Goal: Information Seeking & Learning: Learn about a topic

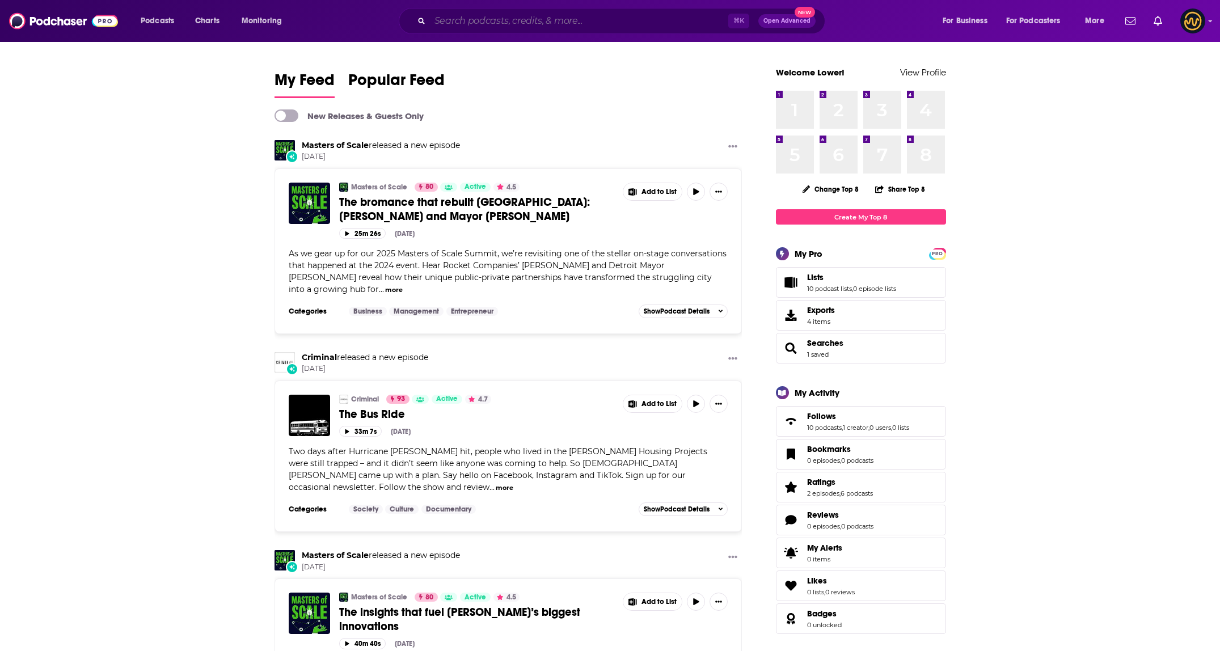
click at [571, 22] on input "Search podcasts, credits, & more..." at bounding box center [579, 21] width 298 height 18
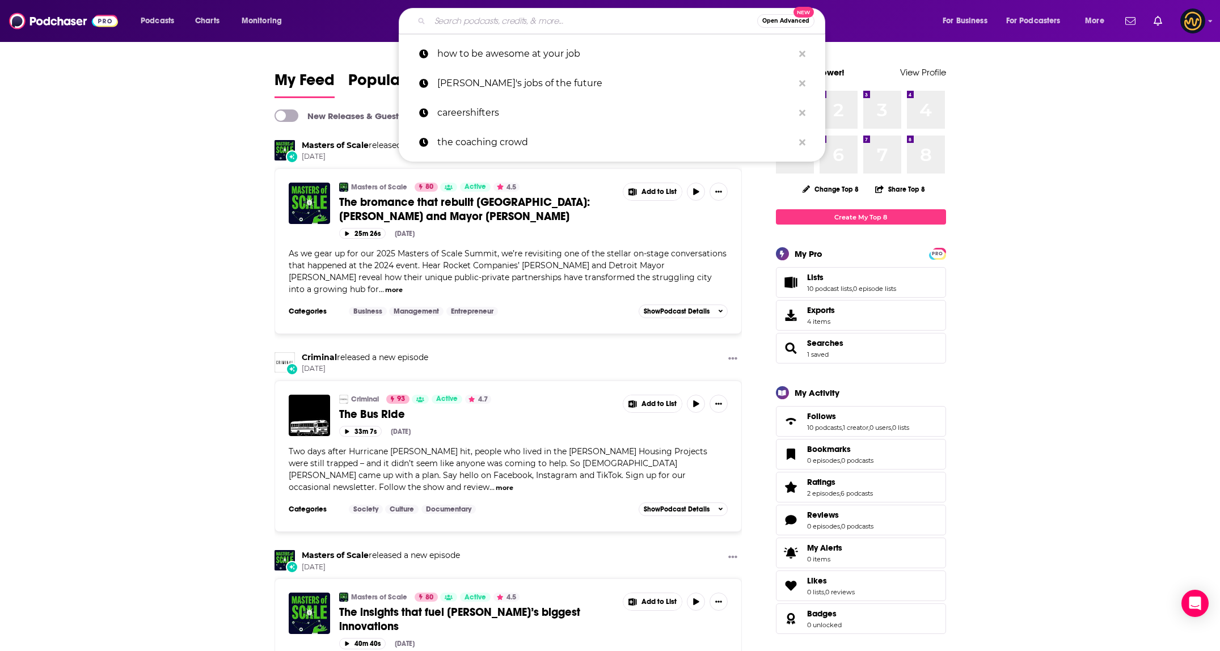
click at [441, 20] on input "Search podcasts, credits, & more..." at bounding box center [593, 21] width 327 height 18
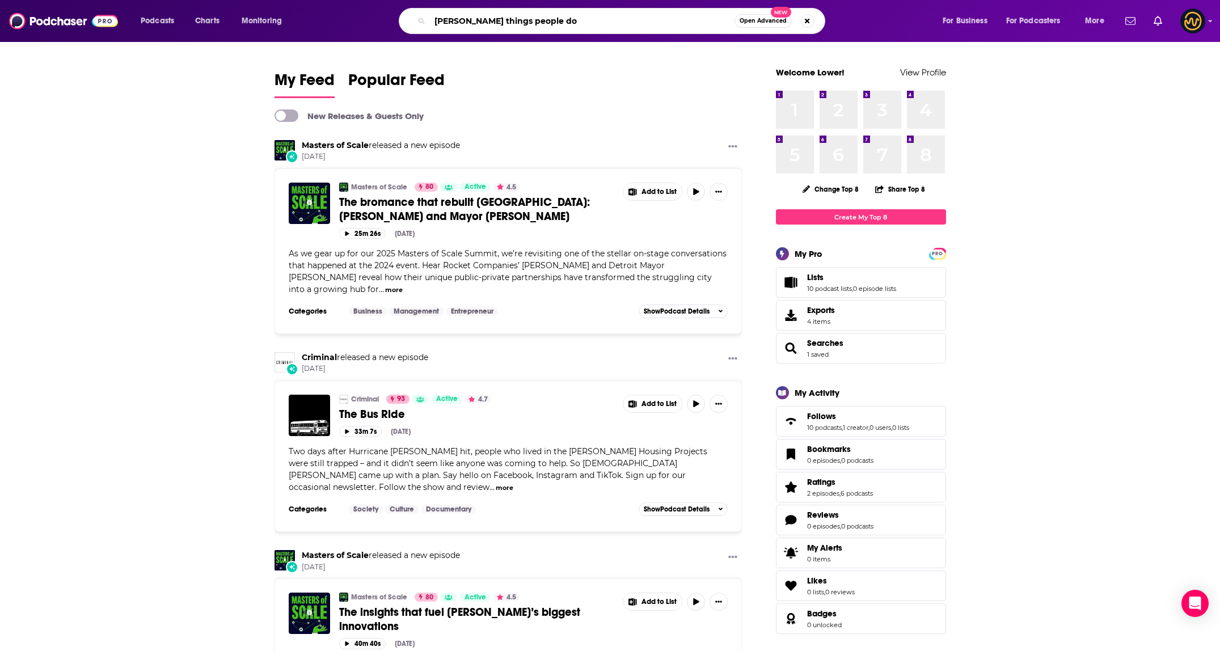
type input "[PERSON_NAME] things people do"
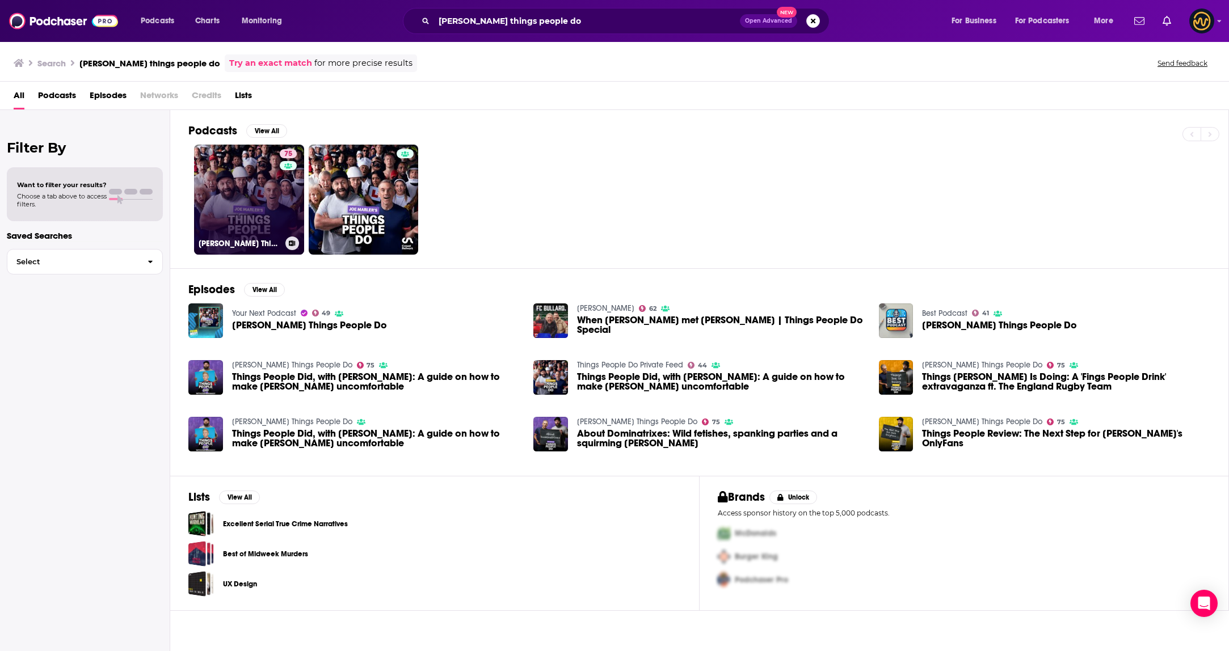
click at [282, 191] on div "75" at bounding box center [290, 192] width 20 height 87
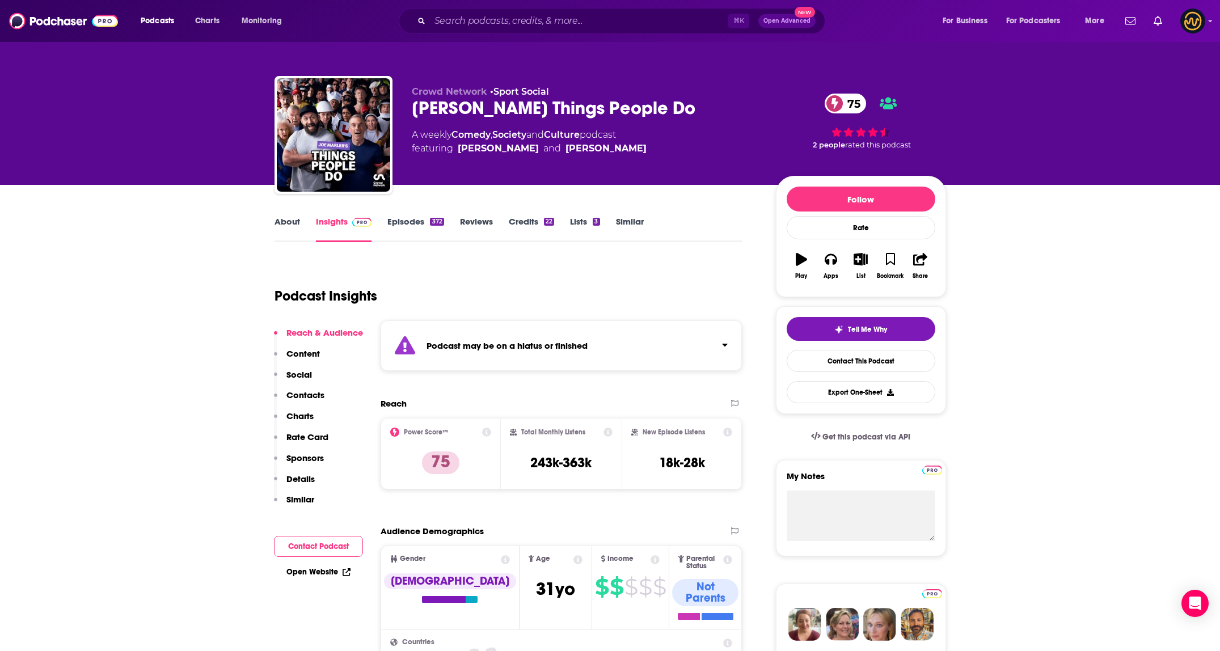
click at [290, 219] on link "About" at bounding box center [288, 229] width 26 height 26
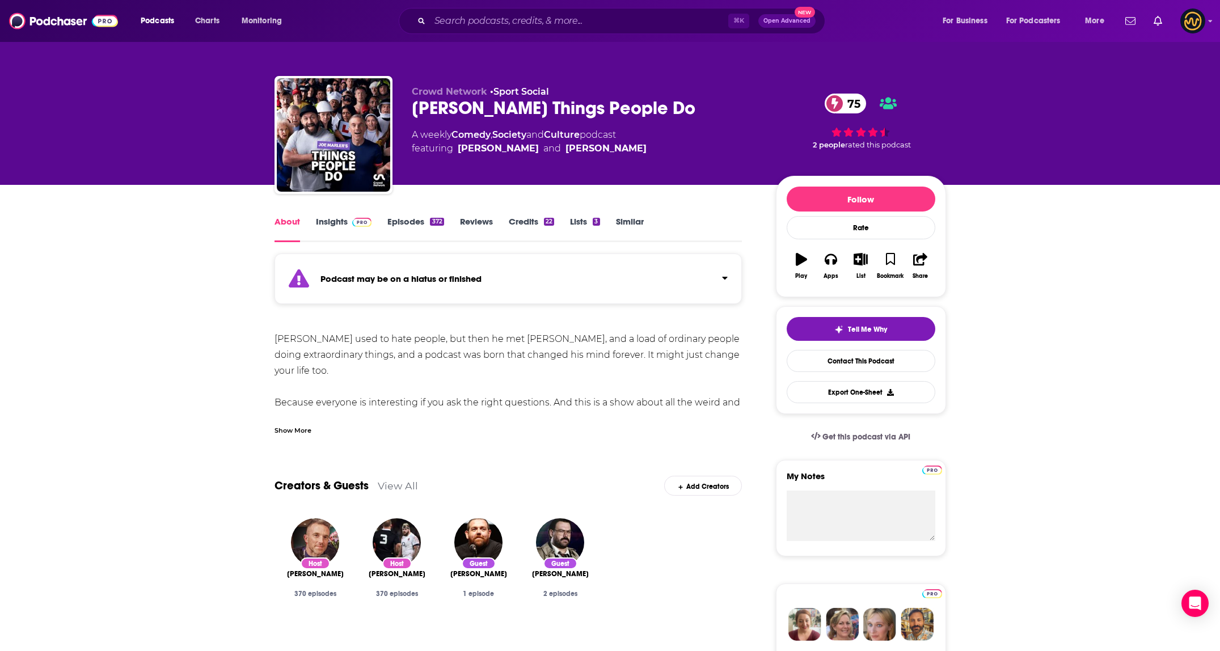
click at [298, 434] on div "Show More" at bounding box center [293, 429] width 37 height 11
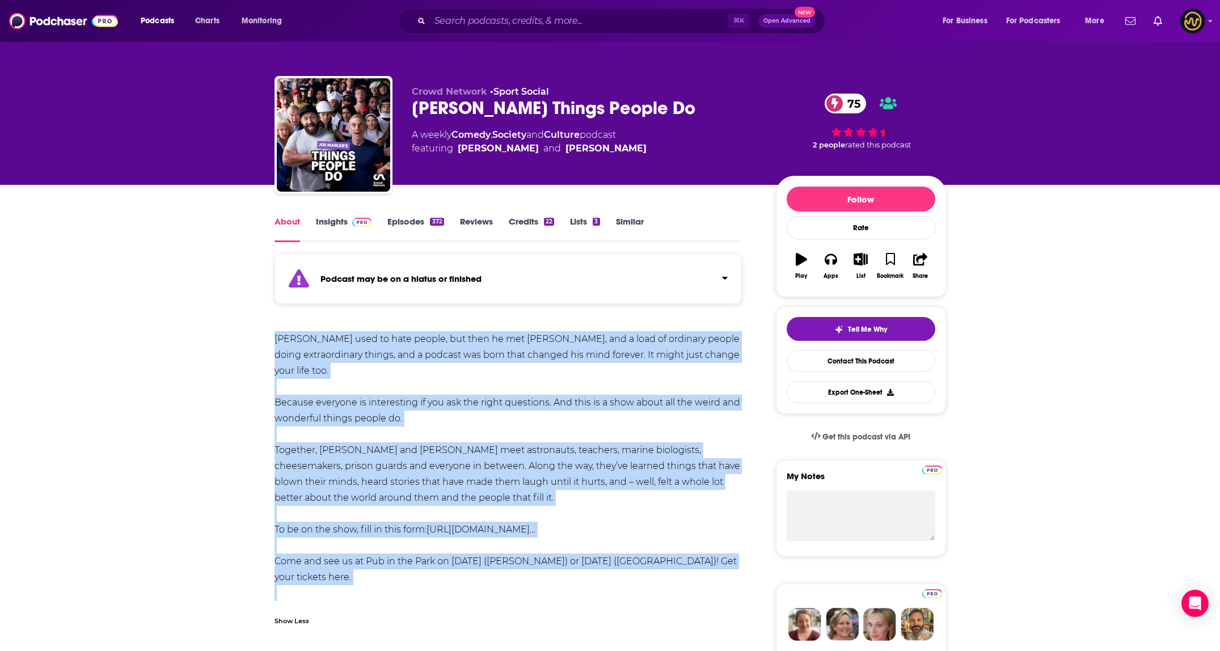
drag, startPoint x: 272, startPoint y: 336, endPoint x: 537, endPoint y: 589, distance: 365.9
copy div "[PERSON_NAME] used to hate people, but then he met [PERSON_NAME], and a load of…"
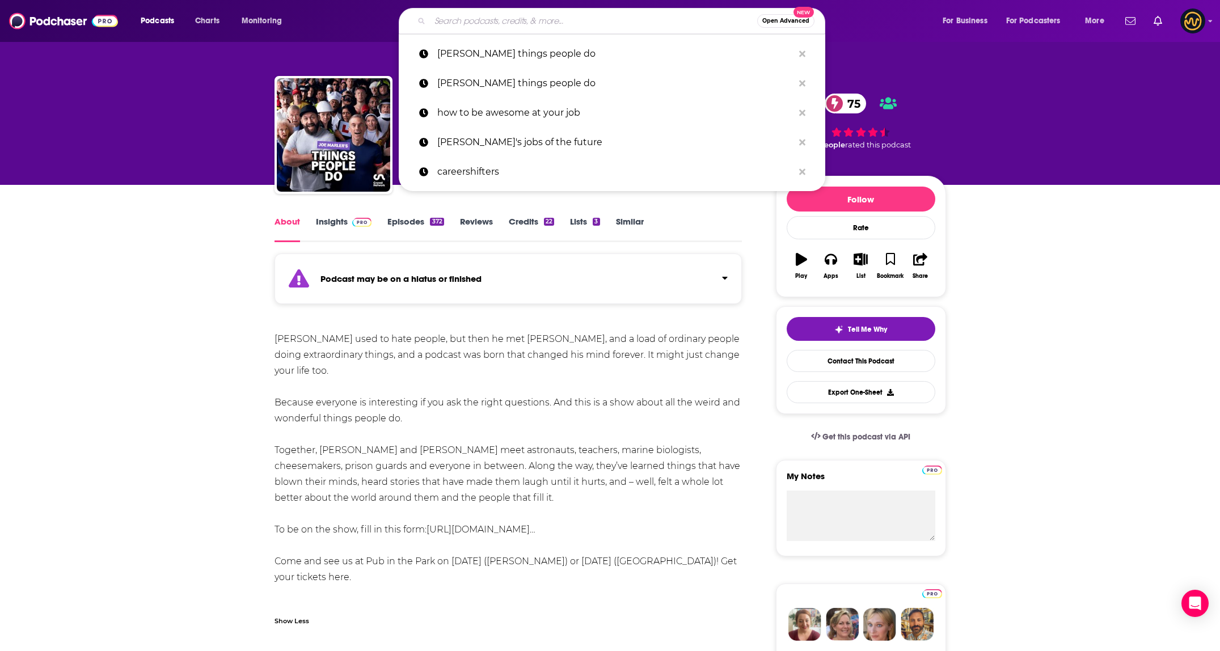
click at [480, 20] on input "Search podcasts, credits, & more..." at bounding box center [593, 21] width 327 height 18
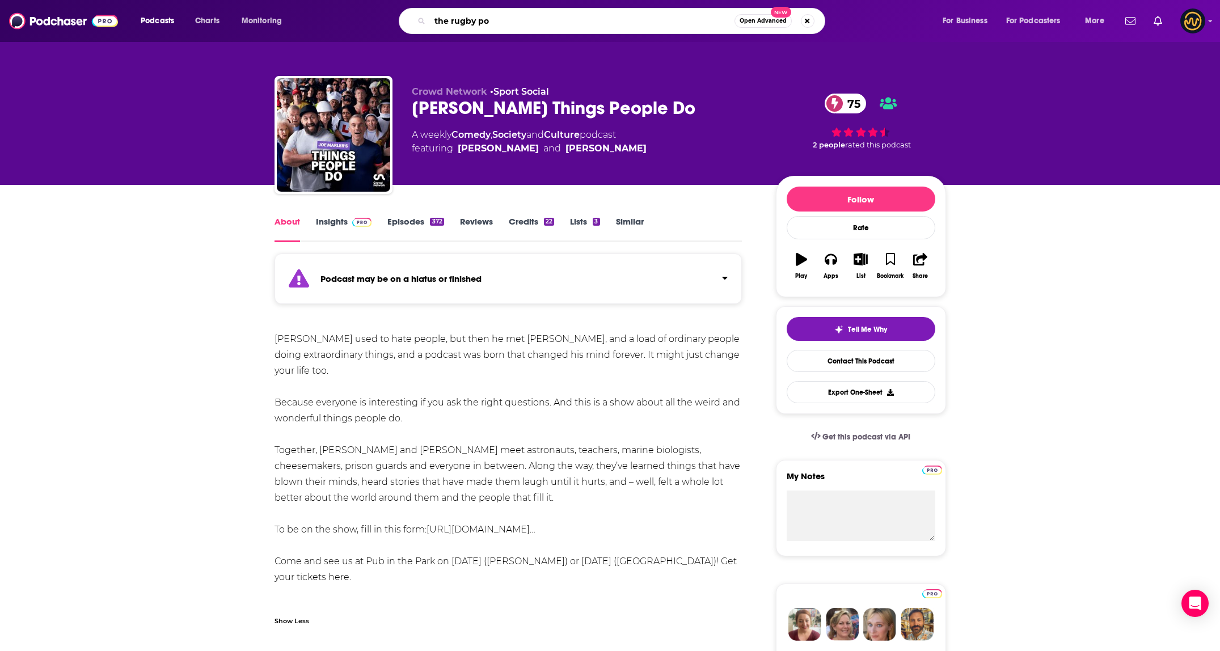
type input "the rugby pod"
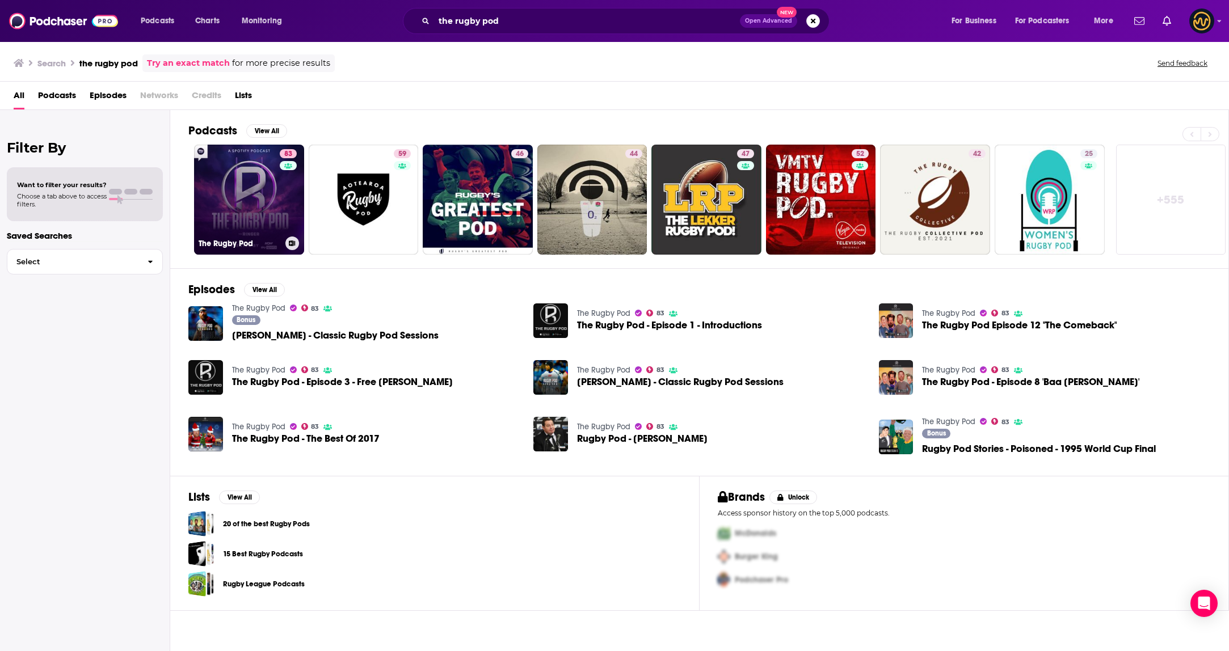
click at [239, 185] on link "83 The Rugby Pod" at bounding box center [249, 200] width 110 height 110
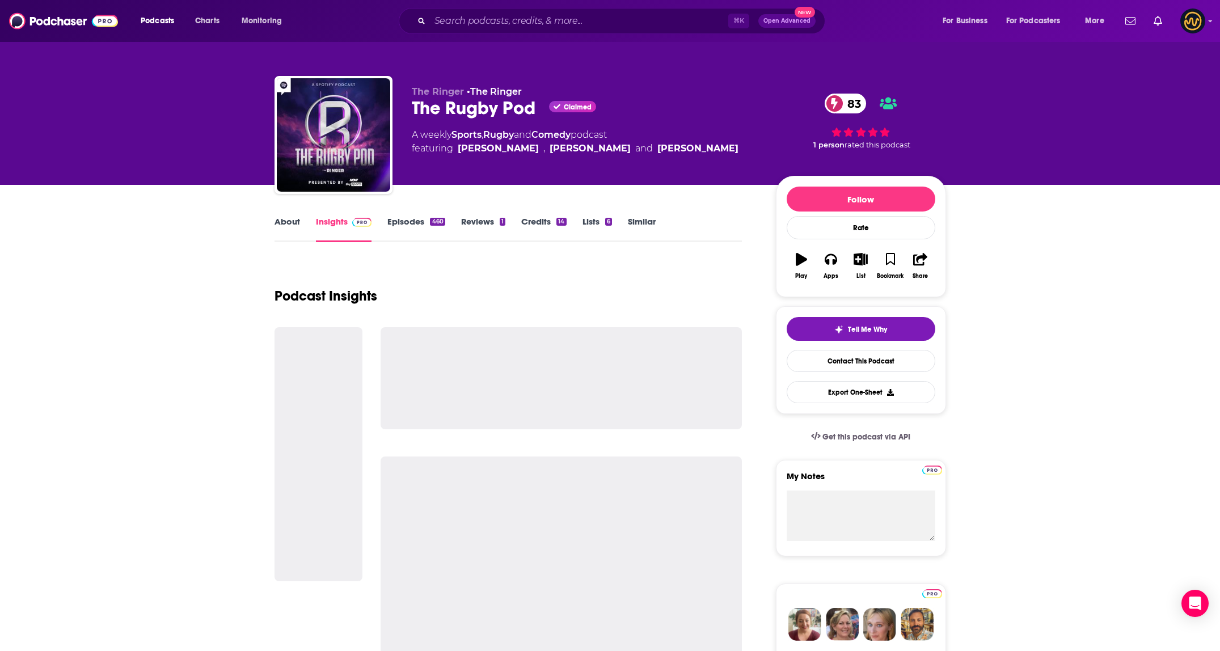
click at [286, 223] on link "About" at bounding box center [288, 229] width 26 height 26
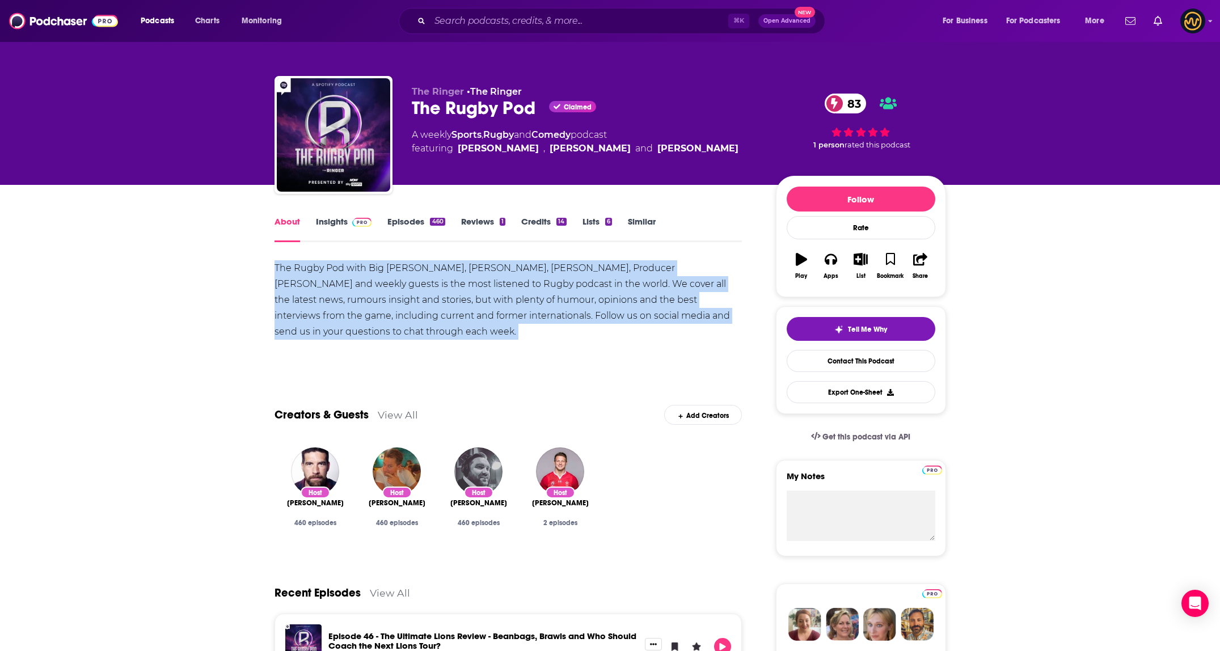
drag, startPoint x: 272, startPoint y: 266, endPoint x: 355, endPoint y: 361, distance: 125.4
copy div "The Rugby Pod with Big [PERSON_NAME], [PERSON_NAME], [PERSON_NAME], Producer [P…"
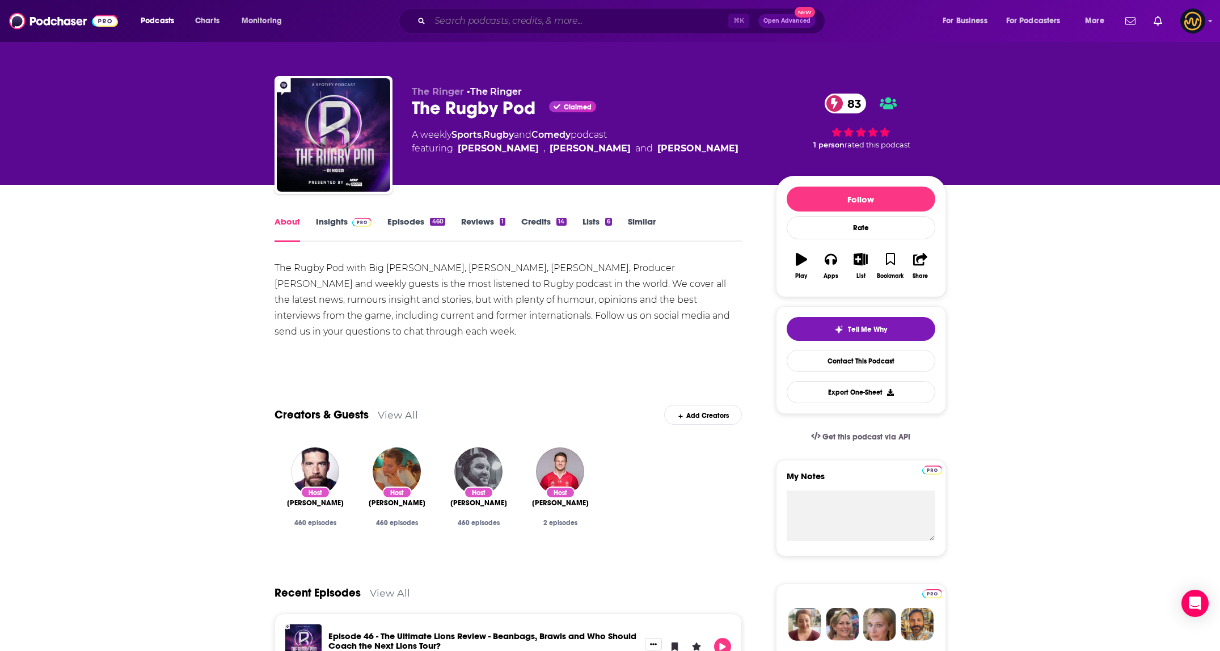
click at [577, 23] on input "Search podcasts, credits, & more..." at bounding box center [579, 21] width 298 height 18
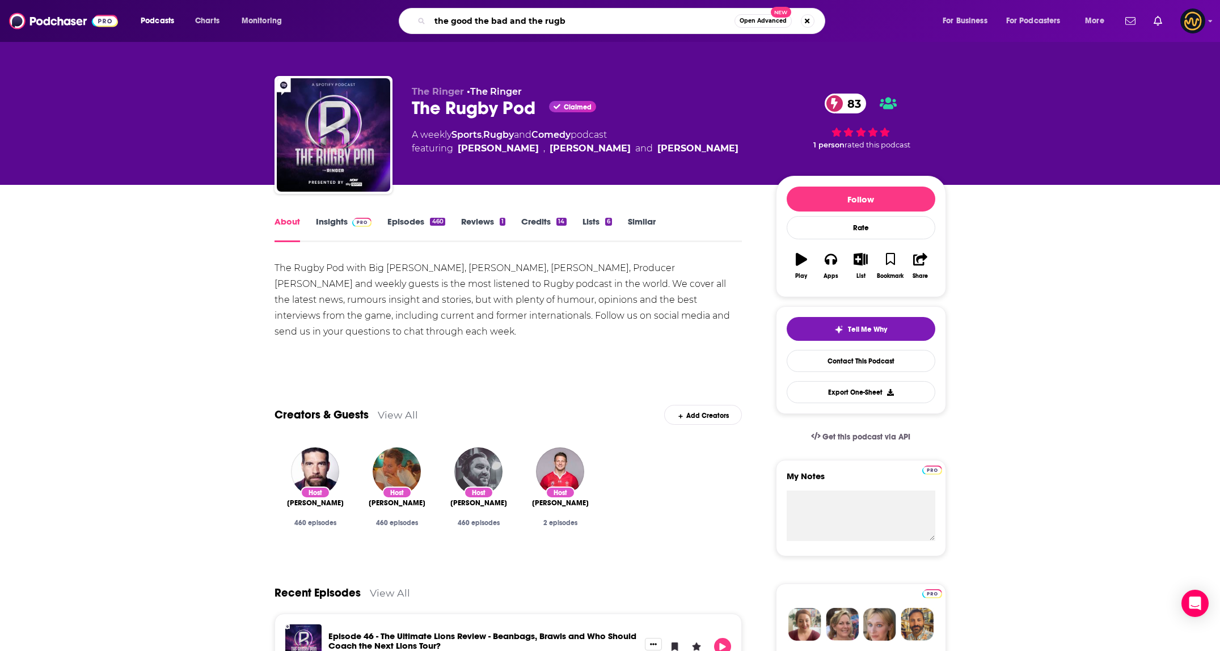
type input "the good the bad and the rugby"
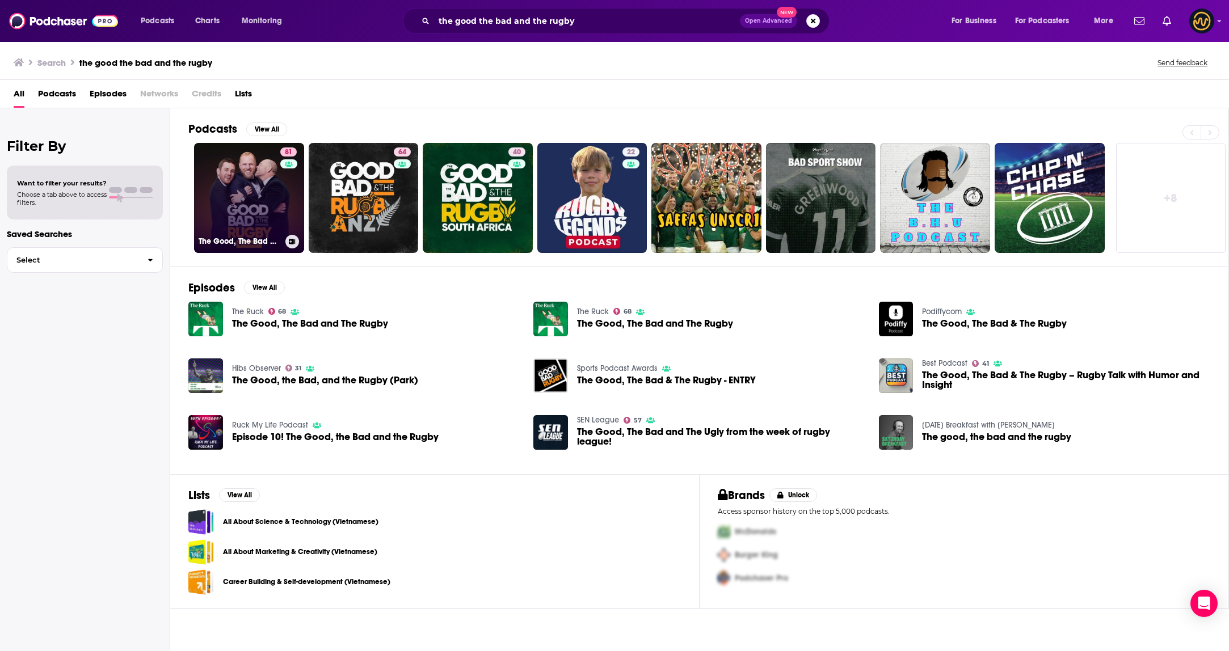
click at [246, 193] on link "81 The Good, The Bad & The Rugby" at bounding box center [249, 198] width 110 height 110
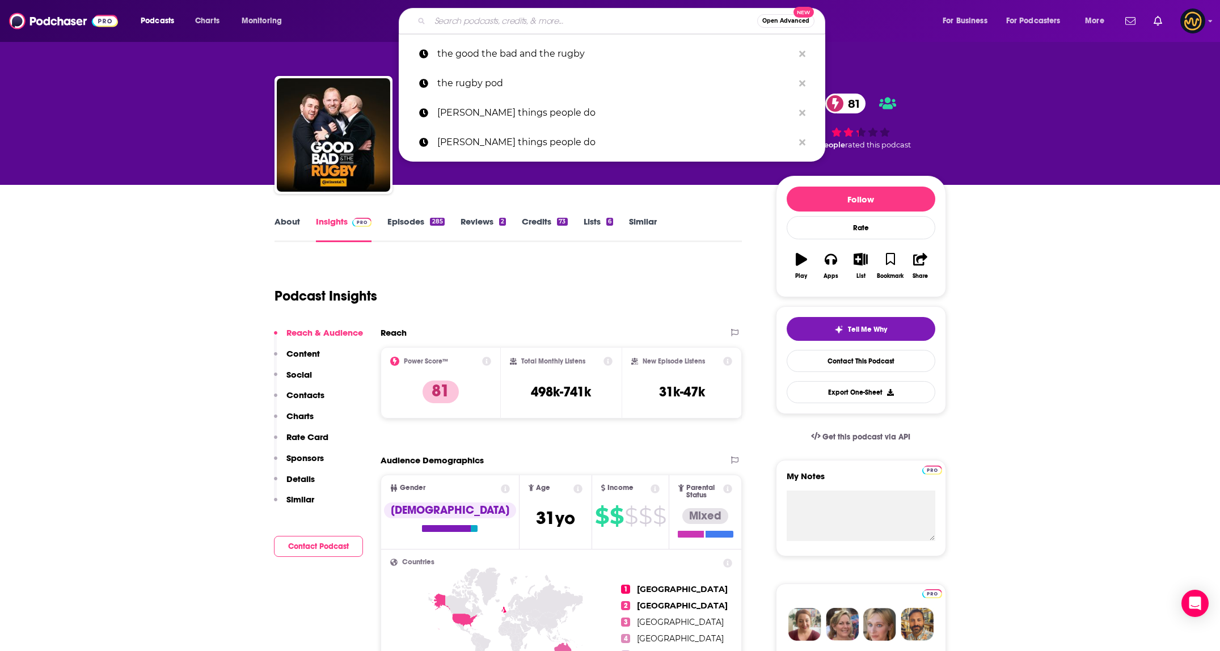
click at [514, 17] on input "Search podcasts, credits, & more..." at bounding box center [593, 21] width 327 height 18
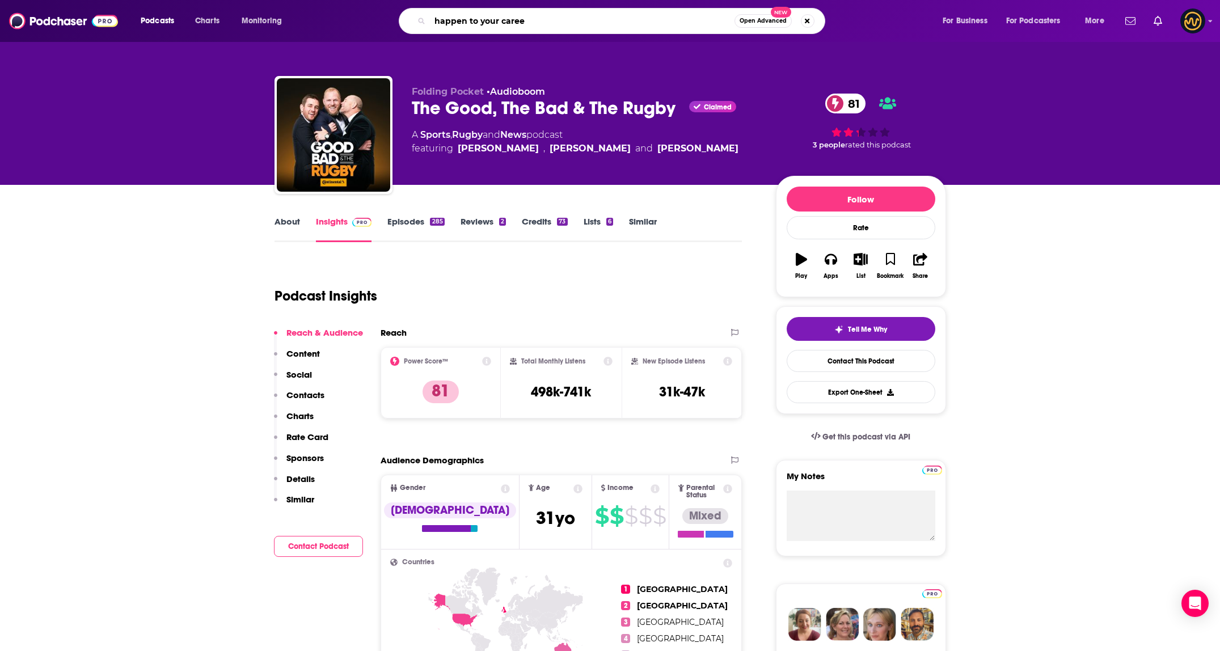
type input "happen to your career"
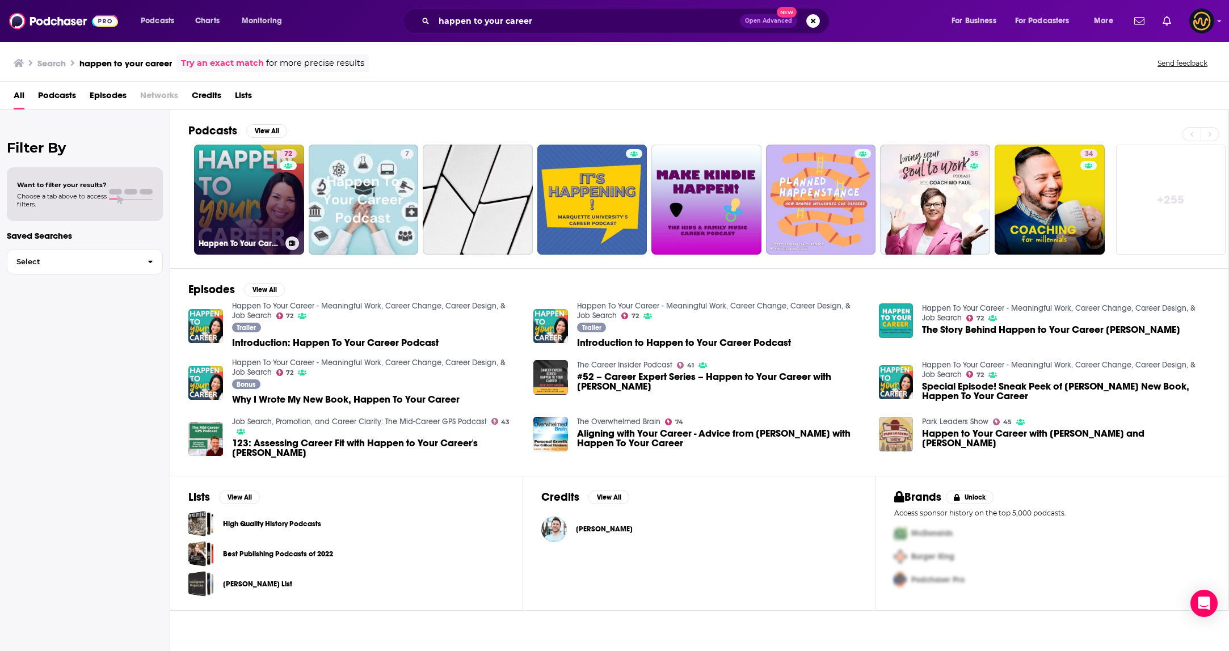
click at [264, 195] on link "72 Happen To Your Career - Meaningful Work, Career Change, Career Design, & Job…" at bounding box center [249, 200] width 110 height 110
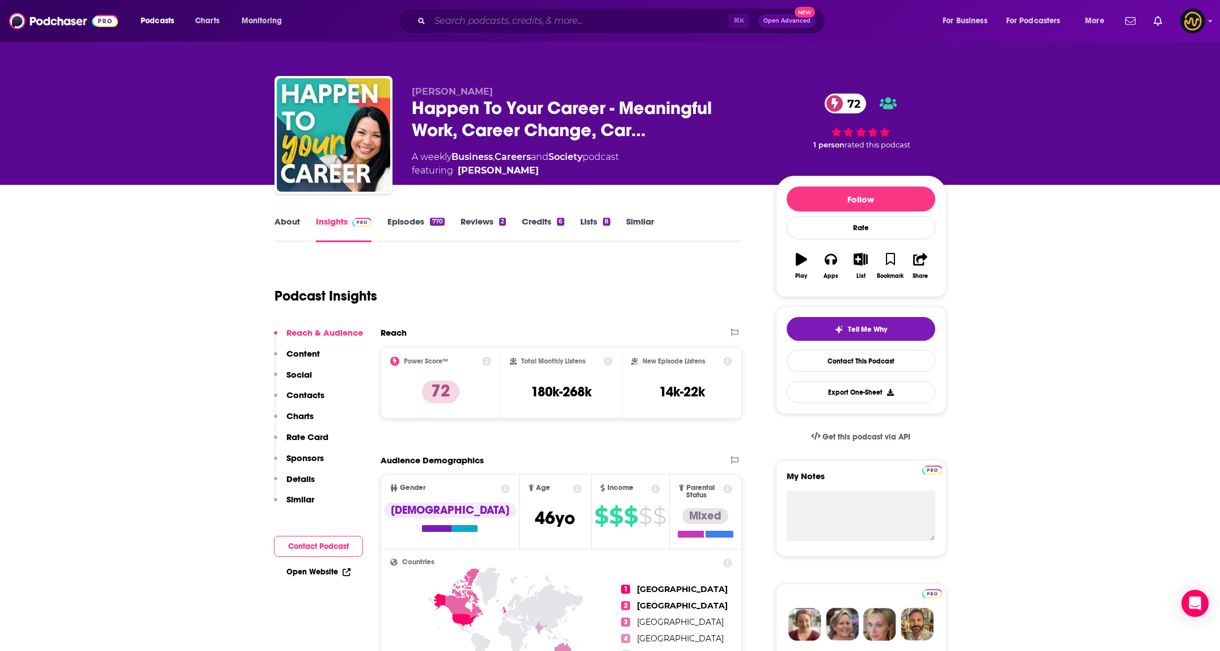
click at [490, 20] on input "Search podcasts, credits, & more..." at bounding box center [579, 21] width 298 height 18
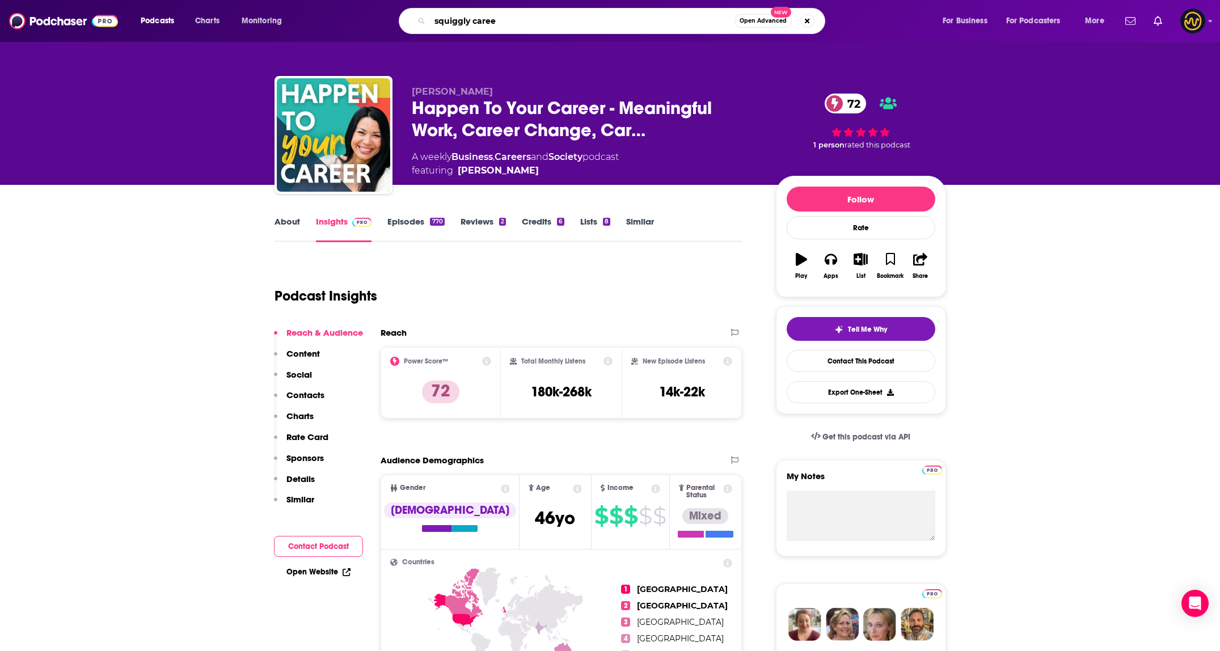
type input "squiggly career"
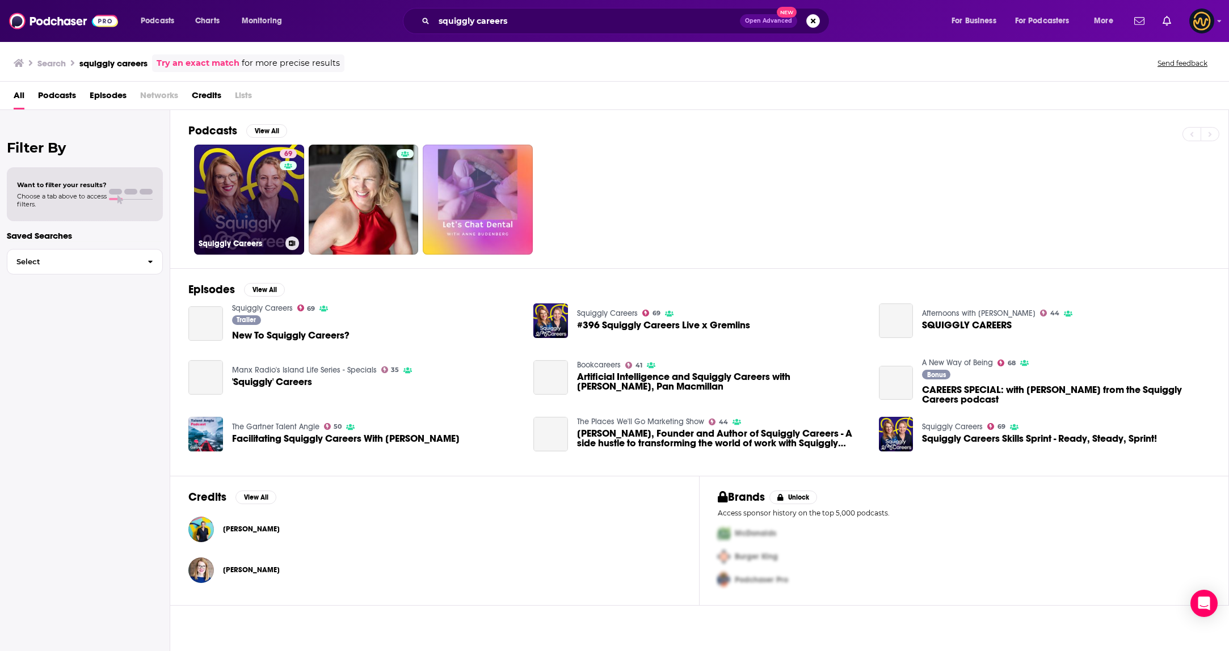
click at [228, 204] on link "69 Squiggly Careers" at bounding box center [249, 200] width 110 height 110
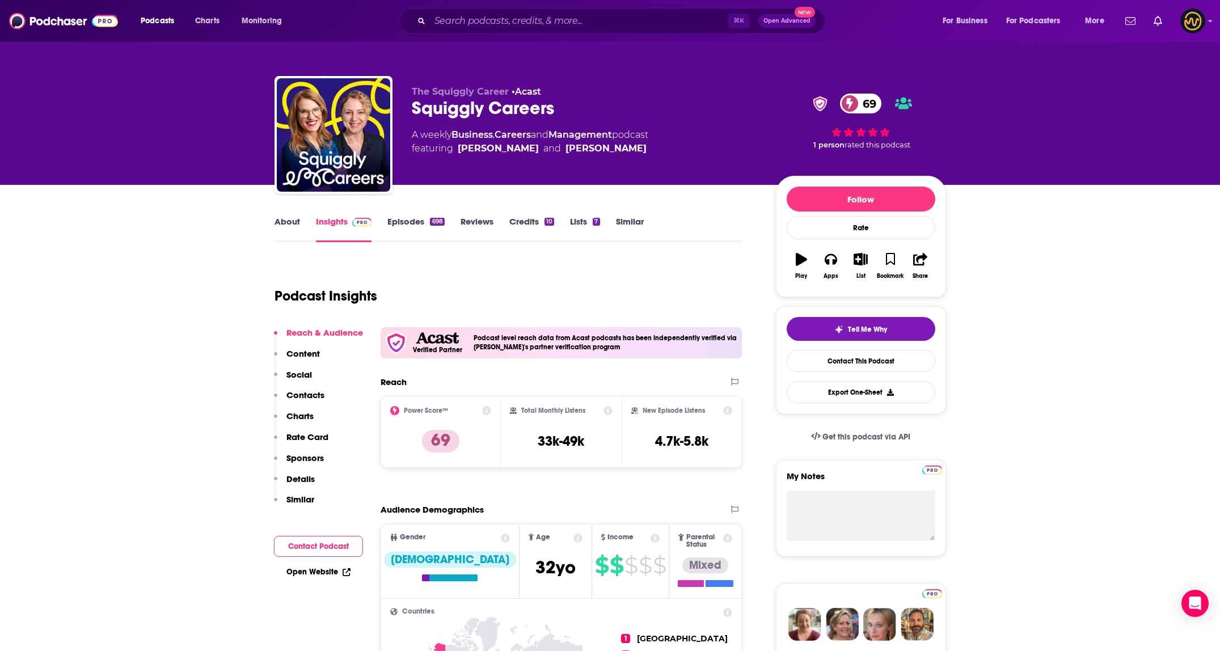
click at [284, 220] on link "About" at bounding box center [288, 229] width 26 height 26
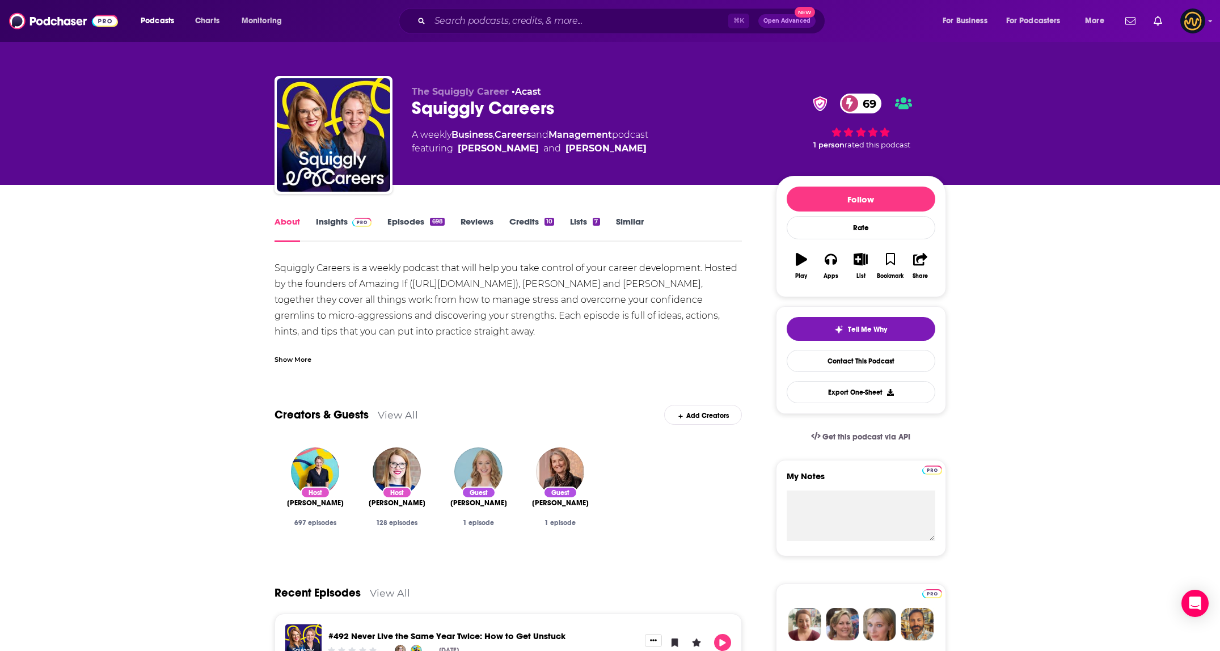
click at [293, 361] on div "Show More" at bounding box center [293, 358] width 37 height 11
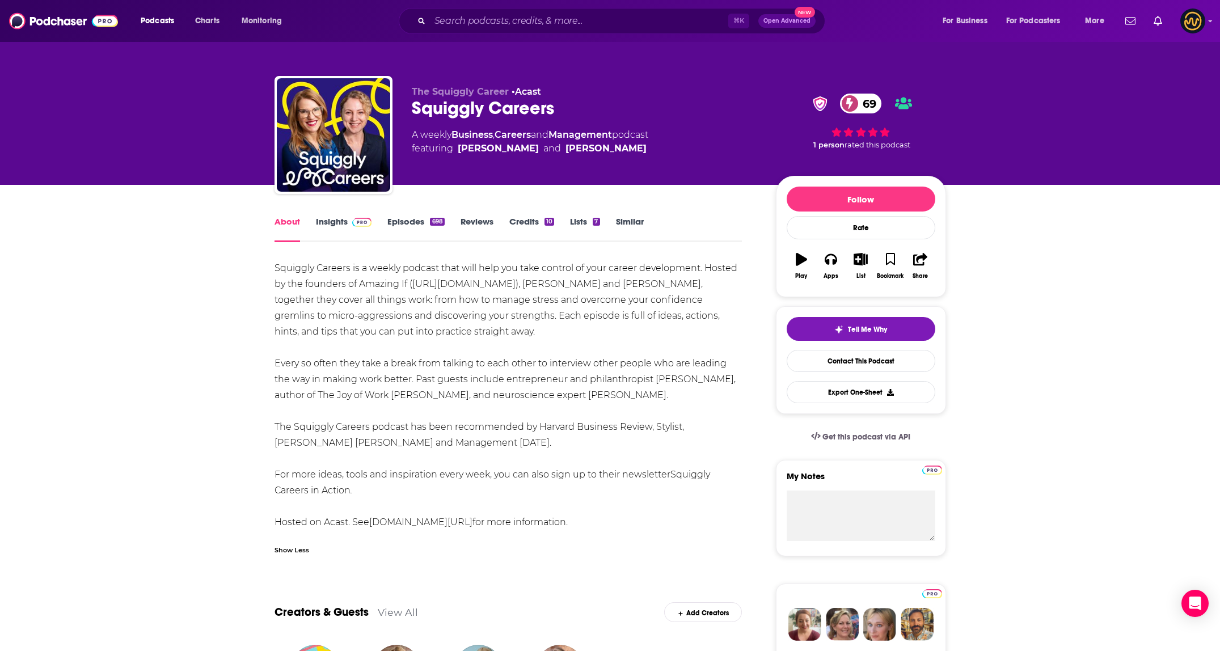
drag, startPoint x: 272, startPoint y: 267, endPoint x: 593, endPoint y: 518, distance: 408.5
copy div "Loremips Dolorsi am c adipis elitsed doei temp inci utl etdo magnaal en admi ve…"
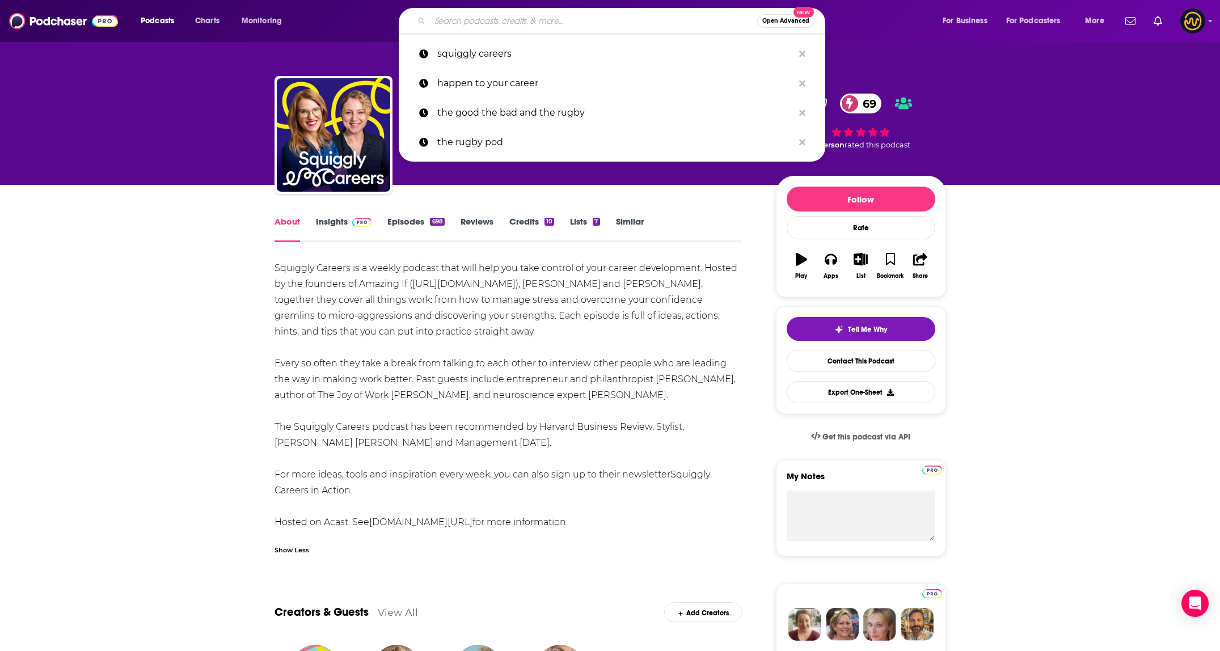
click at [502, 23] on input "Search podcasts, credits, & more..." at bounding box center [593, 21] width 327 height 18
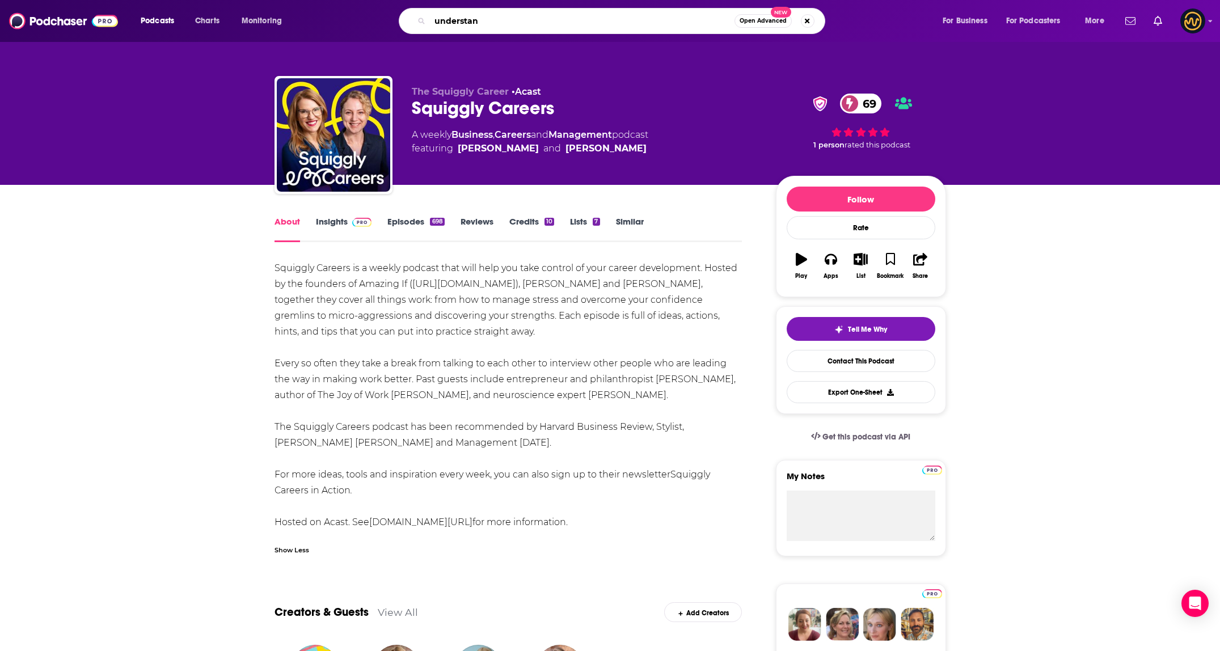
type input "understand"
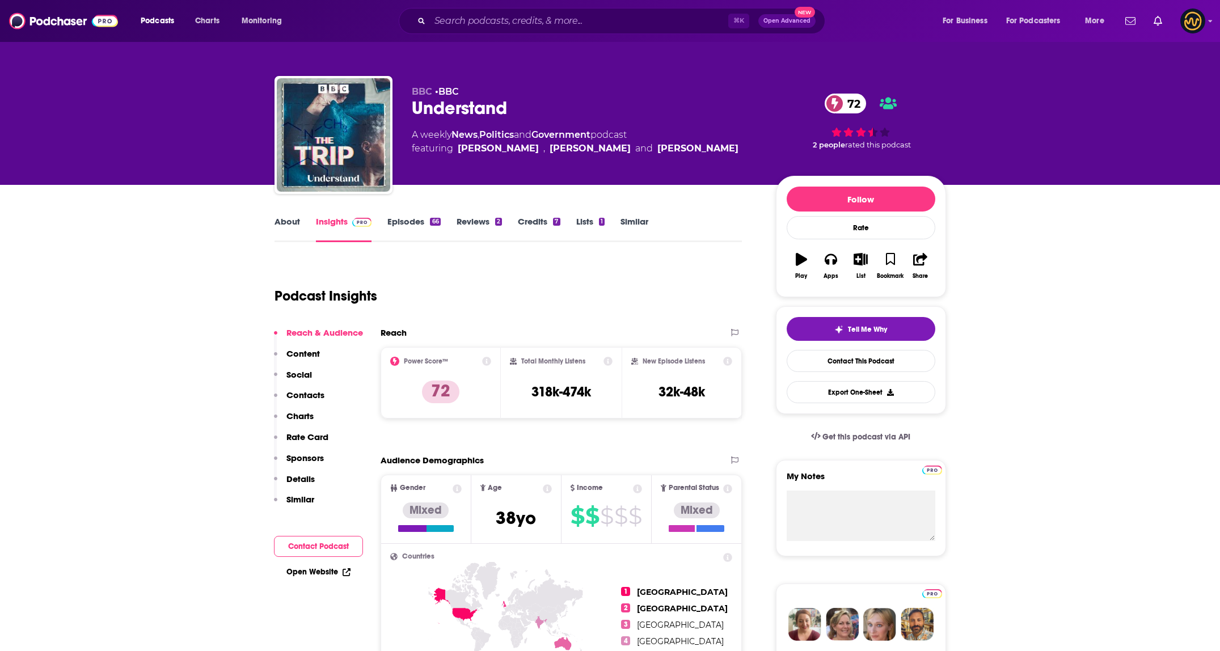
click at [294, 223] on link "About" at bounding box center [288, 229] width 26 height 26
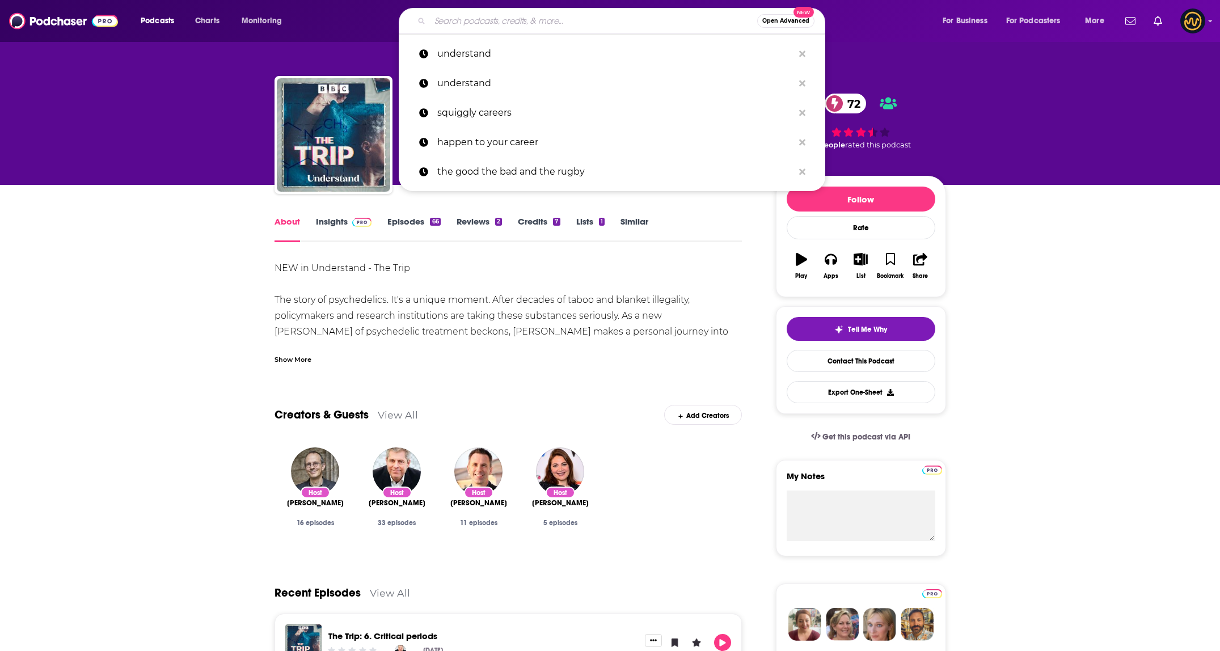
click at [553, 16] on input "Search podcasts, credits, & more..." at bounding box center [593, 21] width 327 height 18
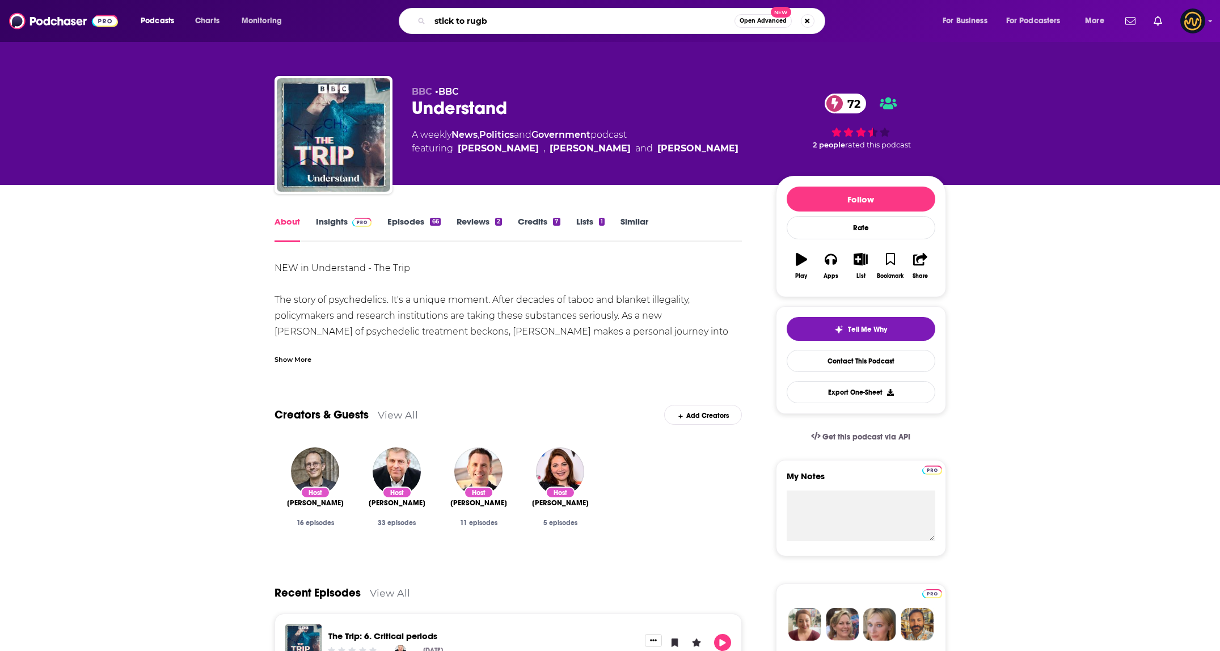
type input "stick to rugby"
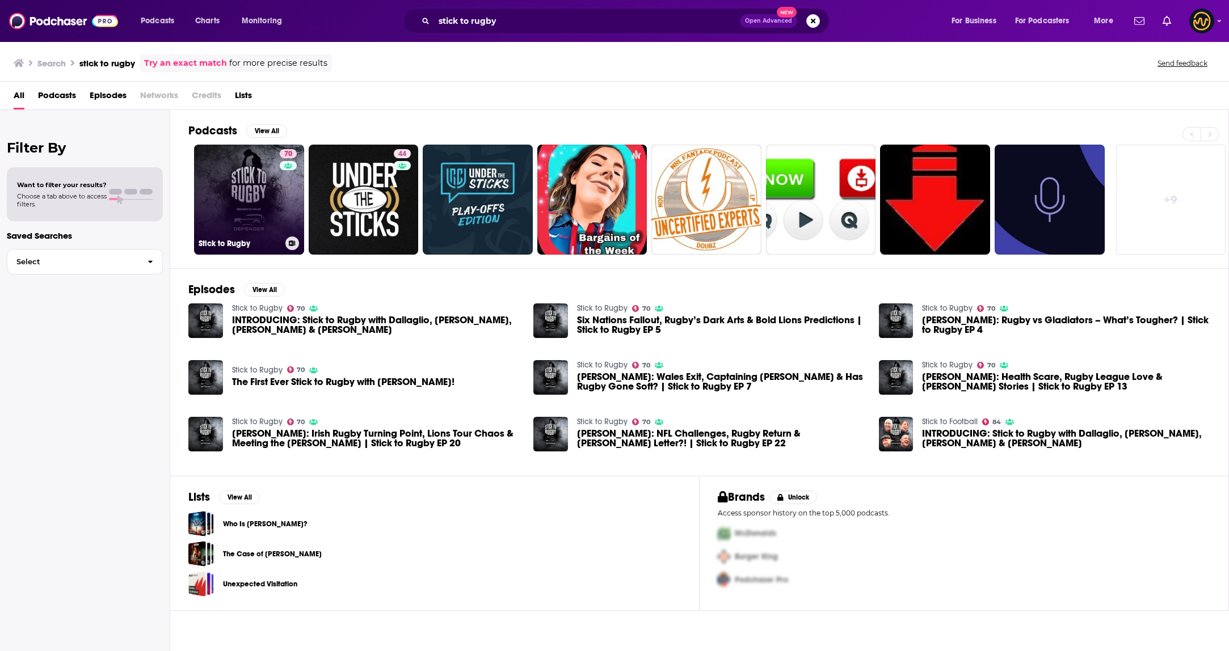
click at [272, 199] on link "70 Stick to Rugby" at bounding box center [249, 200] width 110 height 110
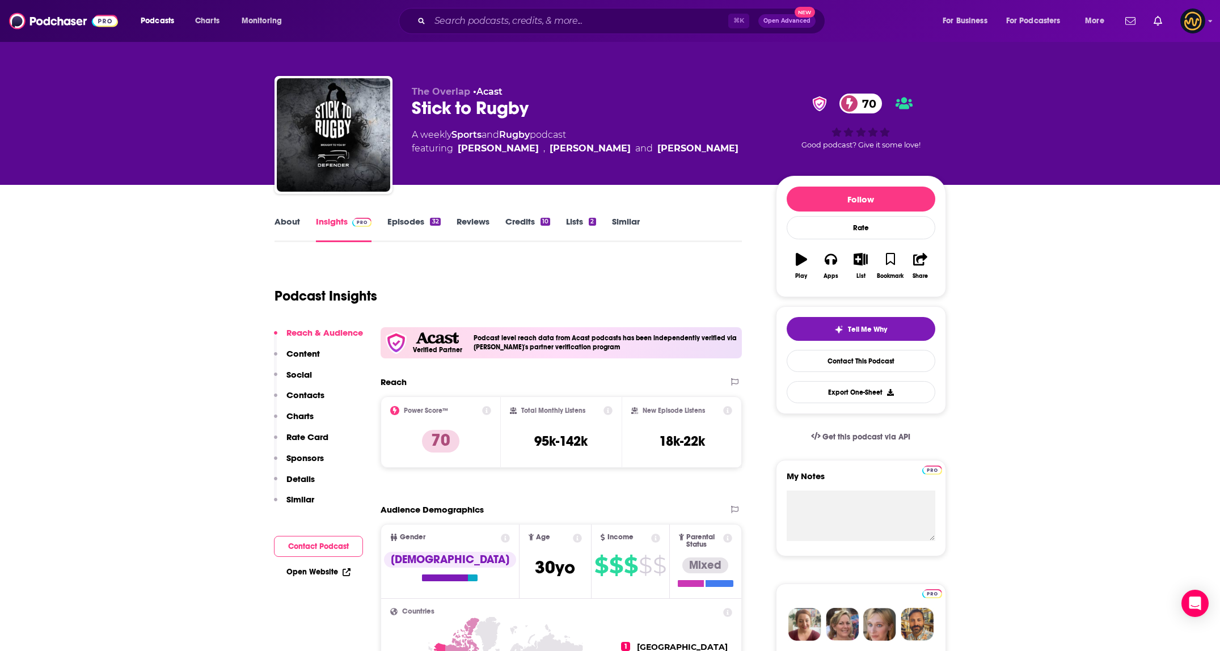
click at [286, 226] on link "About" at bounding box center [288, 229] width 26 height 26
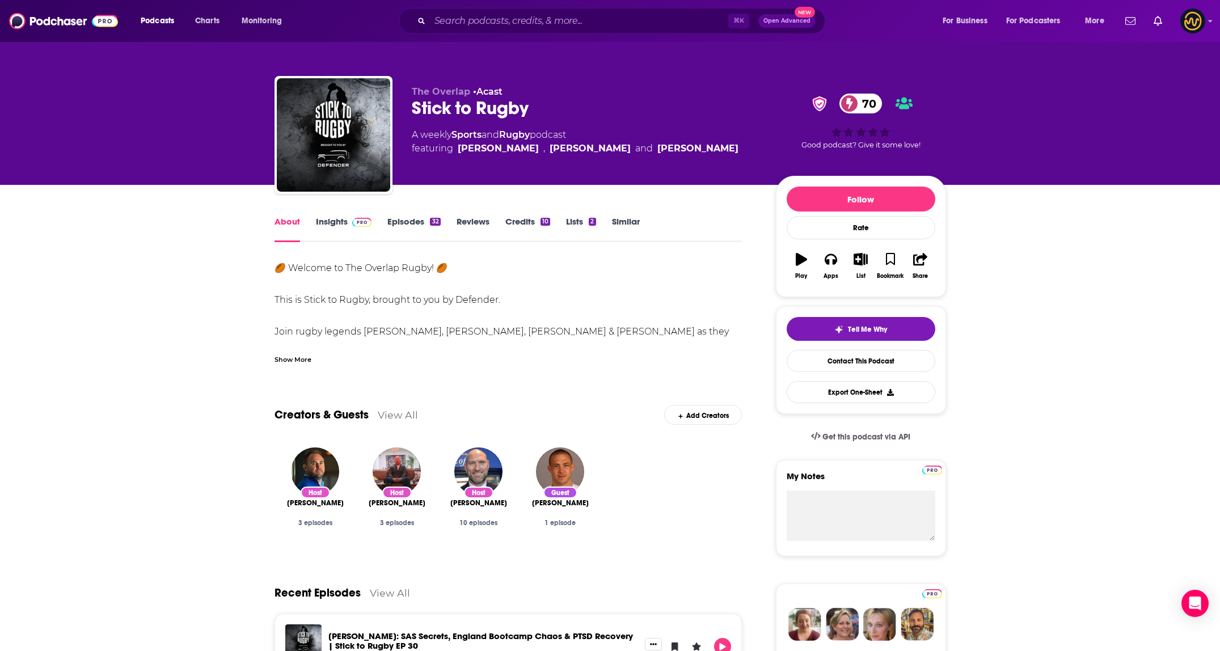
click at [293, 355] on div "Show More" at bounding box center [293, 358] width 37 height 11
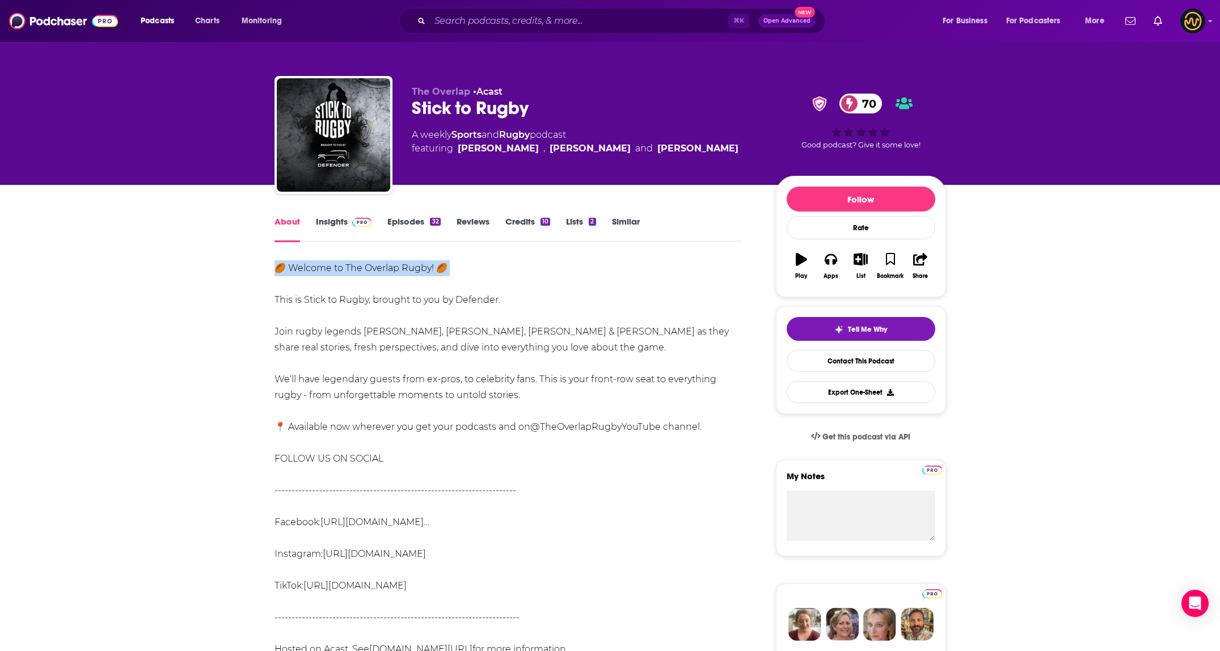
drag, startPoint x: 266, startPoint y: 267, endPoint x: 332, endPoint y: 331, distance: 91.9
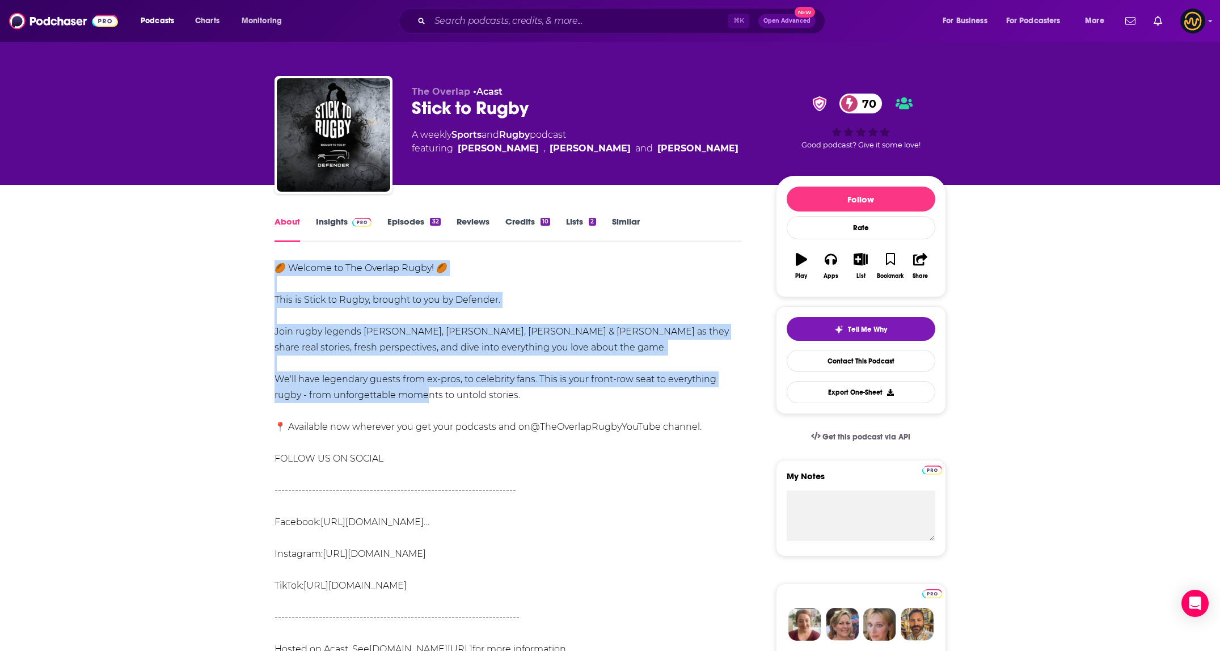
click at [427, 454] on div "🏉 Welcome to The Overlap Rugby! 🏉 This is Stick to Rugby, brought to you by Def…" at bounding box center [509, 458] width 468 height 397
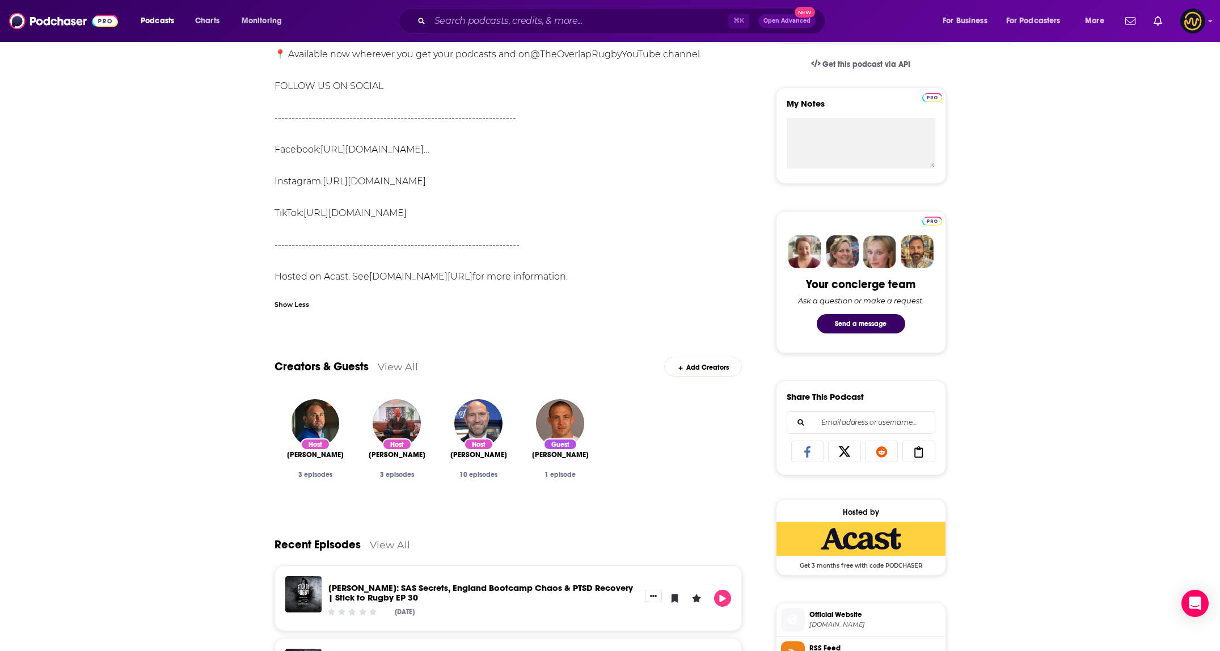
scroll to position [375, 0]
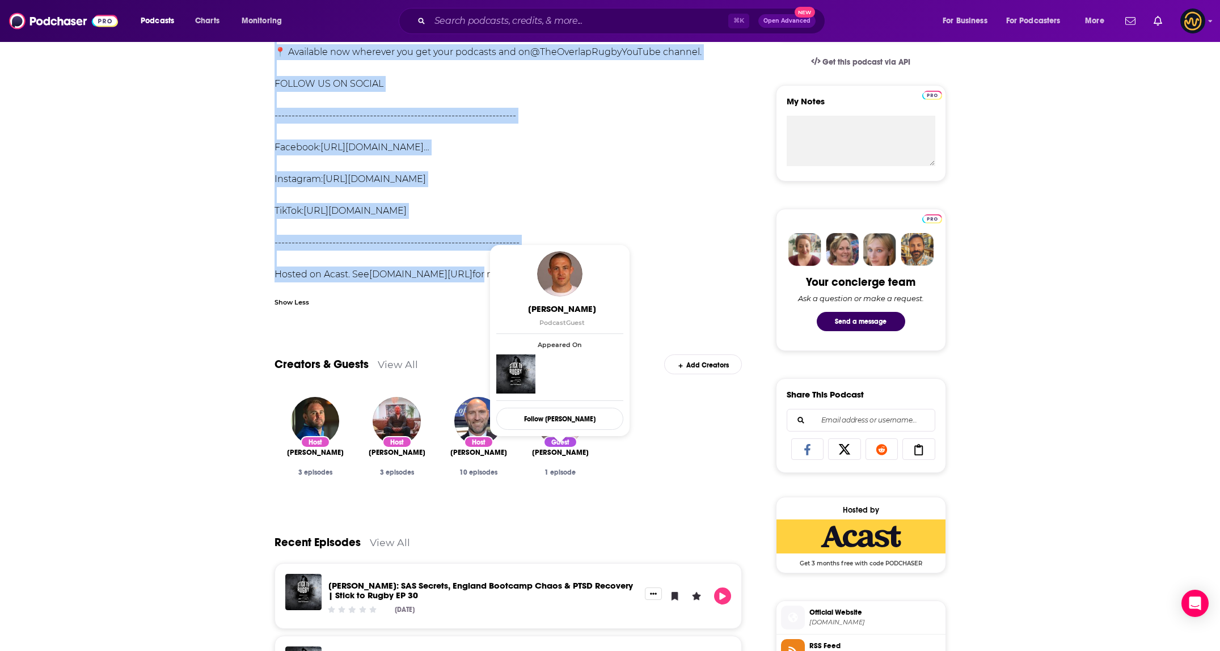
click at [459, 273] on div "🏉 Welcome to The Overlap Rugby! 🏉 This is Stick to Rugby, brought to you by Def…" at bounding box center [509, 83] width 468 height 397
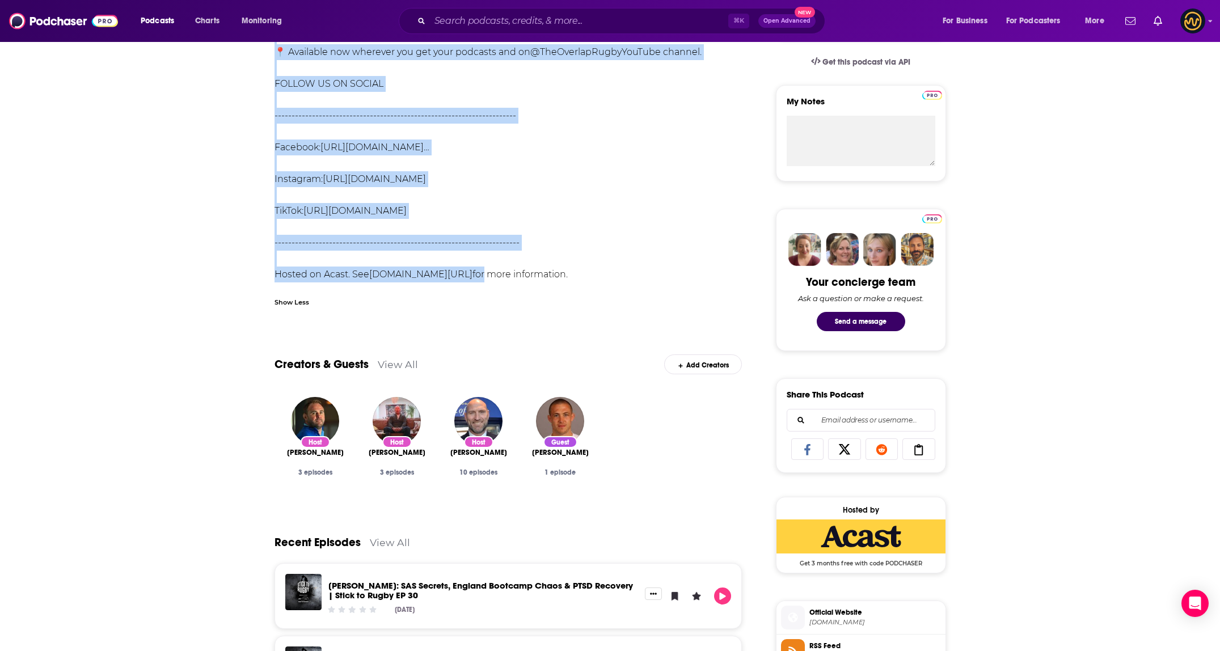
click at [569, 273] on div "🏉 Welcome to The Overlap Rugby! 🏉 This is Stick to Rugby, brought to you by Def…" at bounding box center [509, 83] width 468 height 397
copy div "🏉 Welcome to The Overlap Rugby! 🏉 This is Stick to Rugby, brought to you by Def…"
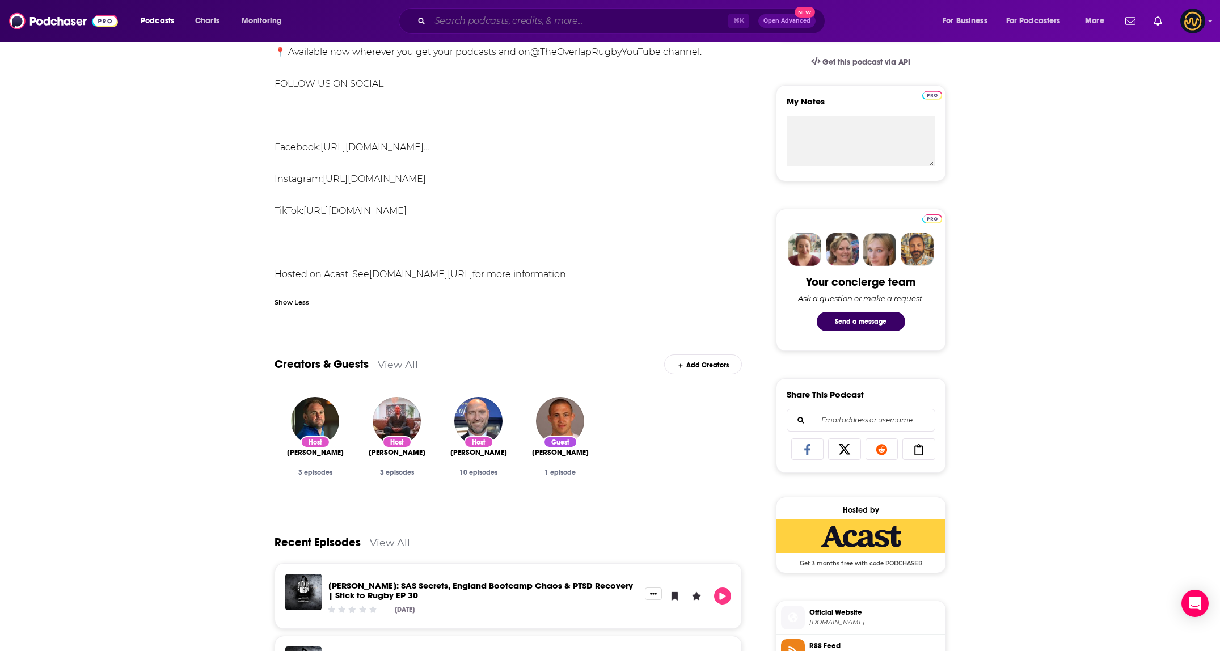
click at [502, 20] on input "Search podcasts, credits, & more..." at bounding box center [579, 21] width 298 height 18
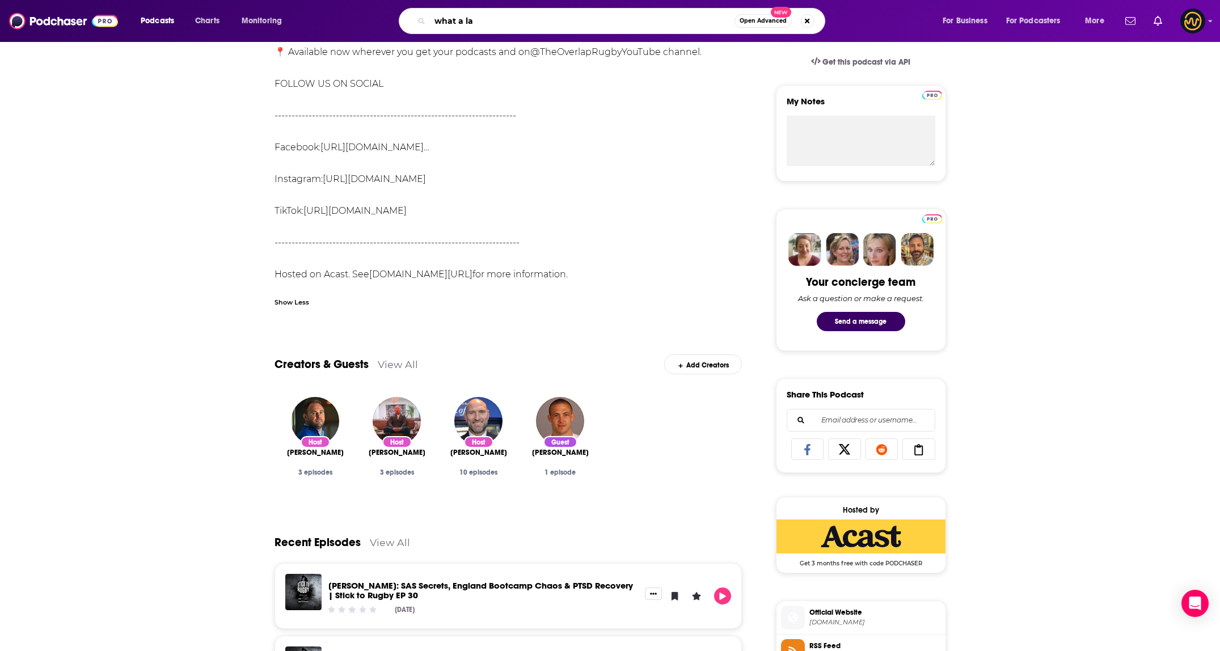
type input "what a lad"
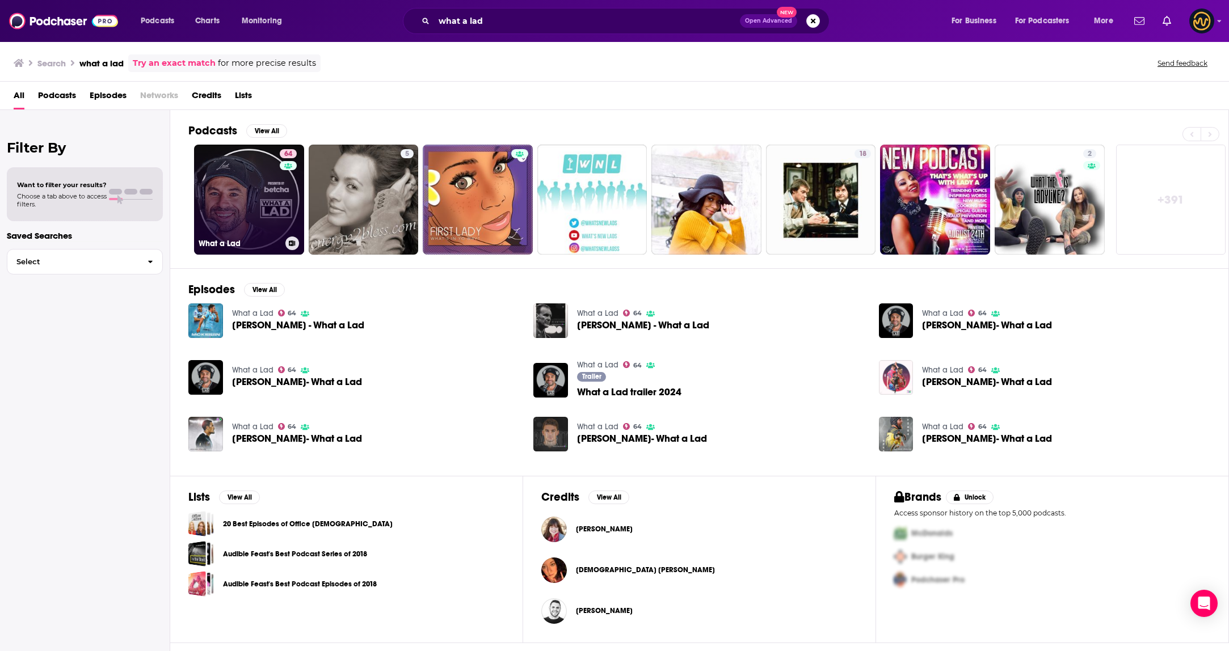
click at [241, 224] on link "64 What a Lad" at bounding box center [249, 200] width 110 height 110
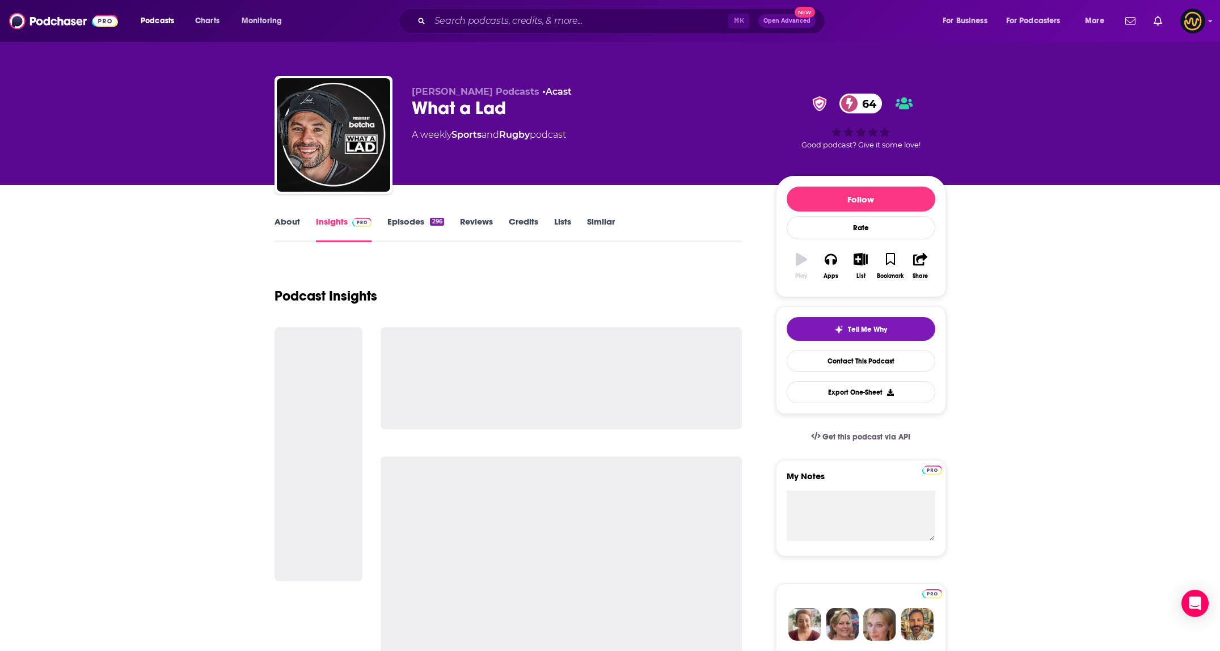
click at [288, 229] on link "About" at bounding box center [288, 229] width 26 height 26
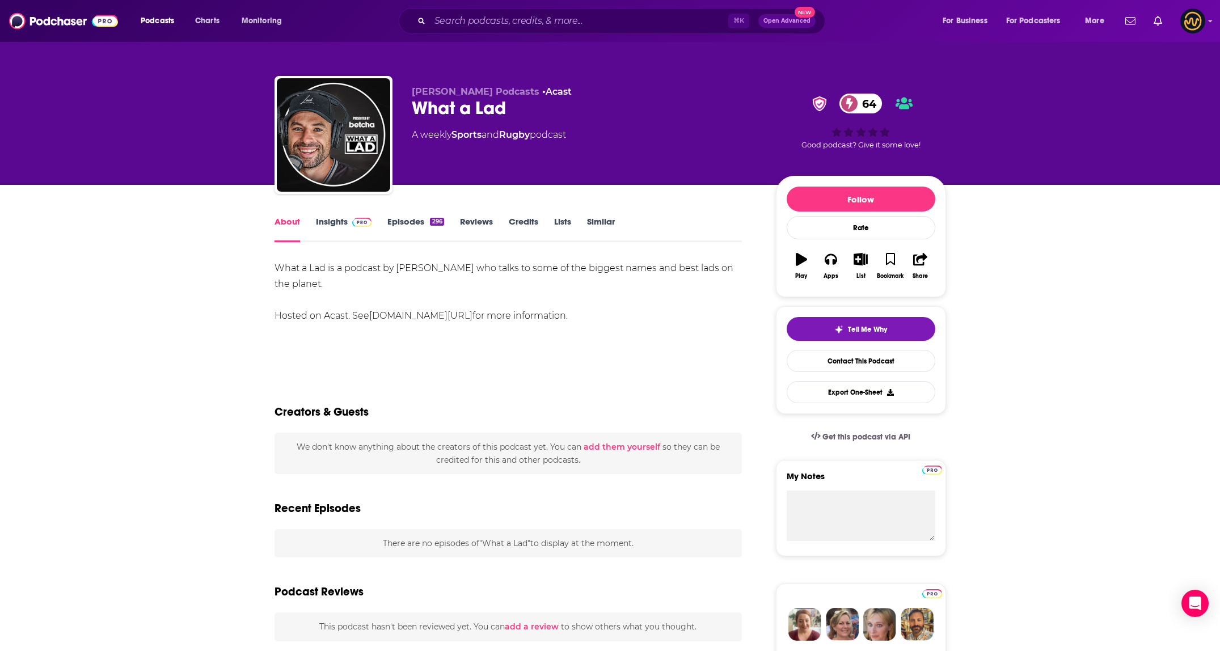
drag, startPoint x: 269, startPoint y: 266, endPoint x: 588, endPoint y: 322, distance: 323.6
copy div "What a Lad is a podcast by James Marshall who talks to some of the biggest name…"
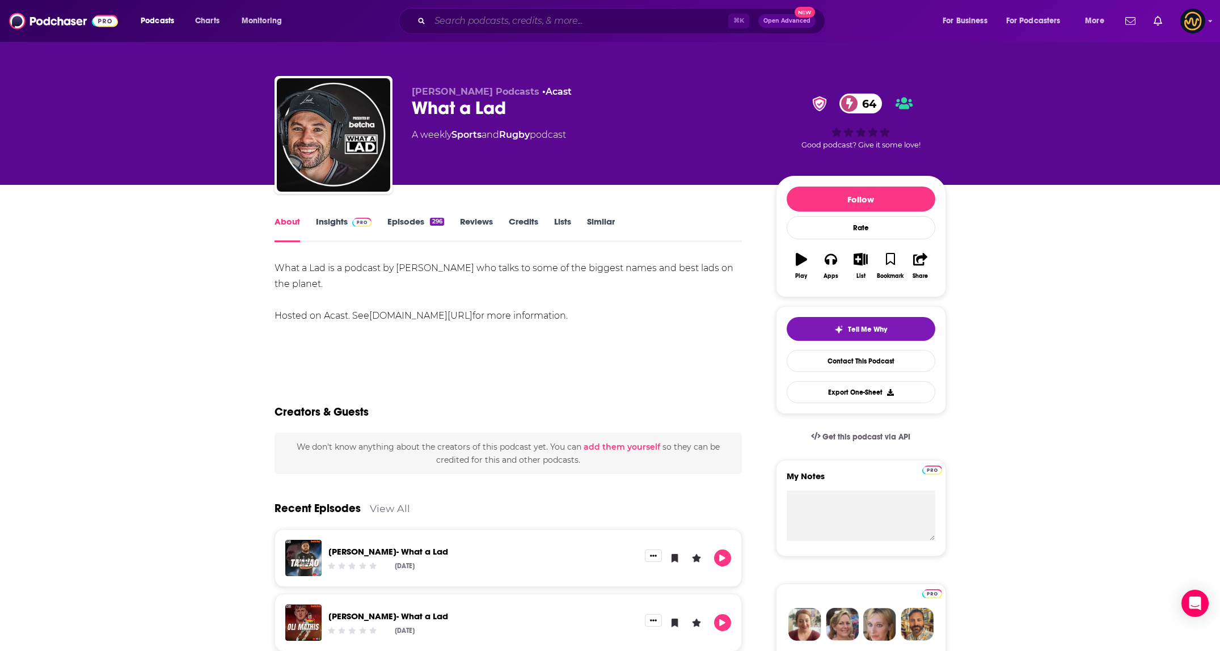
click at [495, 17] on input "Search podcasts, credits, & more..." at bounding box center [579, 21] width 298 height 18
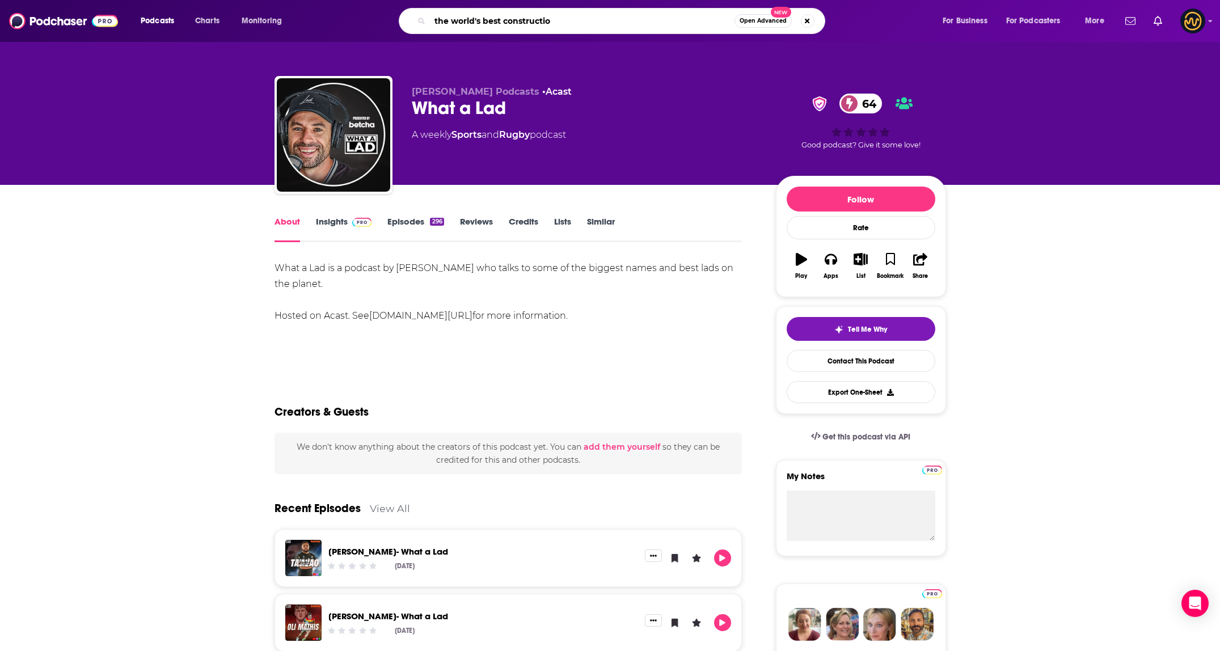
type input "the world's best construction"
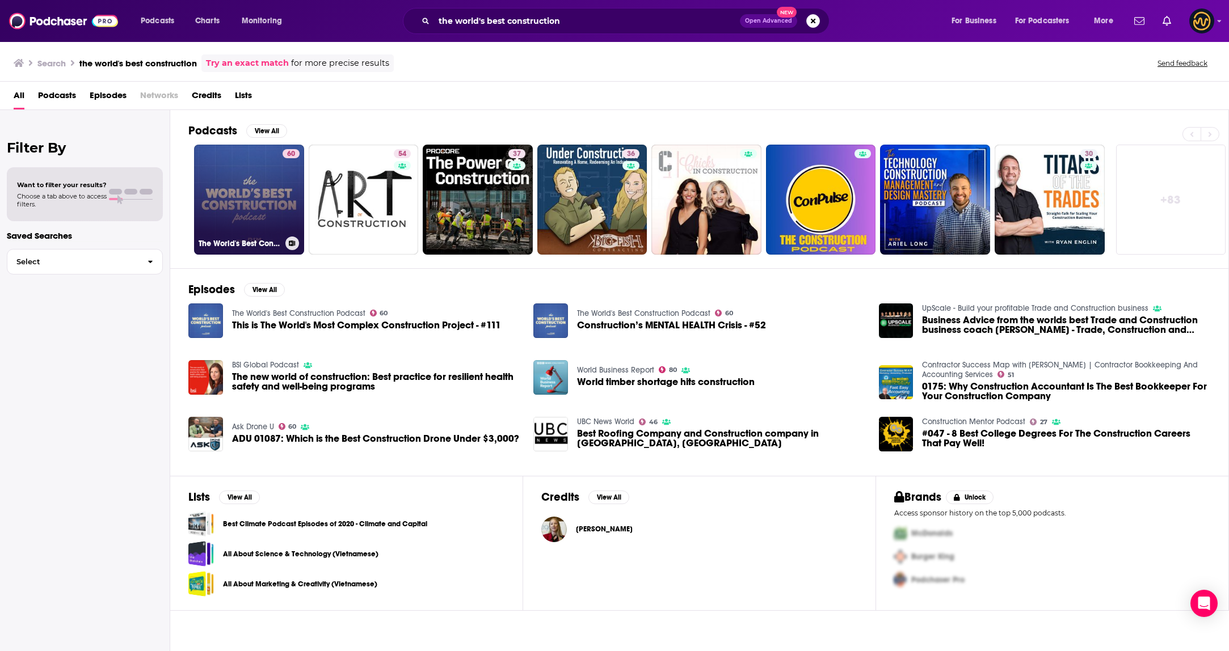
click at [275, 201] on link "60 The World's Best Construction Podcast" at bounding box center [249, 200] width 110 height 110
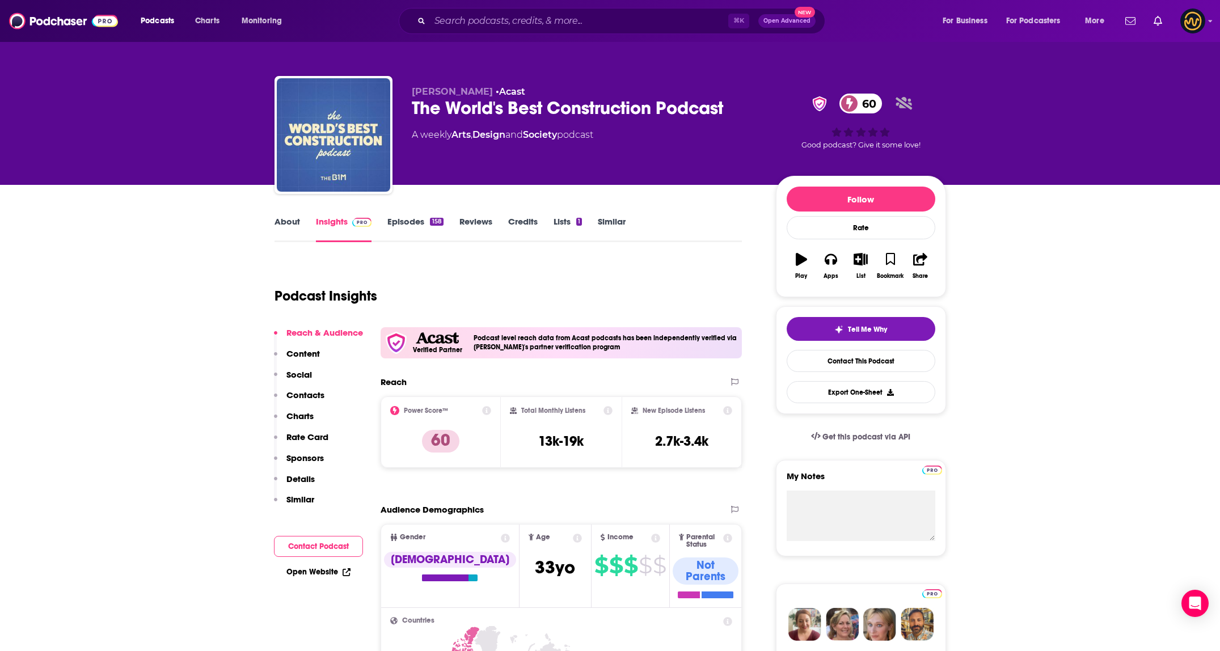
click at [280, 217] on link "About" at bounding box center [288, 229] width 26 height 26
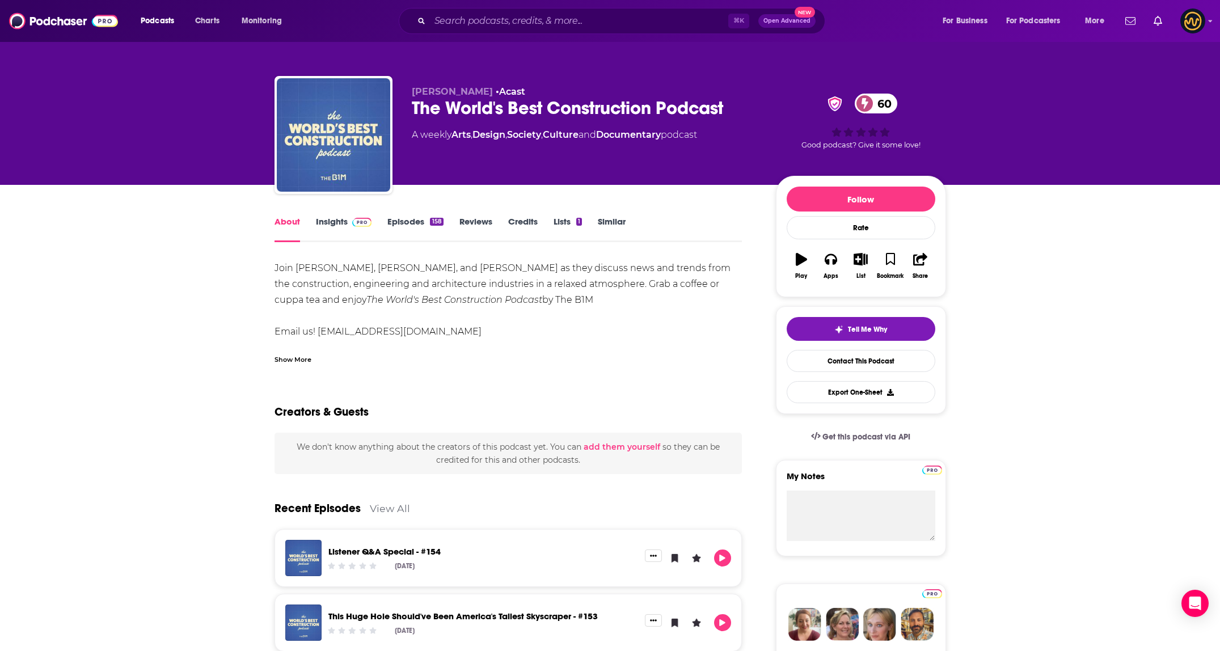
click at [295, 358] on div "Show More" at bounding box center [293, 358] width 37 height 11
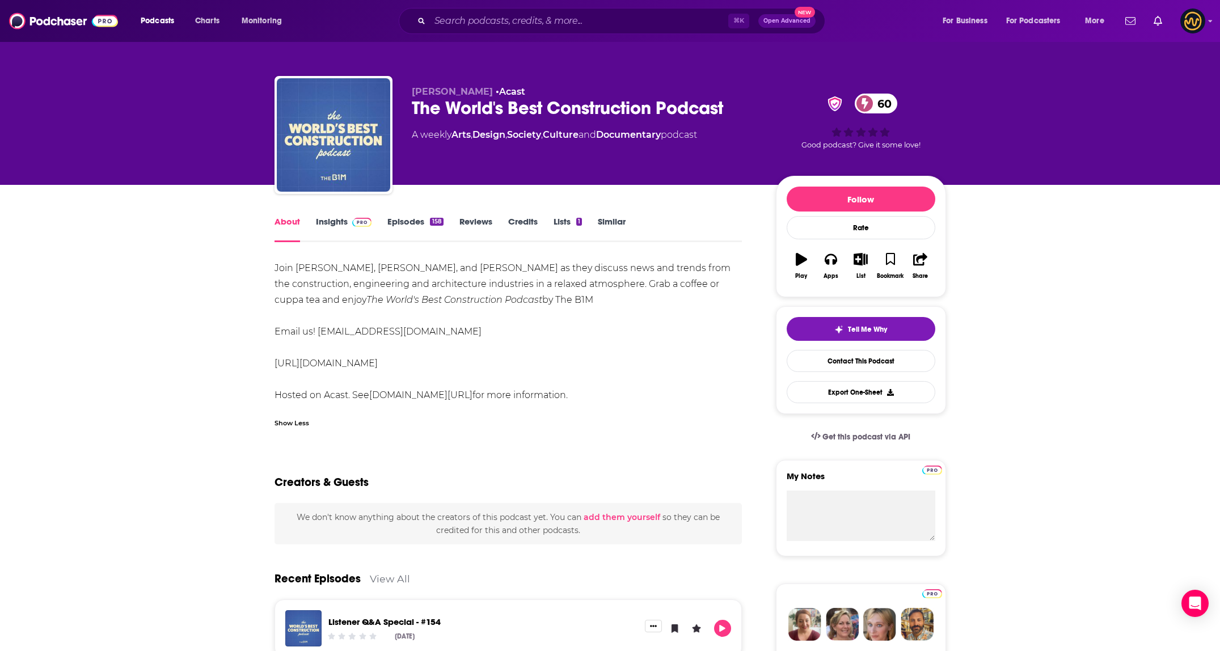
drag, startPoint x: 269, startPoint y: 261, endPoint x: 613, endPoint y: 396, distance: 368.6
copy div "Join Fred Mills, Liam Marsh, and Luke Bligh as they discuss news and trends fro…"
click at [534, 24] on input "Search podcasts, credits, & more..." at bounding box center [579, 21] width 298 height 18
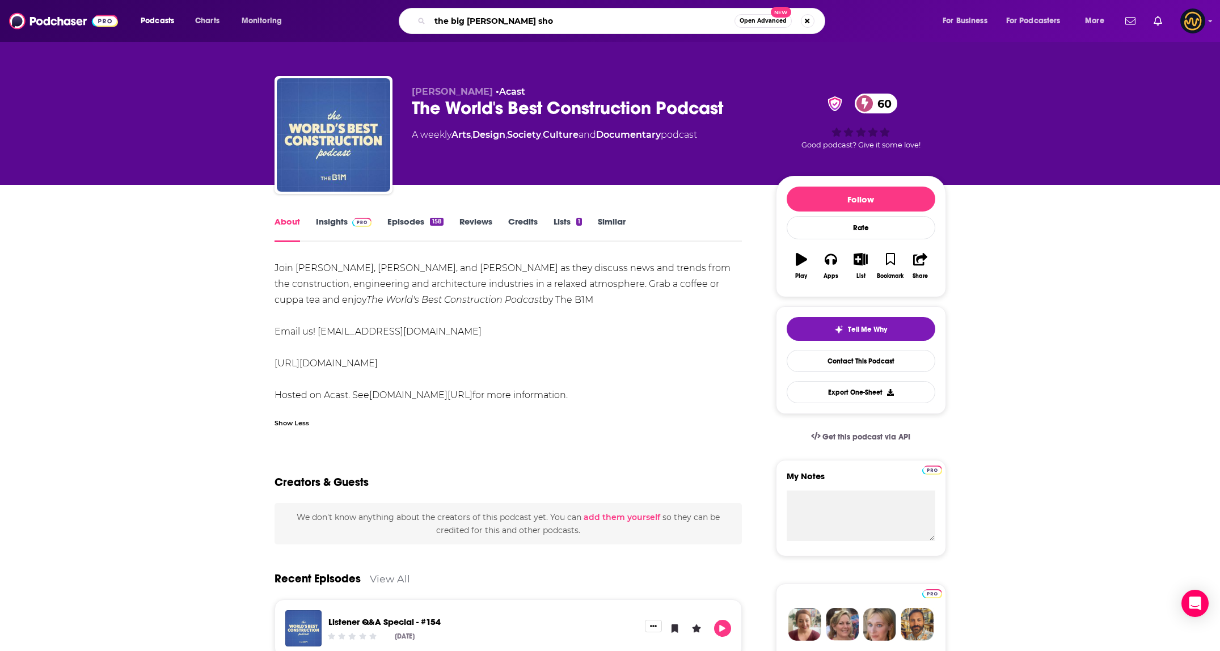
type input "the big jim show"
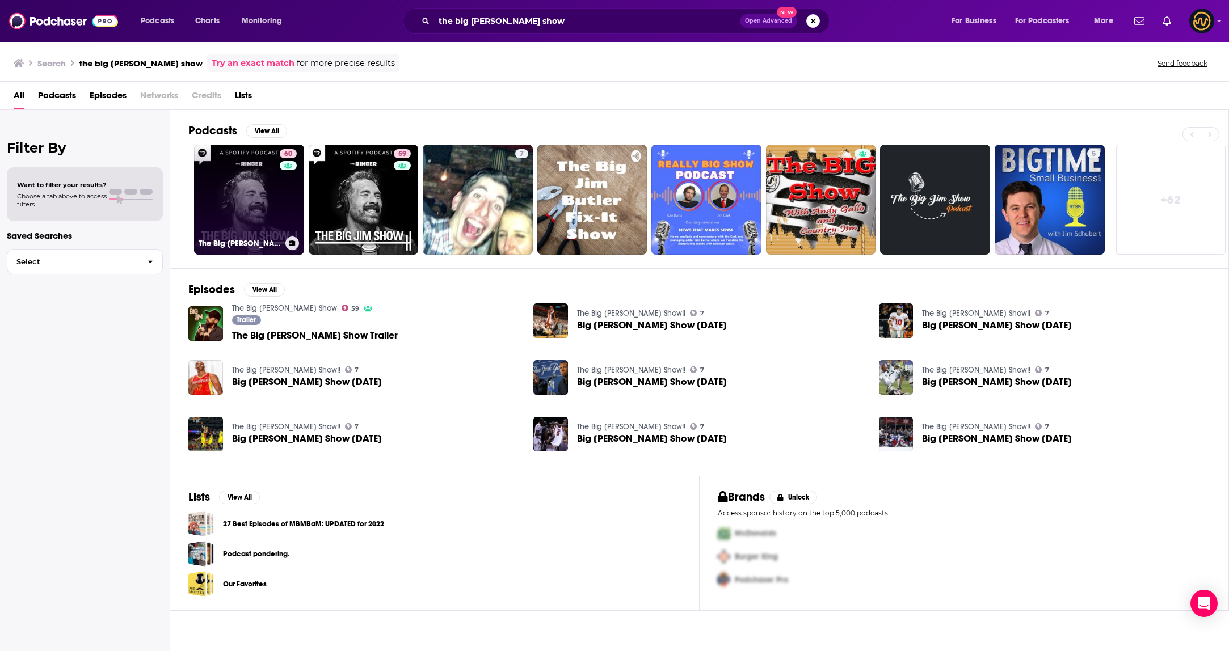
click at [237, 195] on link "60 The Big Jim Show" at bounding box center [249, 200] width 110 height 110
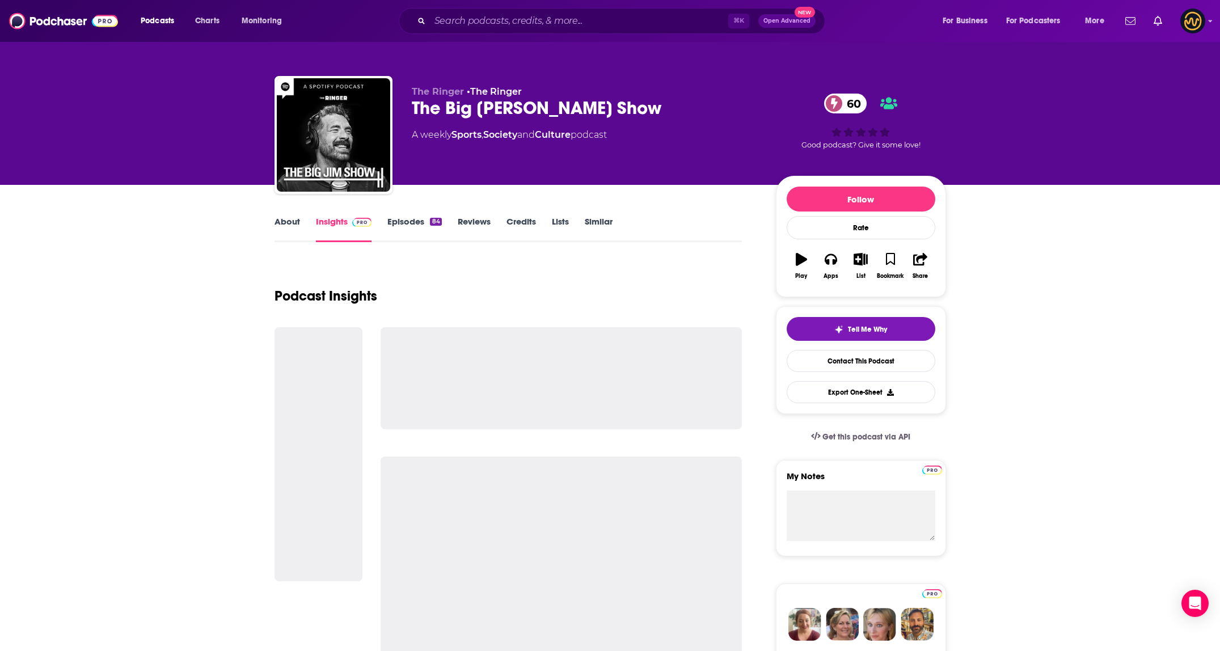
click at [296, 223] on link "About" at bounding box center [288, 229] width 26 height 26
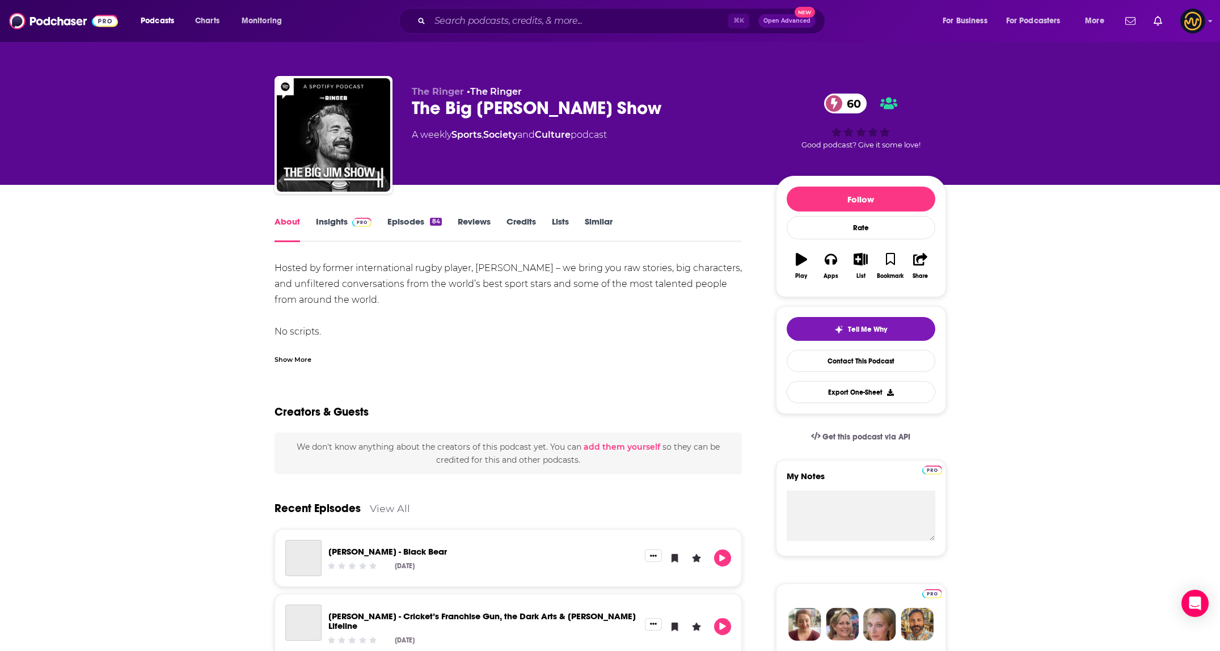
click at [299, 359] on div "Show More" at bounding box center [293, 358] width 37 height 11
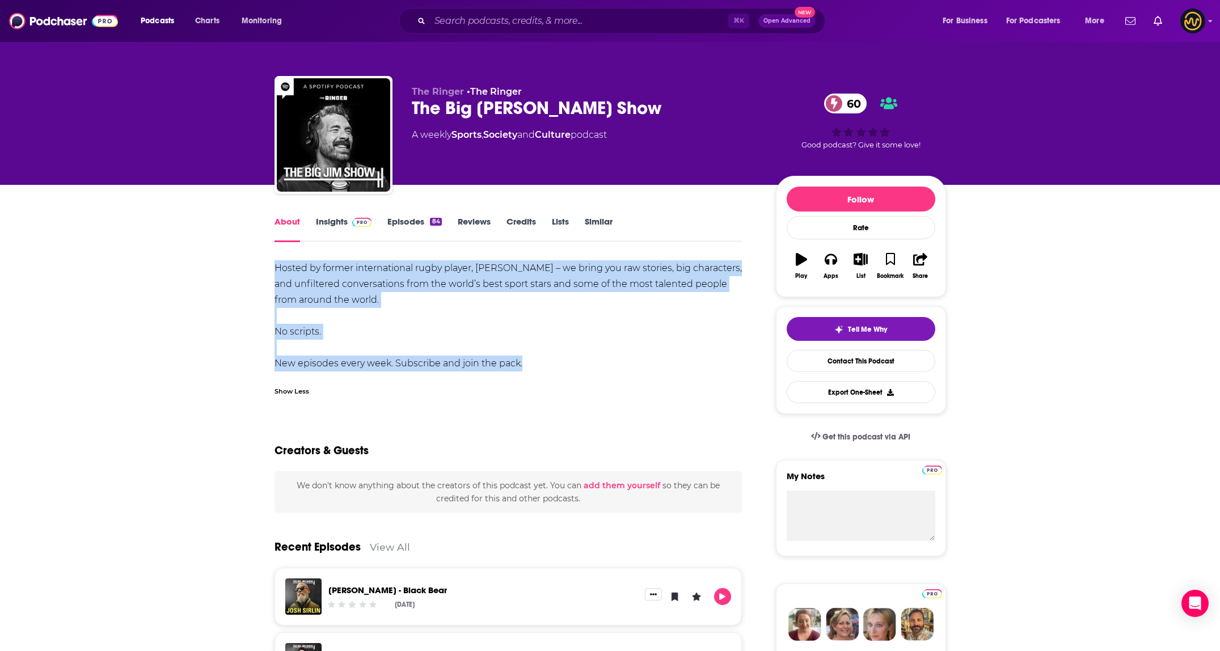
drag, startPoint x: 275, startPoint y: 268, endPoint x: 555, endPoint y: 381, distance: 302.3
click at [550, 384] on div "Hosted by former international rugby player, Jim Hamilton – we bring you raw st…" at bounding box center [509, 331] width 468 height 142
copy div "Hosted by former international rugby player, Jim Hamilton – we bring you raw st…"
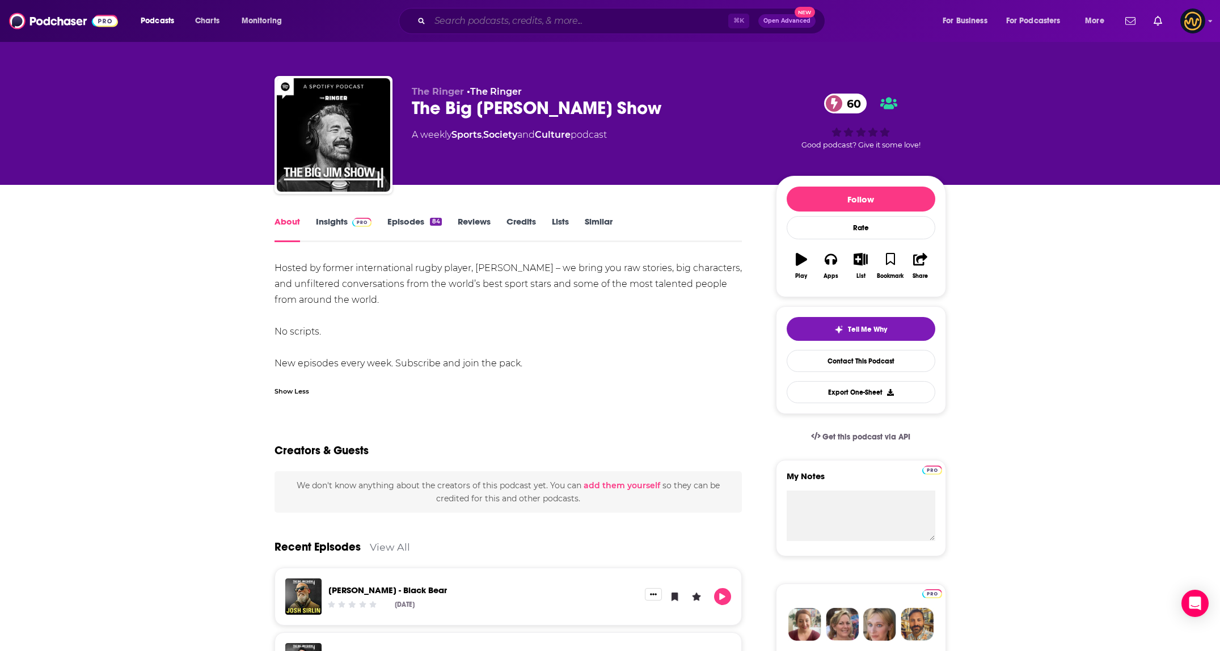
click at [521, 23] on input "Search podcasts, credits, & more..." at bounding box center [579, 21] width 298 height 18
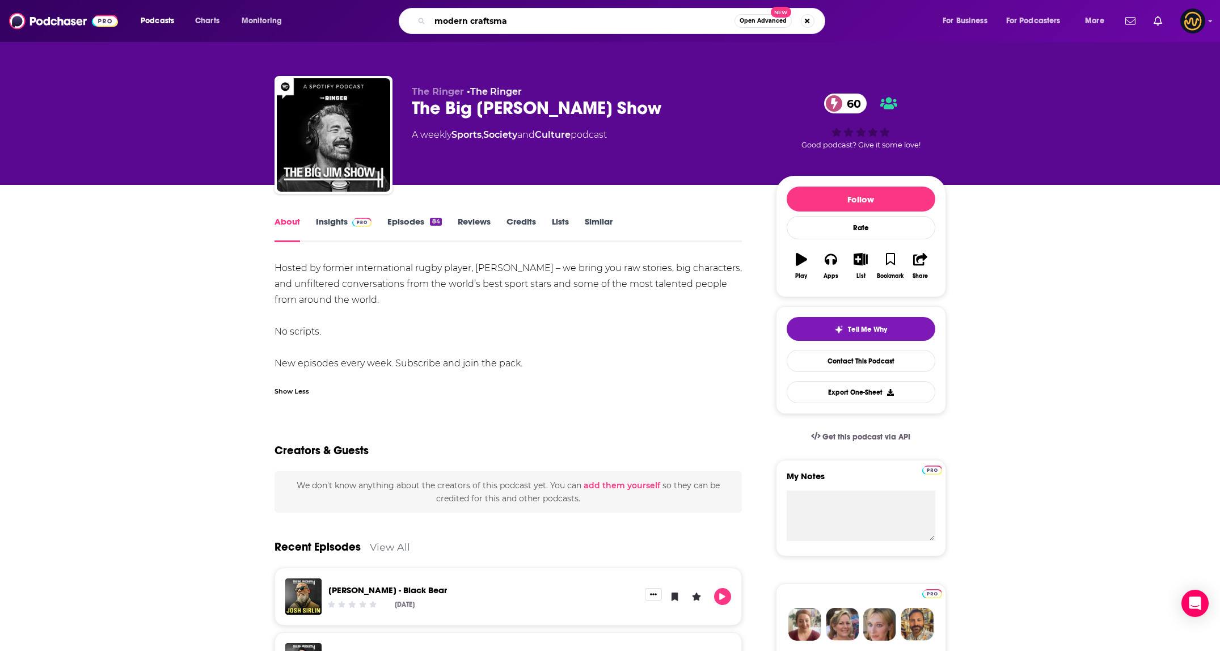
type input "modern craftsman"
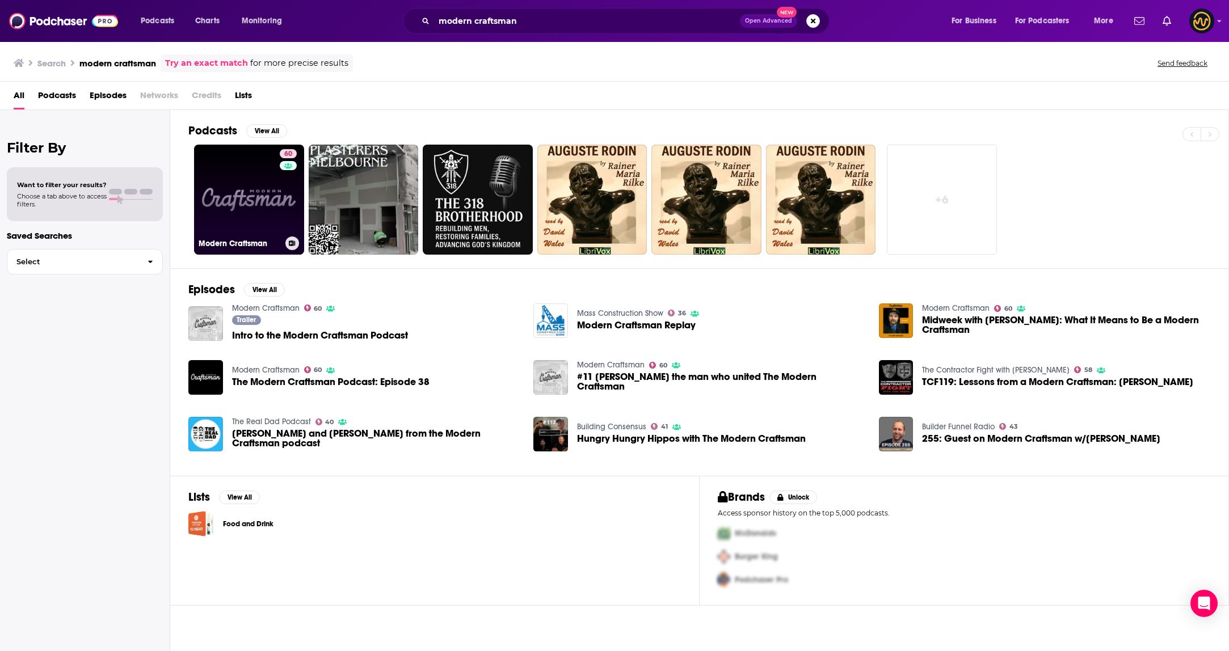
click at [258, 188] on link "60 Modern Craftsman" at bounding box center [249, 200] width 110 height 110
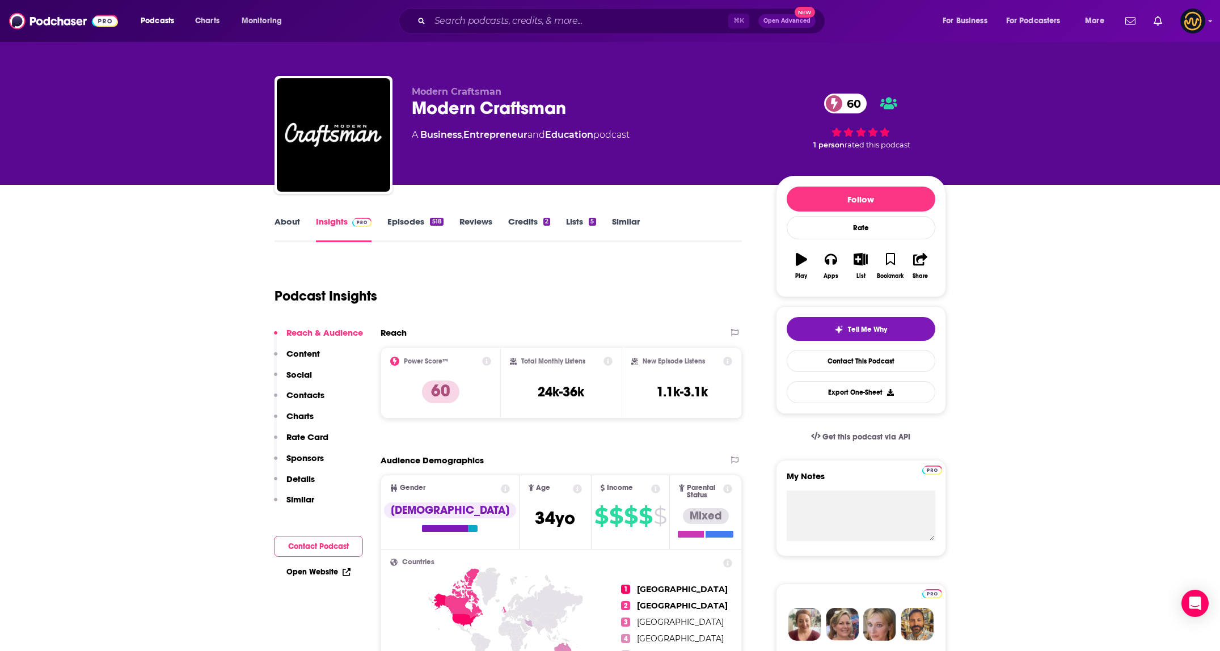
click at [296, 221] on link "About" at bounding box center [288, 229] width 26 height 26
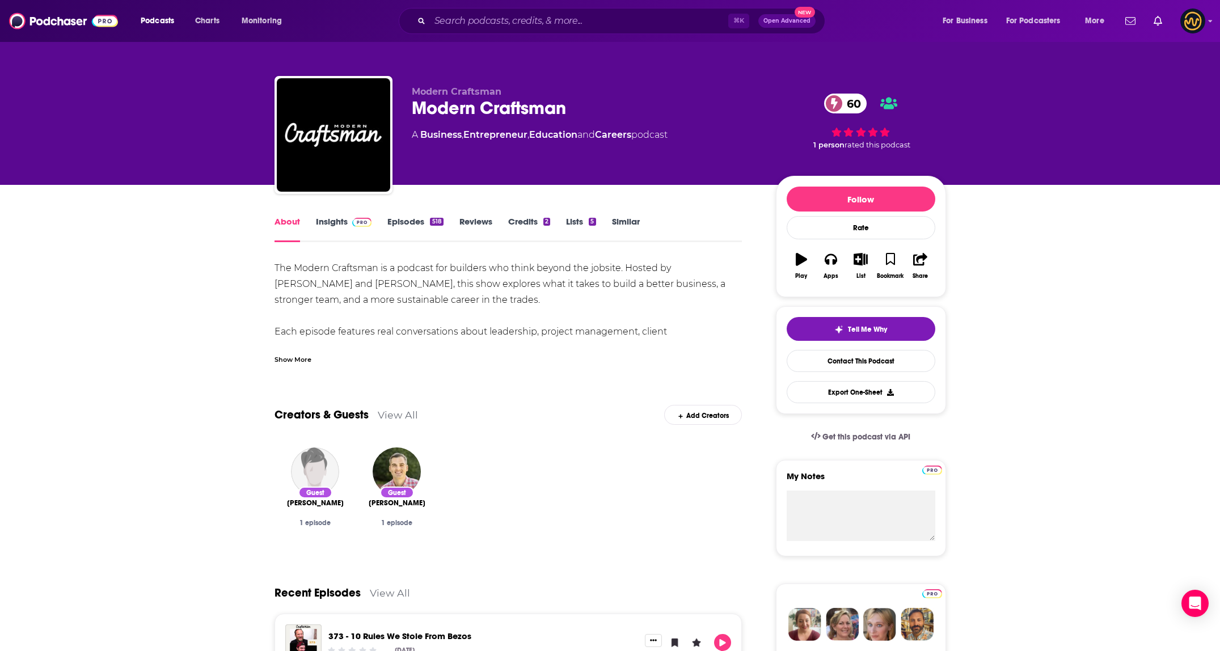
click at [288, 360] on div "Show More" at bounding box center [293, 358] width 37 height 11
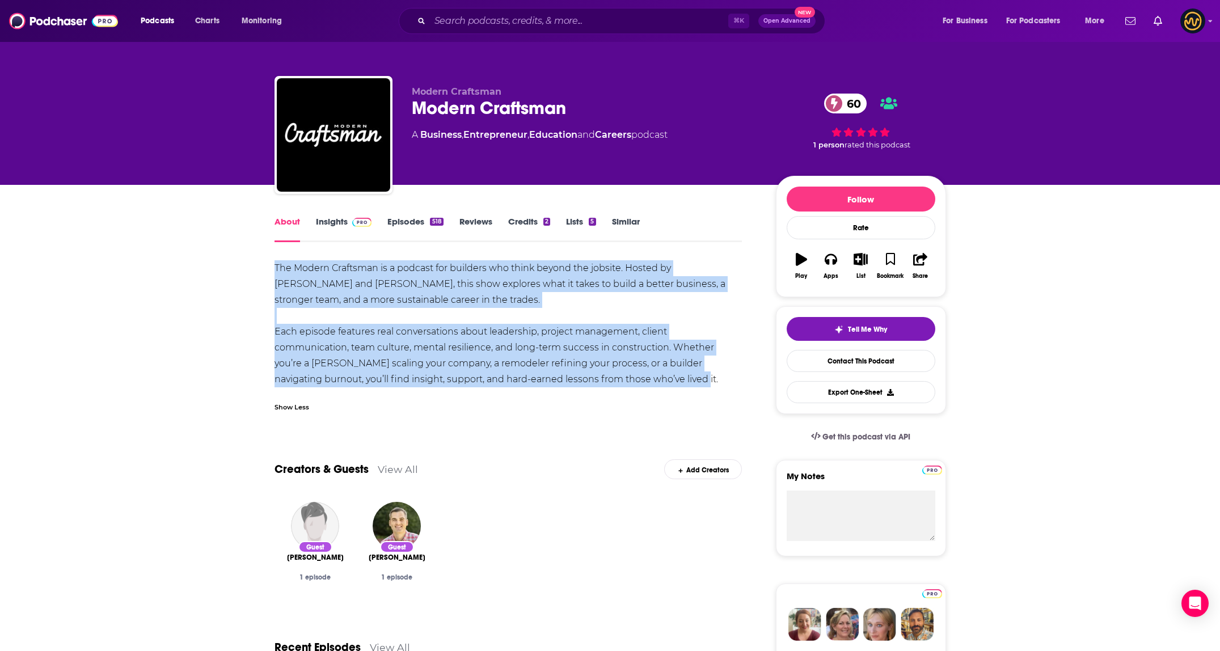
drag, startPoint x: 273, startPoint y: 269, endPoint x: 635, endPoint y: 387, distance: 380.8
copy div "The Modern Craftsman is a podcast for builders who think beyond the jobsite. Ho…"
click at [495, 23] on input "Search podcasts, credits, & more..." at bounding box center [579, 21] width 298 height 18
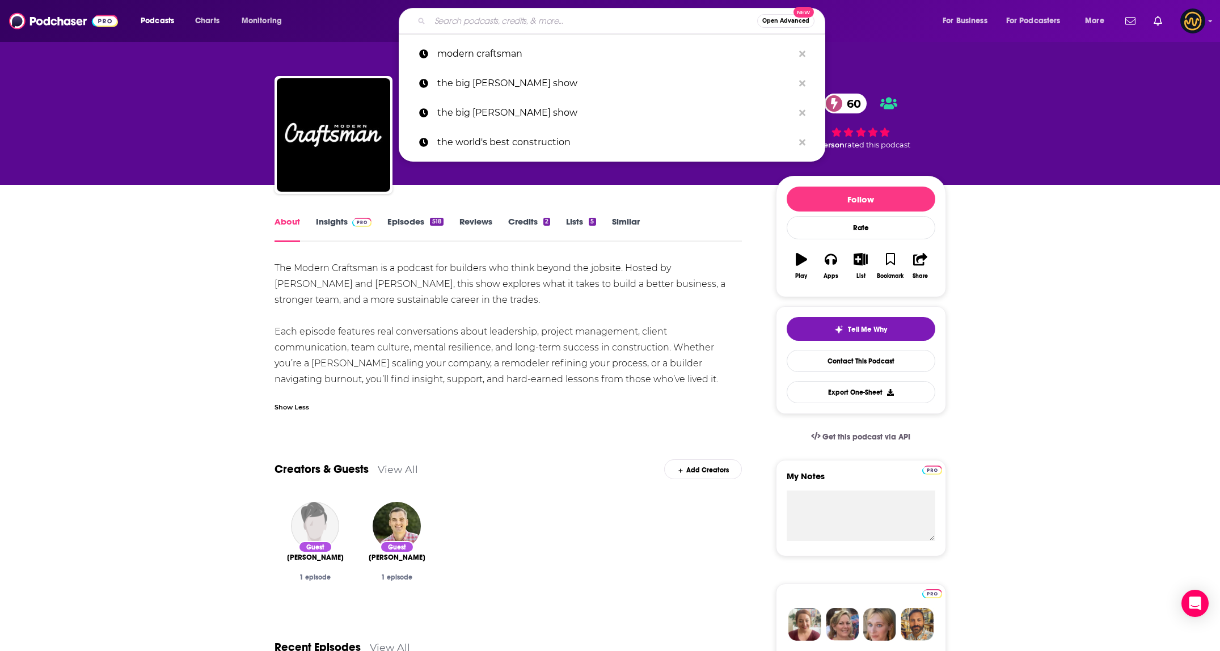
click at [495, 23] on input "Search podcasts, credits, & more..." at bounding box center [593, 21] width 327 height 18
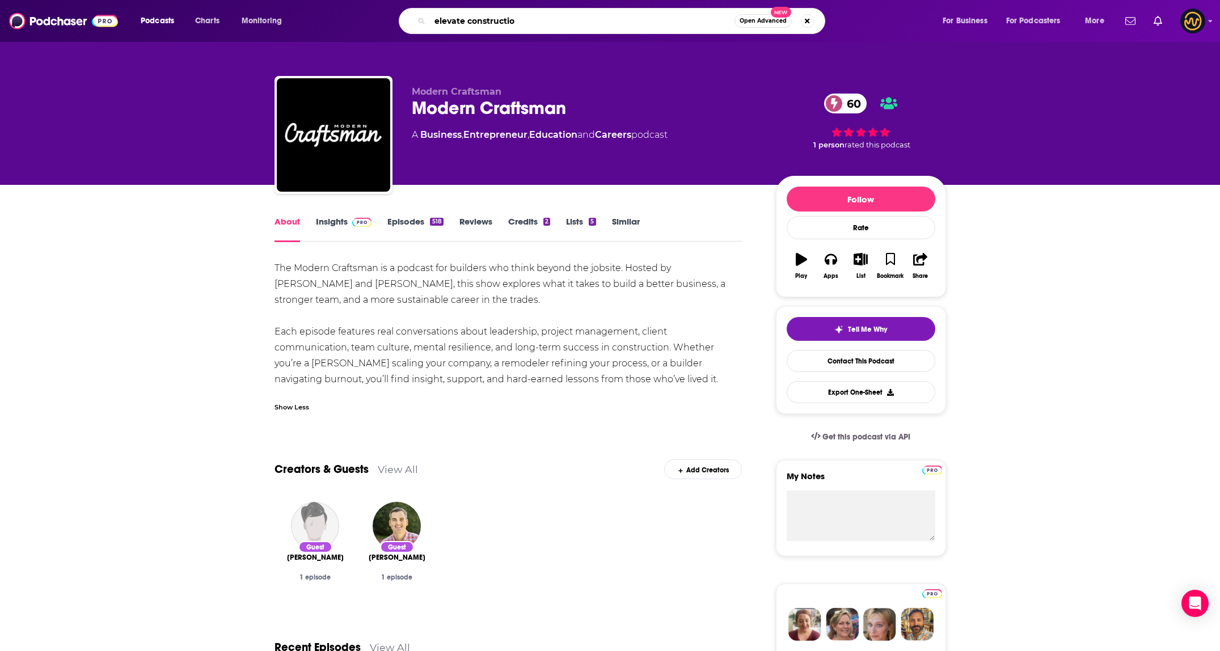
type input "elevate construction"
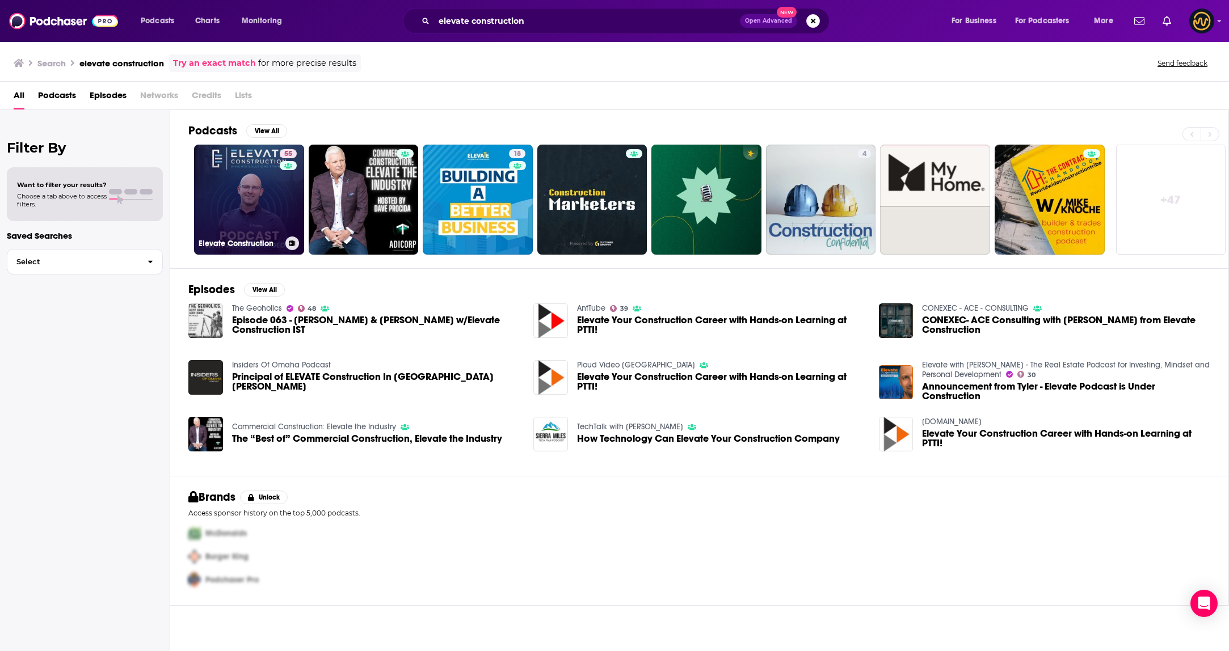
click at [253, 196] on link "55 Elevate Construction" at bounding box center [249, 200] width 110 height 110
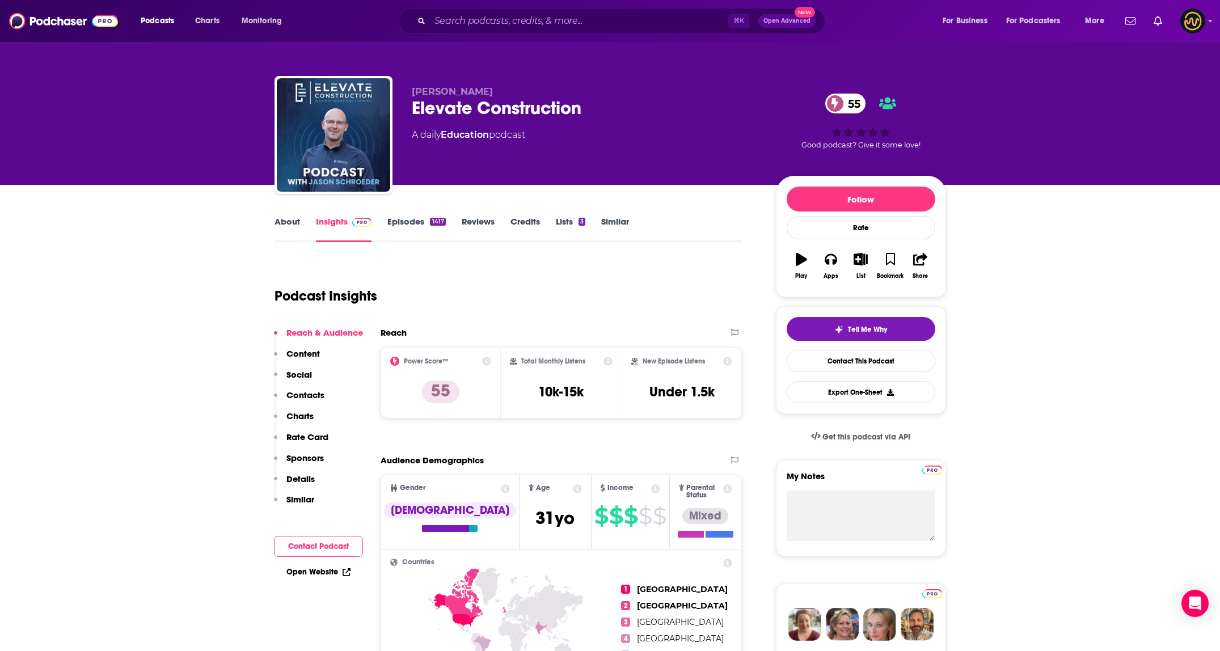
click at [289, 216] on link "About" at bounding box center [288, 229] width 26 height 26
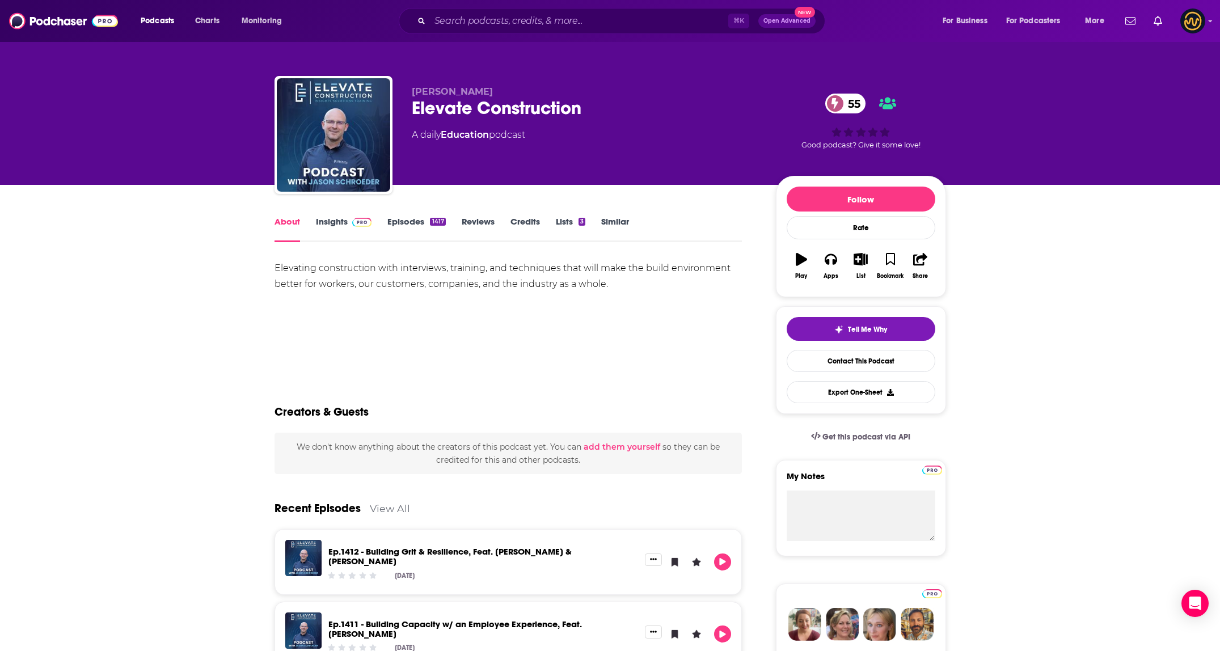
click at [332, 222] on link "Insights" at bounding box center [344, 229] width 56 height 26
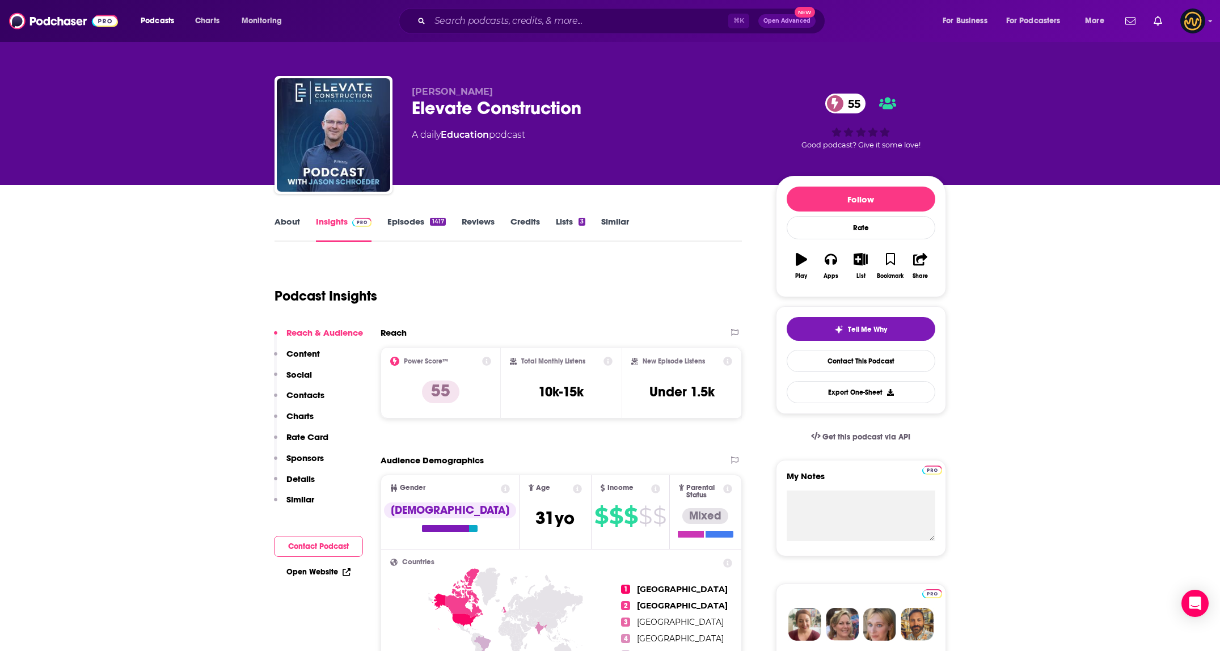
click at [289, 221] on link "About" at bounding box center [288, 229] width 26 height 26
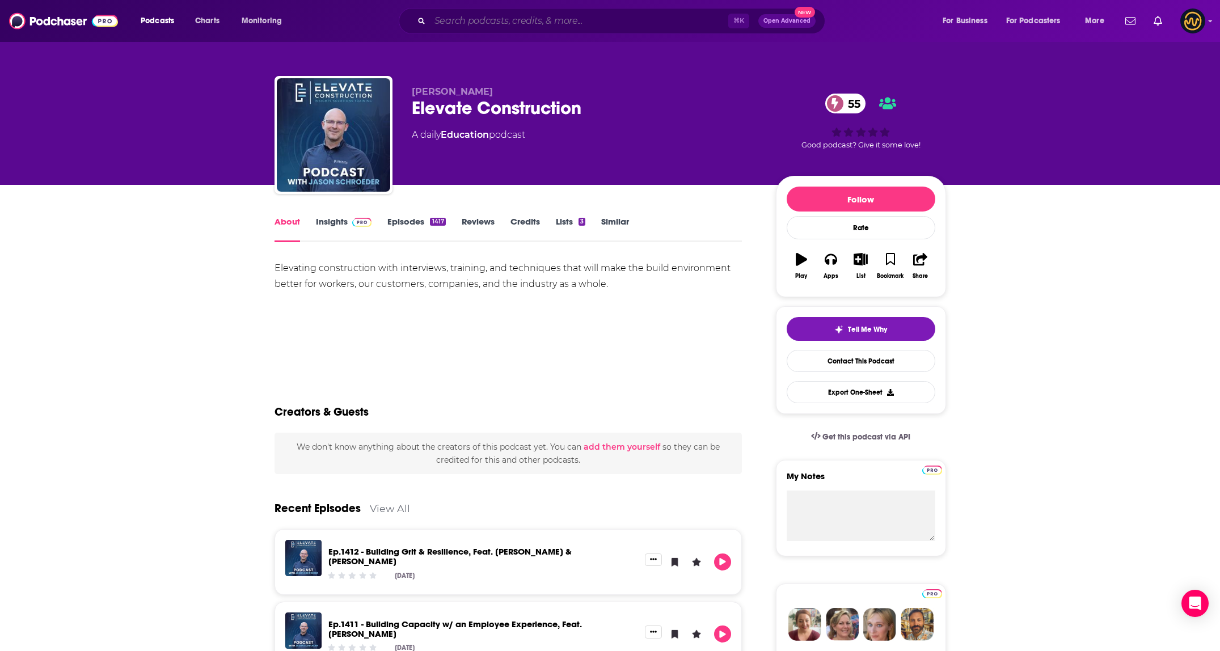
click at [500, 16] on input "Search podcasts, credits, & more..." at bounding box center [579, 21] width 298 height 18
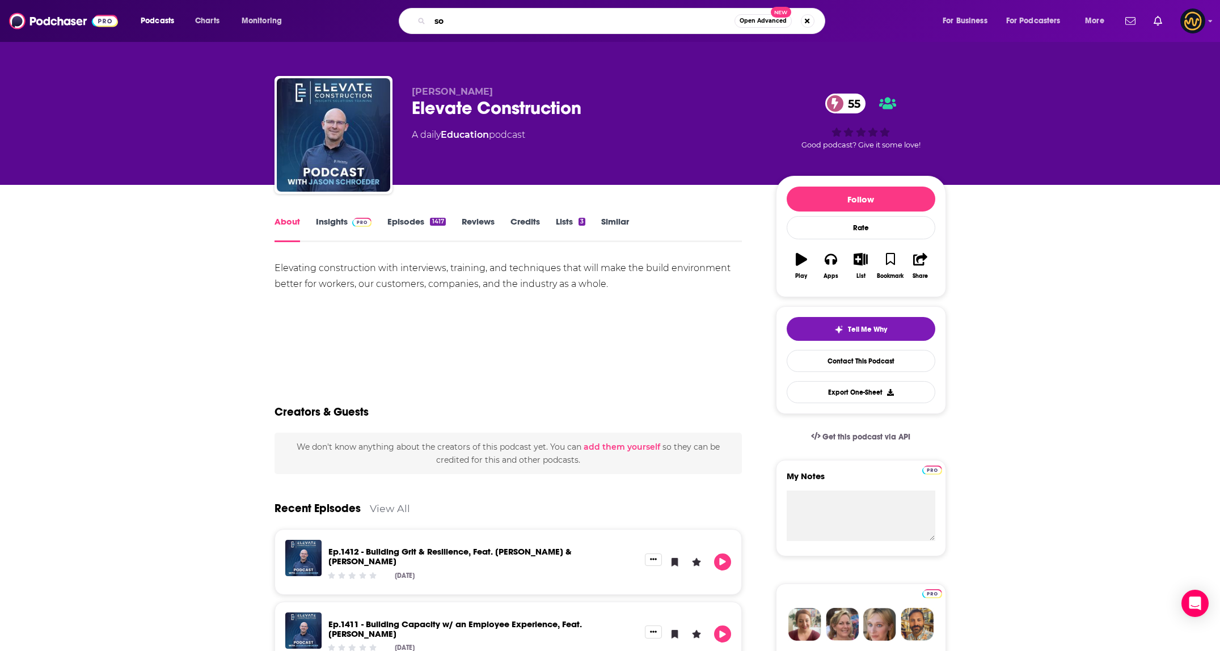
type input "s"
type input "construction brother"
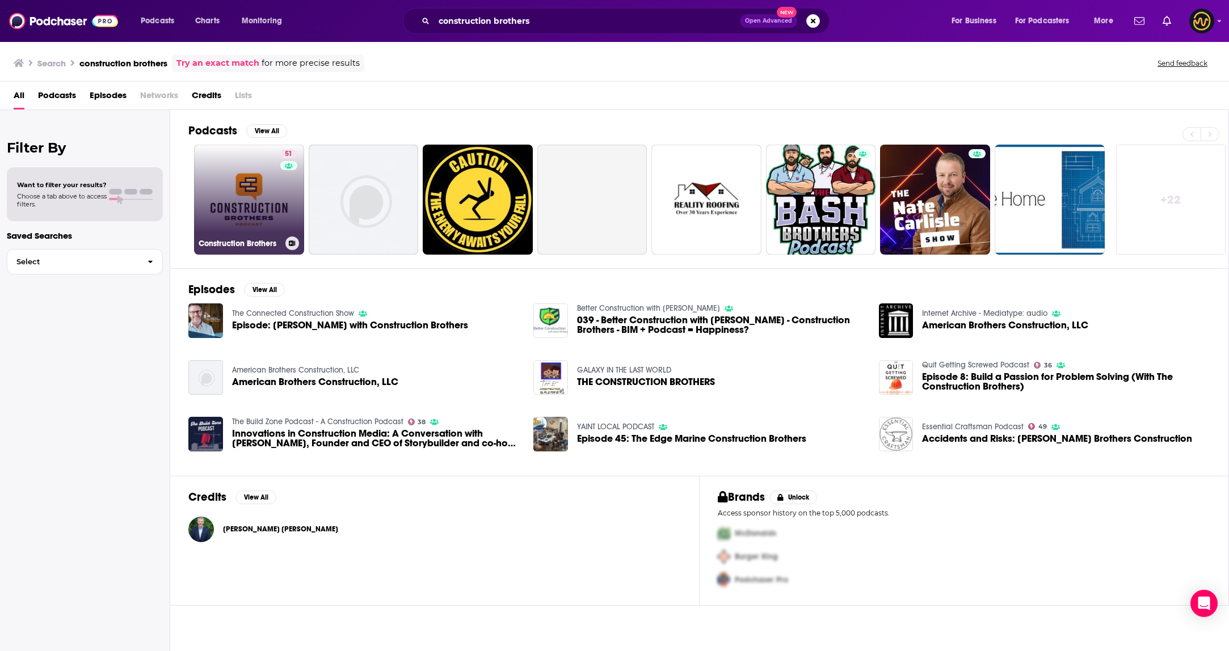
click at [238, 186] on link "51 Construction Brothers" at bounding box center [249, 200] width 110 height 110
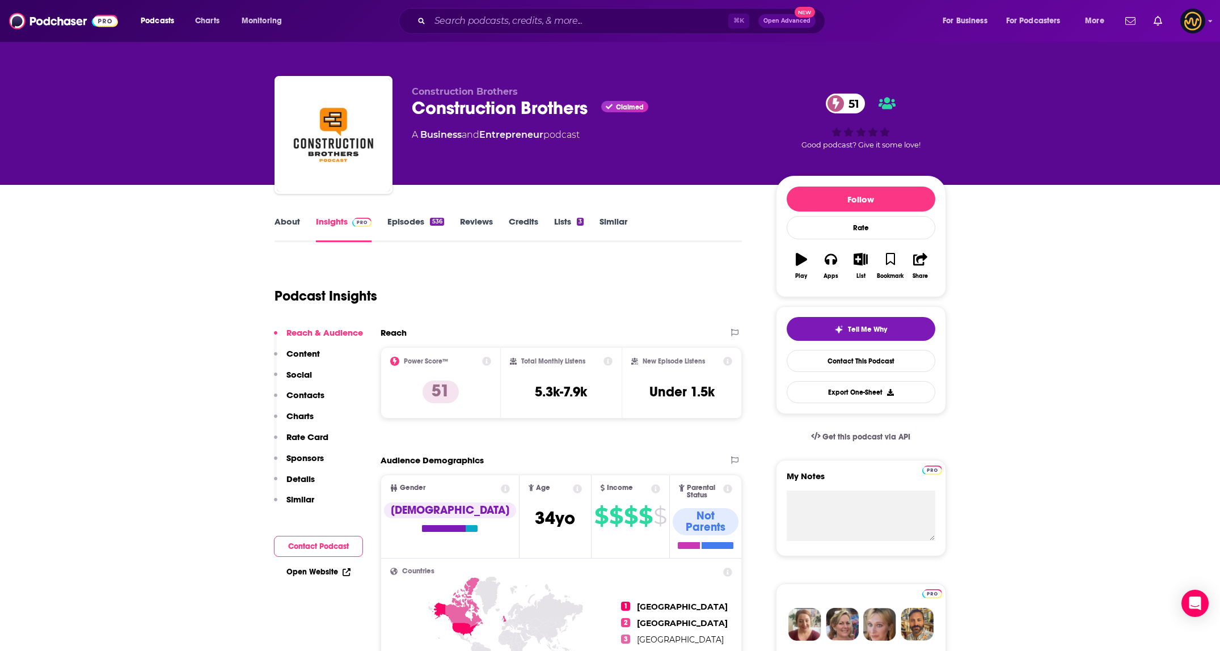
click at [279, 223] on link "About" at bounding box center [288, 229] width 26 height 26
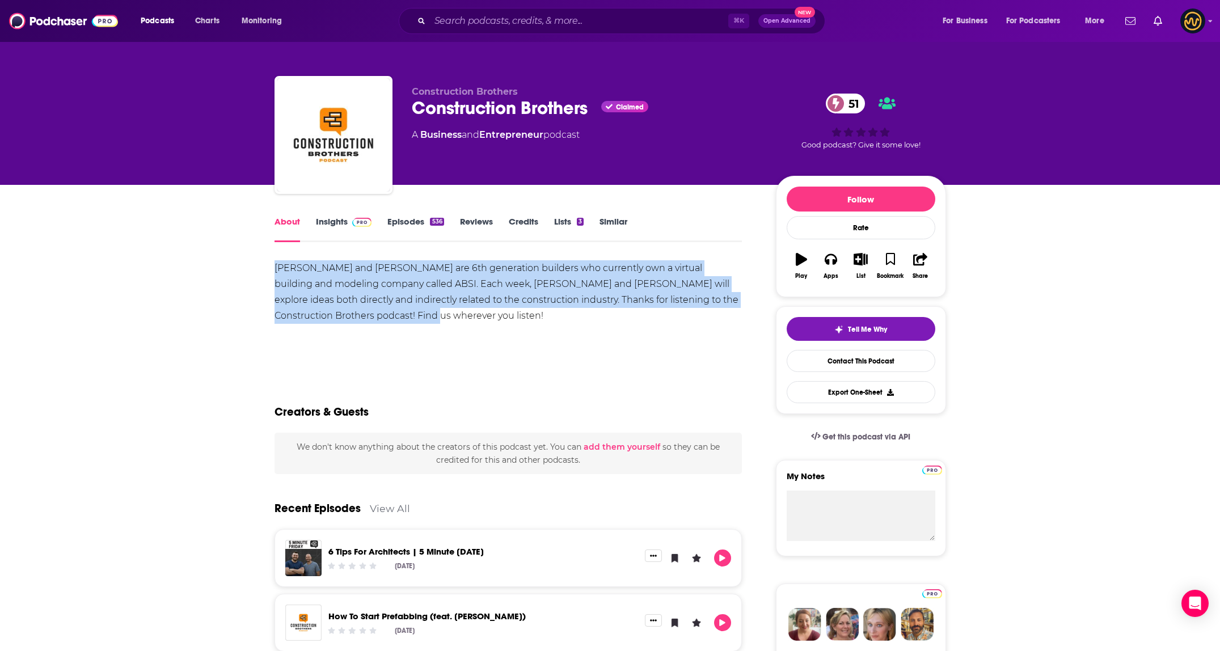
drag, startPoint x: 294, startPoint y: 275, endPoint x: 456, endPoint y: 324, distance: 169.6
copy div "Eddie and Tyler Campbell are 6th generation builders who currently own a virtua…"
click at [355, 223] on img at bounding box center [362, 222] width 20 height 9
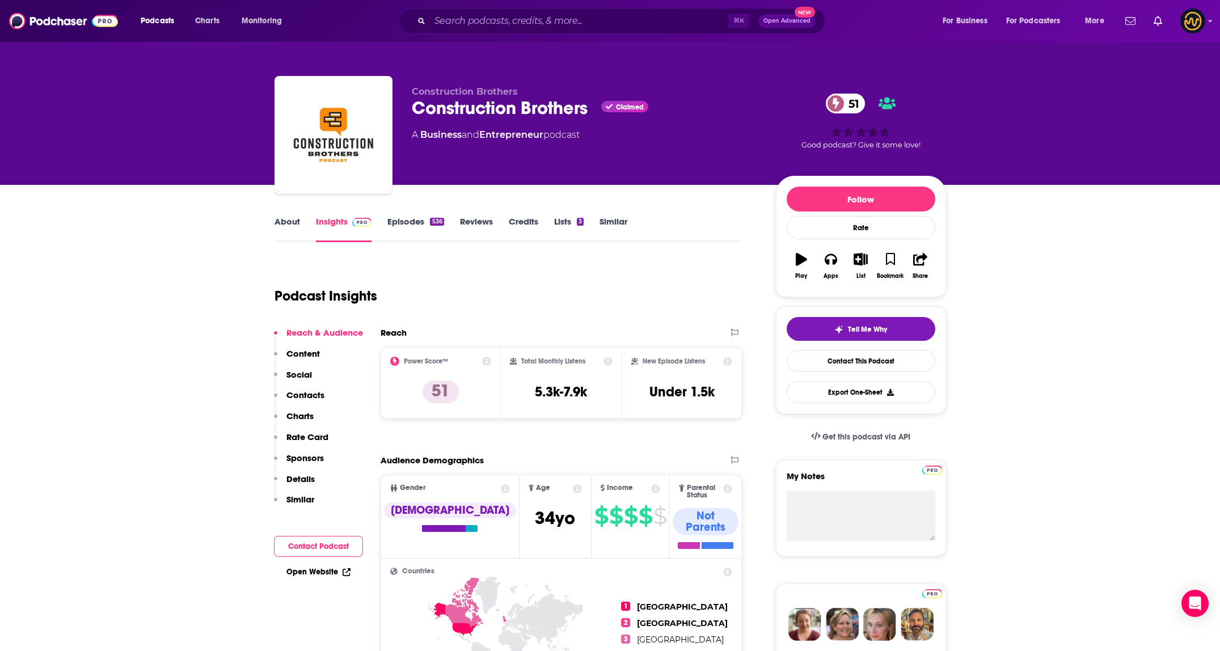
click at [409, 221] on link "Episodes 536" at bounding box center [415, 229] width 56 height 26
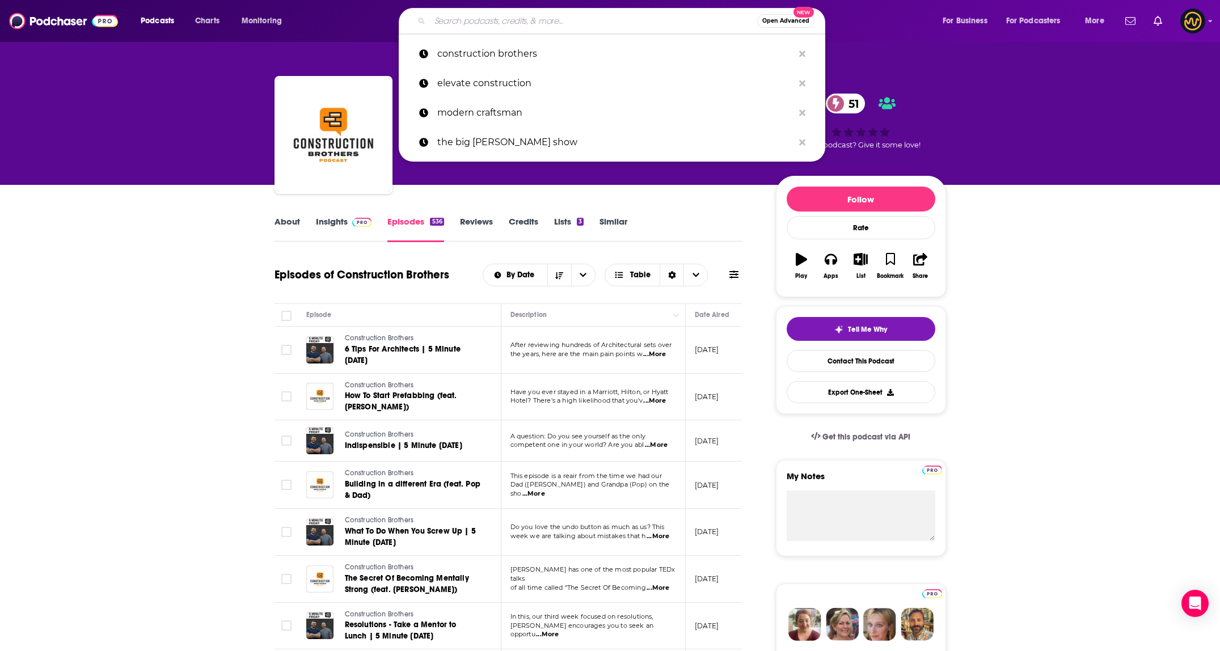
click at [532, 27] on input "Search podcasts, credits, & more..." at bounding box center [593, 21] width 327 height 18
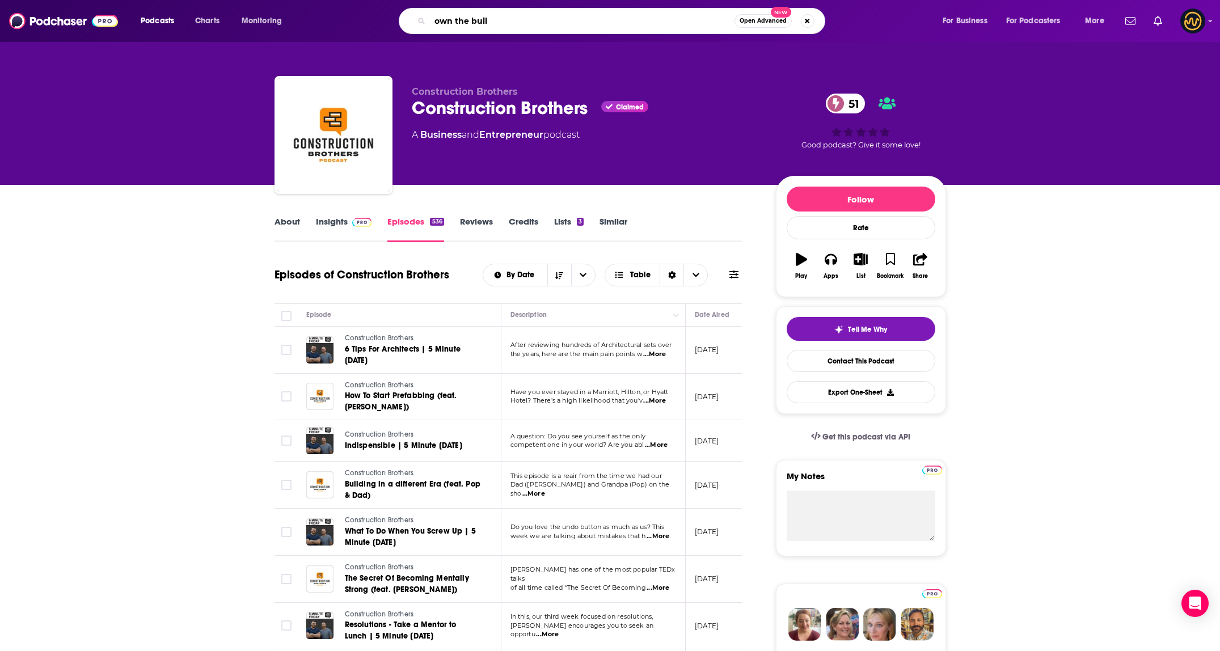
type input "own the build"
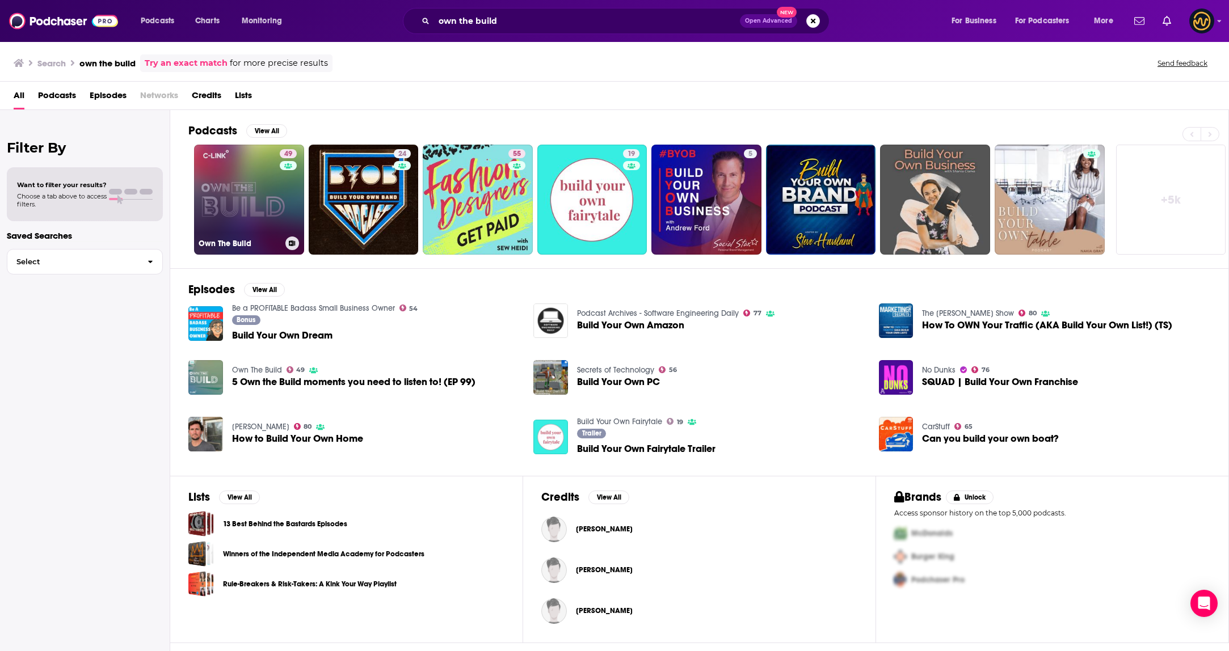
click at [240, 198] on link "49 Own The Build" at bounding box center [249, 200] width 110 height 110
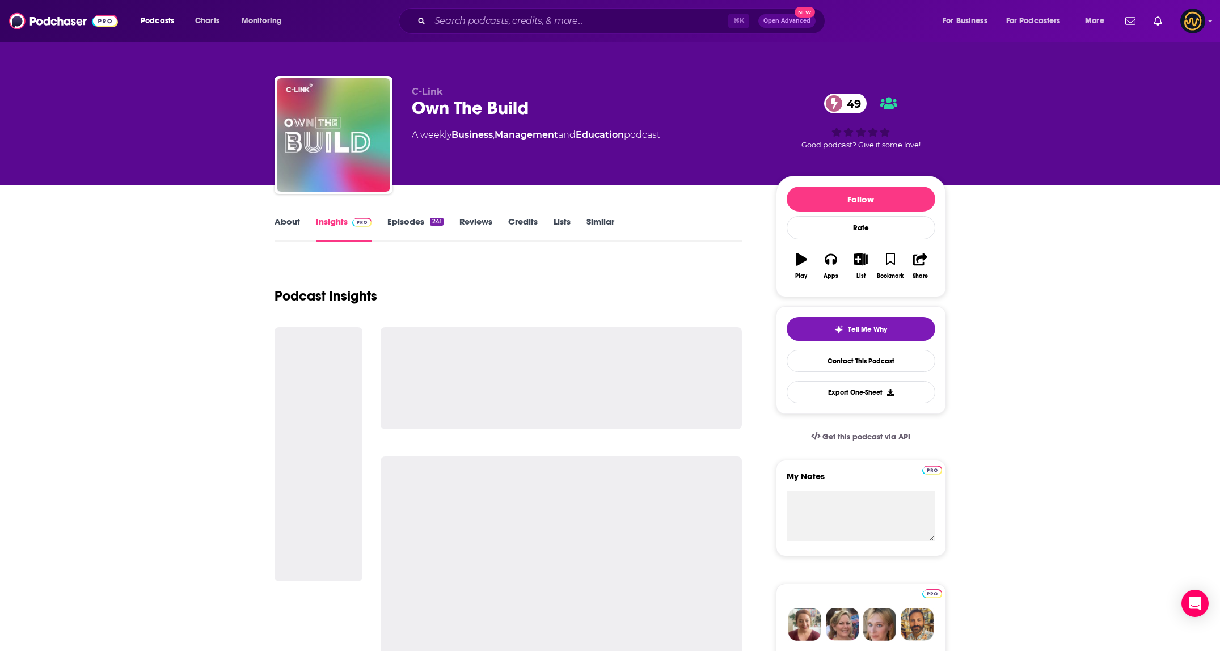
scroll to position [2, 0]
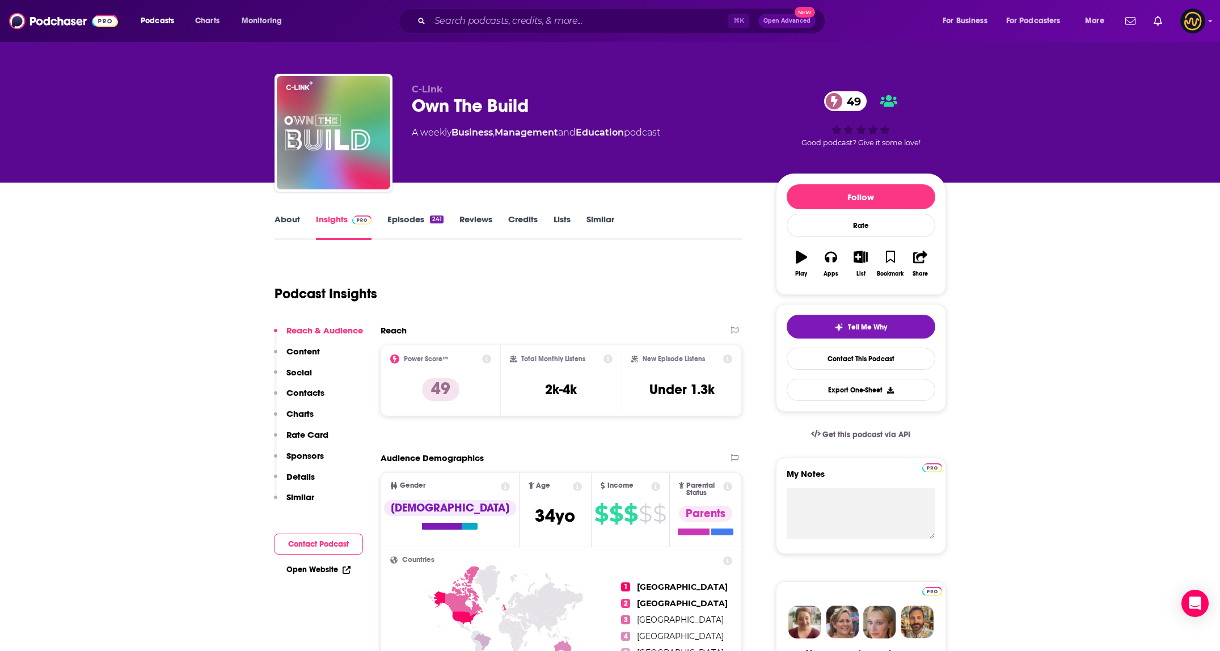
click at [288, 218] on link "About" at bounding box center [288, 227] width 26 height 26
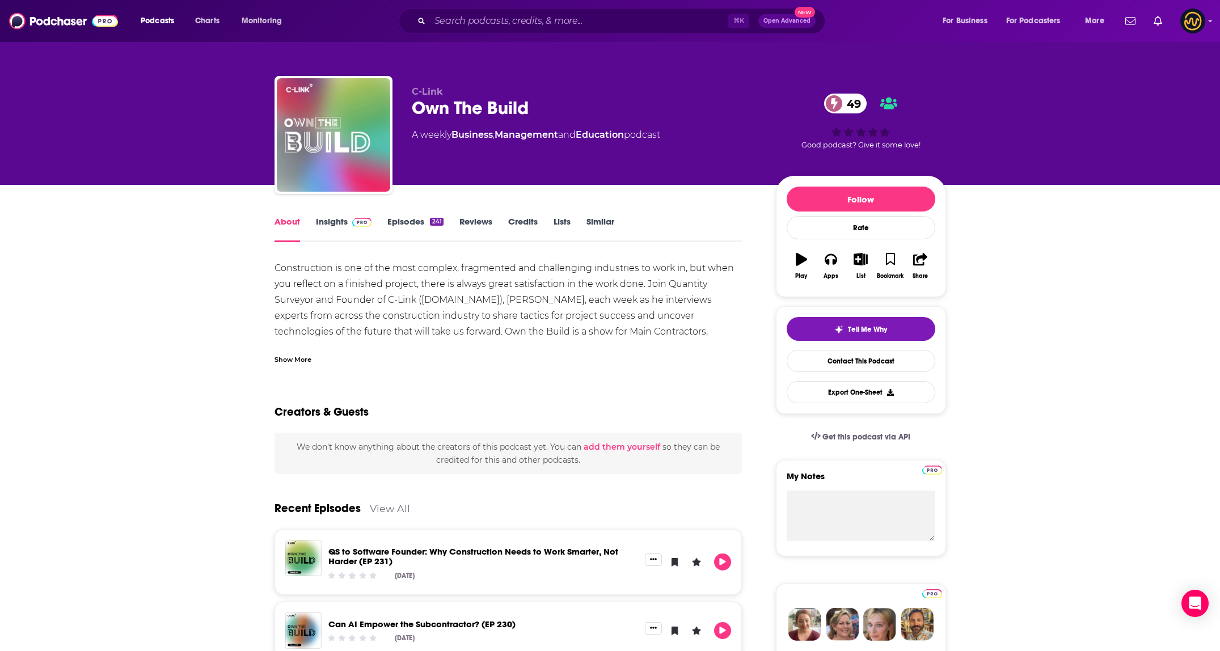
drag, startPoint x: 305, startPoint y: 362, endPoint x: 302, endPoint y: 347, distance: 15.1
click at [305, 361] on div "Show More" at bounding box center [293, 358] width 37 height 11
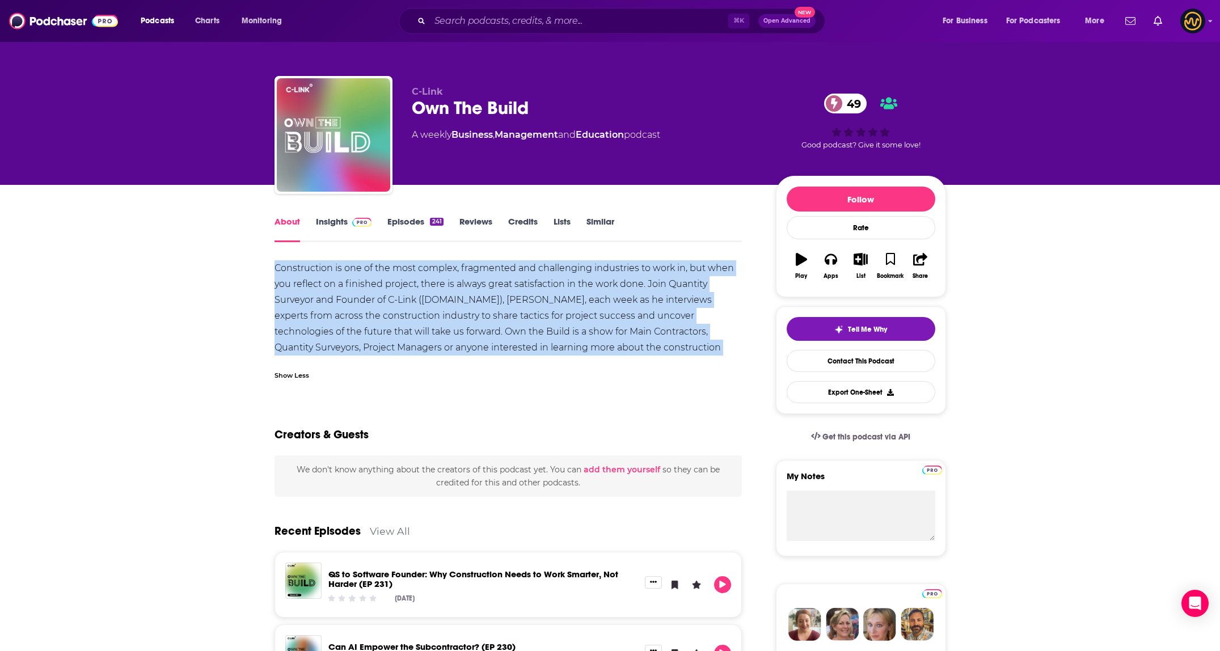
drag, startPoint x: 272, startPoint y: 269, endPoint x: 739, endPoint y: 366, distance: 476.7
copy div "Construction is one of the most complex, fragmented and challenging industries …"
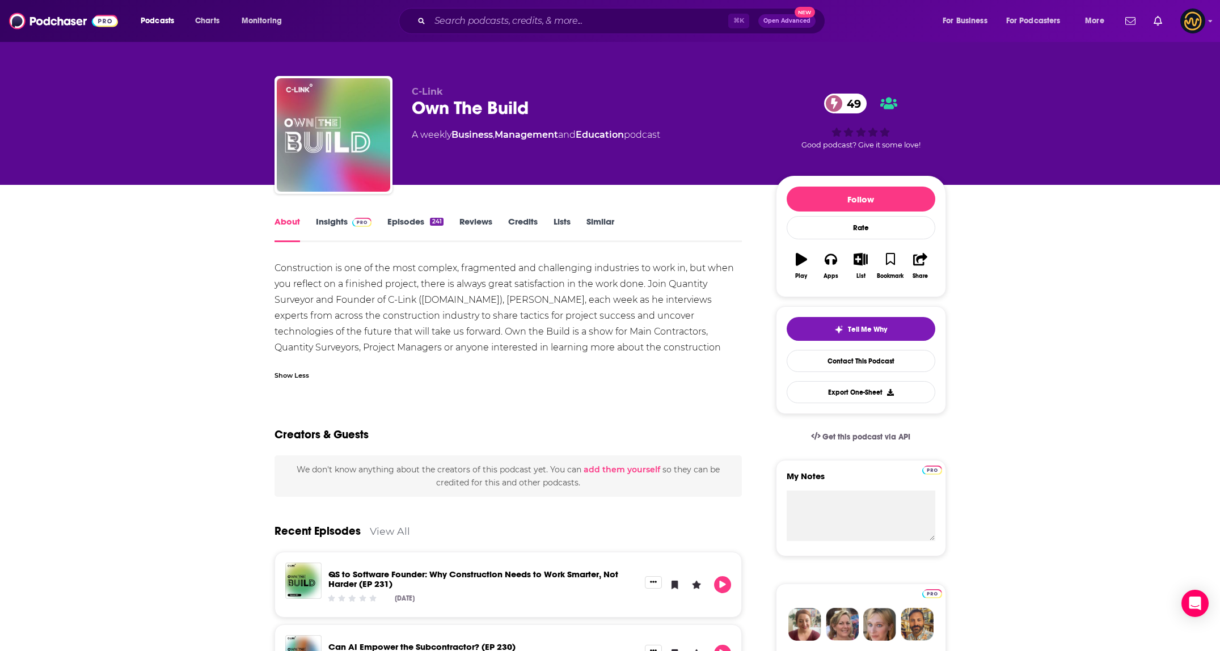
click at [537, 29] on div "⌘ K Open Advanced New" at bounding box center [612, 21] width 427 height 26
click at [540, 26] on input "Search podcasts, credits, & more..." at bounding box center [579, 21] width 298 height 18
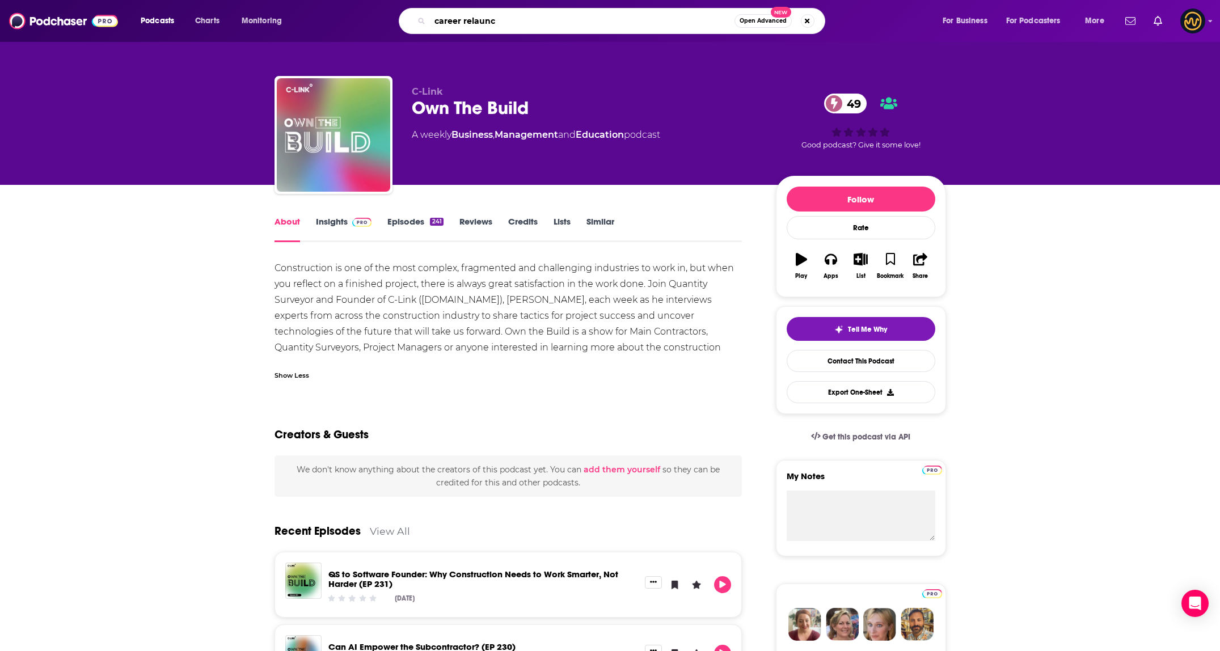
type input "career relaunch"
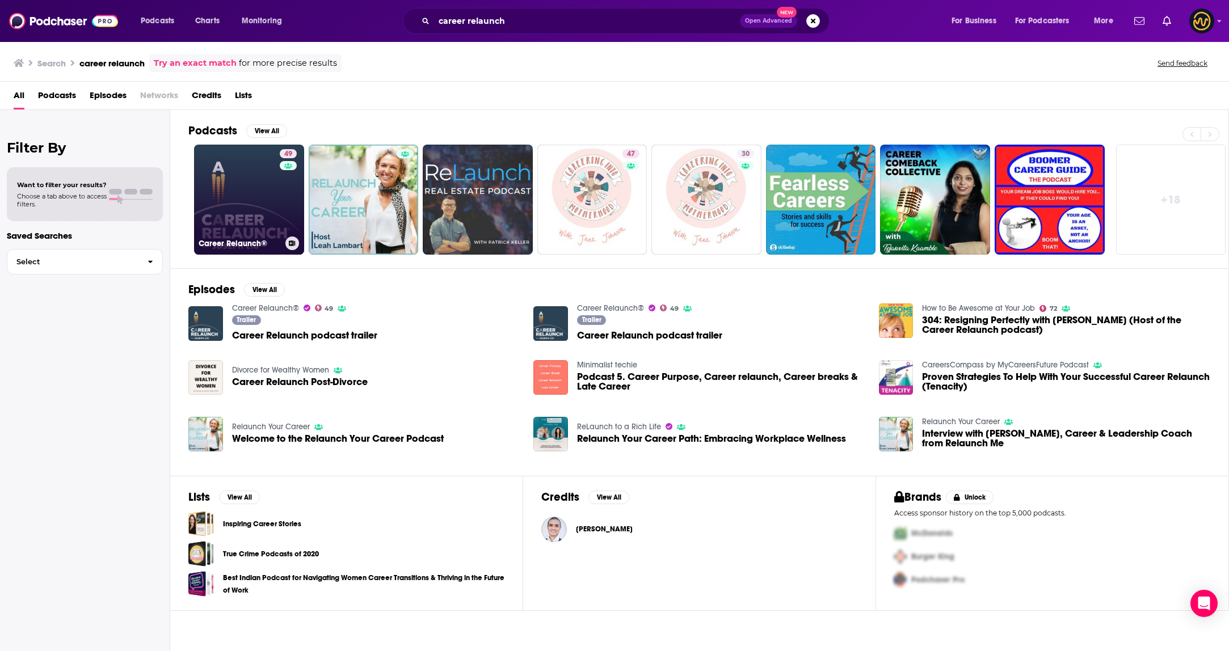
click at [255, 197] on link "49 Career Relaunch®" at bounding box center [249, 200] width 110 height 110
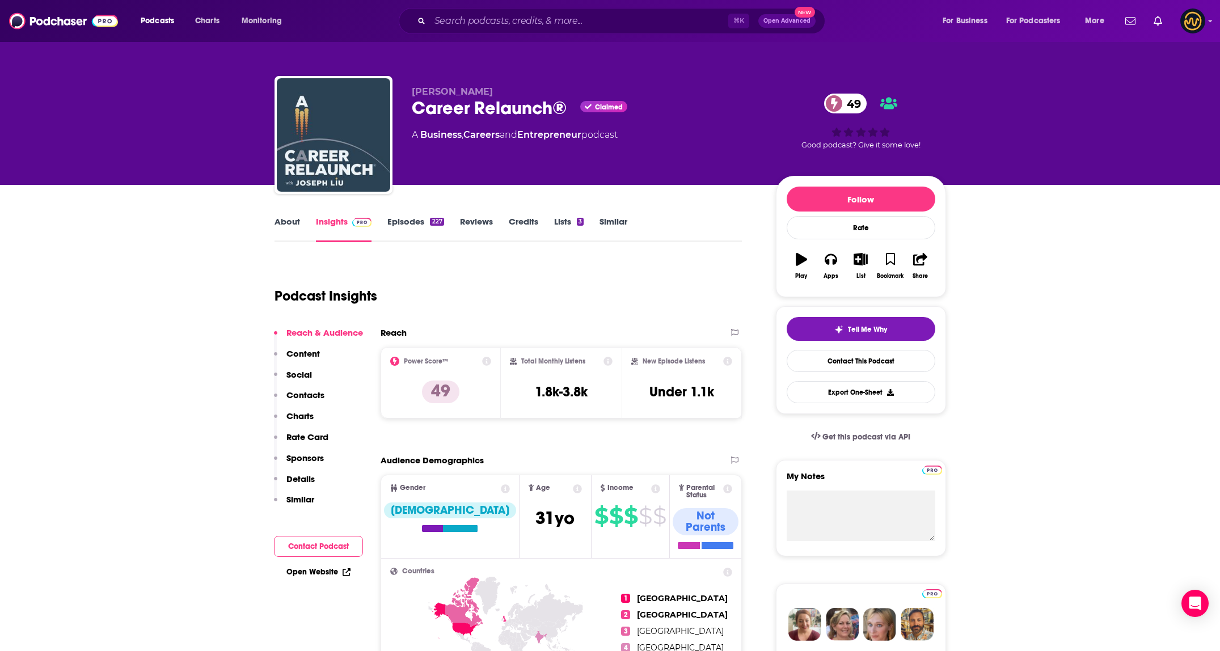
click at [285, 224] on link "About" at bounding box center [288, 229] width 26 height 26
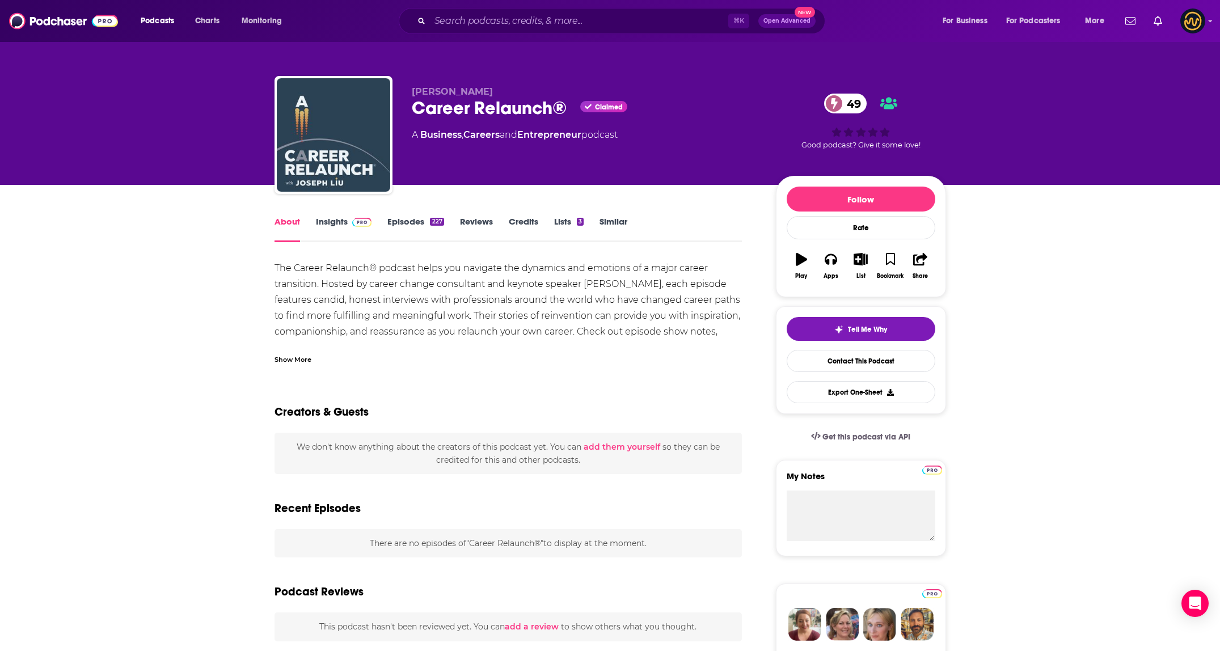
click at [299, 360] on div "Show More" at bounding box center [293, 358] width 37 height 11
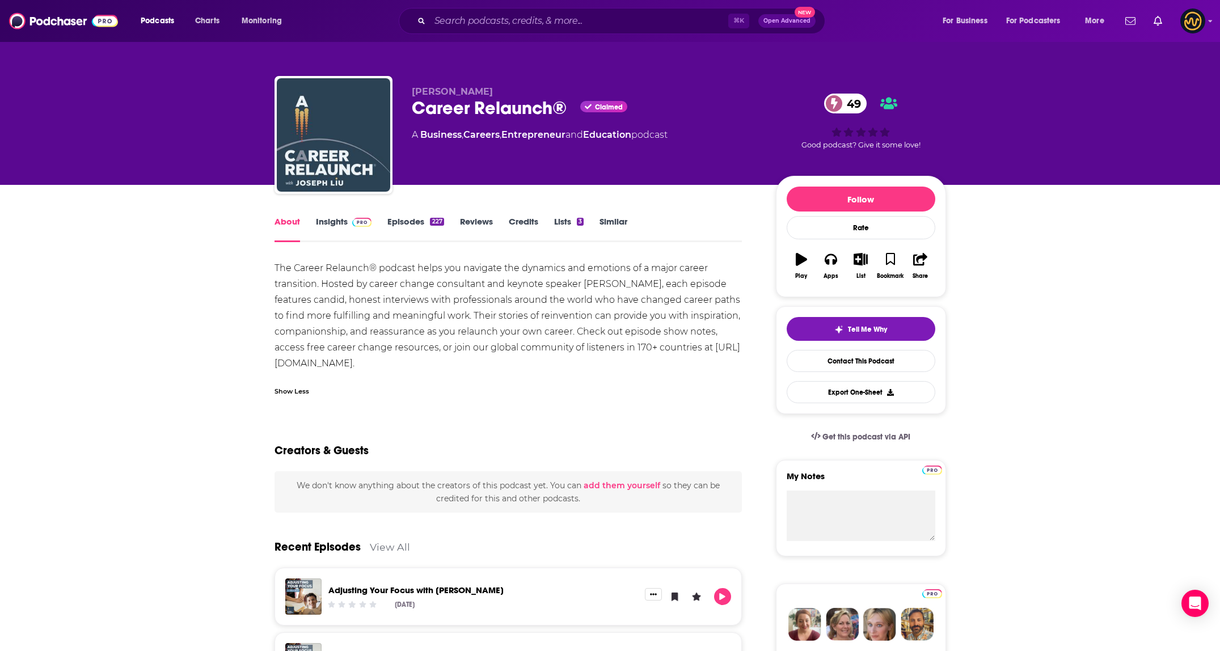
drag, startPoint x: 271, startPoint y: 261, endPoint x: 482, endPoint y: 366, distance: 235.7
copy div "The Career Relaunch® podcast helps you navigate the dynamics and emotions of a …"
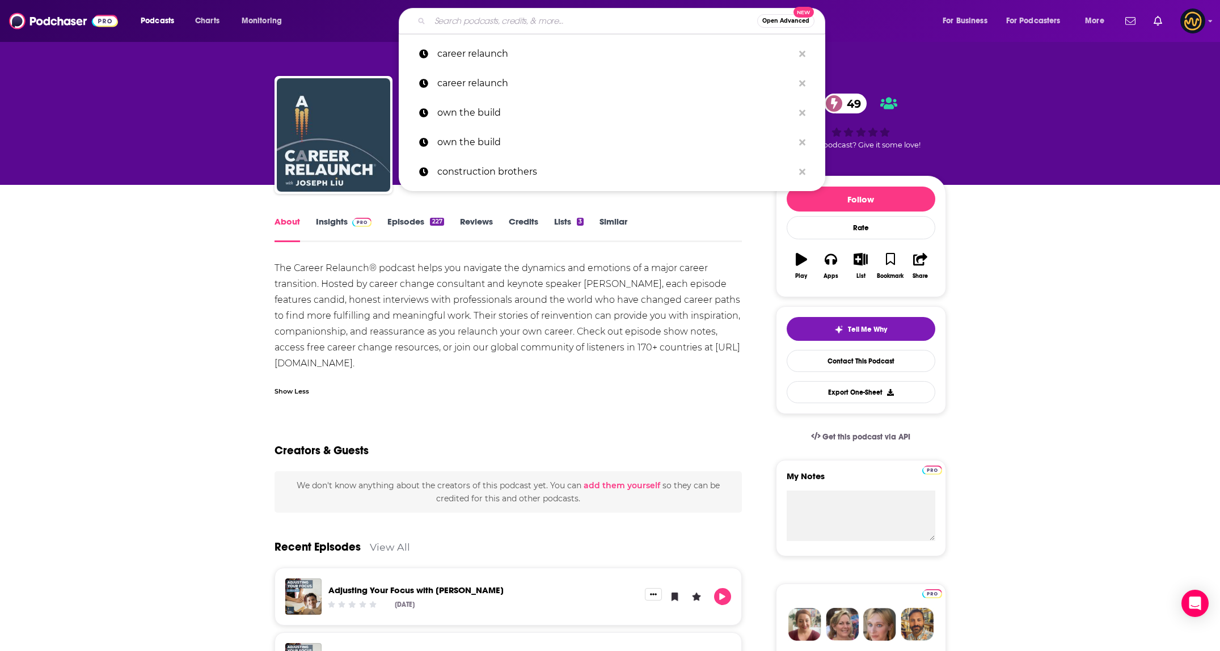
click at [515, 28] on input "Search podcasts, credits, & more..." at bounding box center [593, 21] width 327 height 18
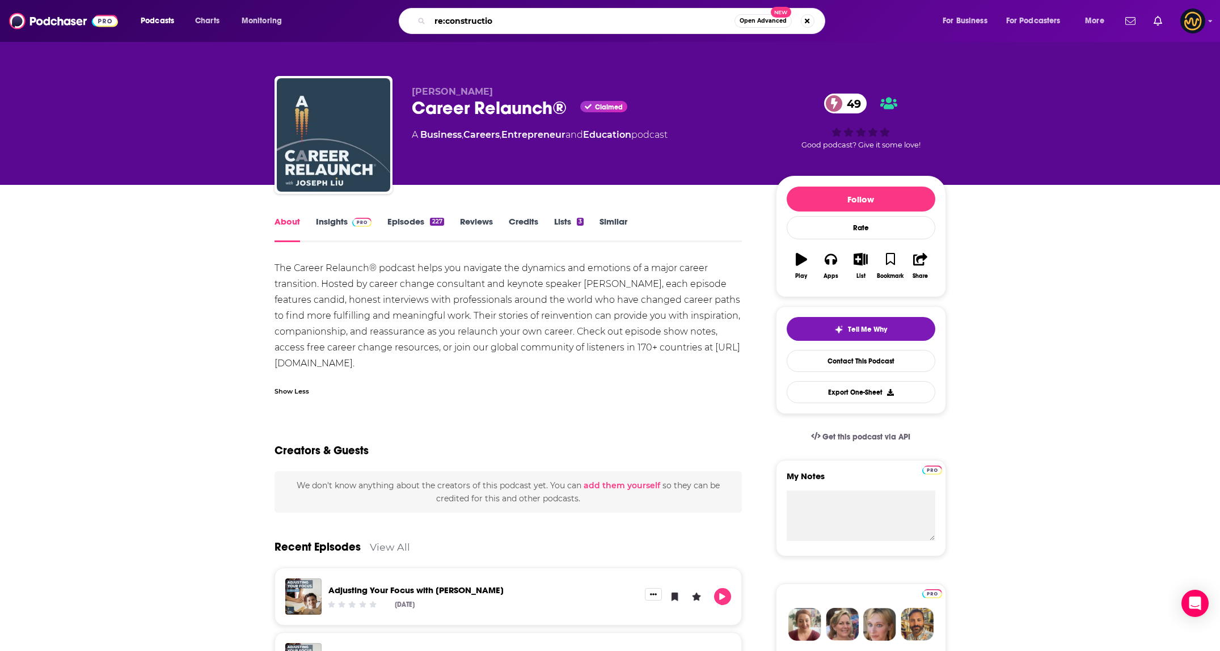
type input "re:construction"
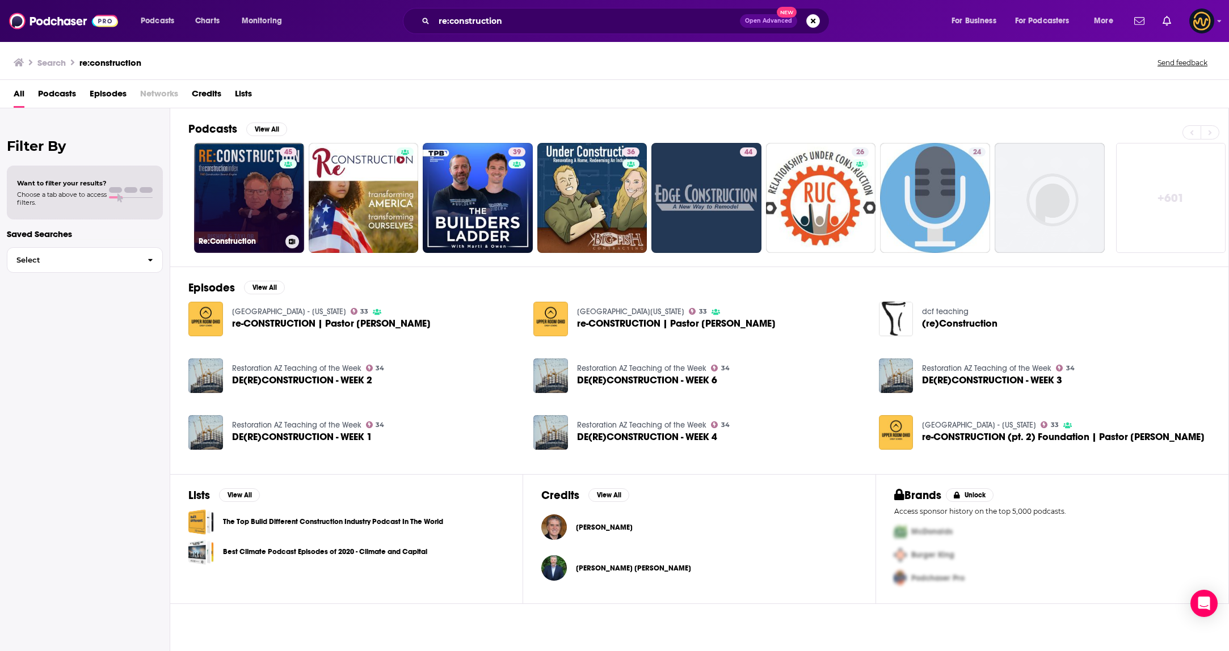
click at [247, 200] on link "45 Re:Construction" at bounding box center [249, 198] width 110 height 110
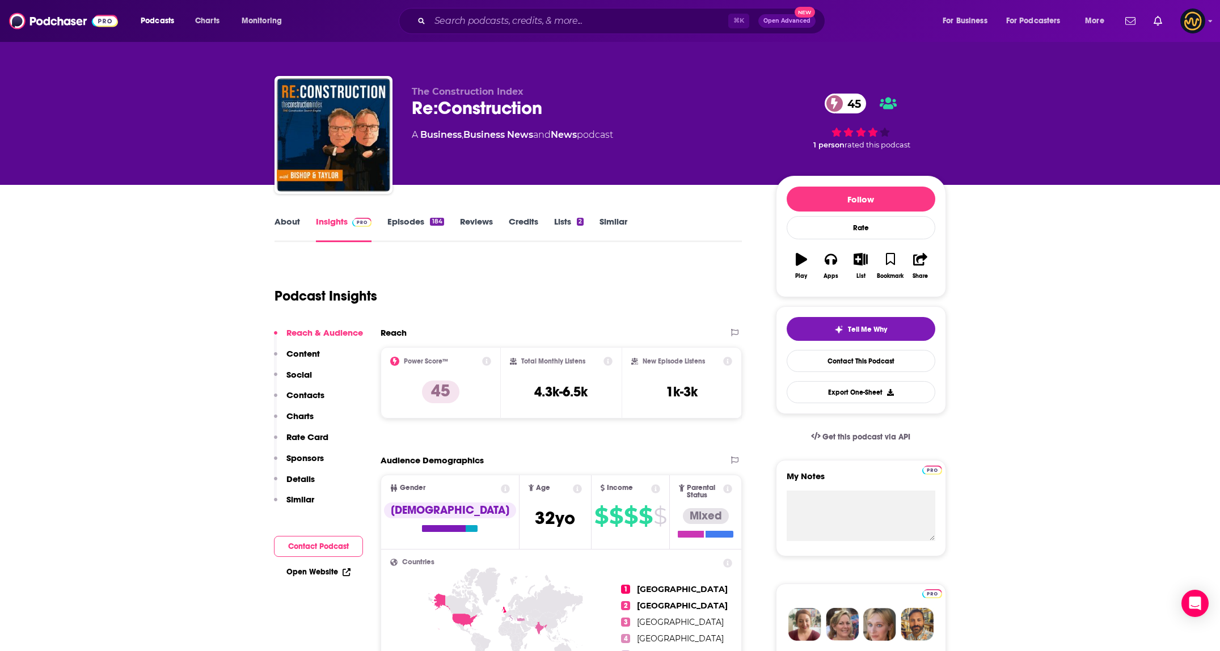
click at [295, 222] on link "About" at bounding box center [288, 229] width 26 height 26
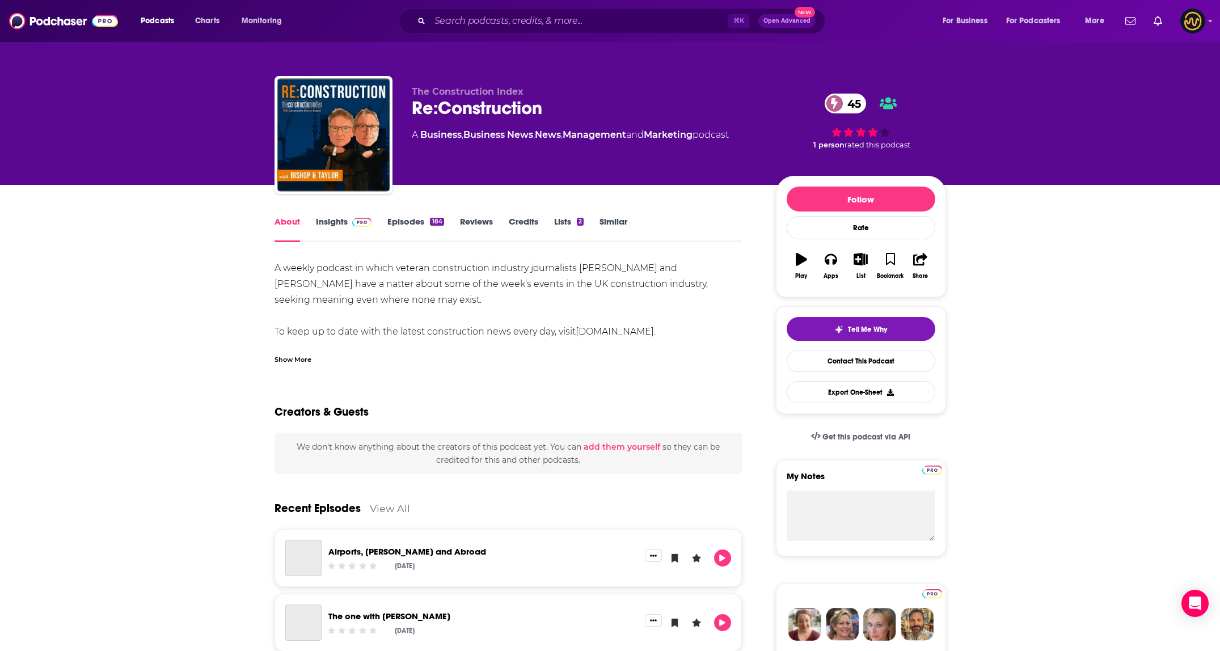
click at [303, 356] on div "Show More" at bounding box center [293, 358] width 37 height 11
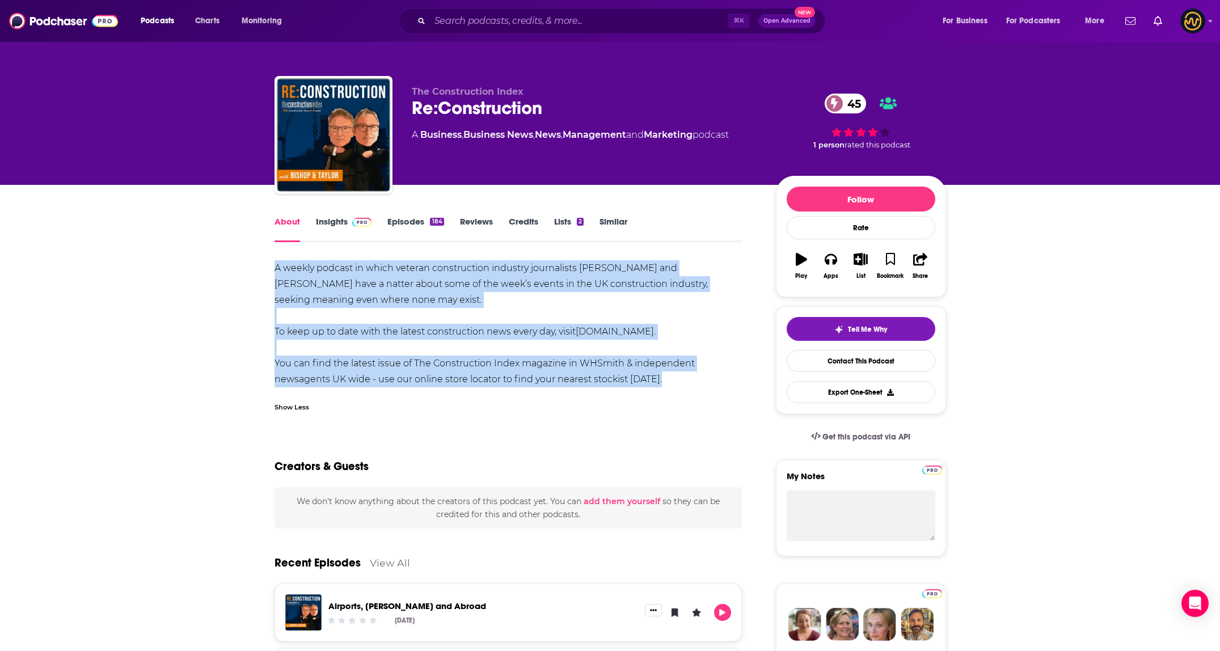
drag, startPoint x: 265, startPoint y: 268, endPoint x: 685, endPoint y: 390, distance: 436.9
copy div "A weekly podcast in which veteran construction industry journalists Bishop and …"
click at [579, 19] on input "Search podcasts, credits, & more..." at bounding box center [579, 21] width 298 height 18
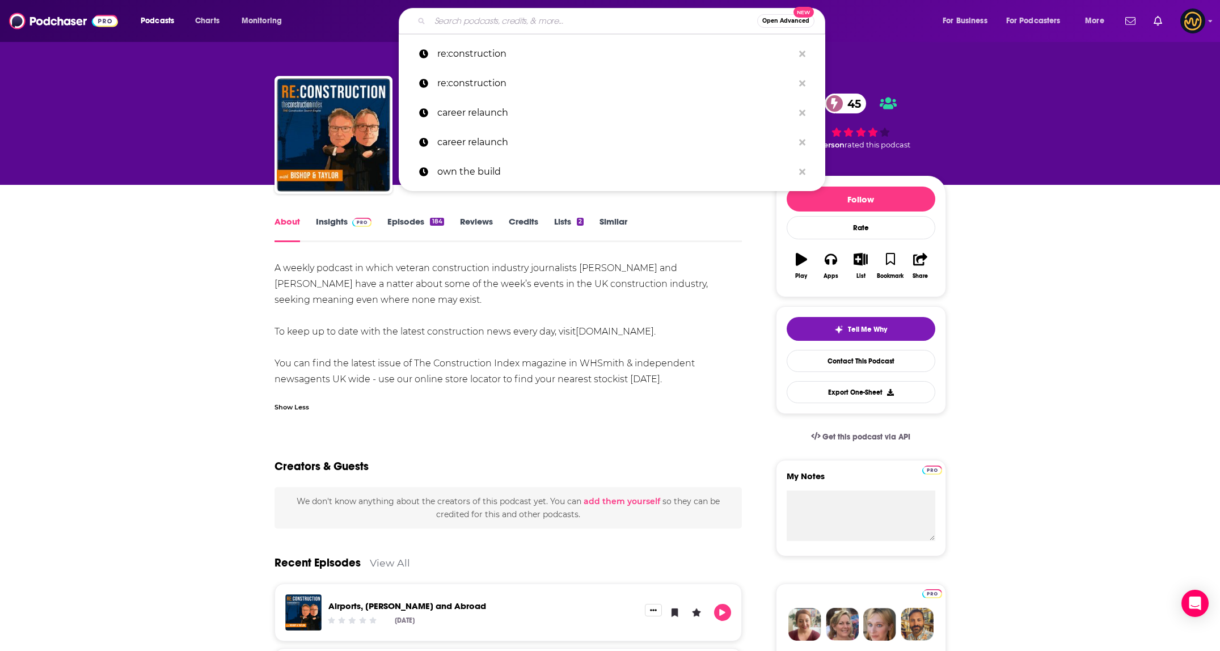
click at [579, 19] on input "Search podcasts, credits, & more..." at bounding box center [593, 21] width 327 height 18
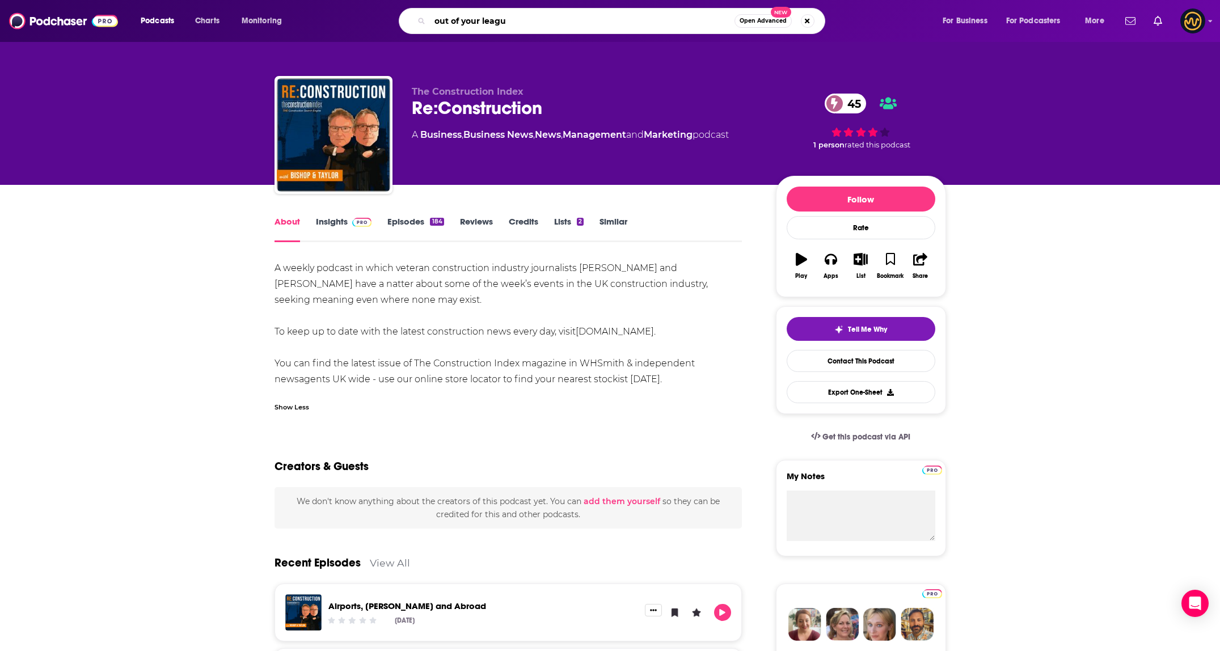
type input "out of your league"
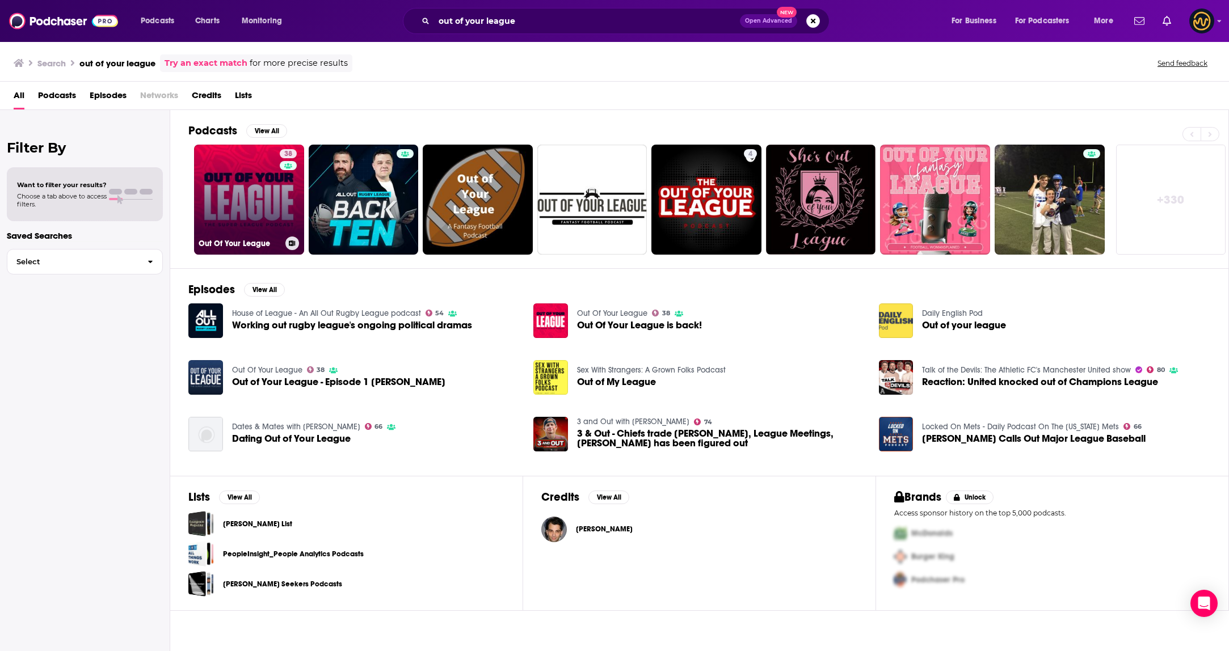
click at [266, 185] on link "38 Out Of Your League" at bounding box center [249, 200] width 110 height 110
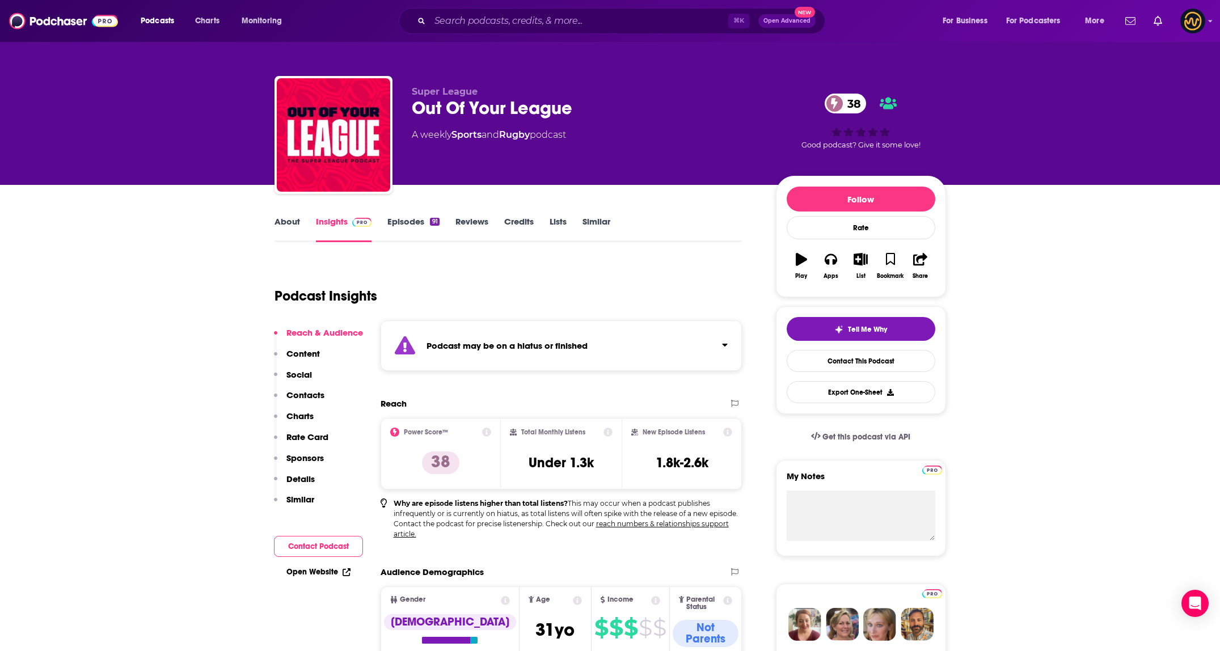
click at [598, 353] on div "Podcast may be on a hiatus or finished" at bounding box center [562, 345] width 362 height 50
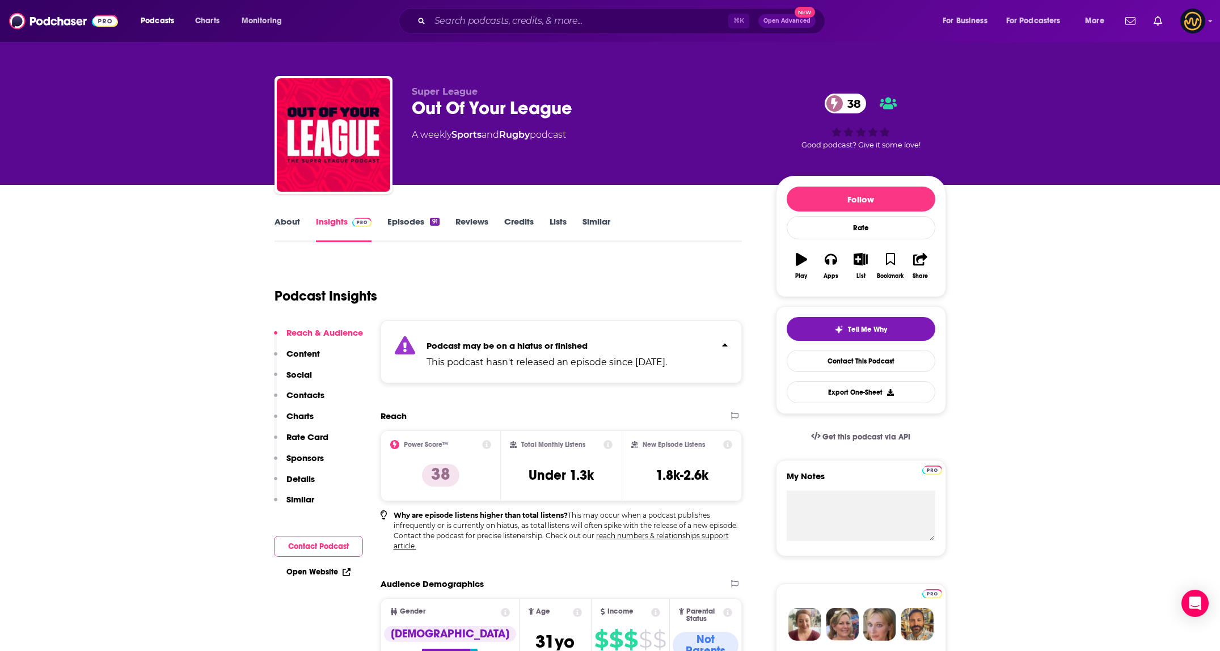
click at [598, 353] on div "Podcast may be on a hiatus or finished This podcast hasn't released an episode …" at bounding box center [547, 352] width 240 height 35
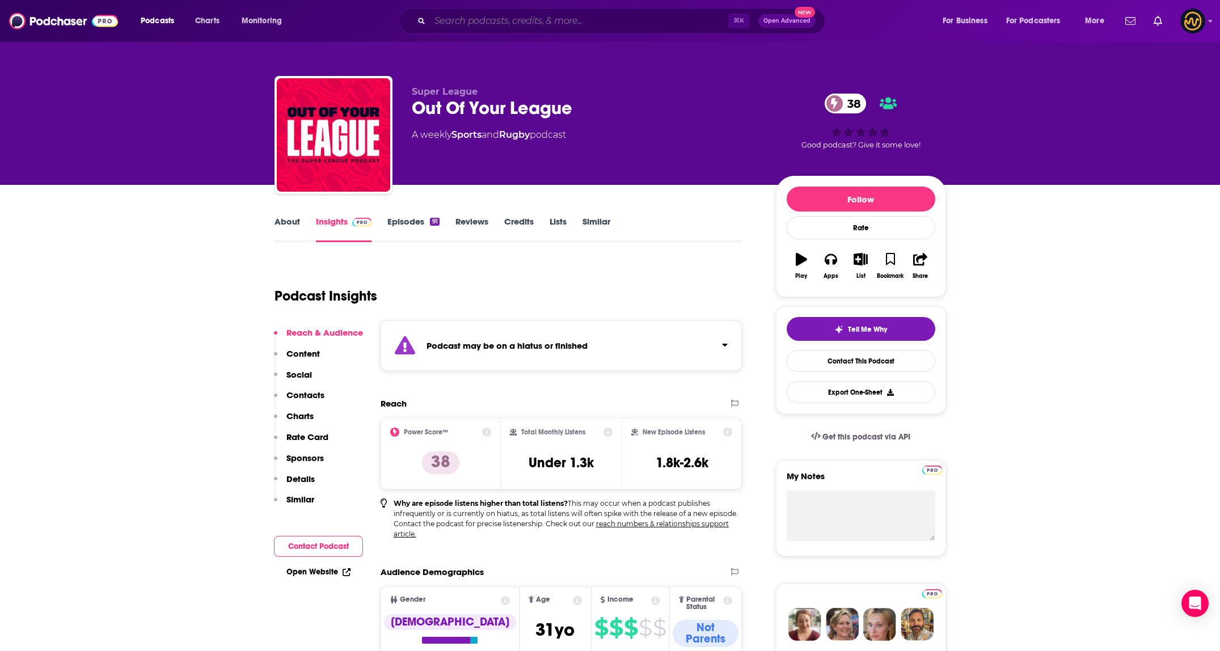
click at [594, 20] on input "Search podcasts, credits, & more..." at bounding box center [579, 21] width 298 height 18
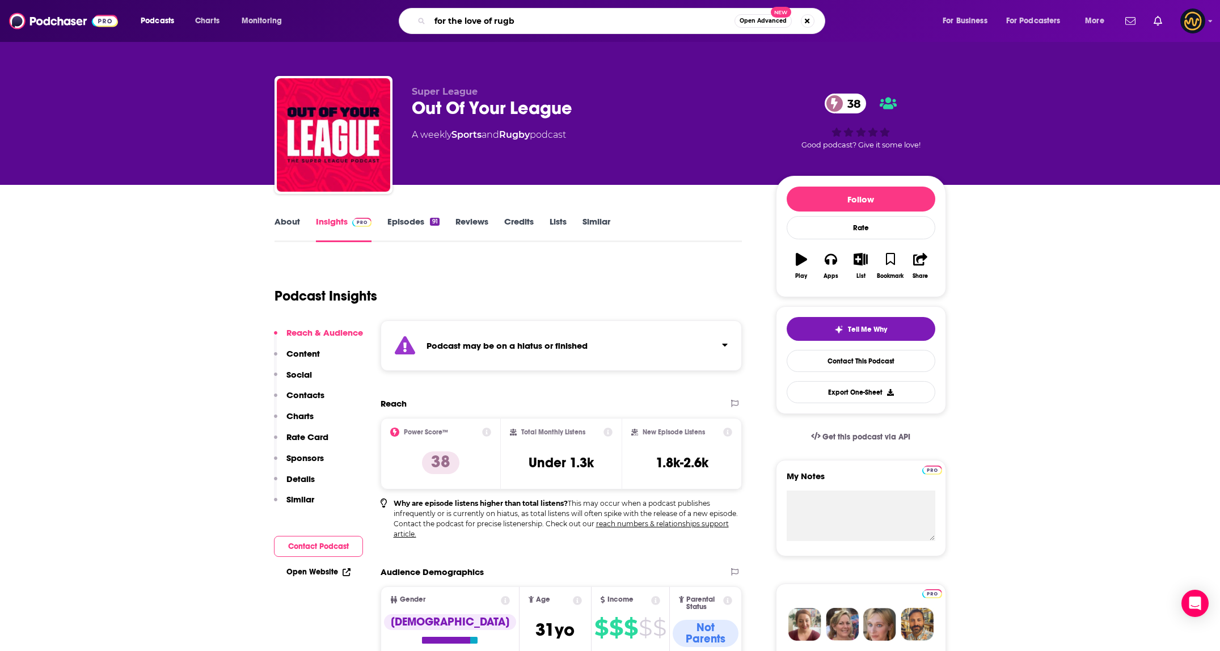
type input "for the love of rugby"
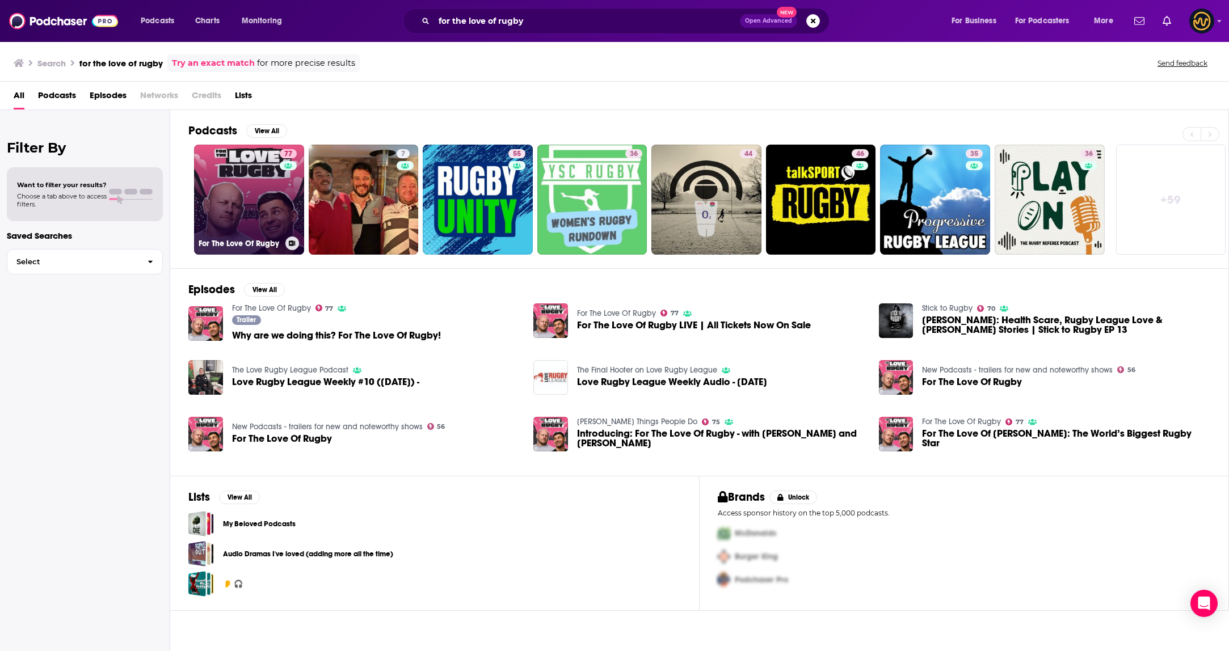
click at [265, 206] on link "77 For The Love Of Rugby" at bounding box center [249, 200] width 110 height 110
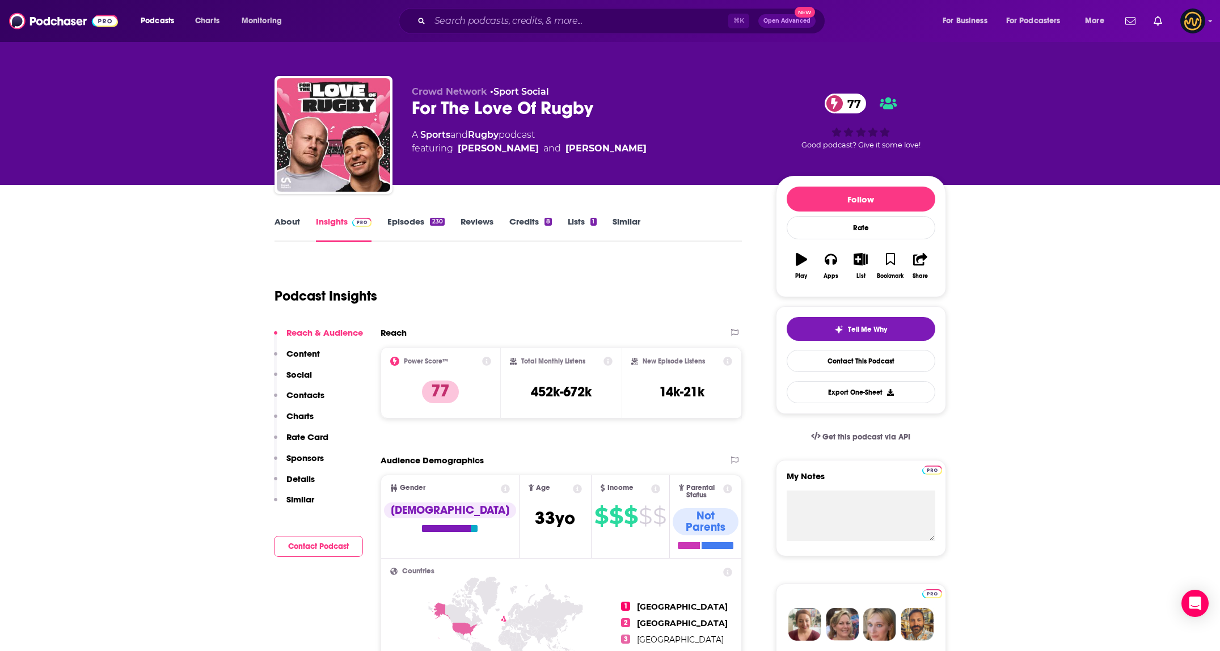
click at [281, 223] on link "About" at bounding box center [288, 229] width 26 height 26
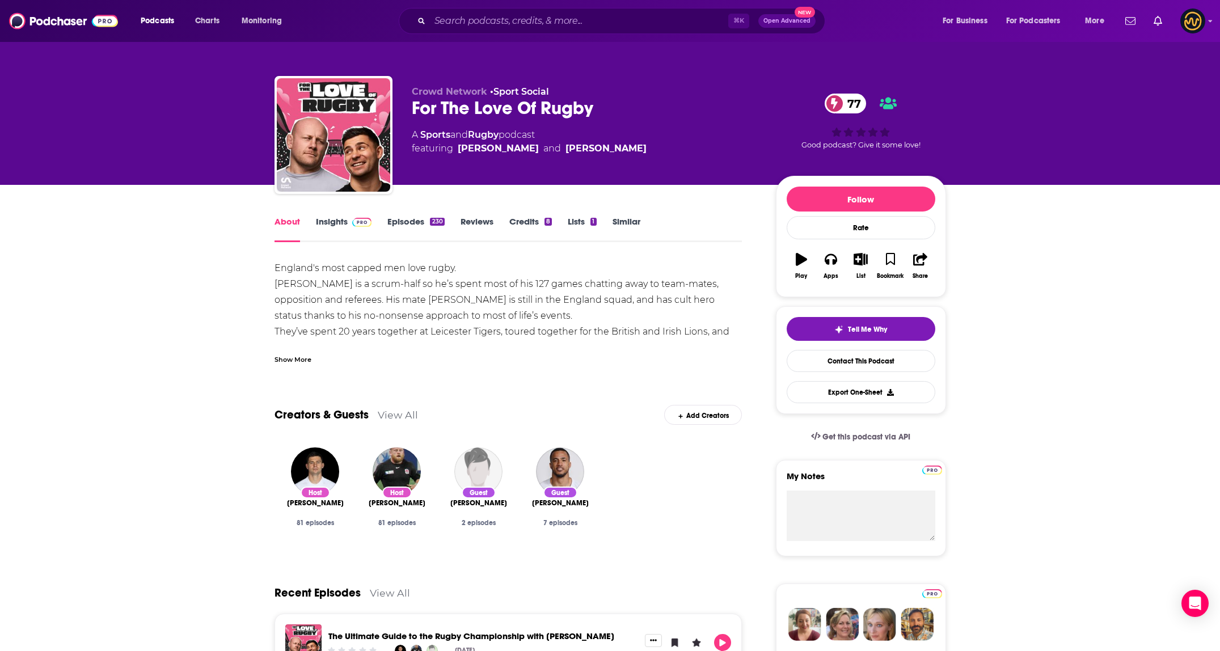
click at [291, 355] on div "Show More" at bounding box center [293, 358] width 37 height 11
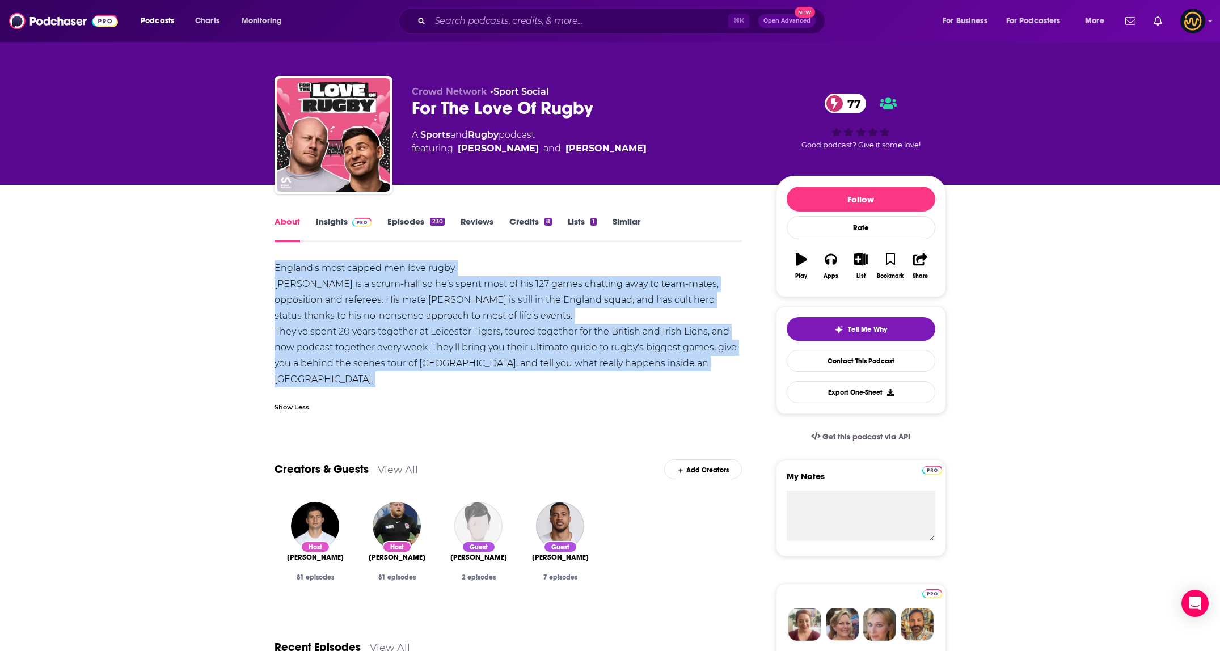
drag, startPoint x: 273, startPoint y: 268, endPoint x: 625, endPoint y: 389, distance: 371.7
copy div "England's most capped men love rugby. Ben Youngs is a scrum-half so he’s spent …"
click at [463, 26] on input "Search podcasts, credits, & more..." at bounding box center [579, 21] width 298 height 18
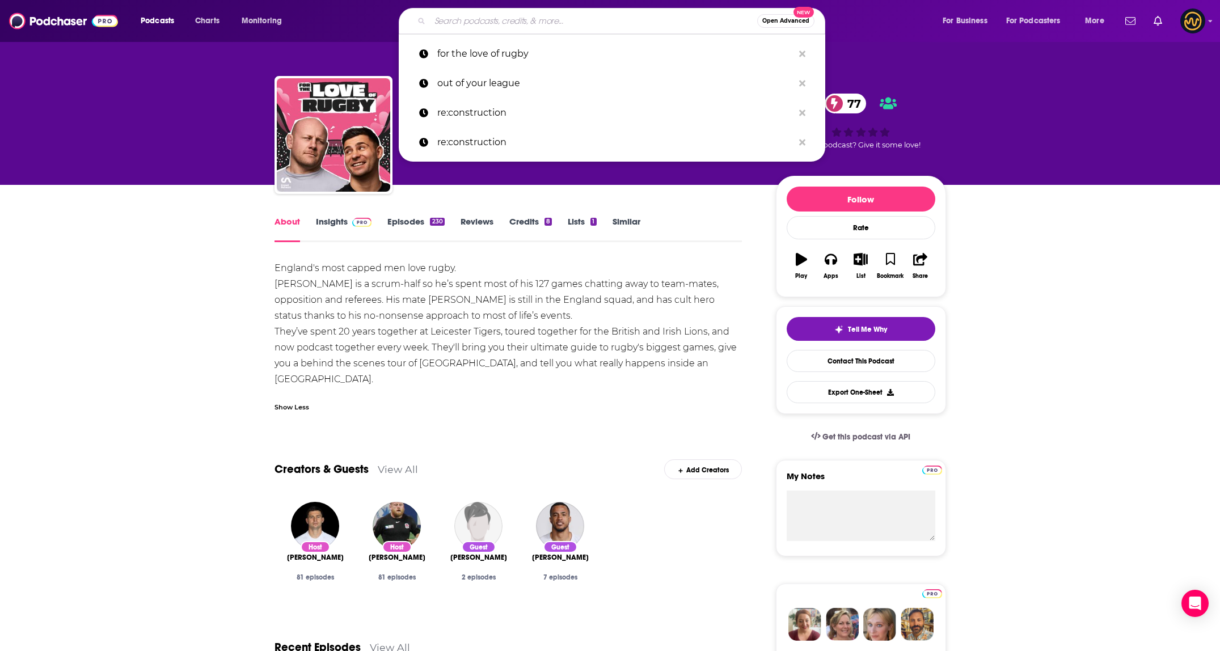
click at [464, 25] on input "Search podcasts, credits, & more..." at bounding box center [593, 21] width 327 height 18
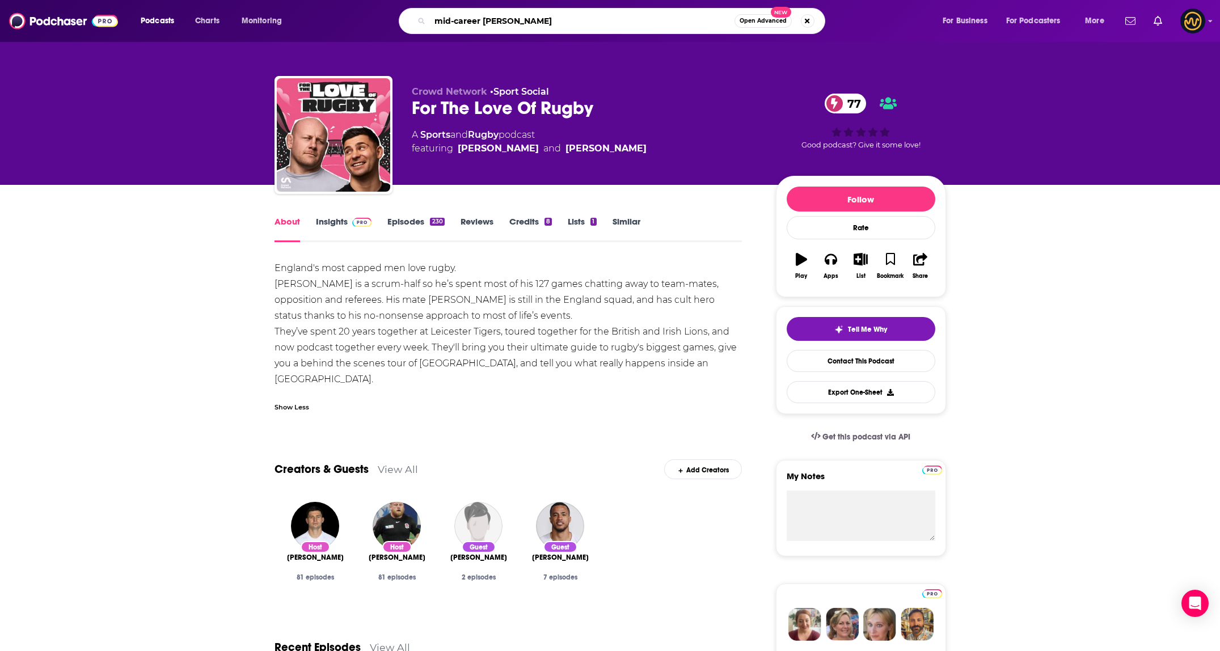
type input "mid-career change"
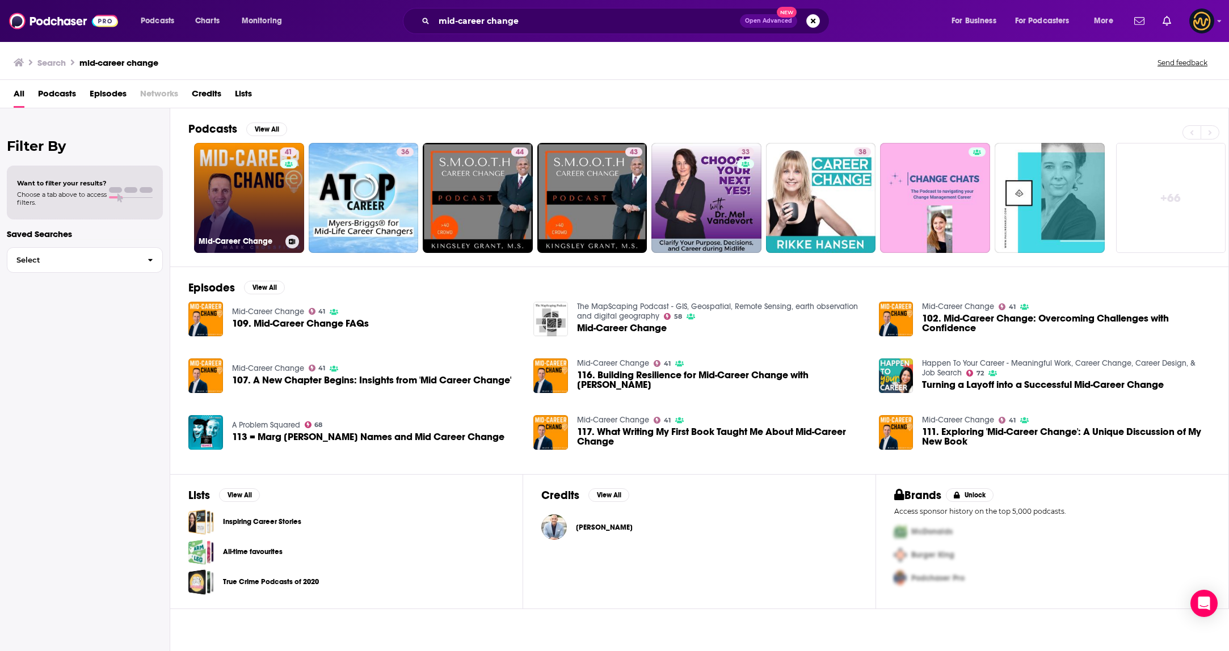
click at [258, 185] on link "41 Mid-Career Change" at bounding box center [249, 198] width 110 height 110
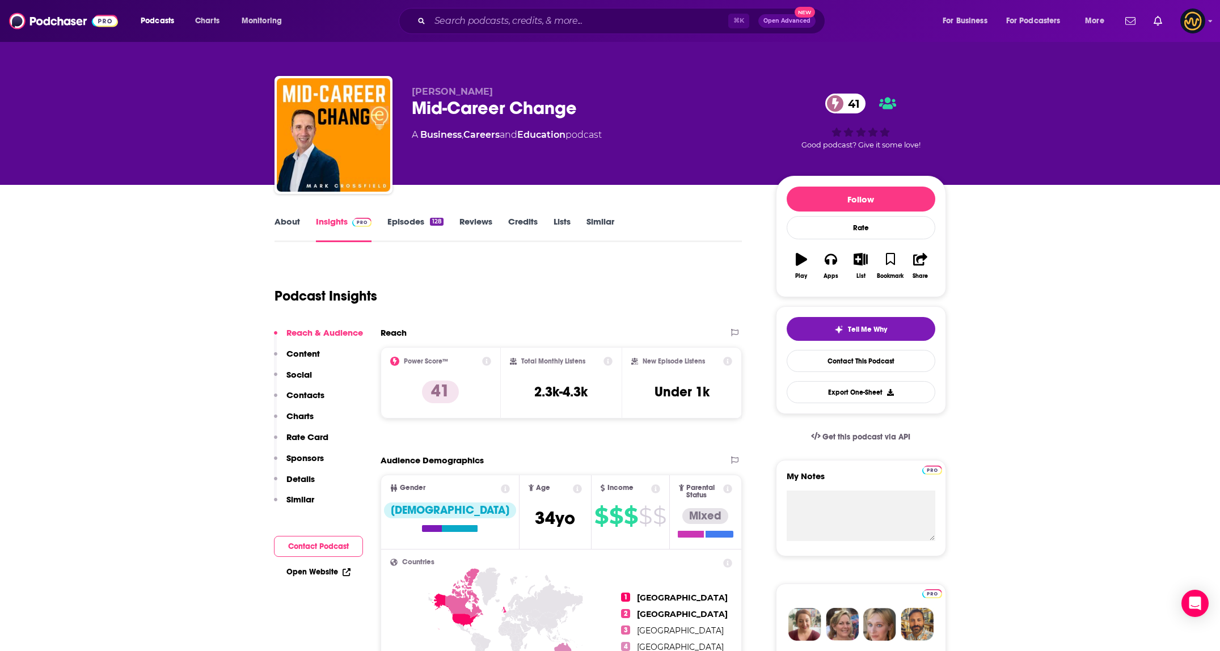
click at [282, 228] on link "About" at bounding box center [288, 229] width 26 height 26
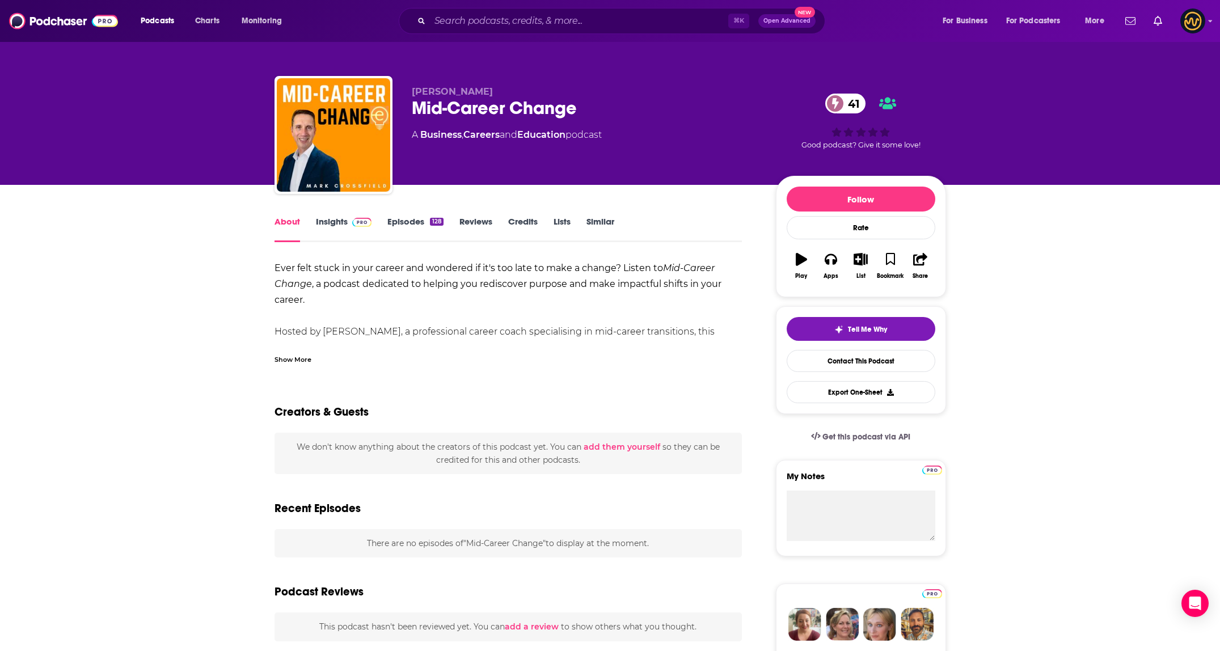
click at [285, 225] on link "About" at bounding box center [288, 229] width 26 height 26
click at [293, 353] on div "Show More" at bounding box center [293, 358] width 37 height 11
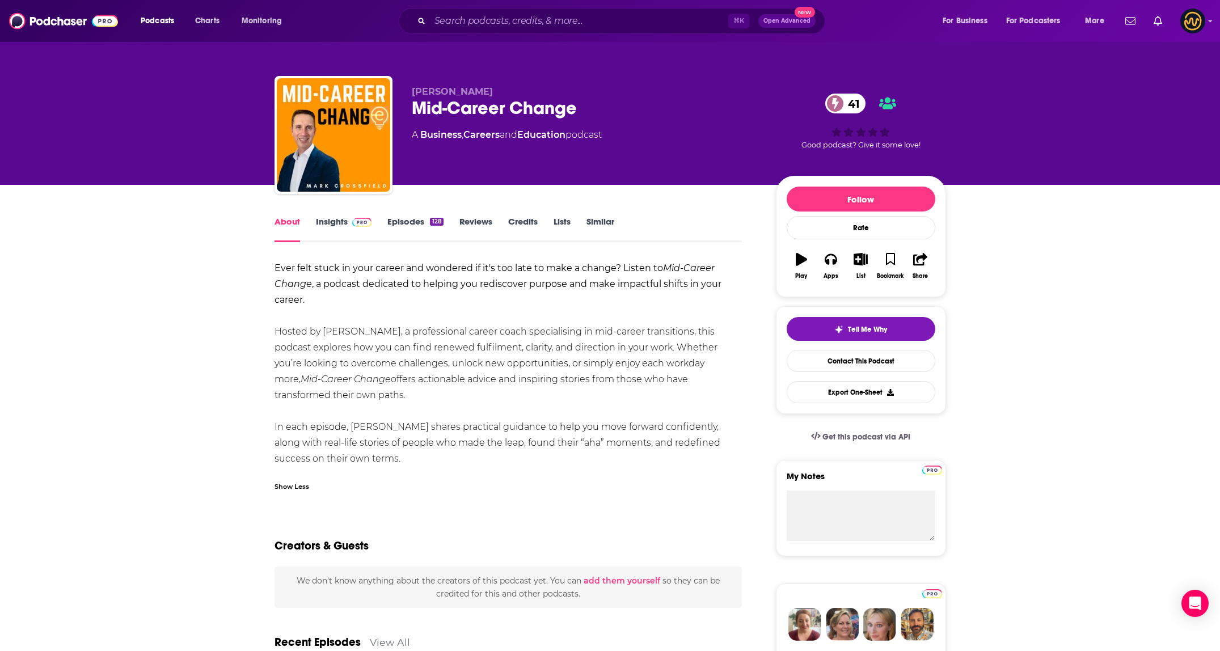
click at [320, 214] on div "About Insights Episodes 128 Reviews Credits Lists Similar" at bounding box center [509, 228] width 468 height 28
click at [328, 220] on link "Insights" at bounding box center [344, 229] width 56 height 26
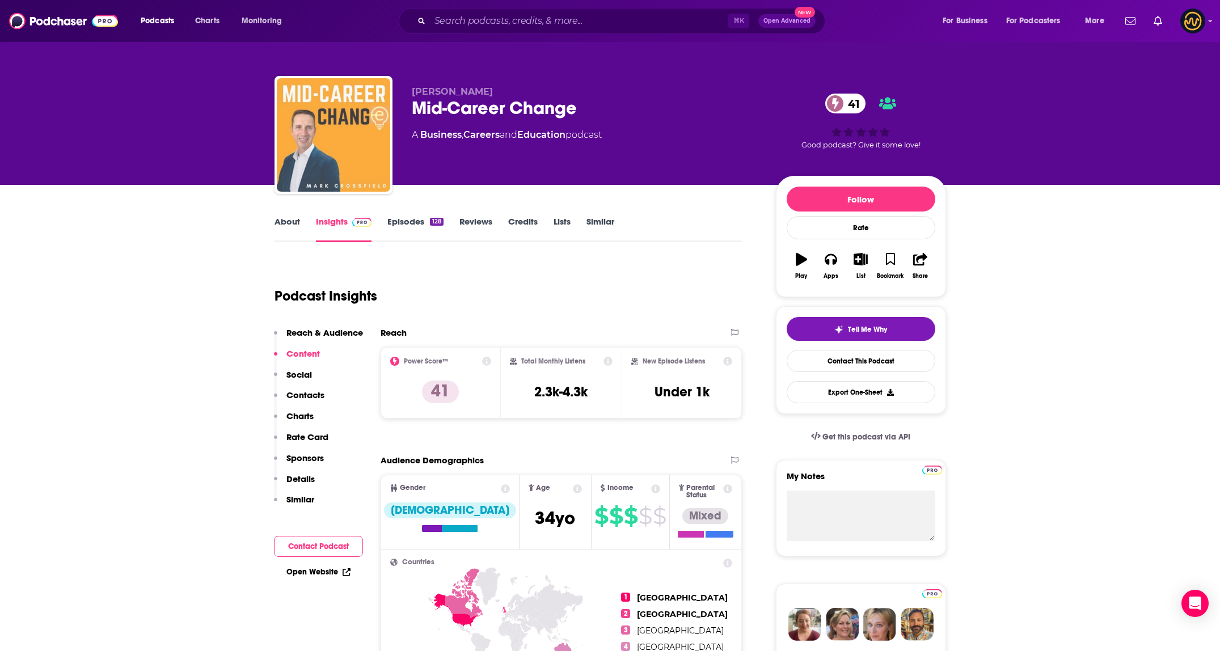
click at [317, 112] on img "Mid-Career Change" at bounding box center [333, 134] width 113 height 113
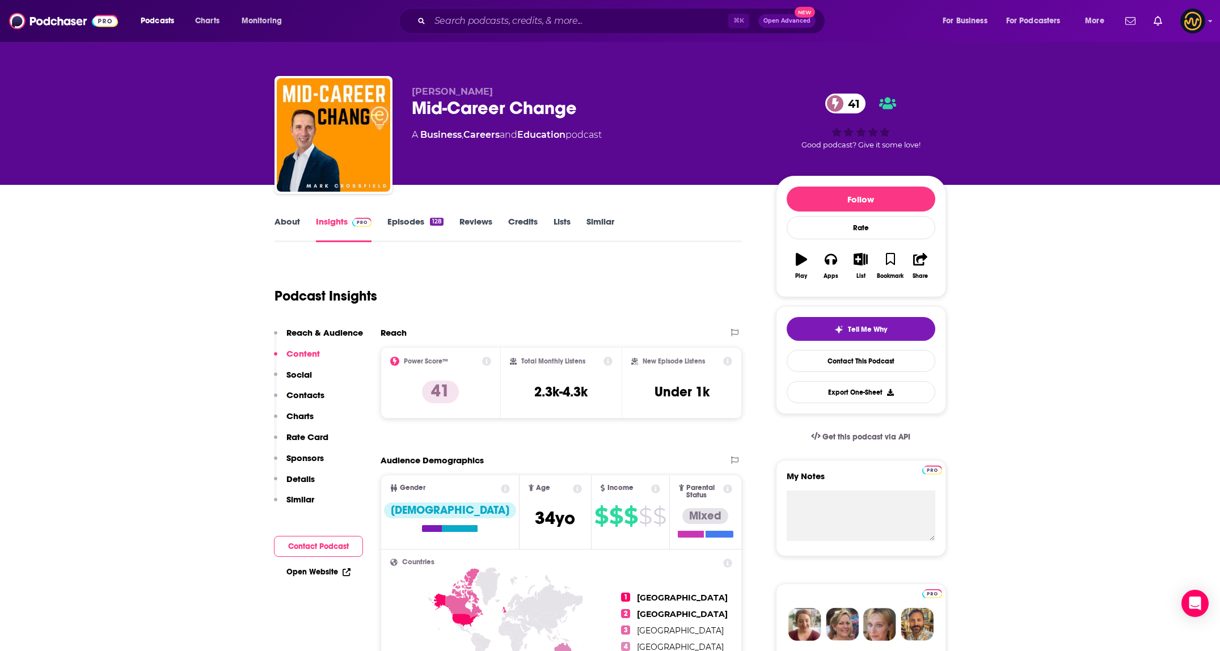
click at [277, 223] on link "About" at bounding box center [288, 229] width 26 height 26
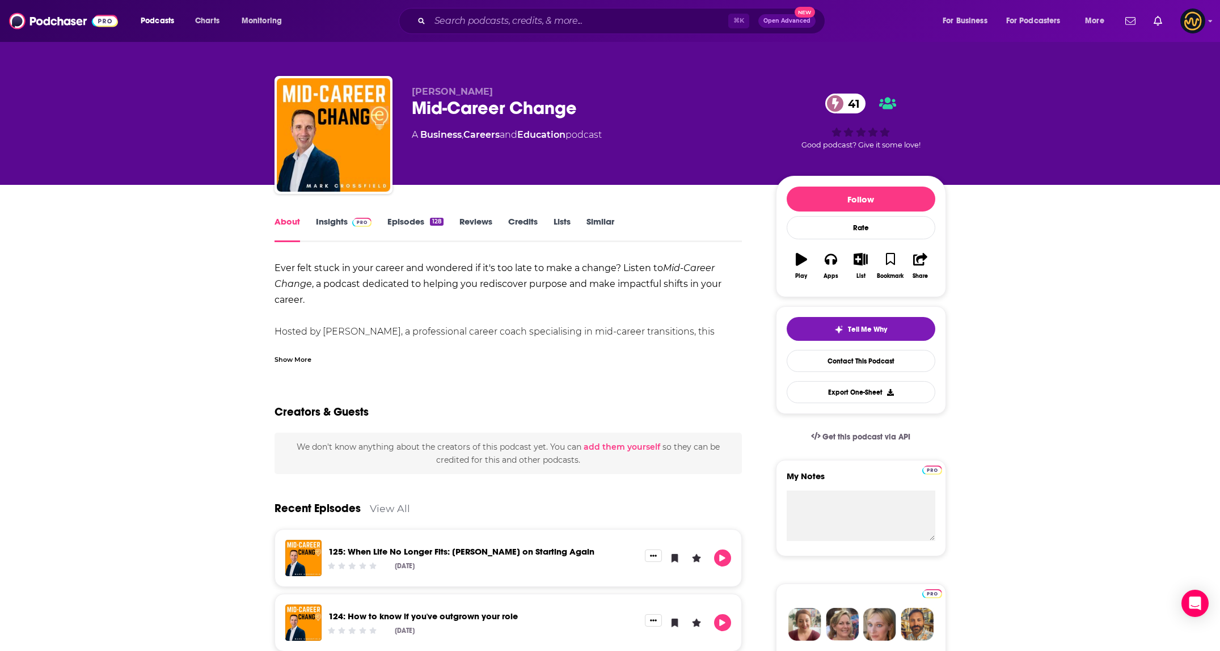
click at [290, 360] on div "Show More" at bounding box center [293, 358] width 37 height 11
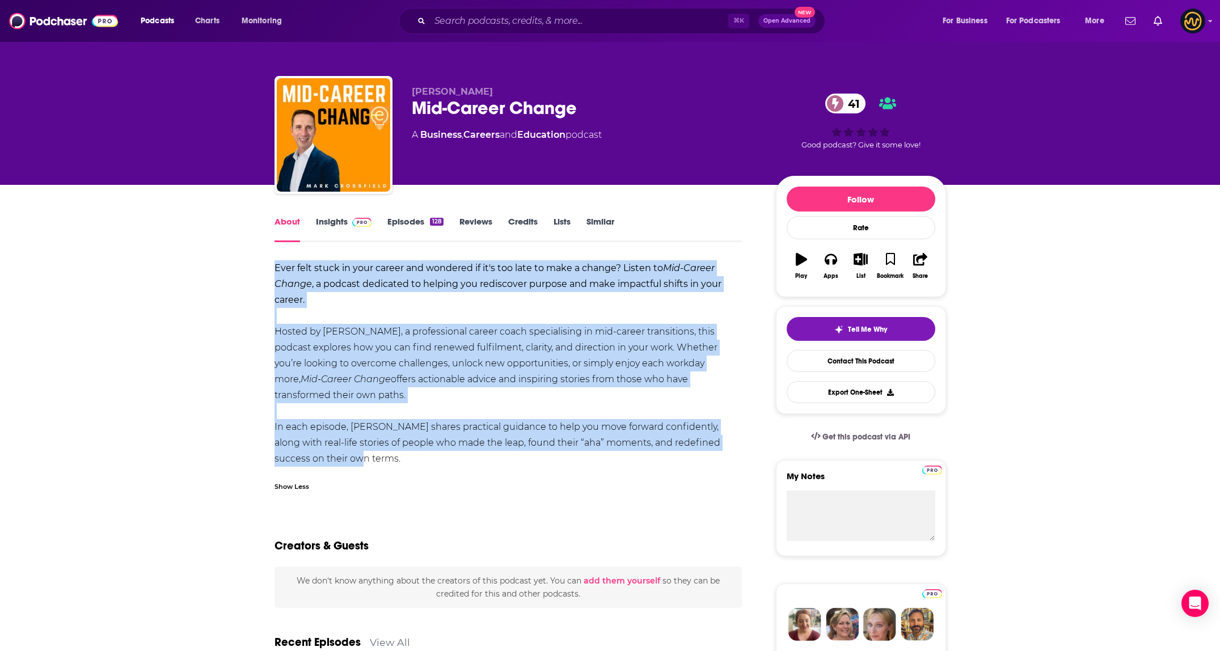
drag, startPoint x: 272, startPoint y: 266, endPoint x: 393, endPoint y: 454, distance: 223.3
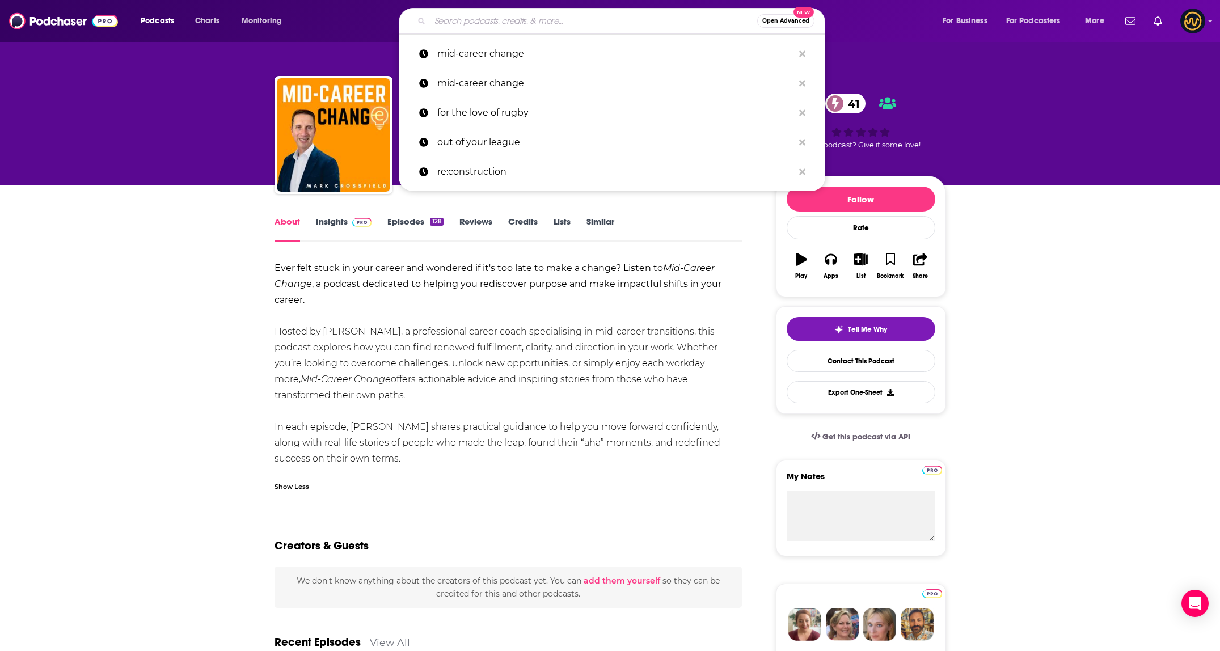
click at [548, 15] on input "Search podcasts, credits, & more..." at bounding box center [593, 21] width 327 height 18
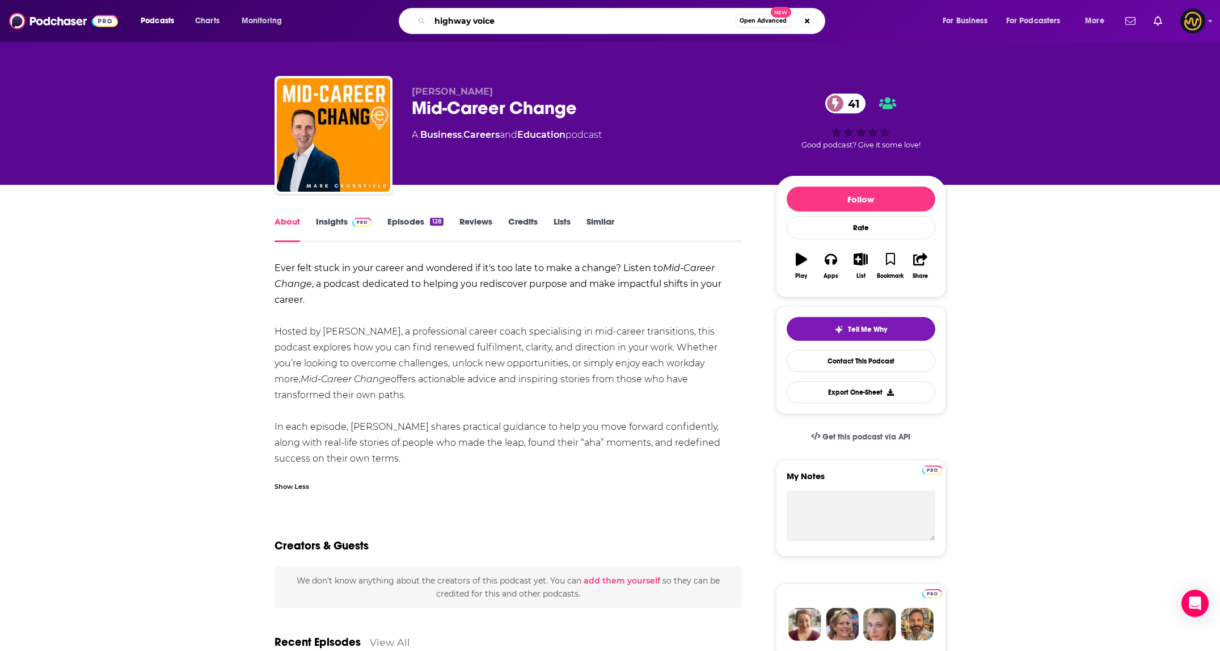
type input "highway voices"
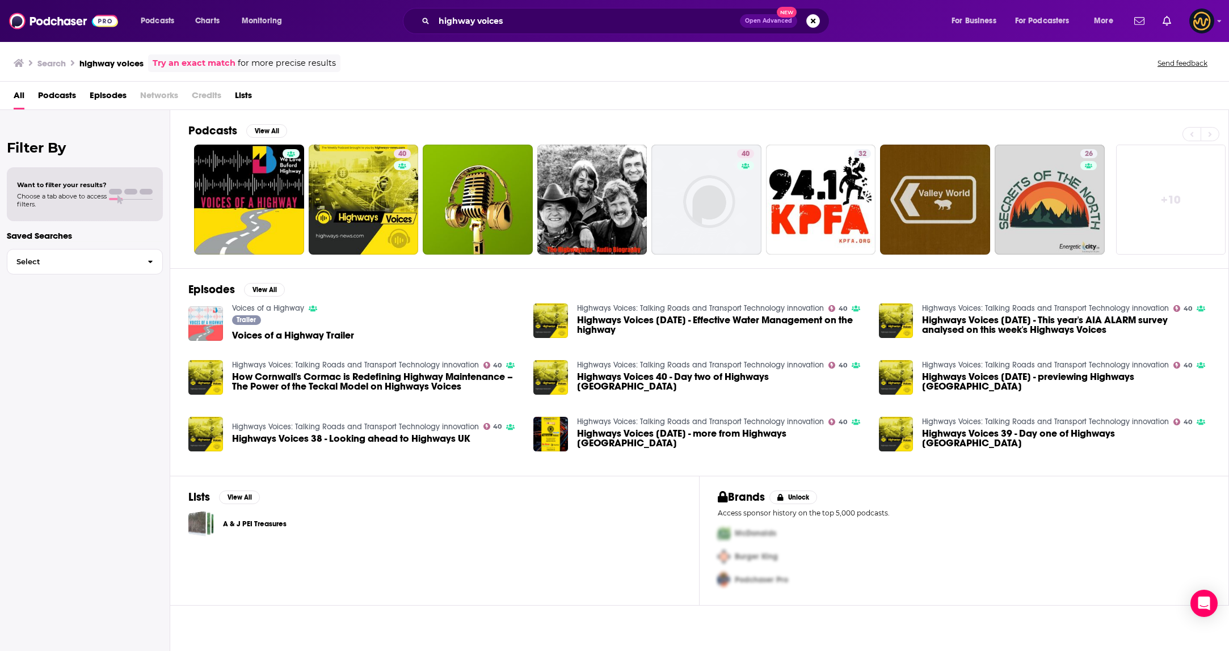
click at [406, 365] on link "Highways Voices: Talking Roads and Transport Technology innovation" at bounding box center [355, 365] width 247 height 10
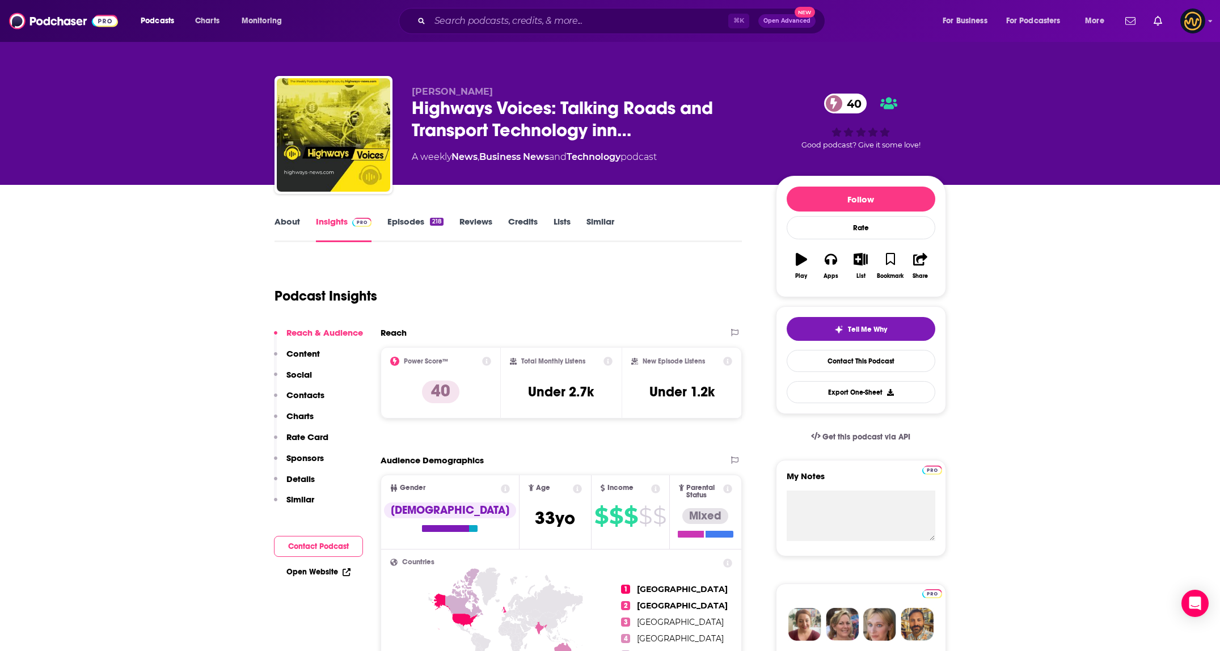
click at [281, 225] on link "About" at bounding box center [288, 229] width 26 height 26
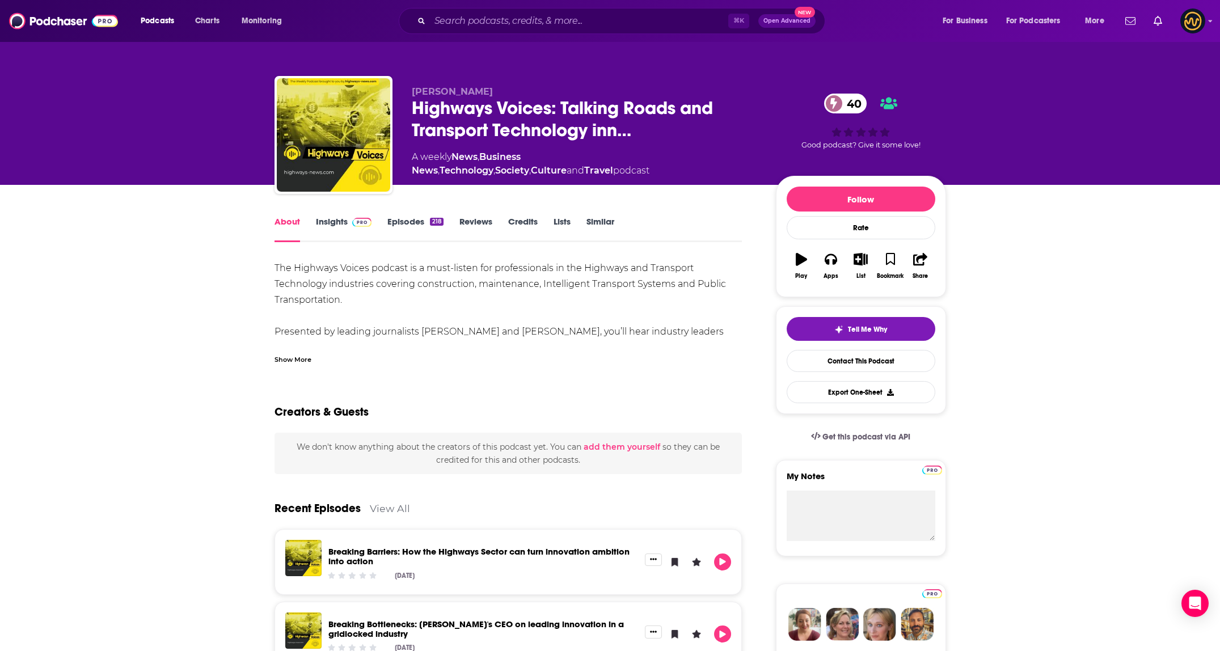
click at [305, 364] on div "Show More" at bounding box center [293, 358] width 37 height 11
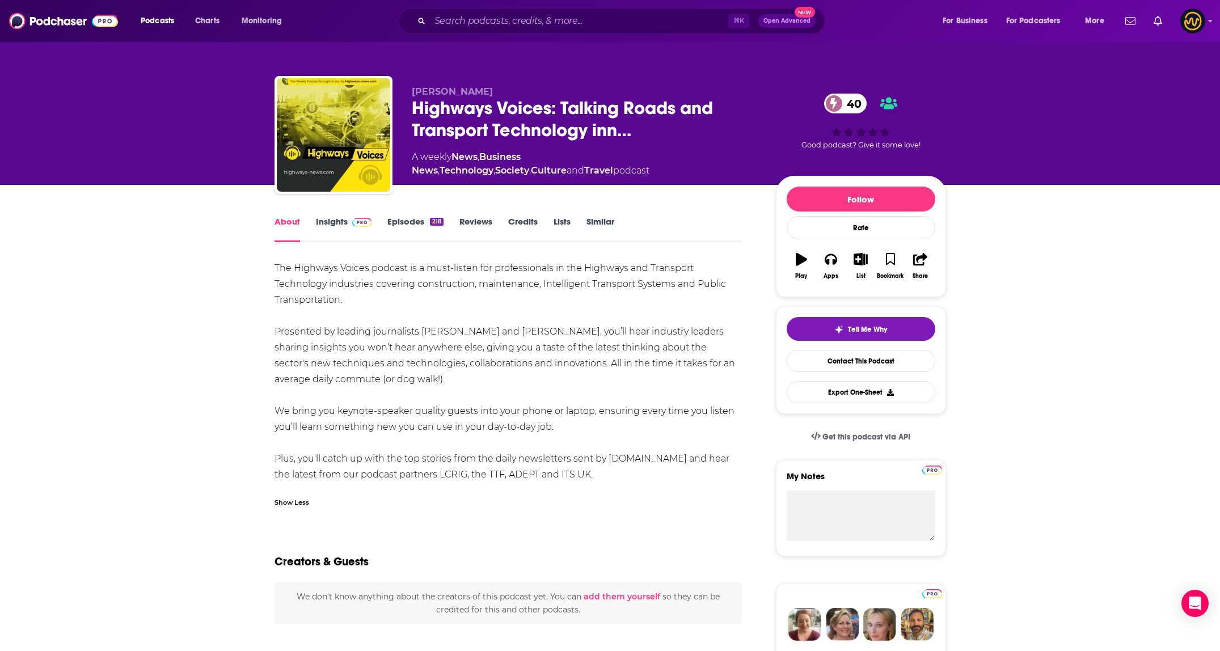
drag, startPoint x: 269, startPoint y: 266, endPoint x: 640, endPoint y: 474, distance: 425.4
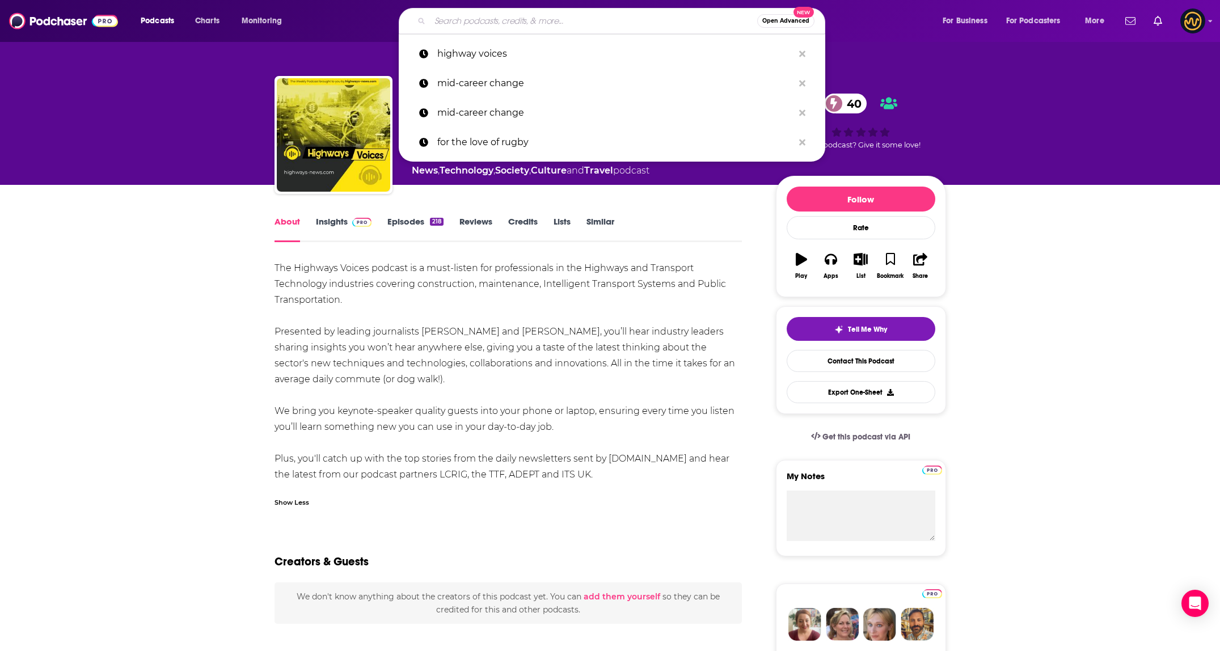
click at [537, 28] on input "Search podcasts, credits, & more..." at bounding box center [593, 21] width 327 height 18
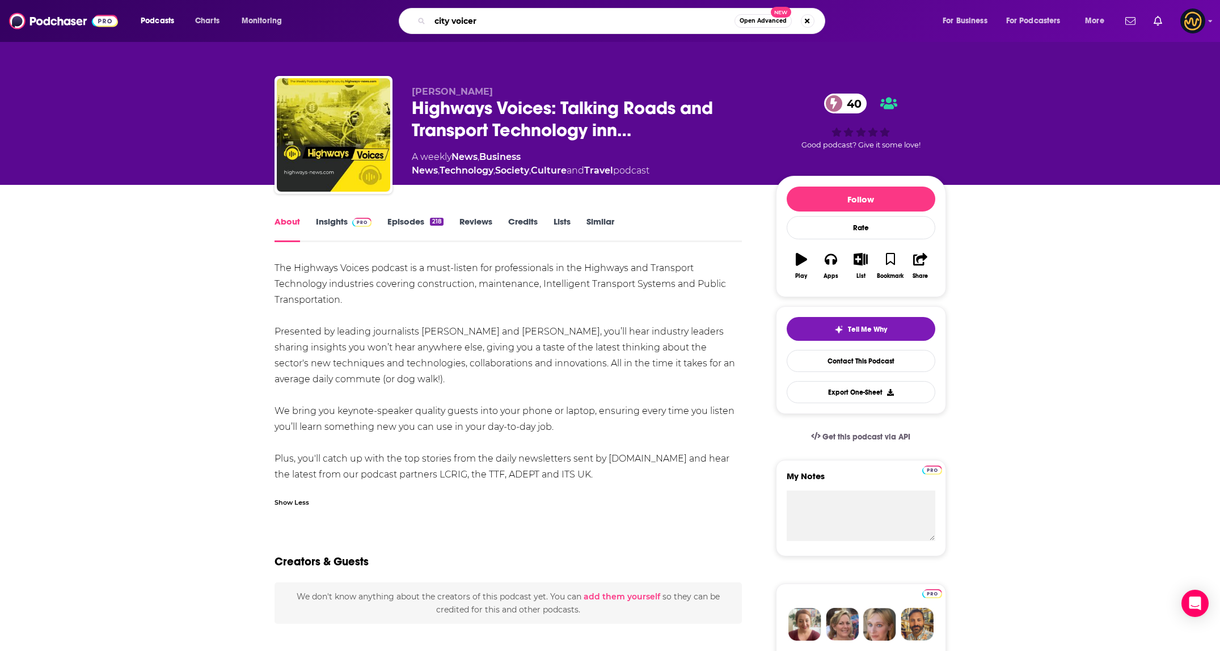
type input "city voicers"
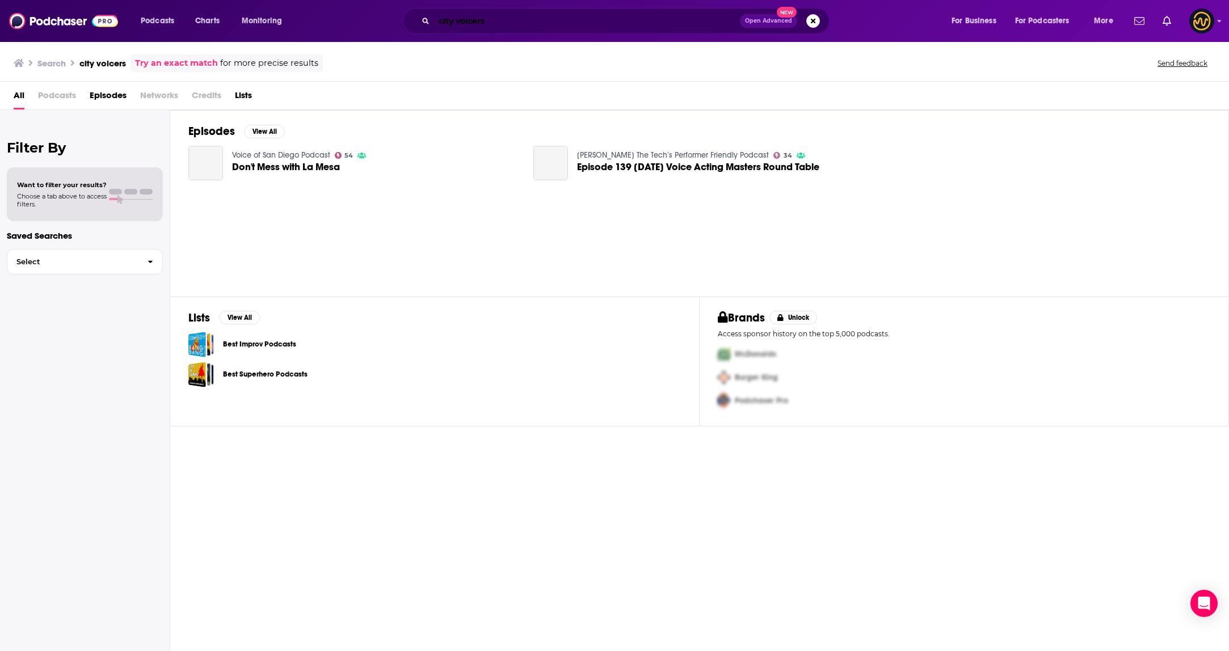
click at [480, 19] on input "city voicers" at bounding box center [587, 21] width 306 height 18
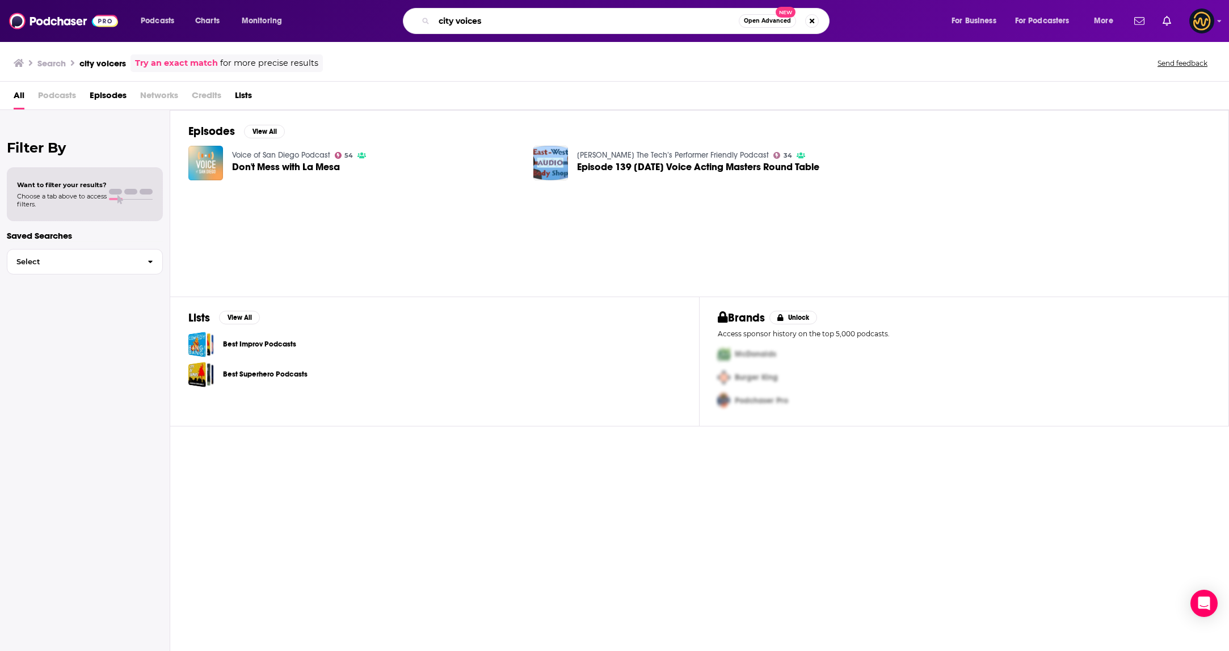
type input "city voices"
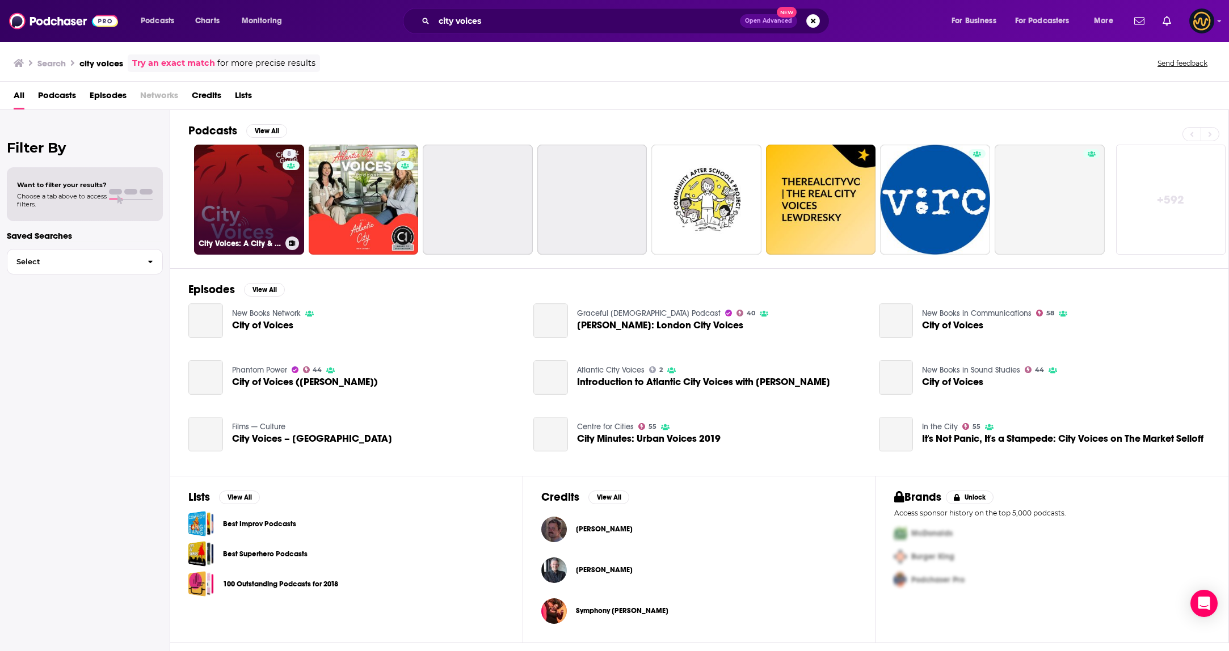
click at [244, 187] on link "8 City Voices: A City & Guilds Podcast" at bounding box center [249, 200] width 110 height 110
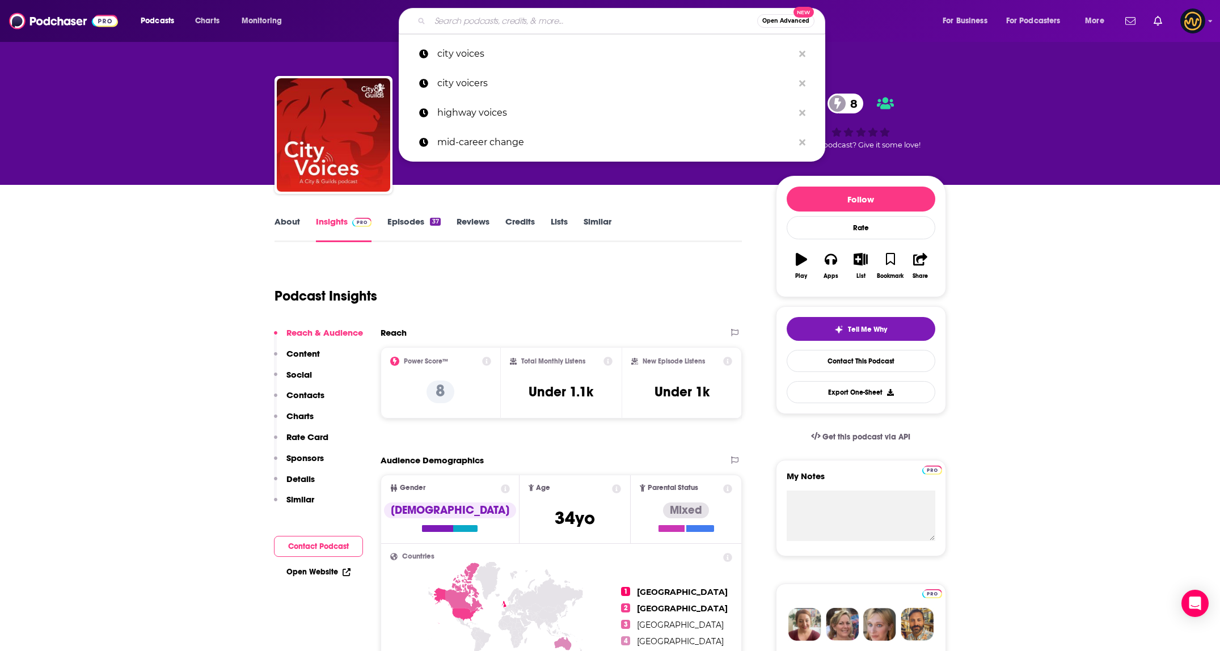
click at [560, 20] on input "Search podcasts, credits, & more..." at bounding box center [593, 21] width 327 height 18
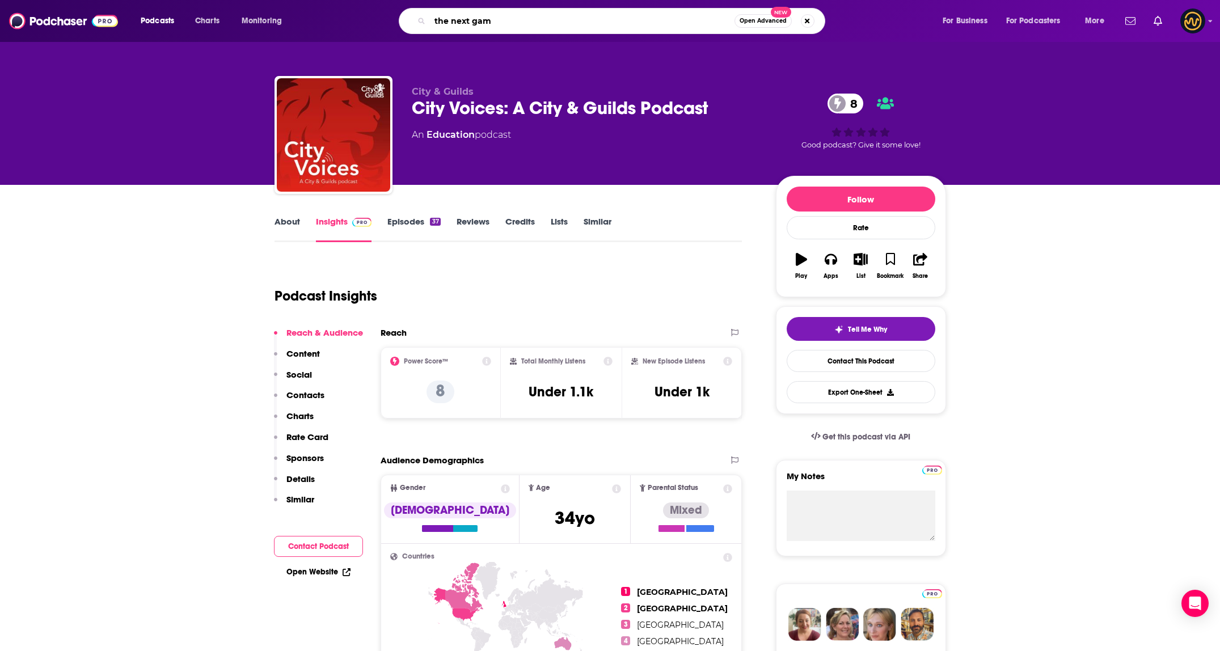
type input "the next game"
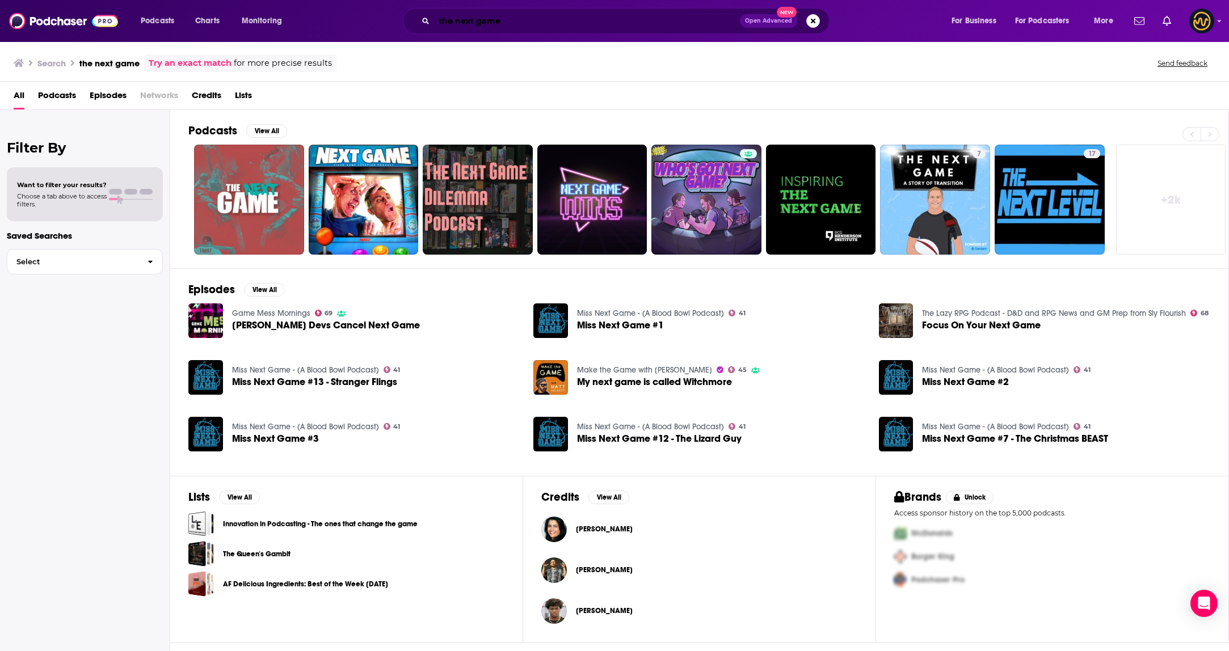
click at [533, 14] on input "the next game" at bounding box center [587, 21] width 306 height 18
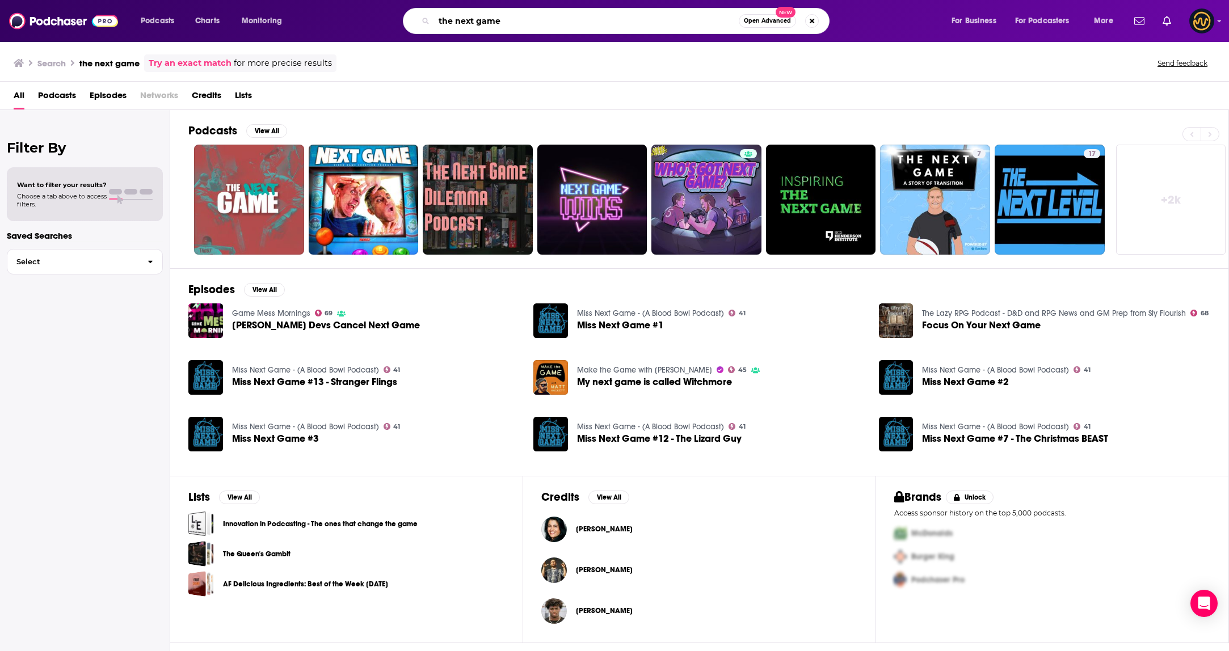
click at [532, 19] on input "the next game" at bounding box center [586, 21] width 305 height 18
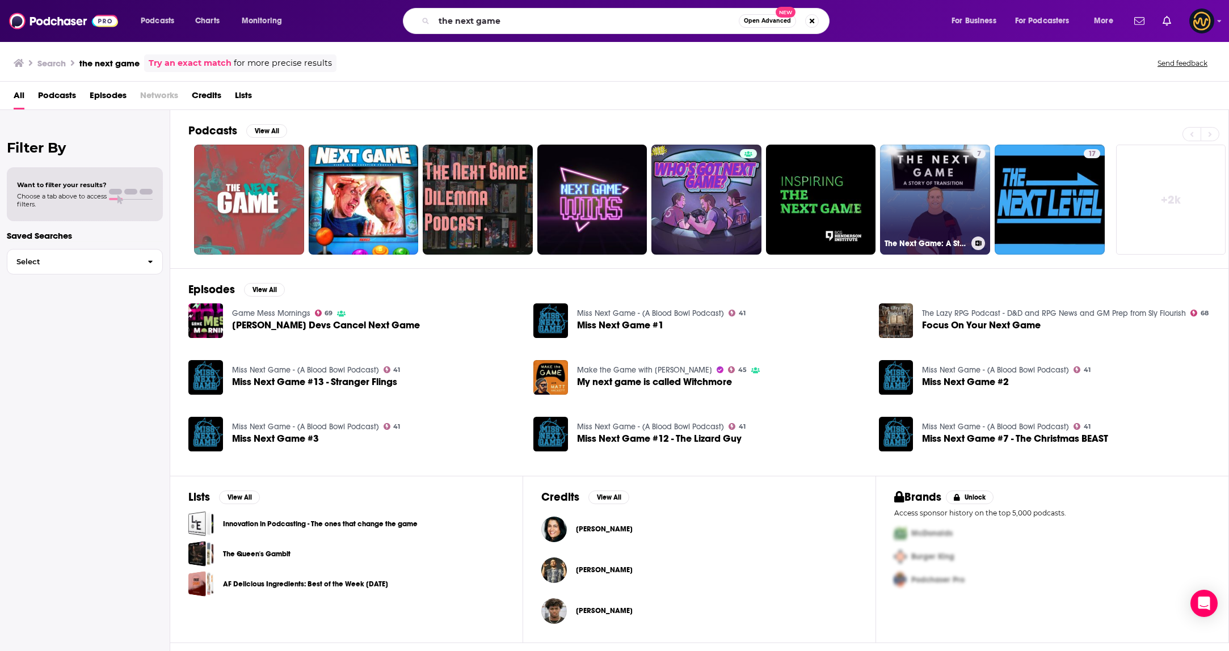
click at [945, 193] on link "7 The Next Game: A Story Of Transition" at bounding box center [935, 200] width 110 height 110
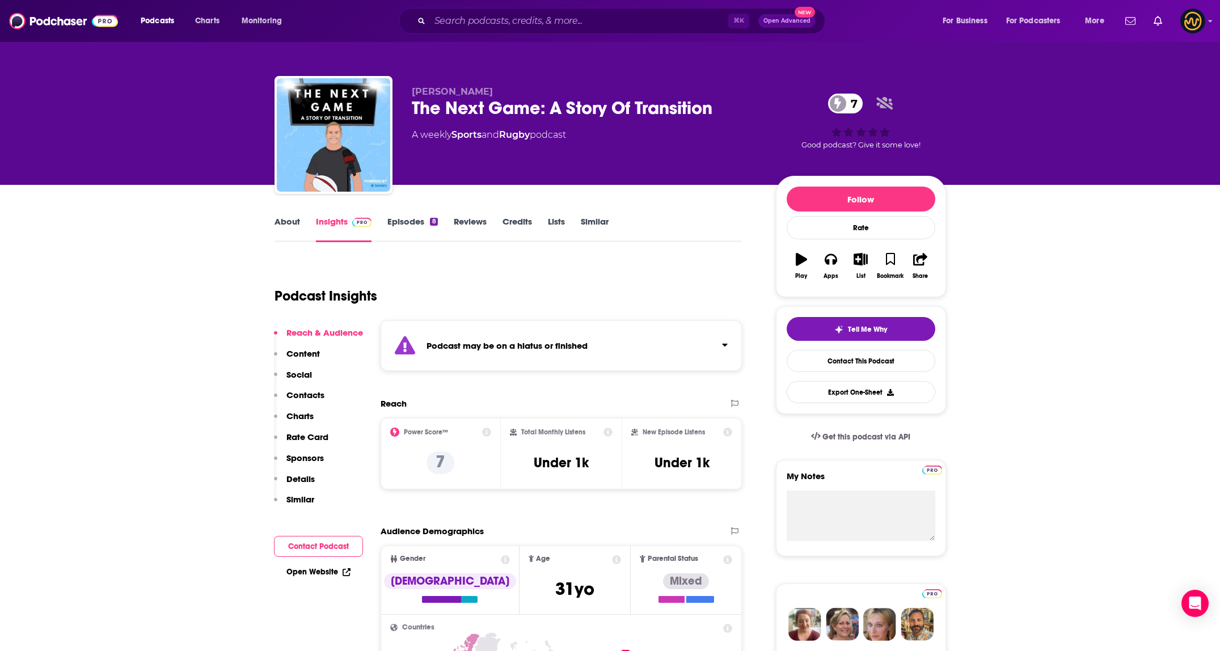
click at [661, 349] on div "Podcast may be on a hiatus or finished" at bounding box center [562, 345] width 362 height 50
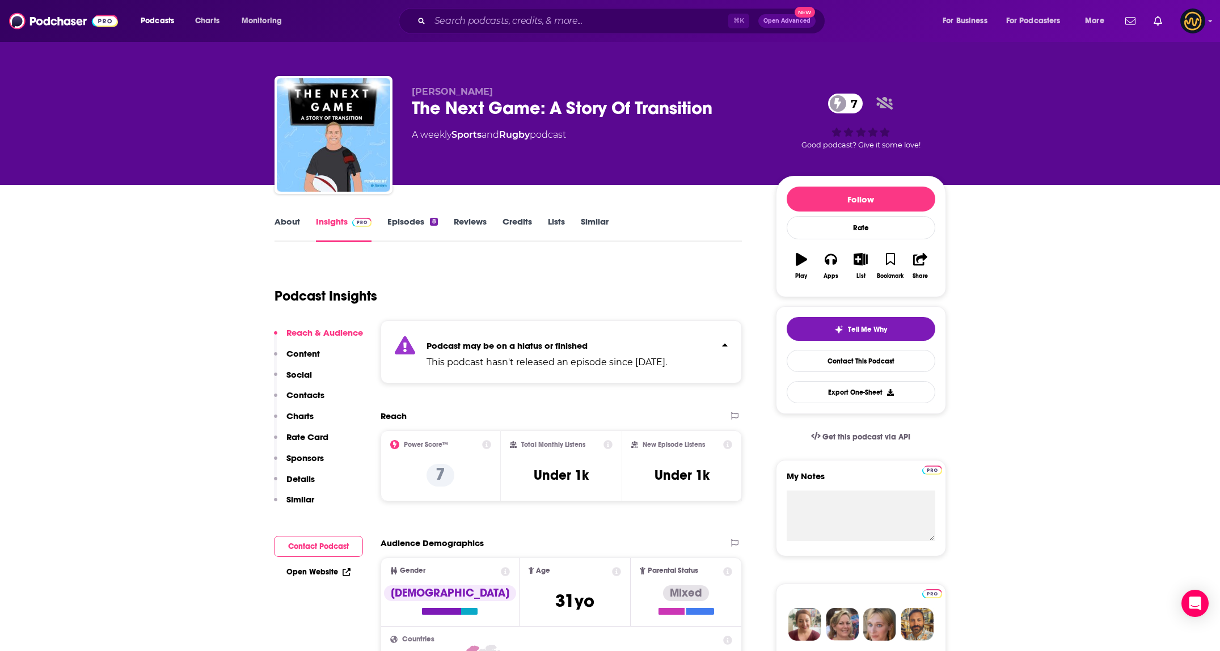
click at [663, 343] on p "Podcast may be on a hiatus or finished" at bounding box center [547, 345] width 240 height 11
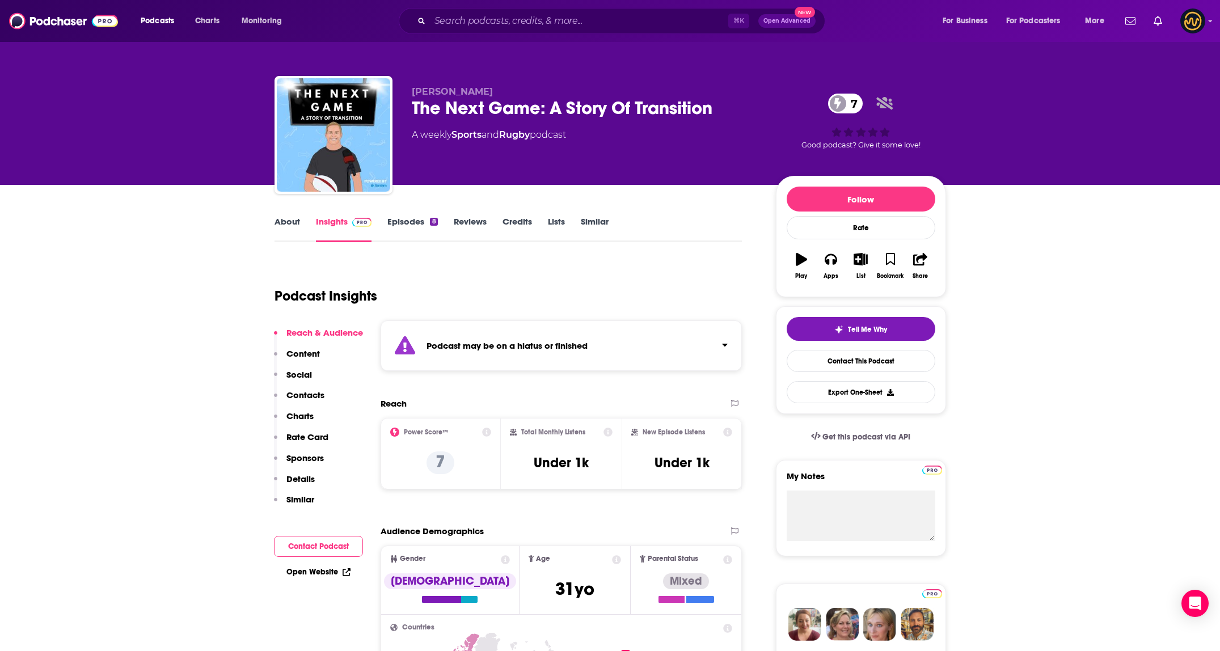
click at [284, 221] on link "About" at bounding box center [288, 229] width 26 height 26
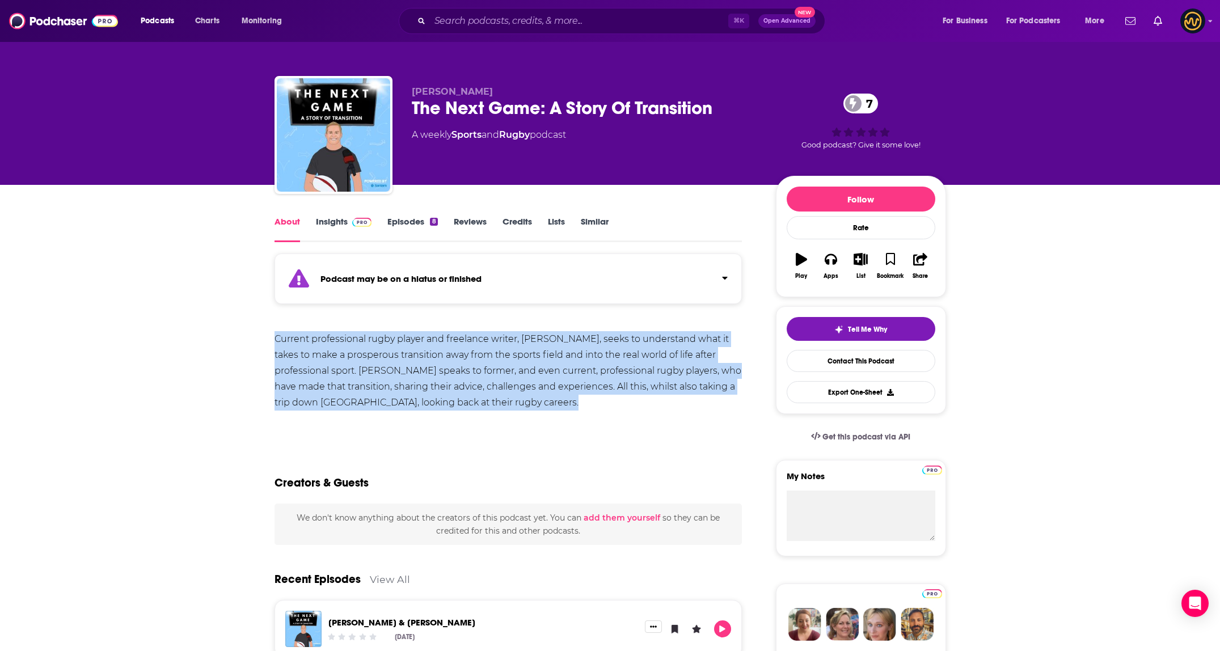
drag, startPoint x: 272, startPoint y: 337, endPoint x: 635, endPoint y: 415, distance: 370.6
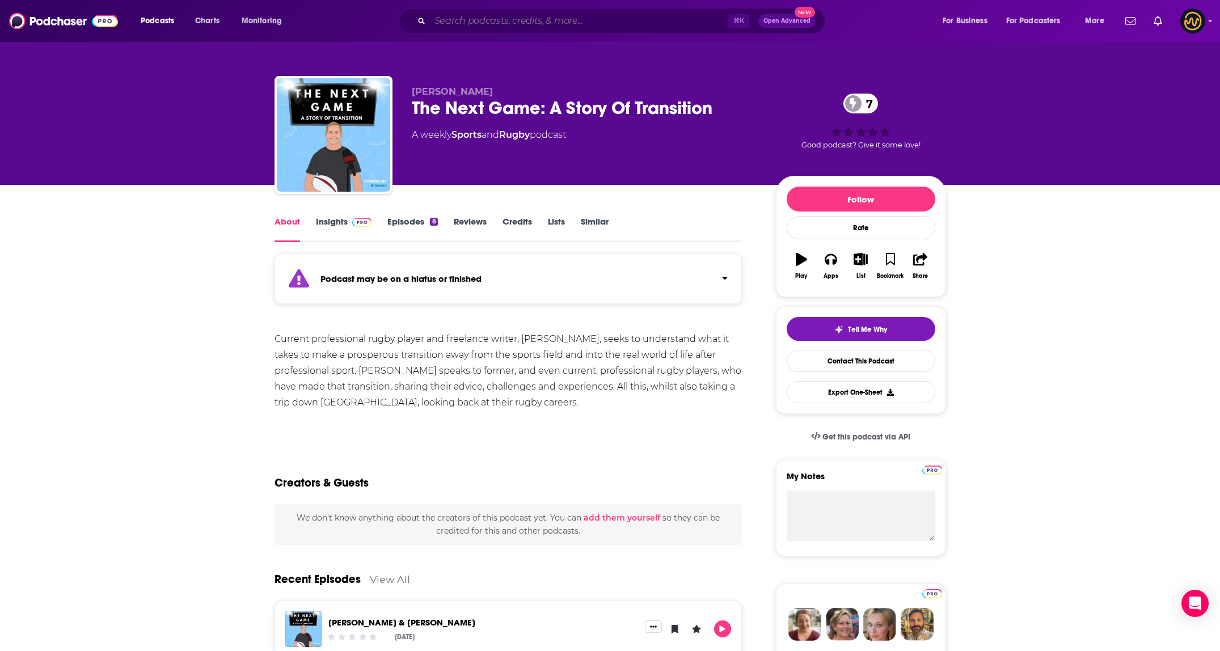
click at [501, 19] on input "Search podcasts, credits, & more..." at bounding box center [579, 21] width 298 height 18
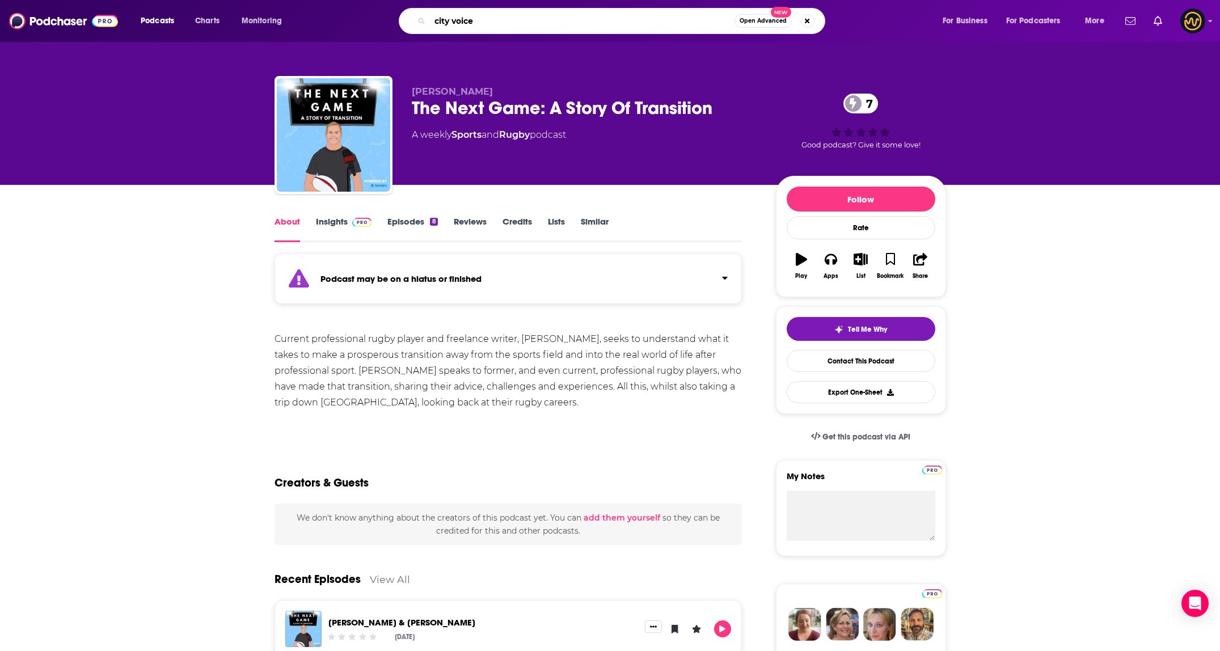
type input "city voices"
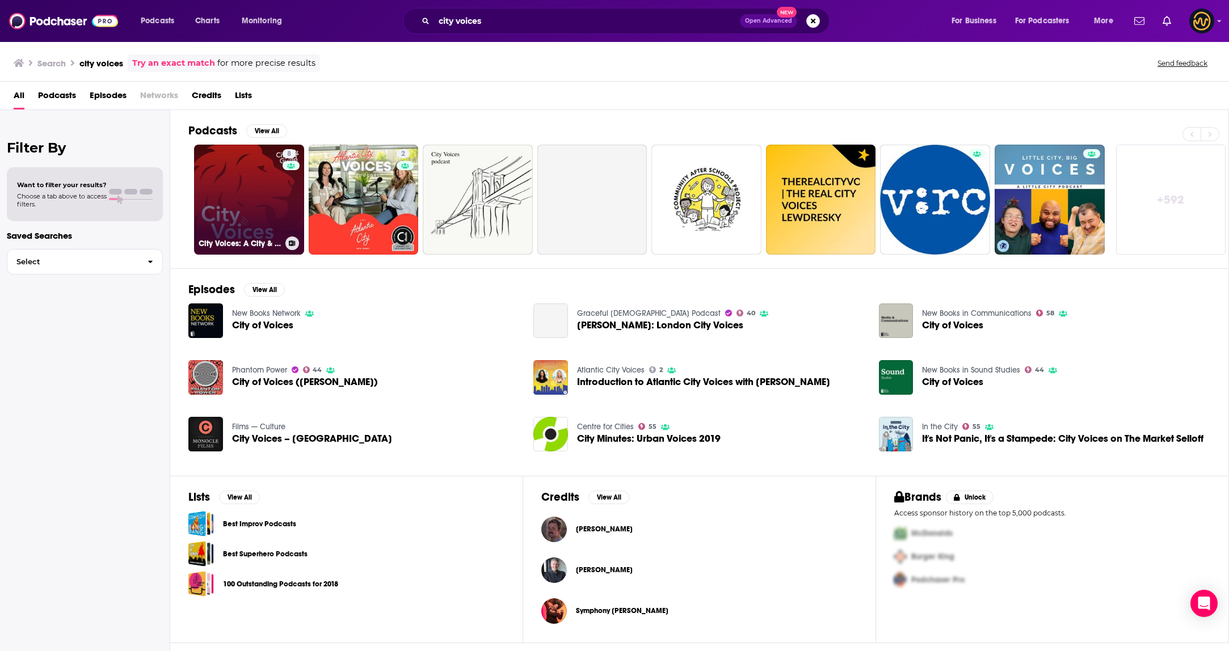
click at [267, 191] on link "8 City Voices: A City & Guilds Podcast" at bounding box center [249, 200] width 110 height 110
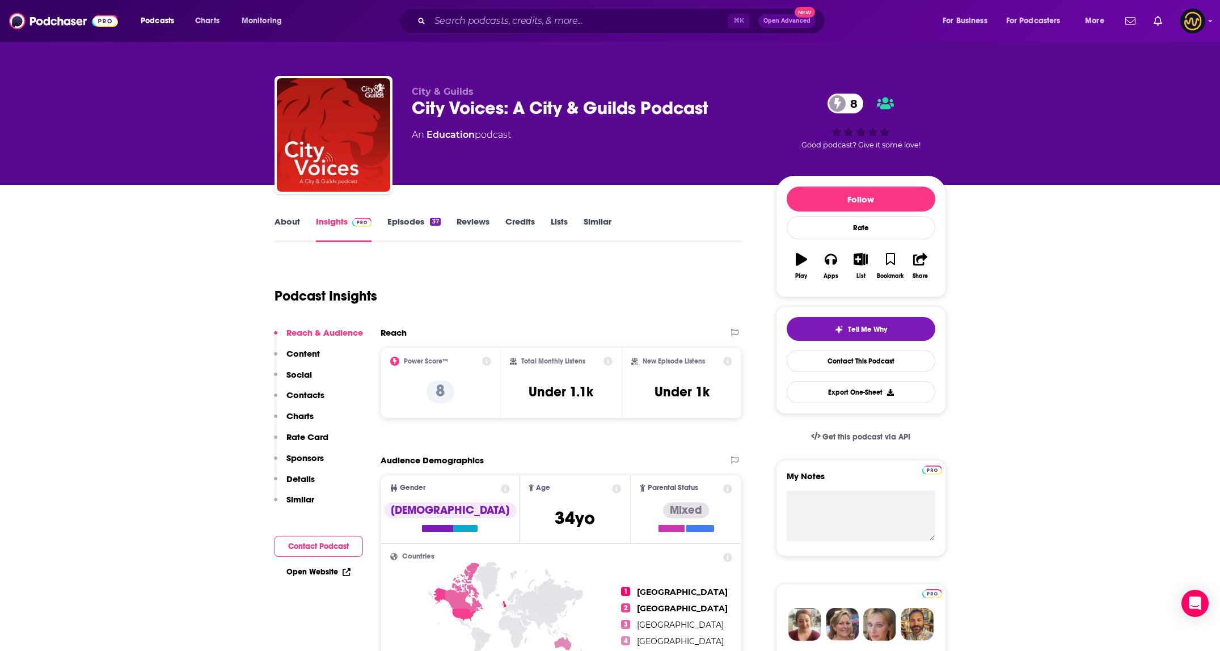
click at [293, 222] on link "About" at bounding box center [288, 229] width 26 height 26
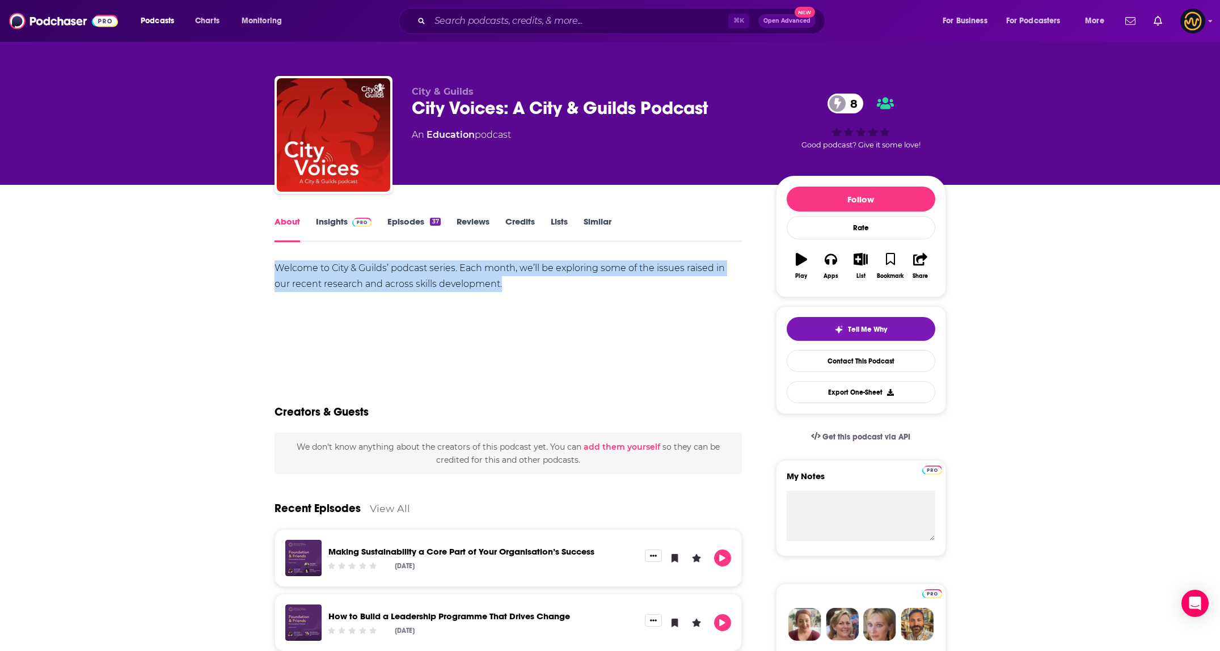
drag, startPoint x: 271, startPoint y: 268, endPoint x: 568, endPoint y: 286, distance: 297.7
click at [584, 19] on input "Search podcasts, credits, & more..." at bounding box center [579, 21] width 298 height 18
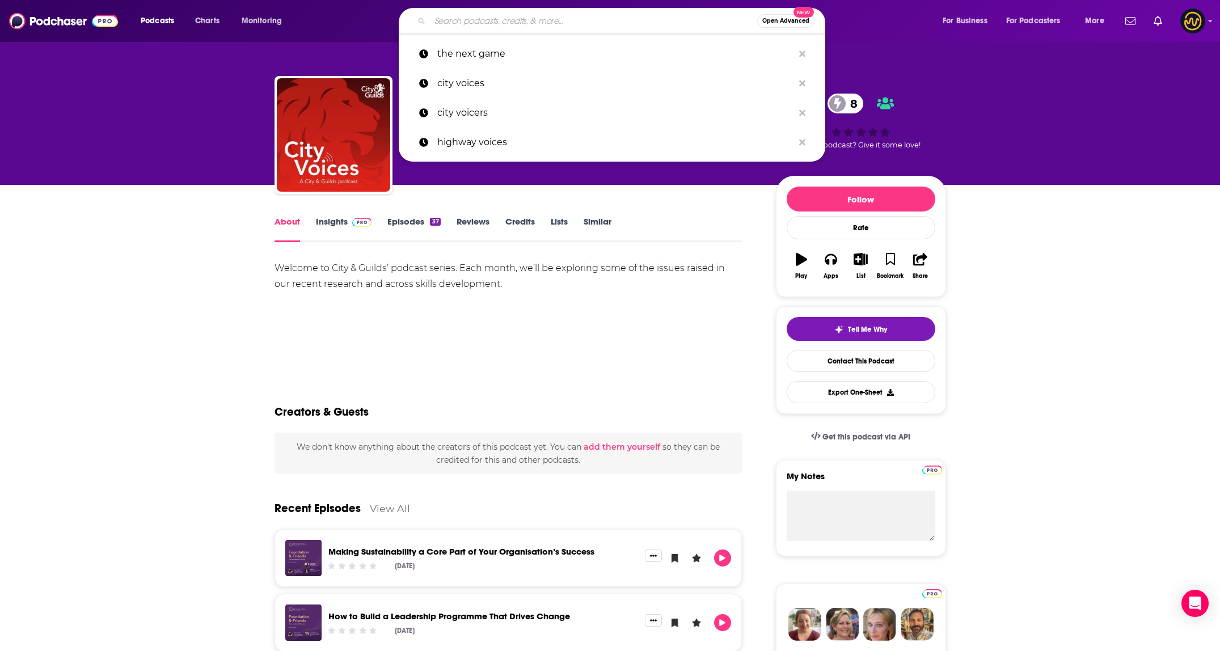
click at [584, 19] on input "Search podcasts, credits, & more..." at bounding box center [593, 21] width 327 height 18
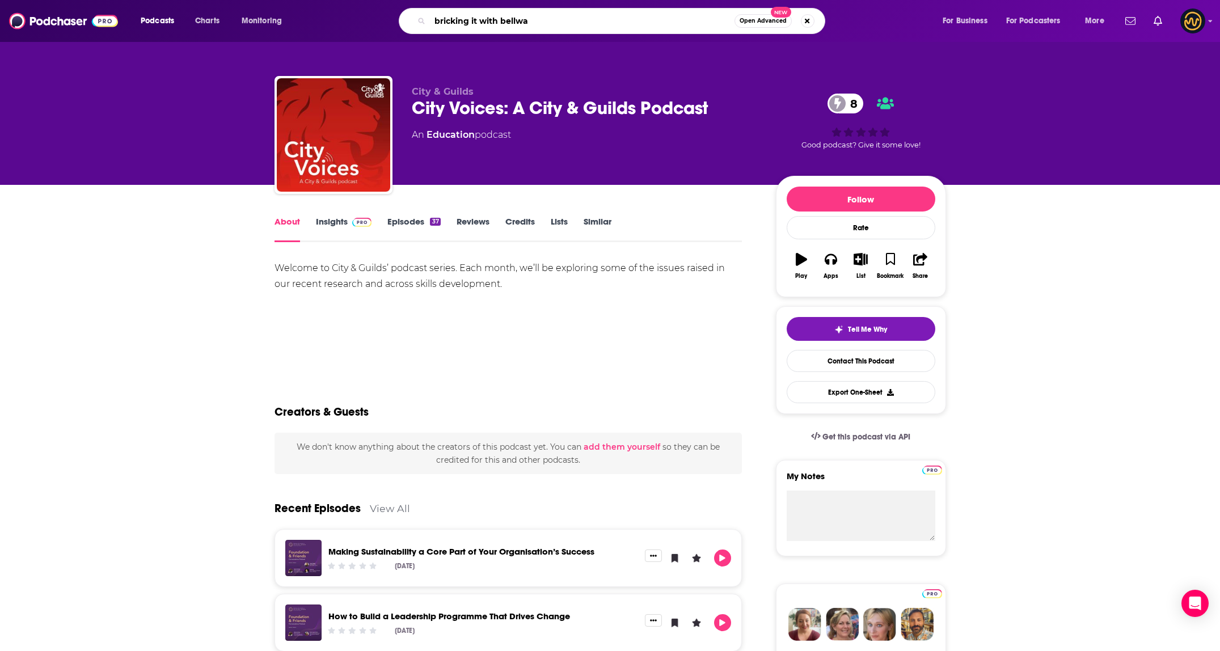
type input "bricking it with bellway"
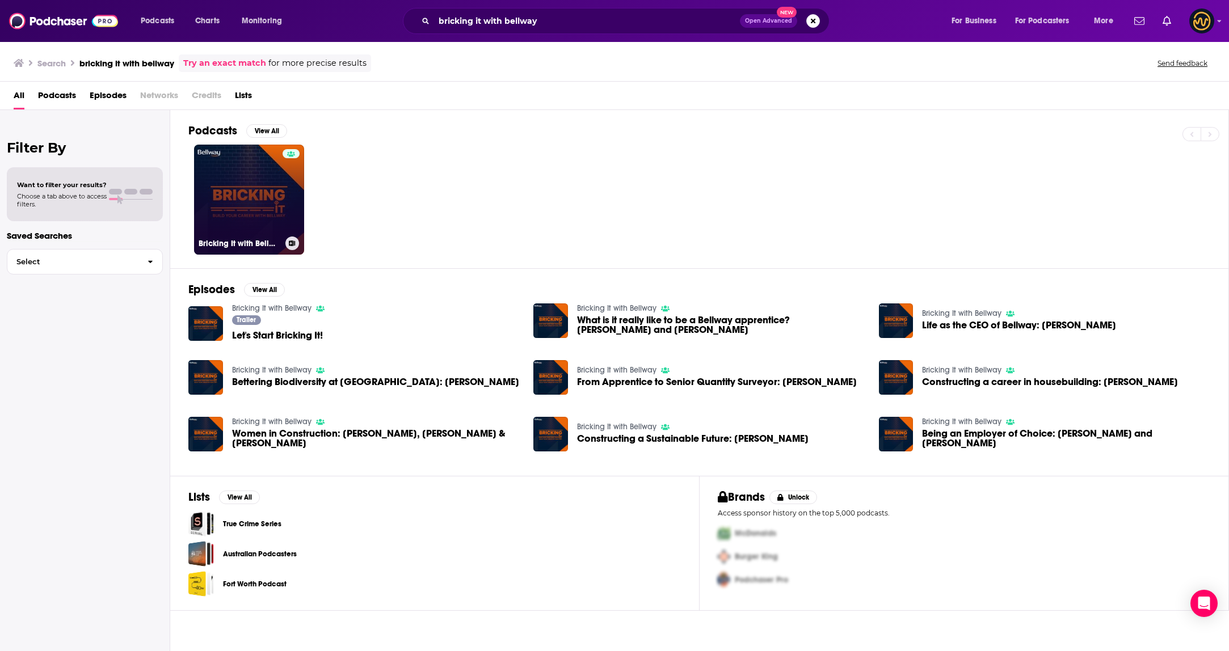
click at [265, 203] on link "Bricking It with Bellway" at bounding box center [249, 200] width 110 height 110
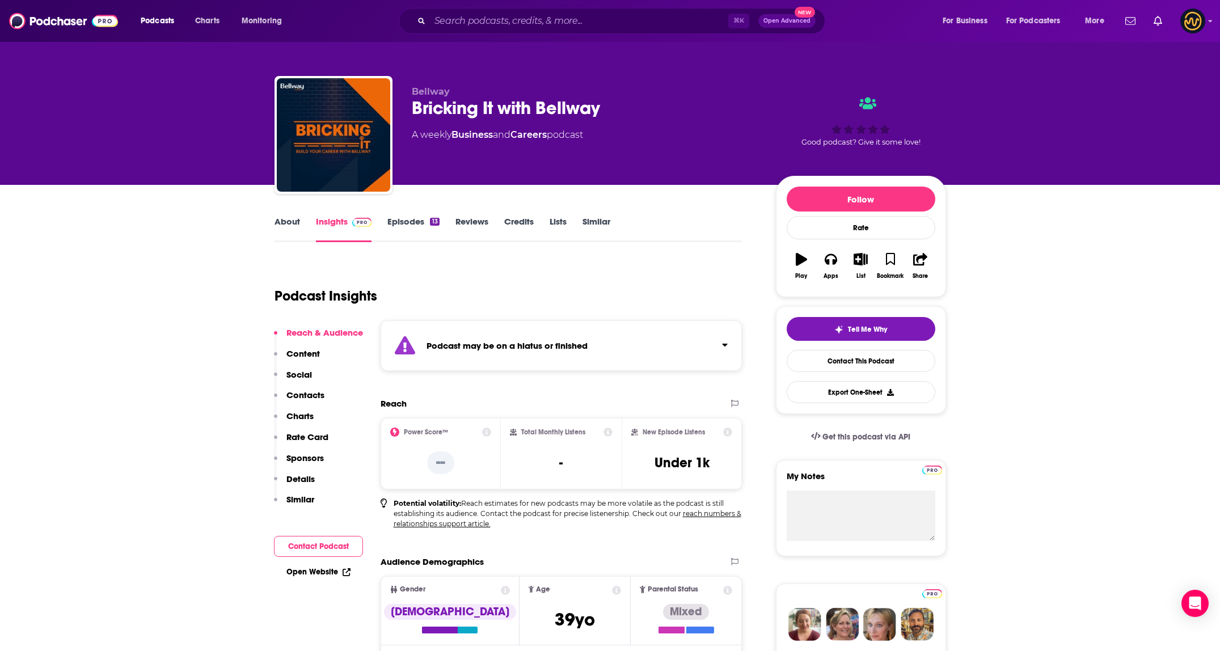
click at [290, 223] on link "About" at bounding box center [288, 229] width 26 height 26
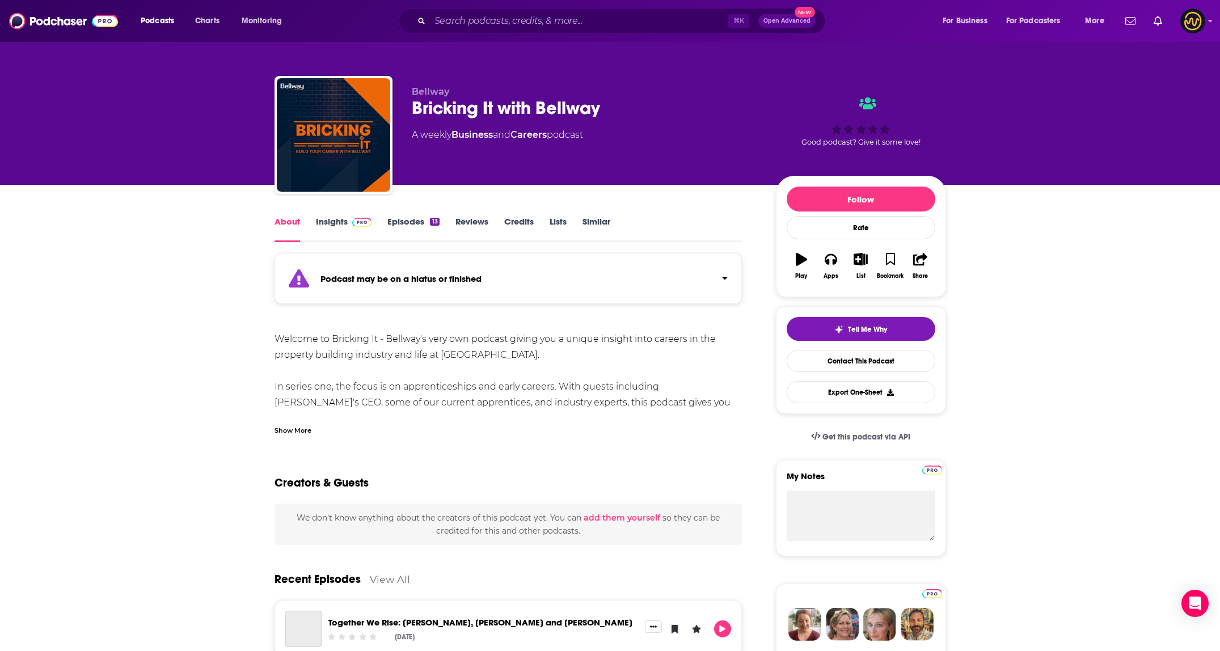
click at [309, 431] on div "Show More" at bounding box center [293, 429] width 37 height 11
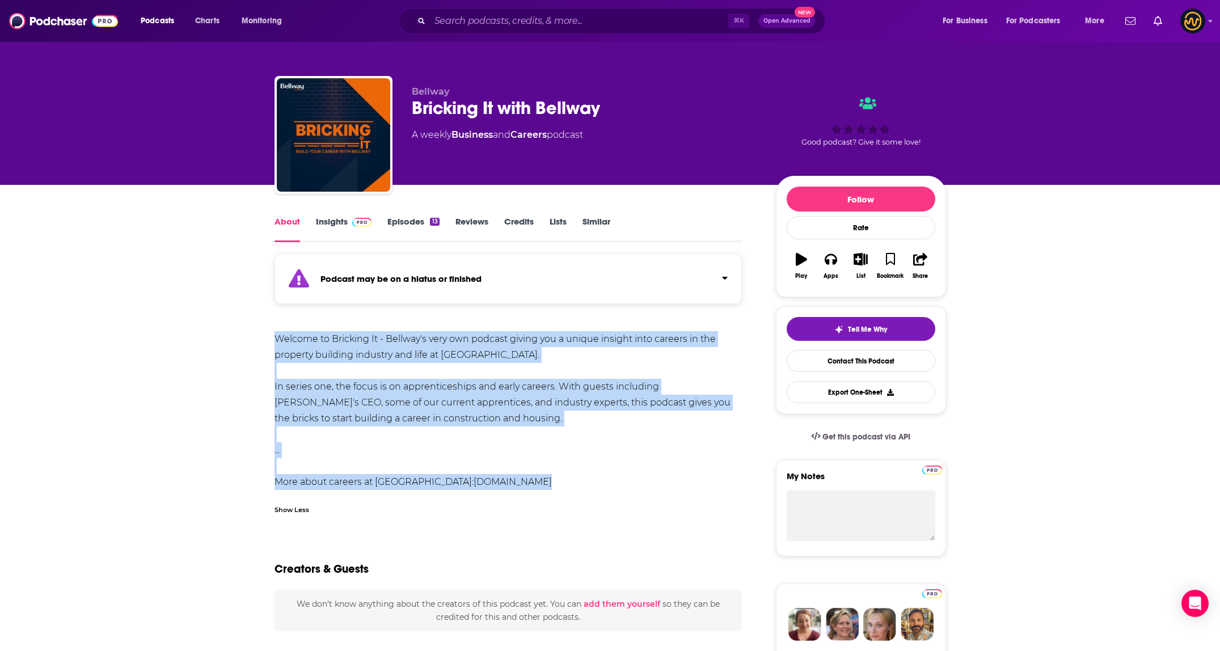
drag, startPoint x: 273, startPoint y: 336, endPoint x: 624, endPoint y: 493, distance: 384.9
click at [550, 15] on input "Search podcasts, credits, & more..." at bounding box center [579, 21] width 298 height 18
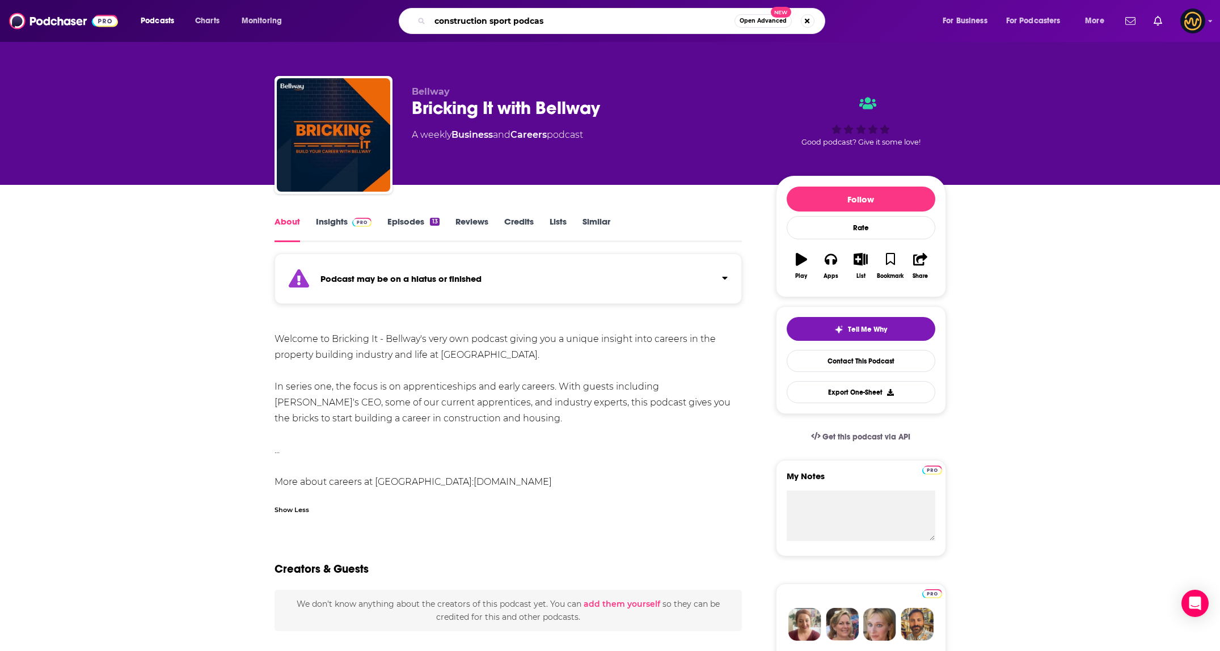
type input "construction sport podcast"
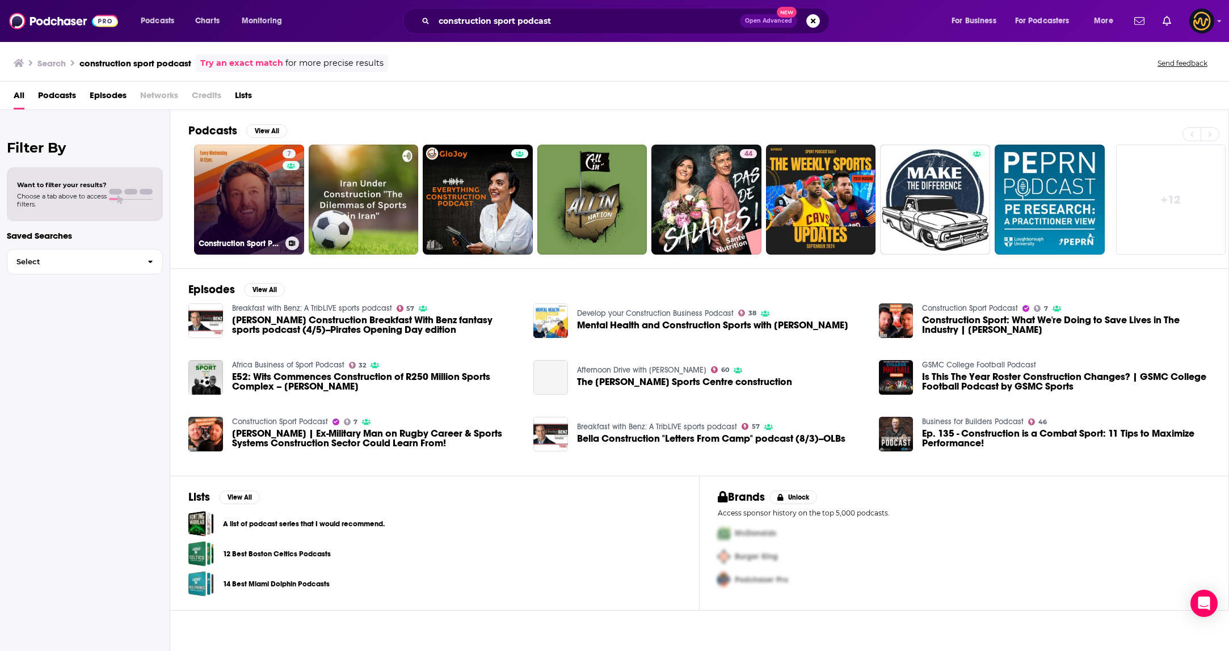
click at [240, 187] on link "7 Construction Sport Podcast" at bounding box center [249, 200] width 110 height 110
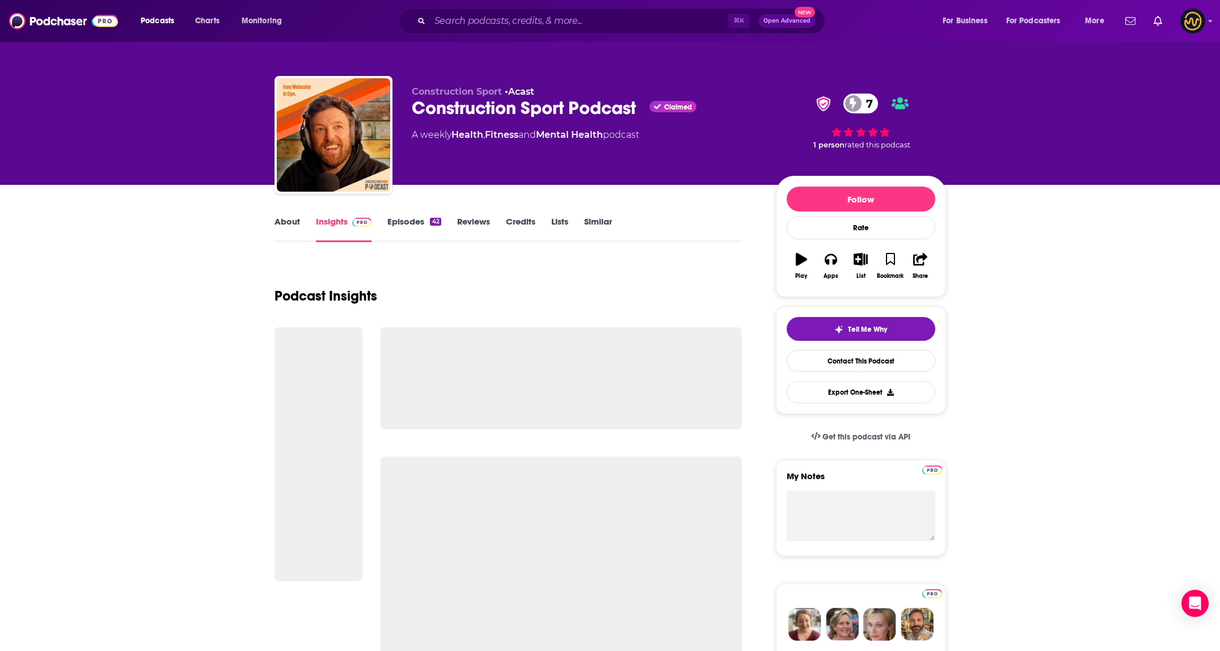
click at [286, 228] on link "About" at bounding box center [288, 229] width 26 height 26
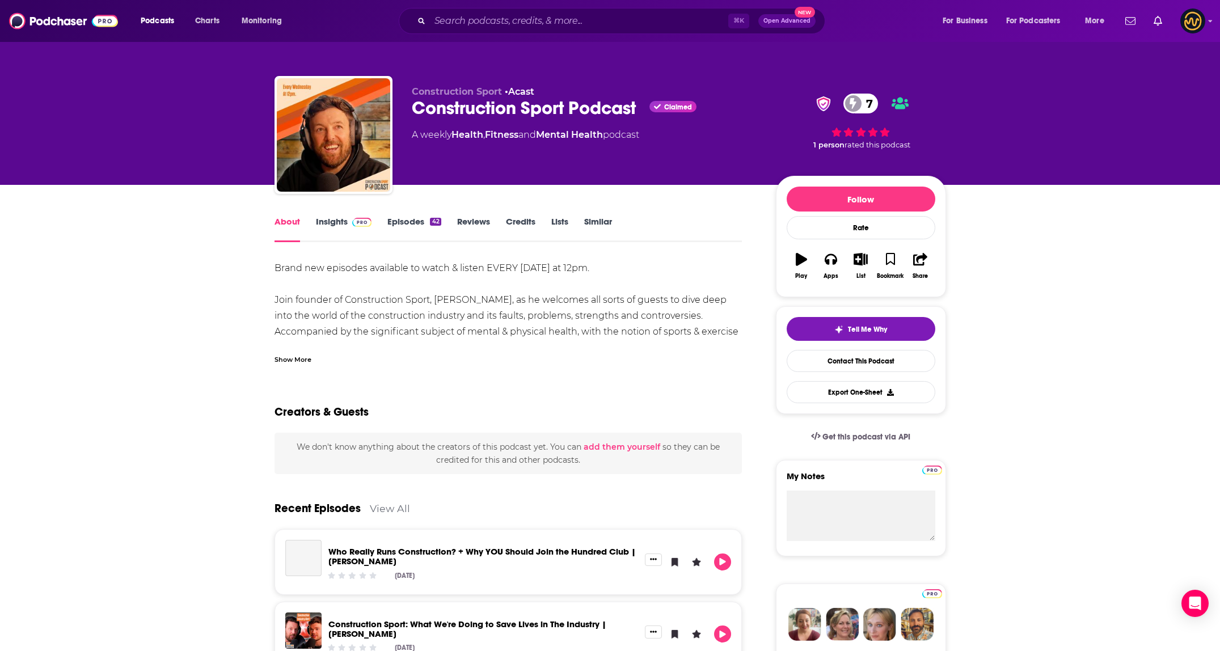
click at [298, 361] on div "Show More" at bounding box center [293, 358] width 37 height 11
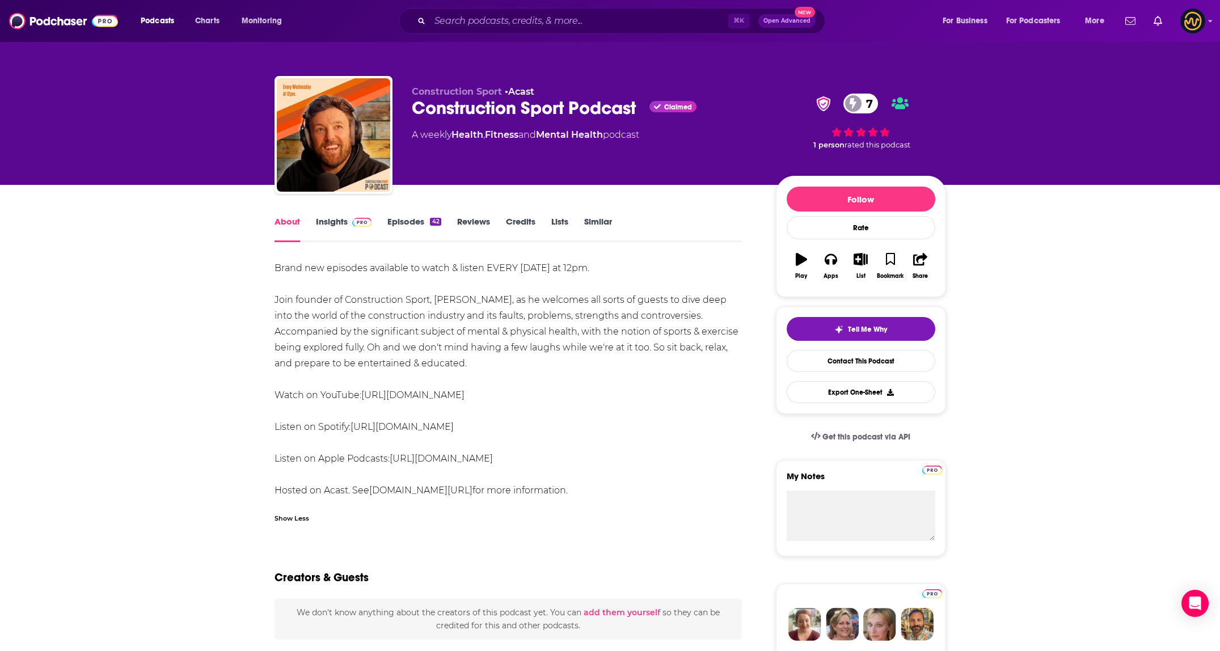
drag, startPoint x: 271, startPoint y: 267, endPoint x: 563, endPoint y: 487, distance: 365.7
click at [472, 13] on input "Search podcasts, credits, & more..." at bounding box center [579, 21] width 298 height 18
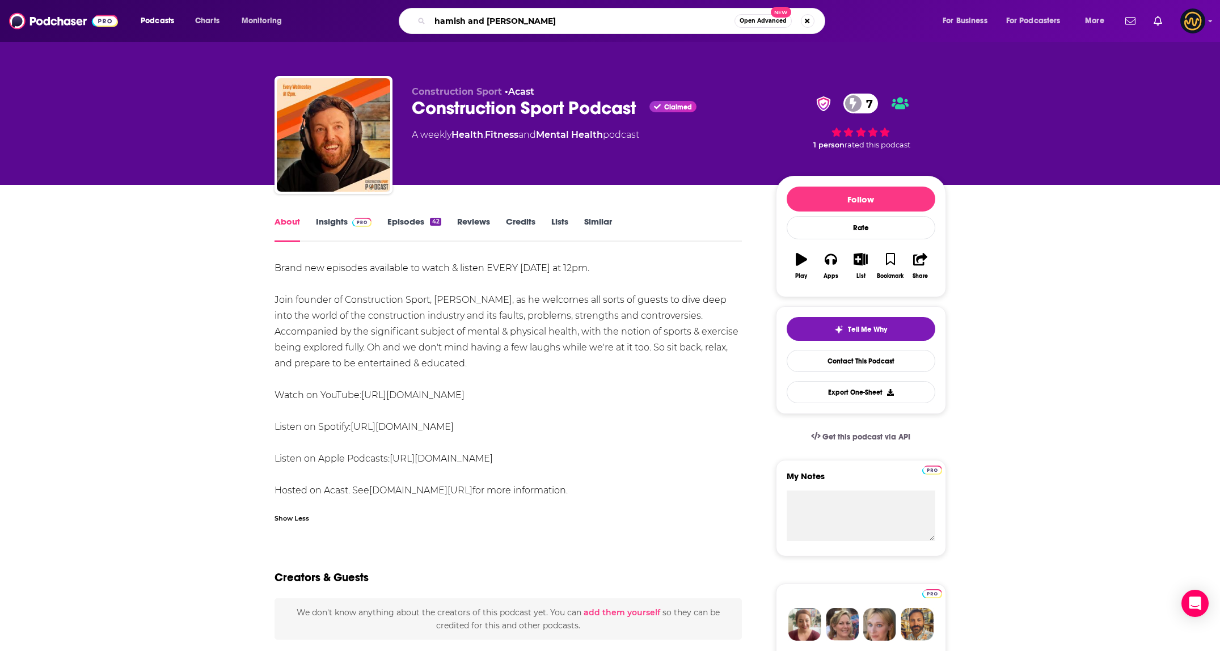
type input "hamish and andy"
click at [332, 226] on link "Insights" at bounding box center [344, 229] width 56 height 26
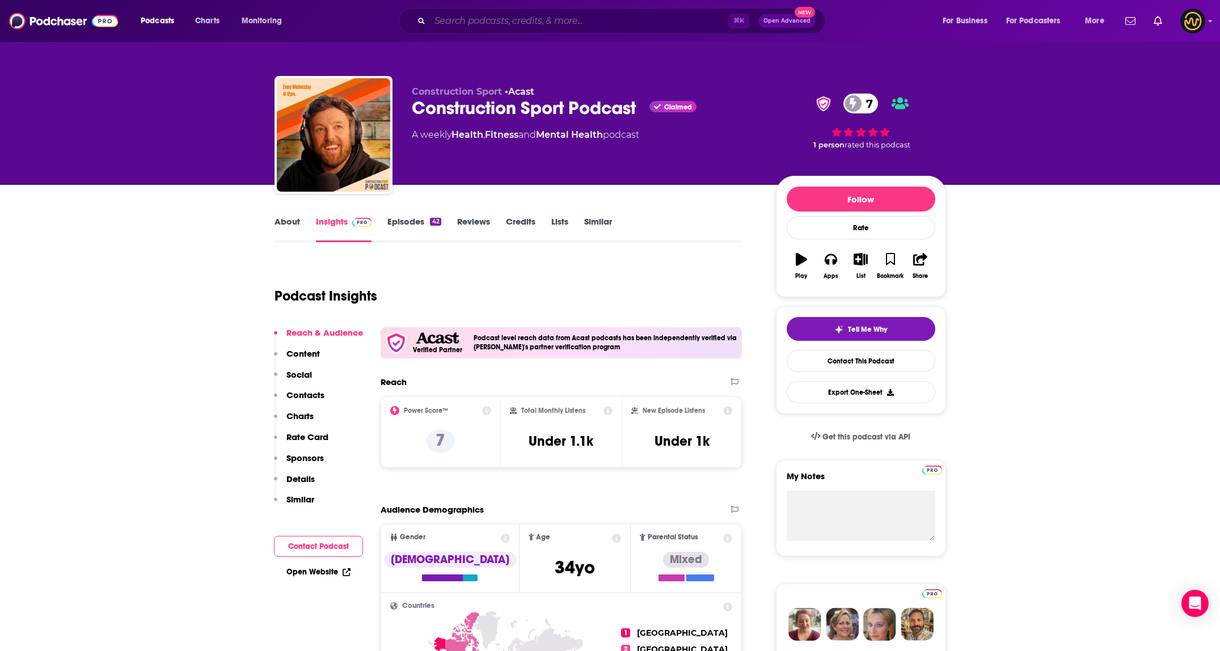
click at [505, 18] on input "Search podcasts, credits, & more..." at bounding box center [579, 21] width 298 height 18
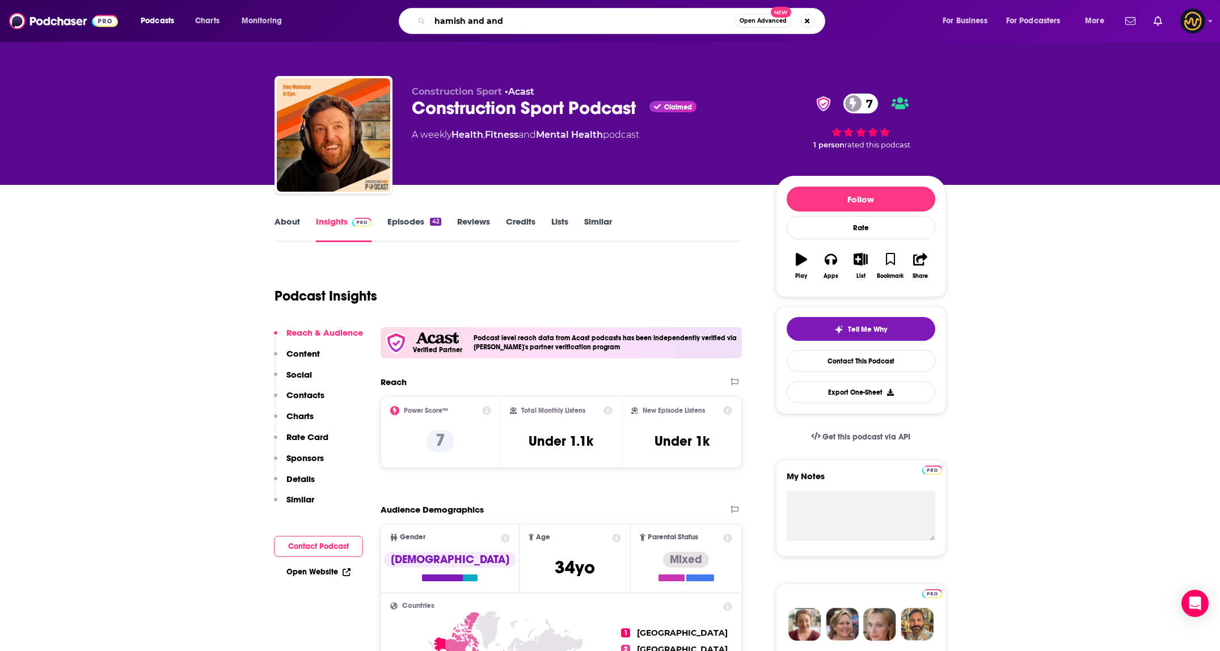
type input "hamish and andy"
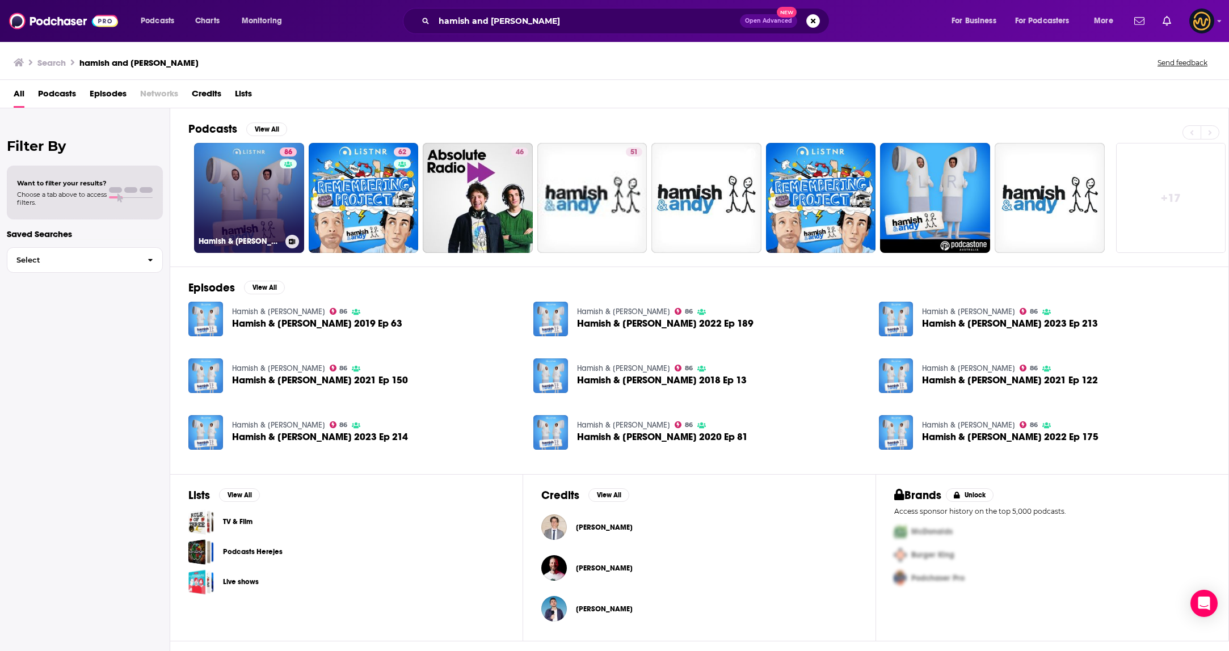
click at [237, 201] on link "86 Hamish & Andy" at bounding box center [249, 198] width 110 height 110
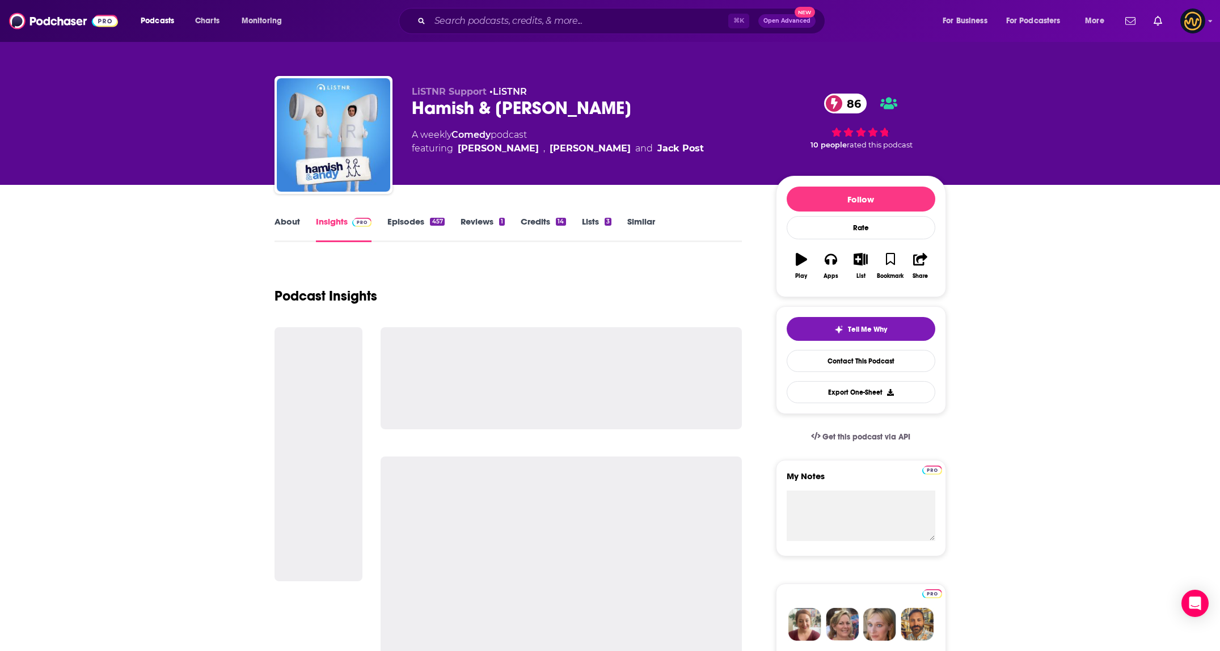
click at [289, 226] on link "About" at bounding box center [288, 229] width 26 height 26
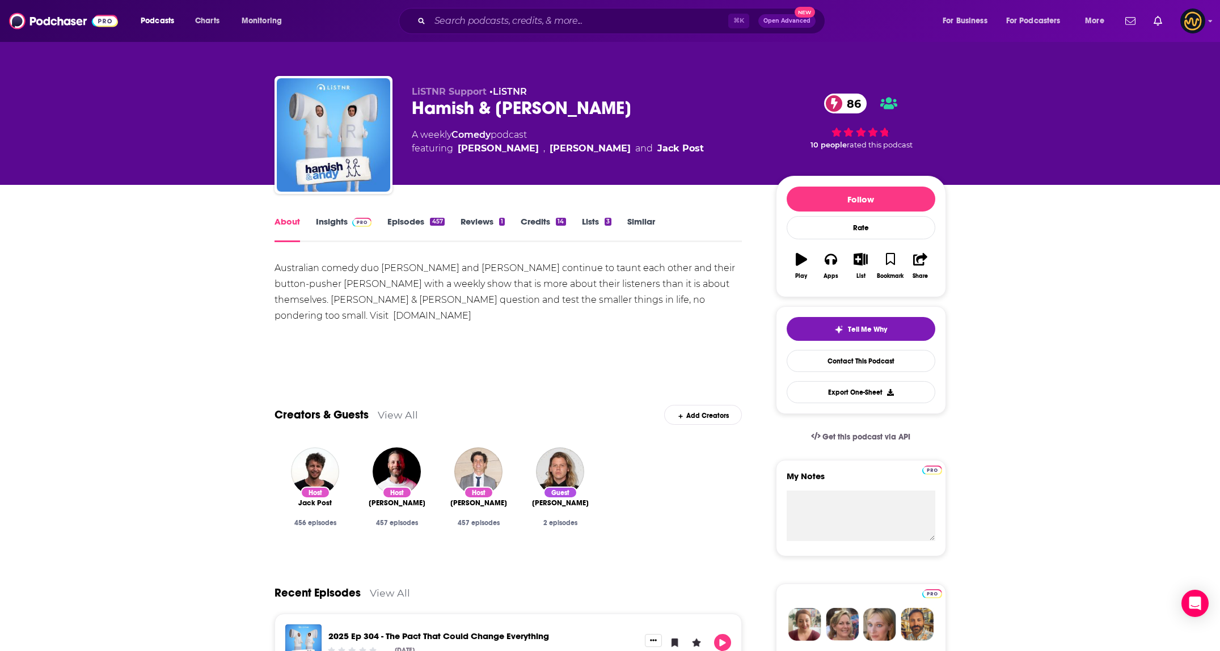
click at [417, 224] on link "Episodes 457" at bounding box center [415, 229] width 57 height 26
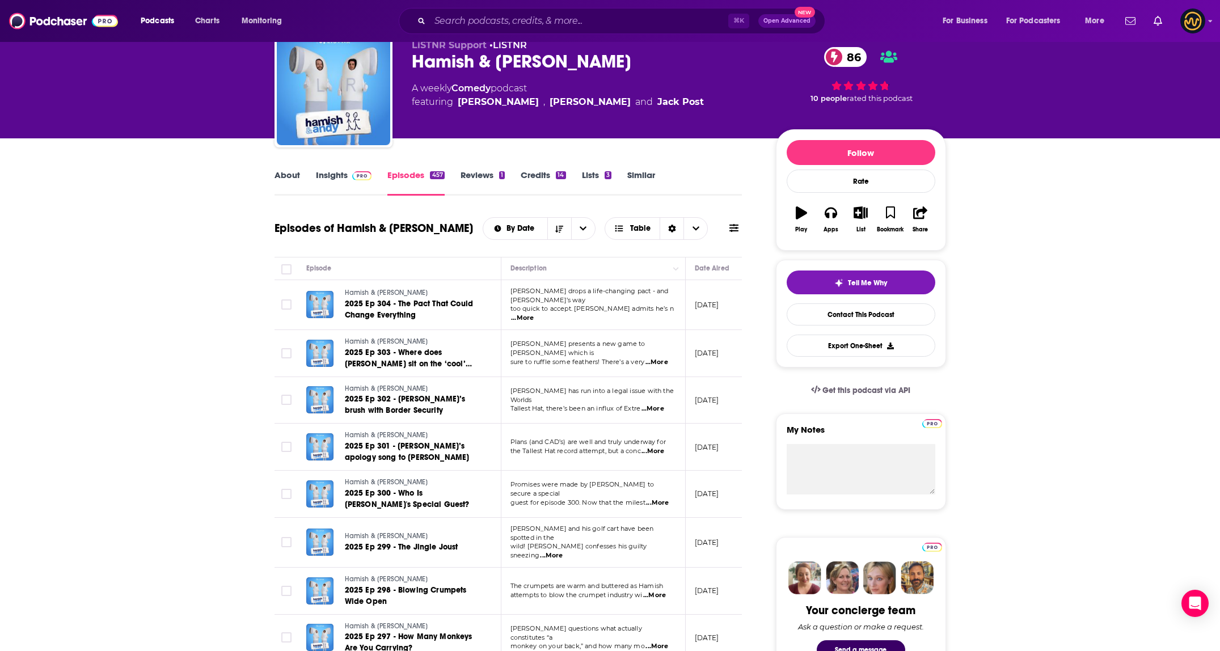
scroll to position [47, 0]
click at [496, 17] on input "Search podcasts, credits, & more..." at bounding box center [579, 21] width 298 height 18
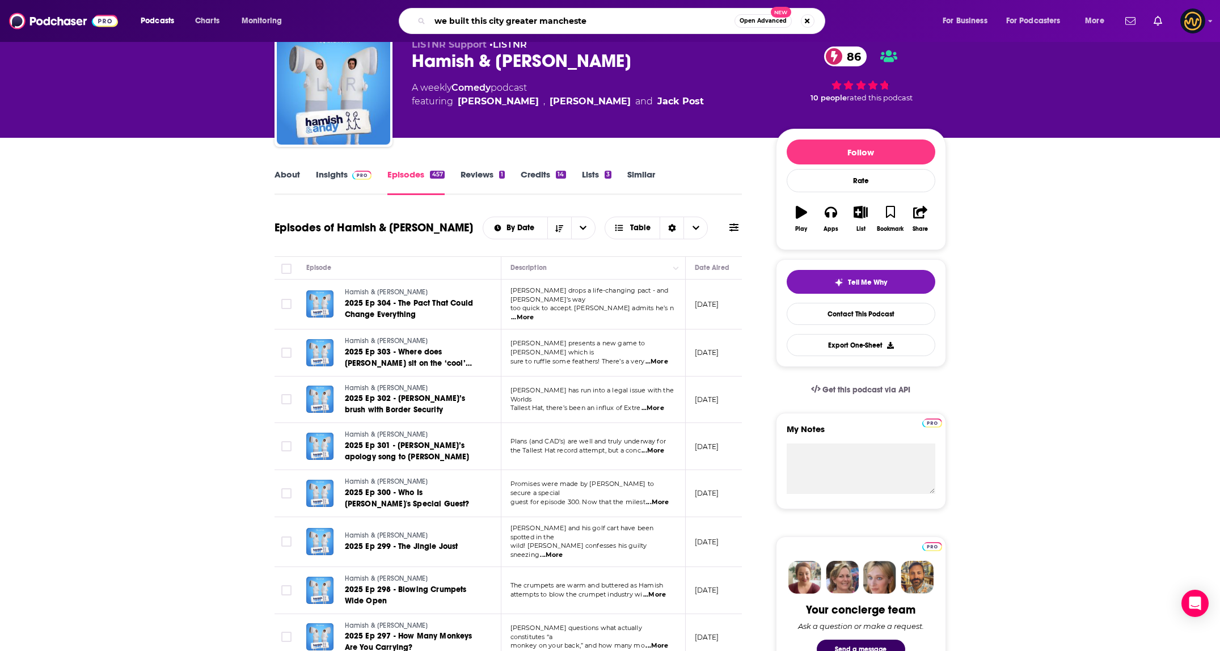
type input "we built this city greater manchester"
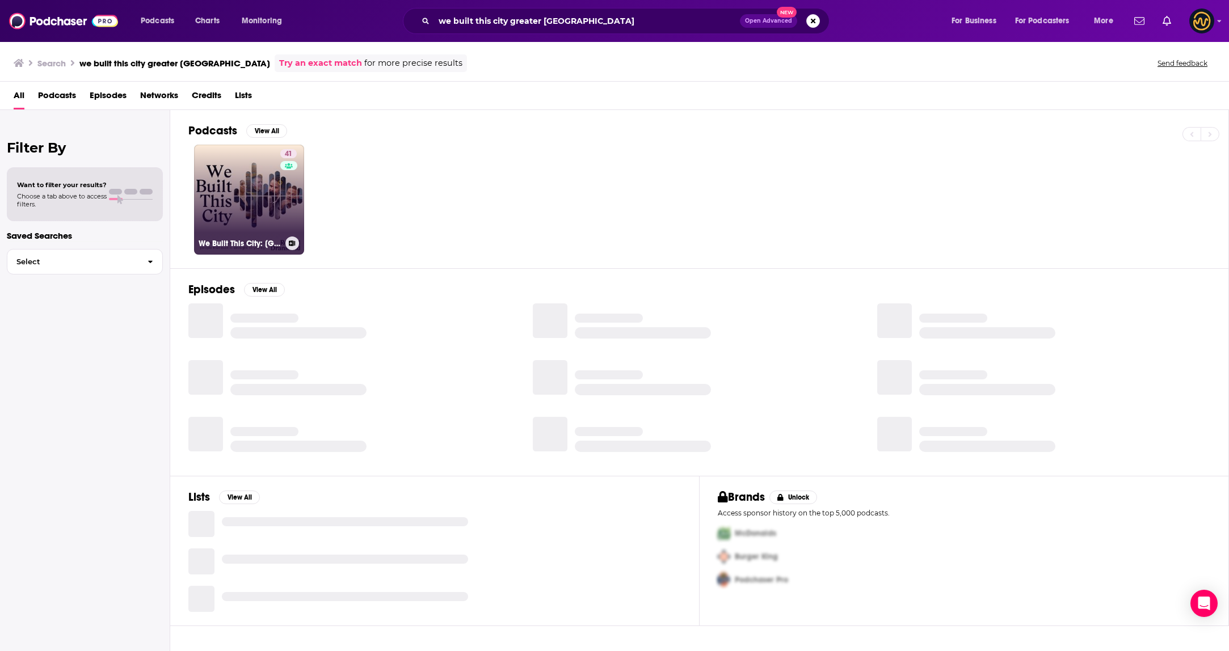
click at [270, 201] on link "41 We Built This City: Greater Manchester" at bounding box center [249, 200] width 110 height 110
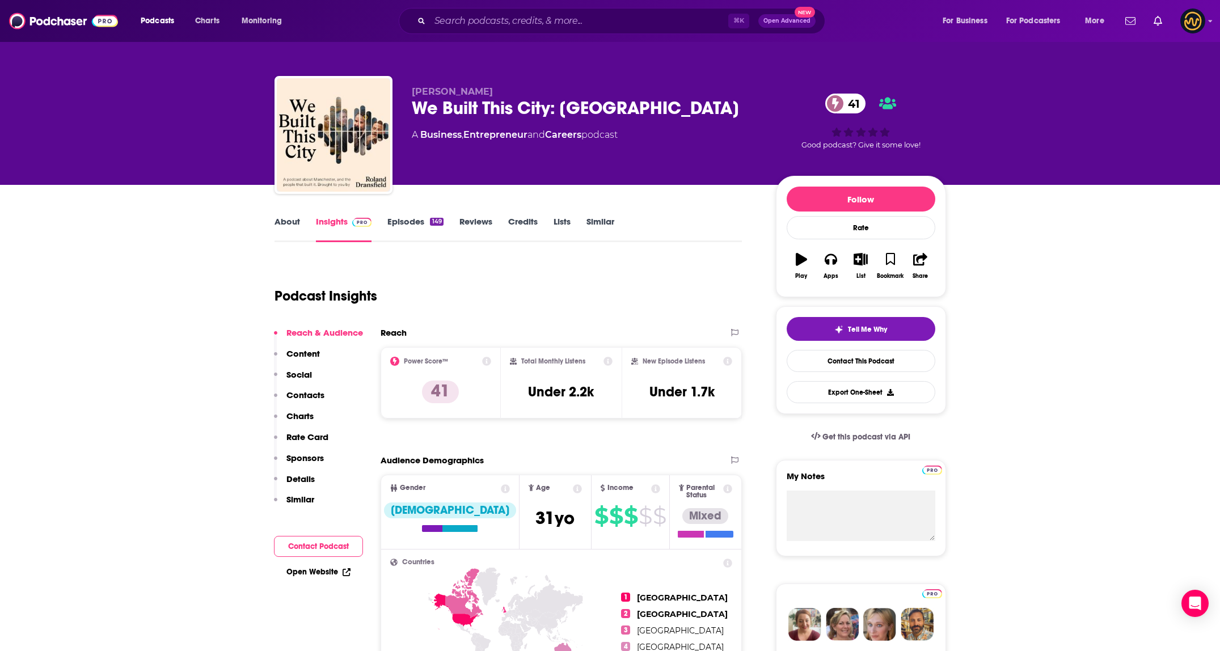
click at [285, 226] on link "About" at bounding box center [288, 229] width 26 height 26
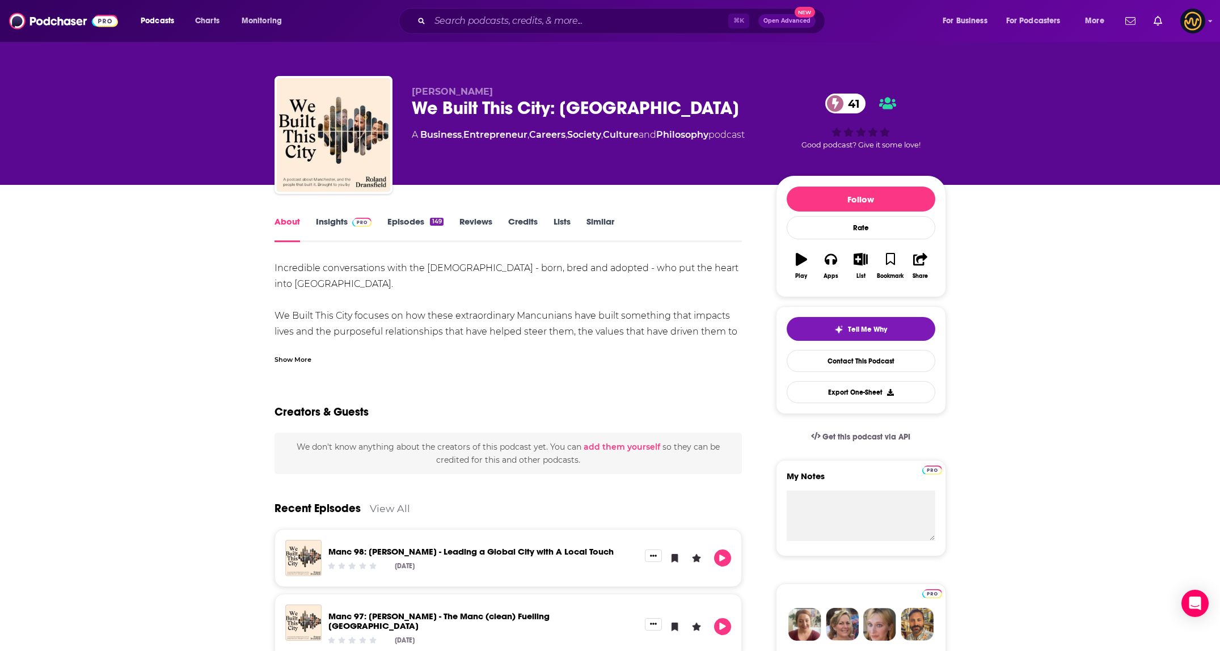
click at [294, 357] on div "Show More" at bounding box center [293, 358] width 37 height 11
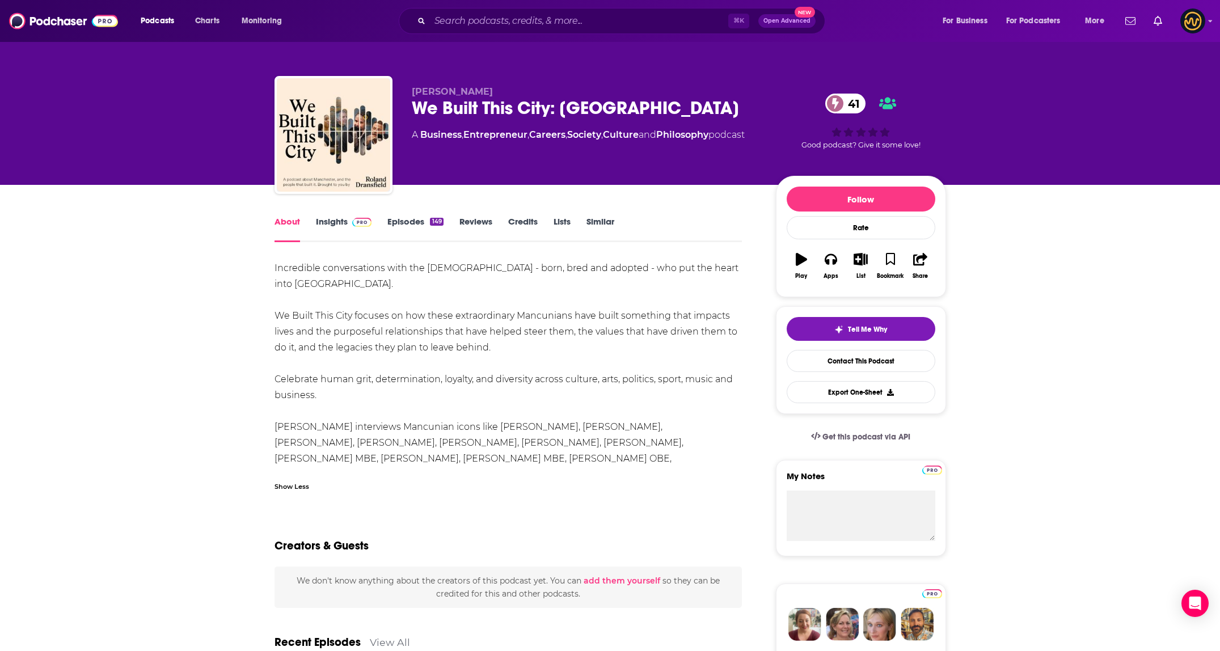
drag, startPoint x: 269, startPoint y: 265, endPoint x: 688, endPoint y: 454, distance: 459.2
click at [478, 13] on input "Search podcasts, credits, & more..." at bounding box center [579, 21] width 298 height 18
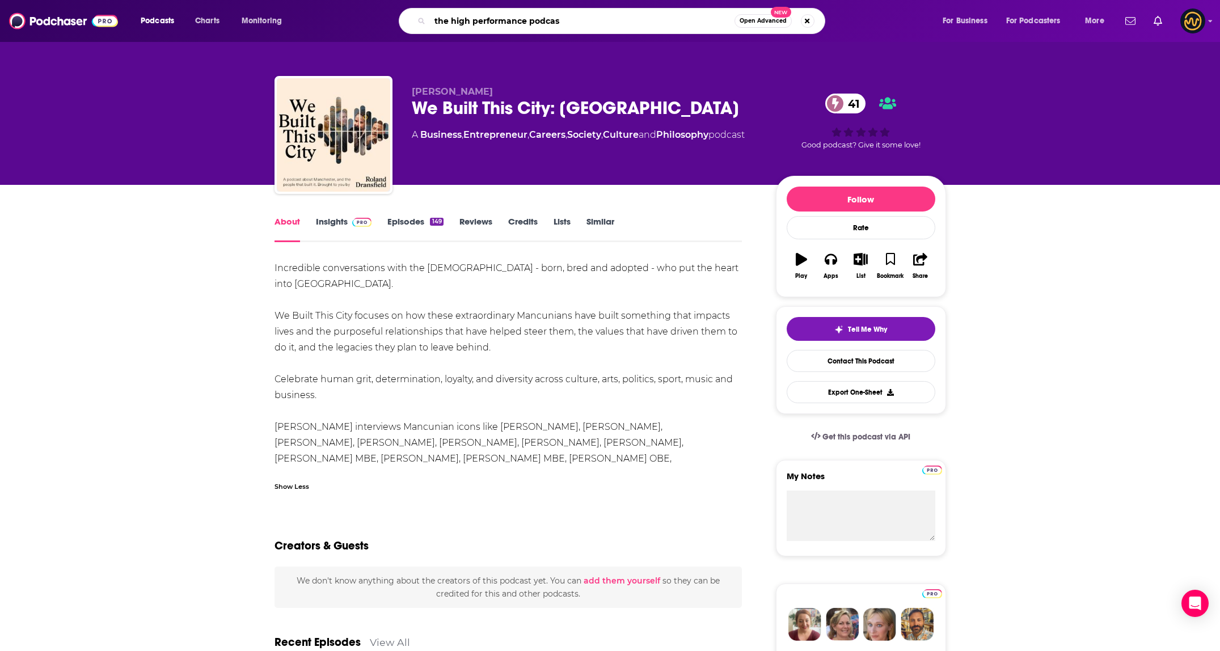
type input "the high performance podcast"
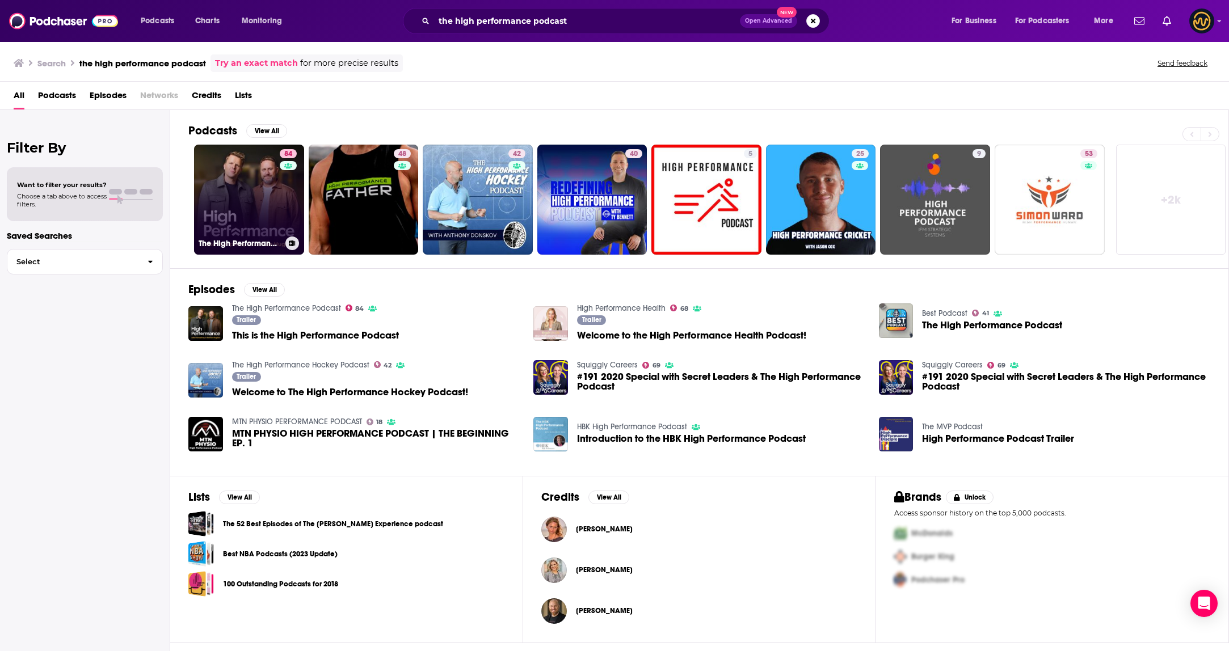
click at [206, 191] on link "84 The High Performance Podcast" at bounding box center [249, 200] width 110 height 110
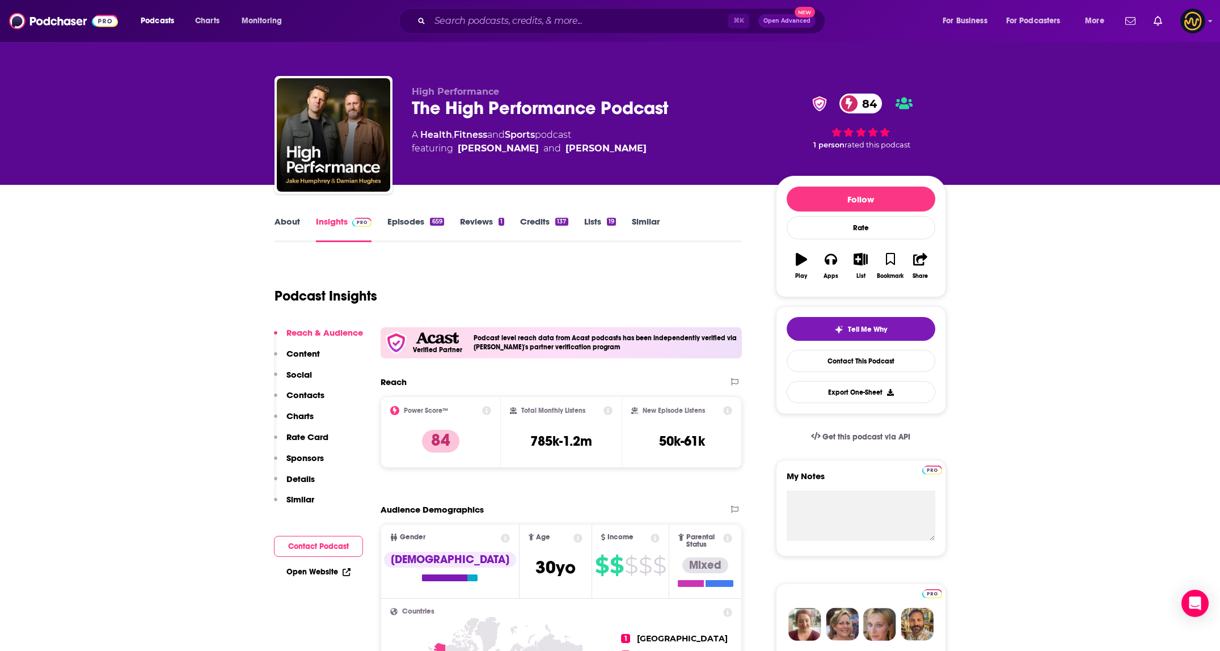
click at [292, 226] on link "About" at bounding box center [288, 229] width 26 height 26
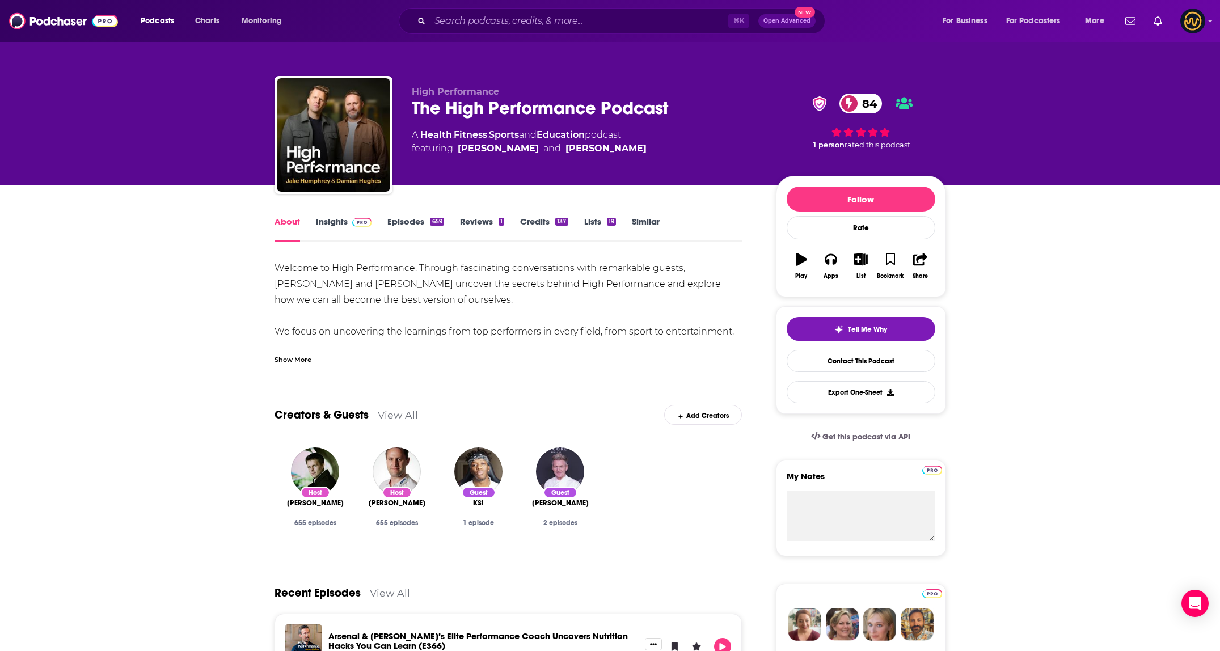
click at [286, 359] on div "Show More" at bounding box center [293, 358] width 37 height 11
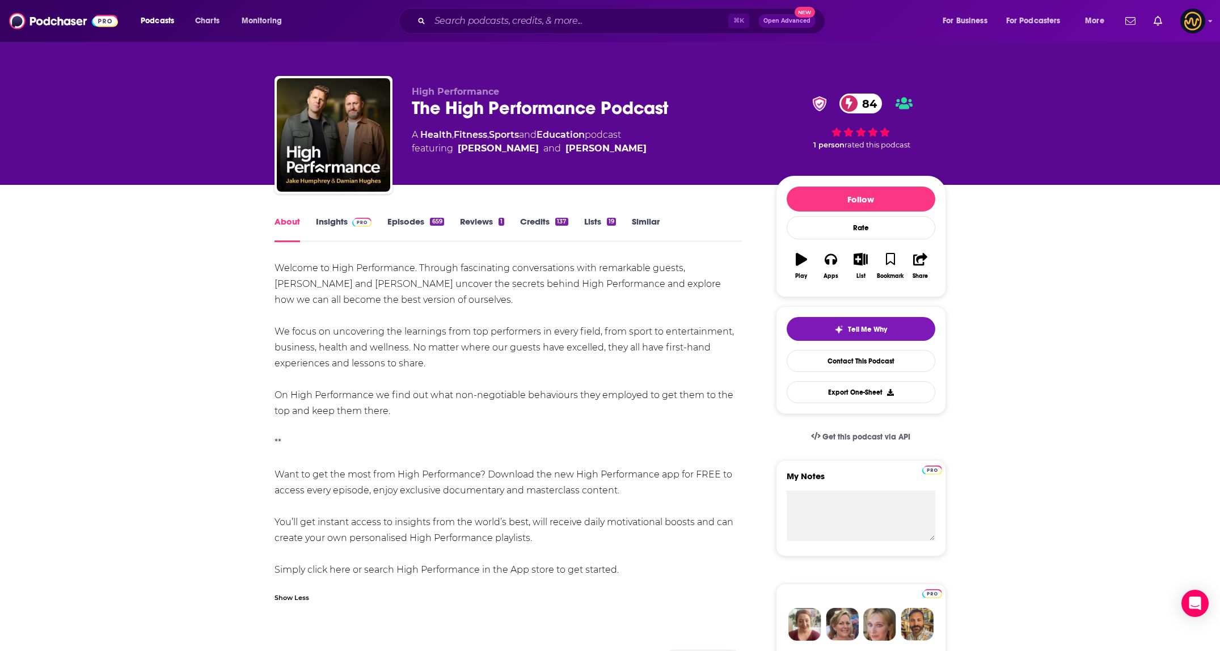
drag, startPoint x: 274, startPoint y: 269, endPoint x: 666, endPoint y: 571, distance: 495.0
click at [666, 572] on div "Welcome to High Performance. Through fascinating conversations with remarkable …" at bounding box center [509, 419] width 468 height 318
click at [601, 26] on input "Search podcasts, credits, & more..." at bounding box center [579, 21] width 298 height 18
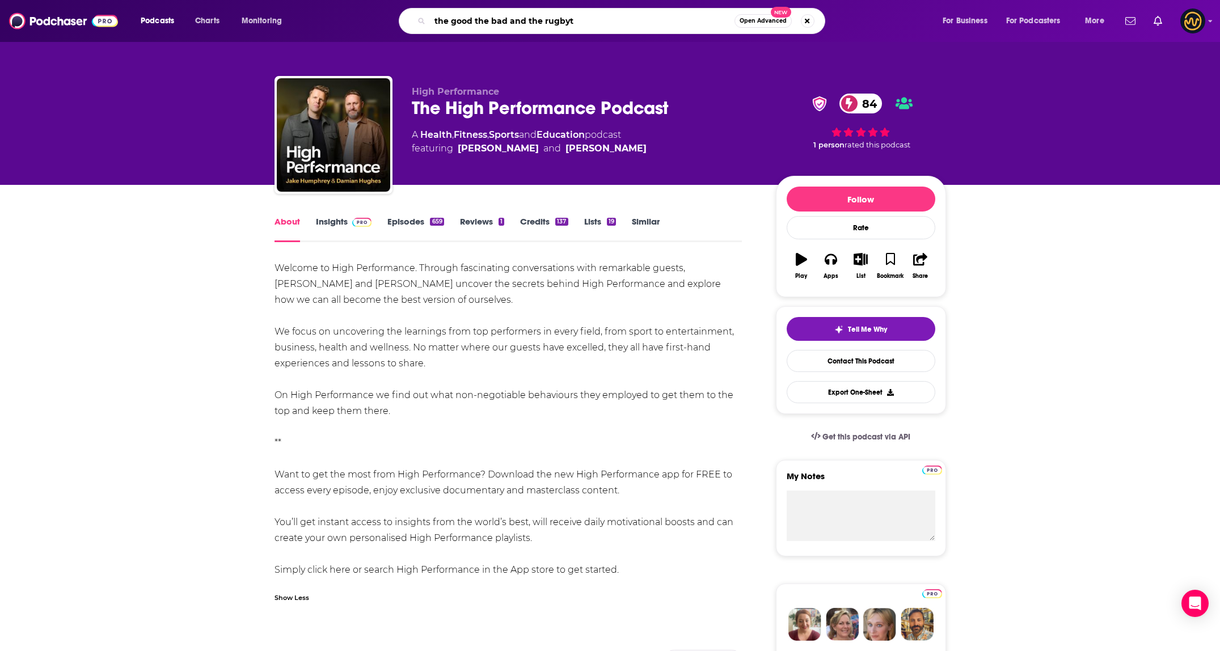
type input "the good the bad and the rugby"
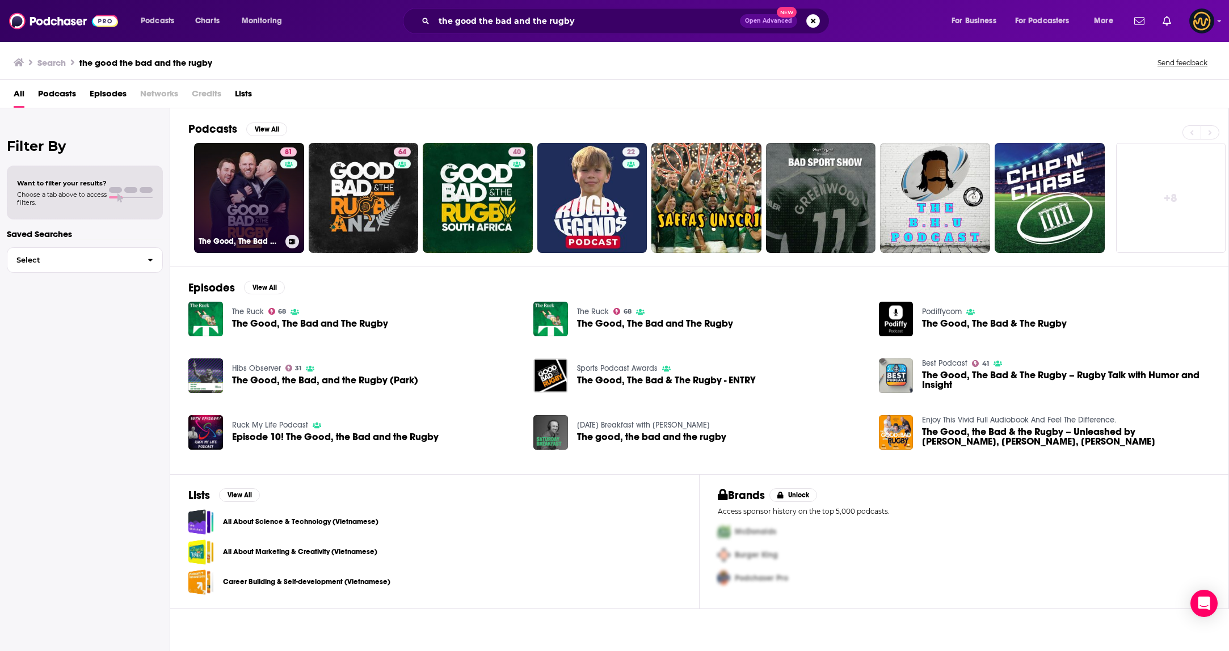
click at [254, 188] on link "81 The Good, The Bad & The Rugby" at bounding box center [249, 198] width 110 height 110
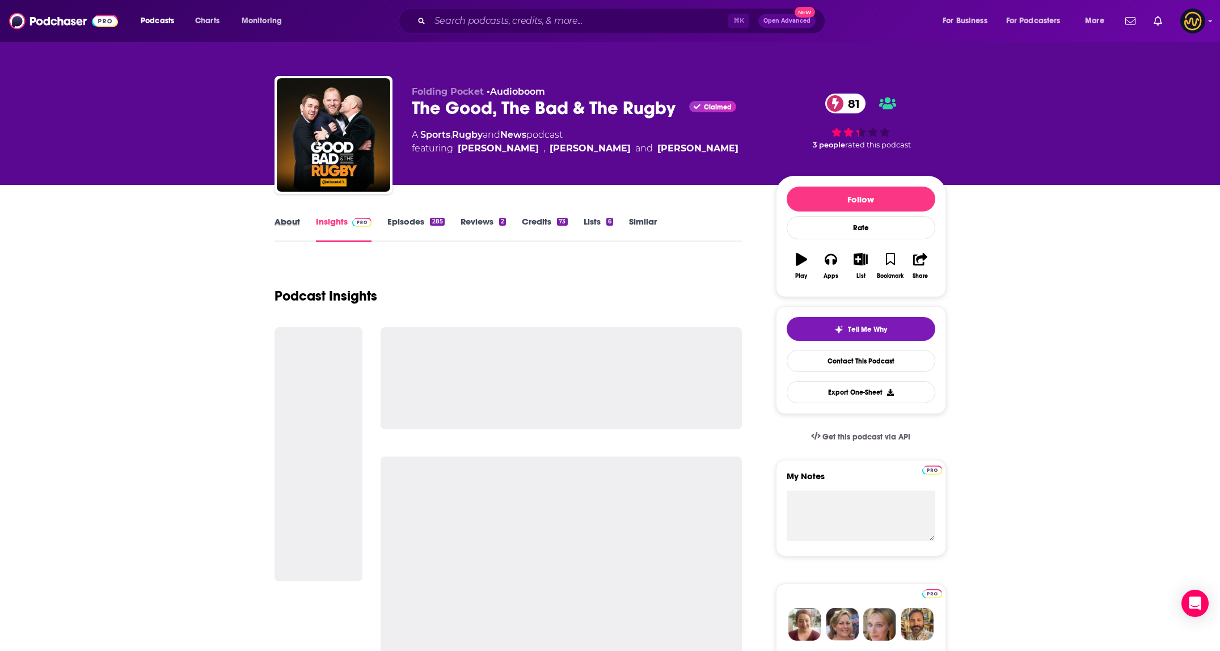
click at [299, 230] on div "About" at bounding box center [295, 229] width 41 height 26
click at [298, 228] on link "About" at bounding box center [288, 229] width 26 height 26
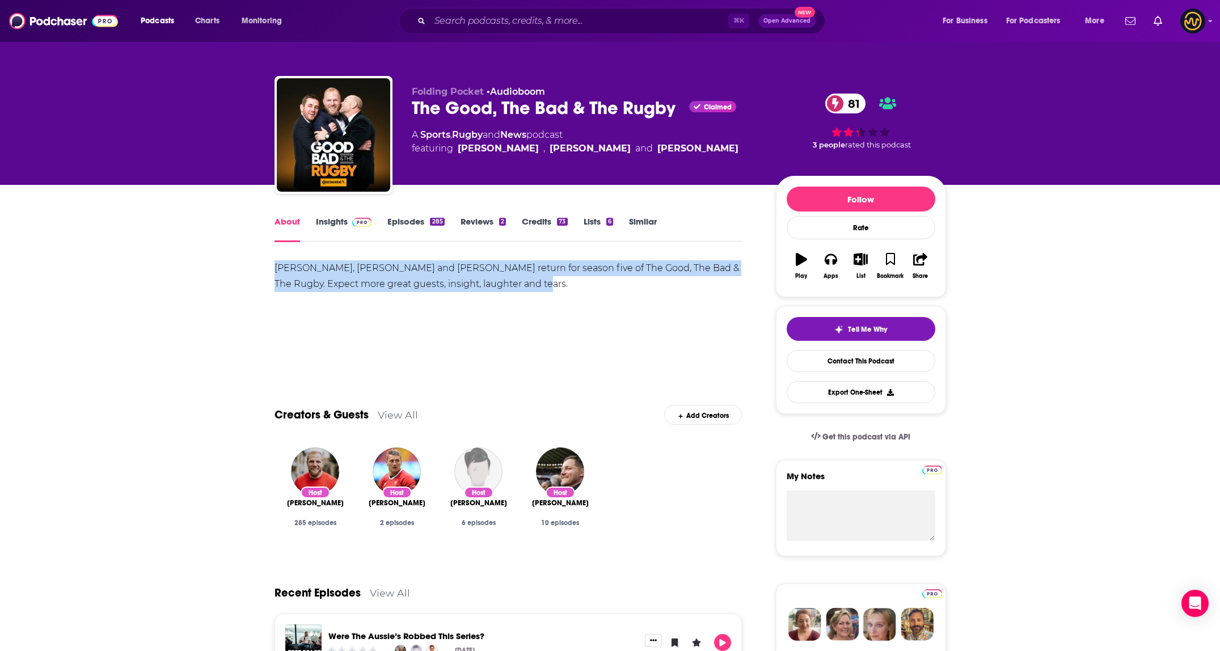
drag, startPoint x: 263, startPoint y: 265, endPoint x: 600, endPoint y: 296, distance: 337.7
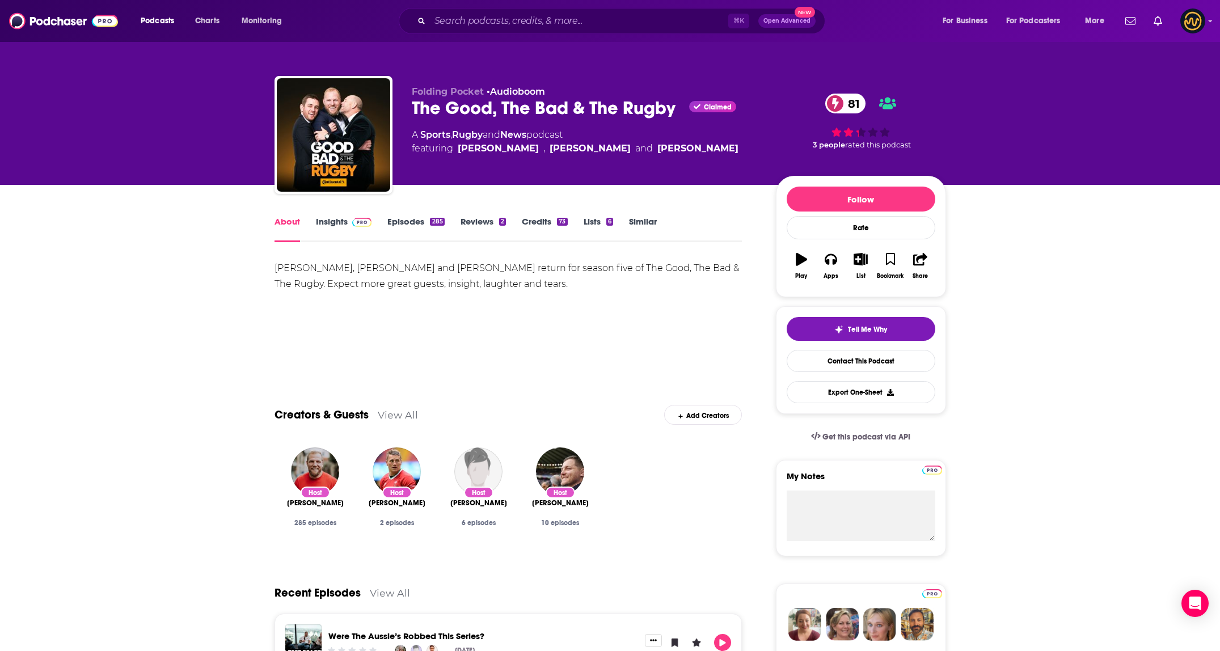
click at [555, 31] on div "⌘ K Open Advanced New" at bounding box center [612, 21] width 427 height 26
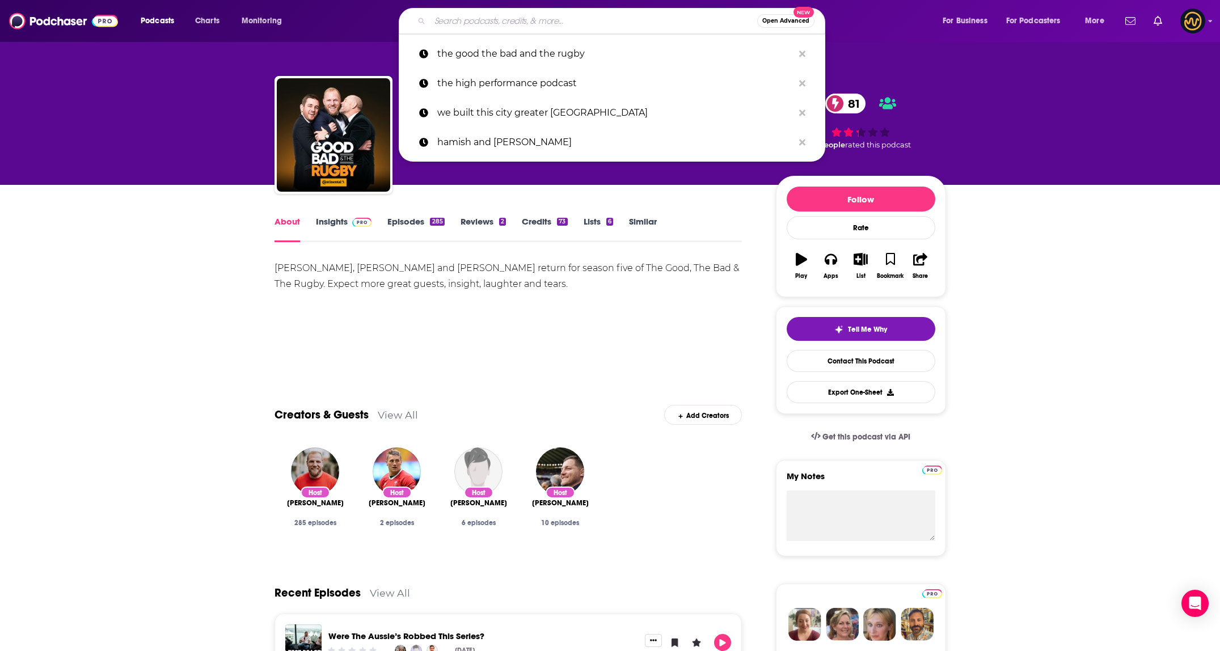
click at [557, 27] on input "Search podcasts, credits, & more..." at bounding box center [593, 21] width 327 height 18
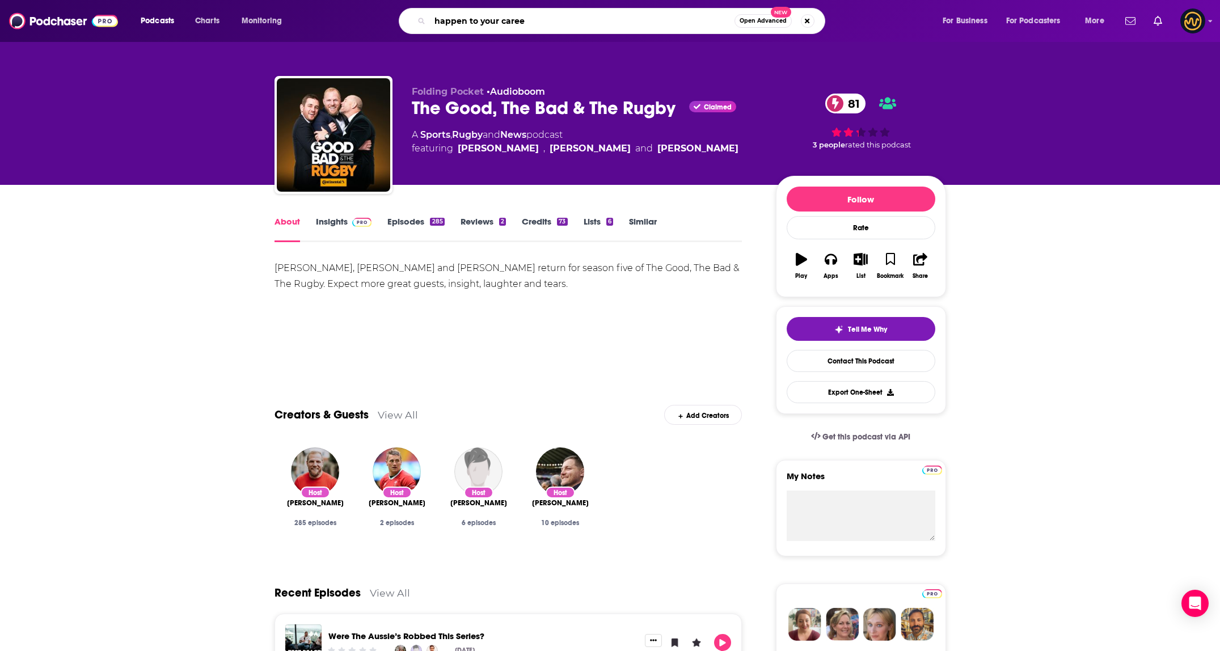
type input "happen to your career"
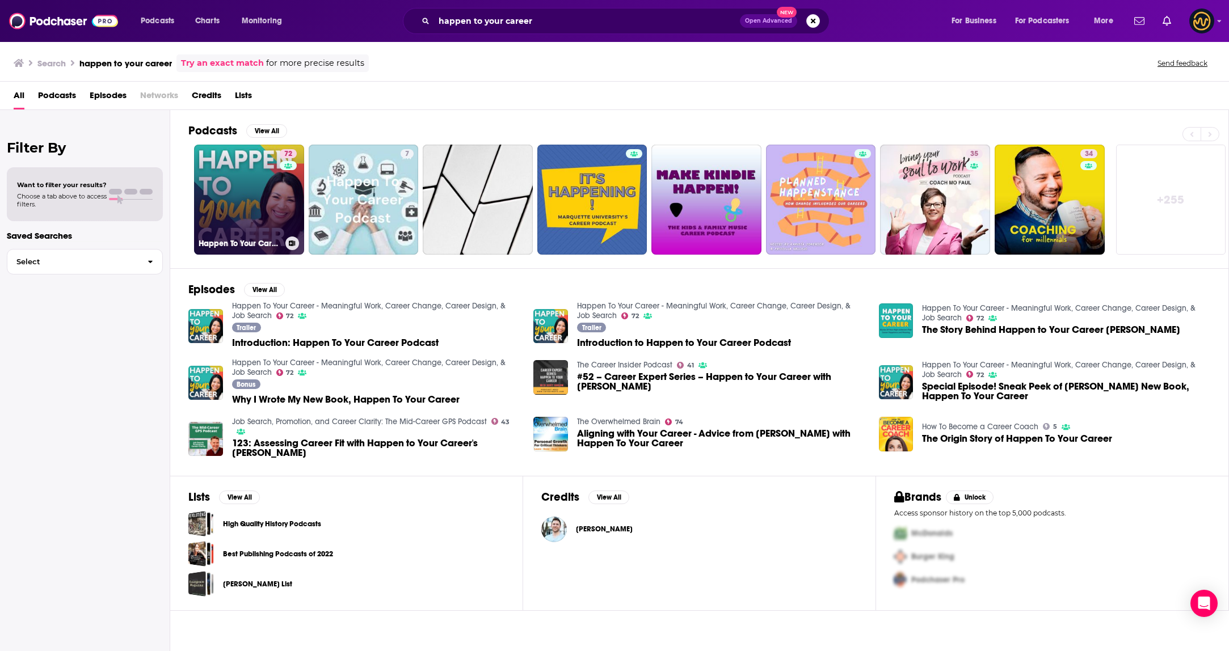
click at [222, 183] on link "72 Happen To Your Career - Meaningful Work, Career Change, Career Design, & Job…" at bounding box center [249, 200] width 110 height 110
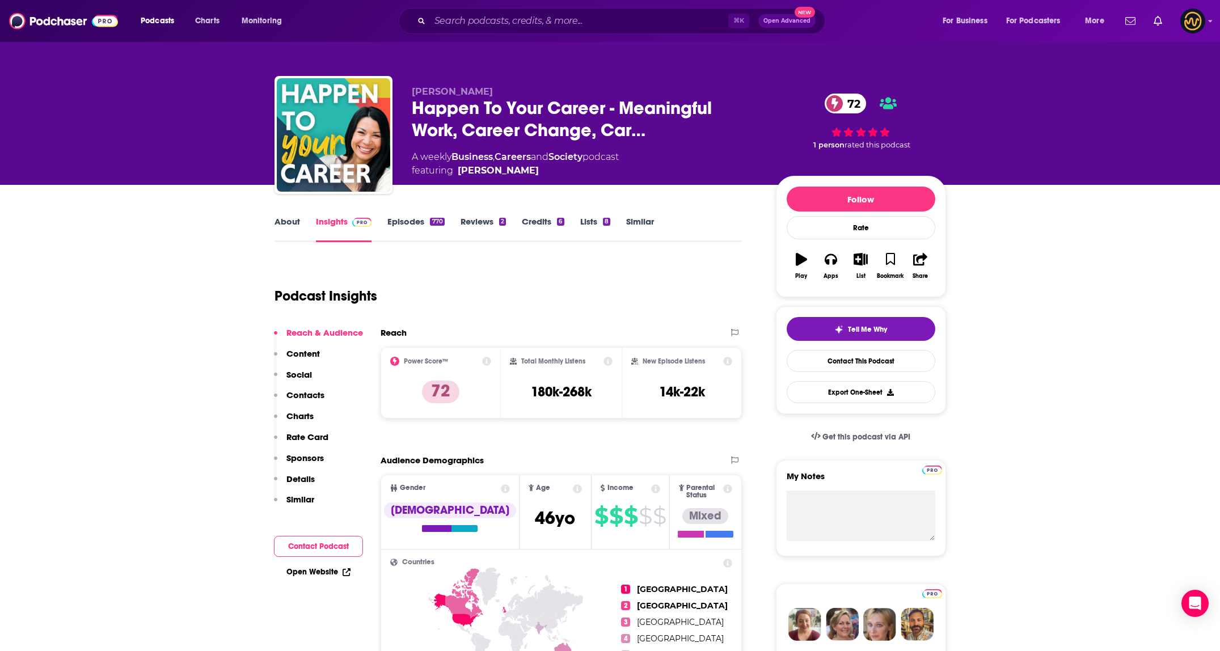
click at [284, 225] on link "About" at bounding box center [288, 229] width 26 height 26
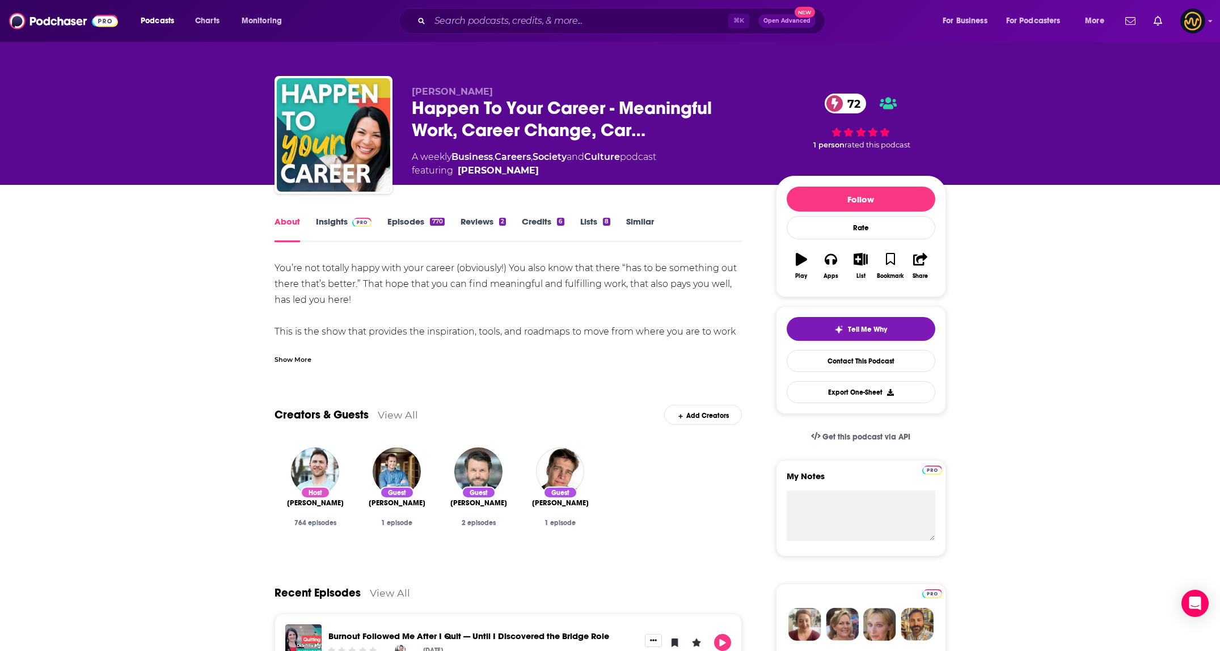
click at [295, 361] on div "Show More" at bounding box center [293, 358] width 37 height 11
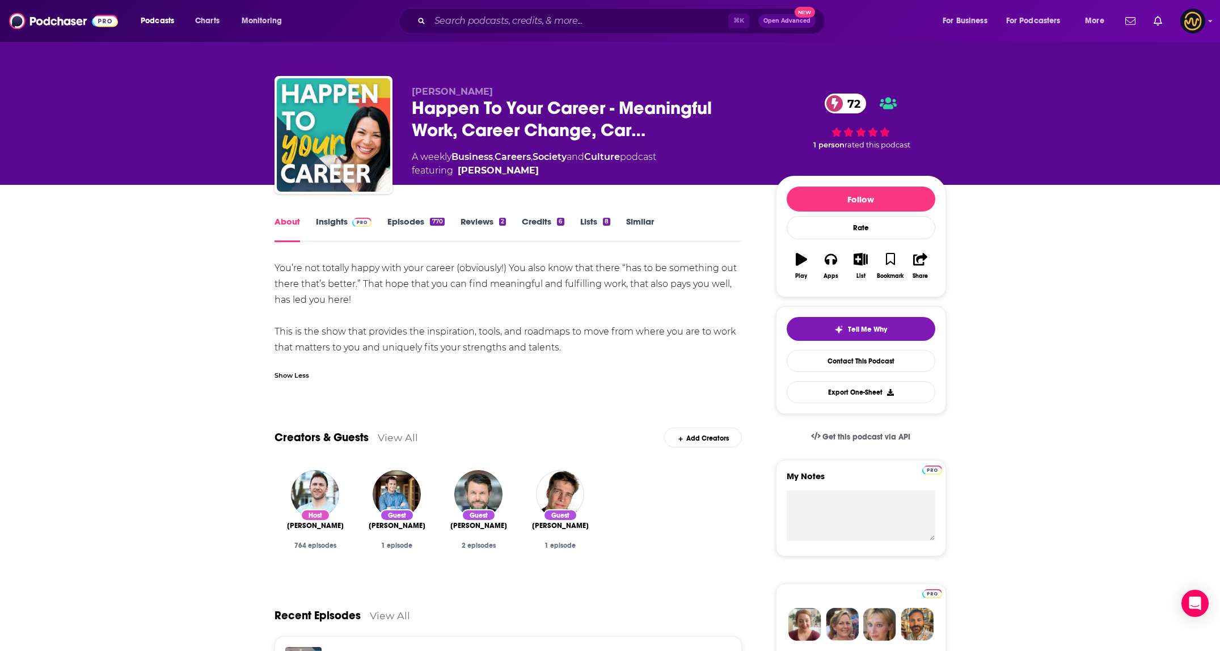
drag, startPoint x: 272, startPoint y: 266, endPoint x: 690, endPoint y: 353, distance: 426.4
click at [491, 12] on input "Search podcasts, credits, & more..." at bounding box center [579, 21] width 298 height 18
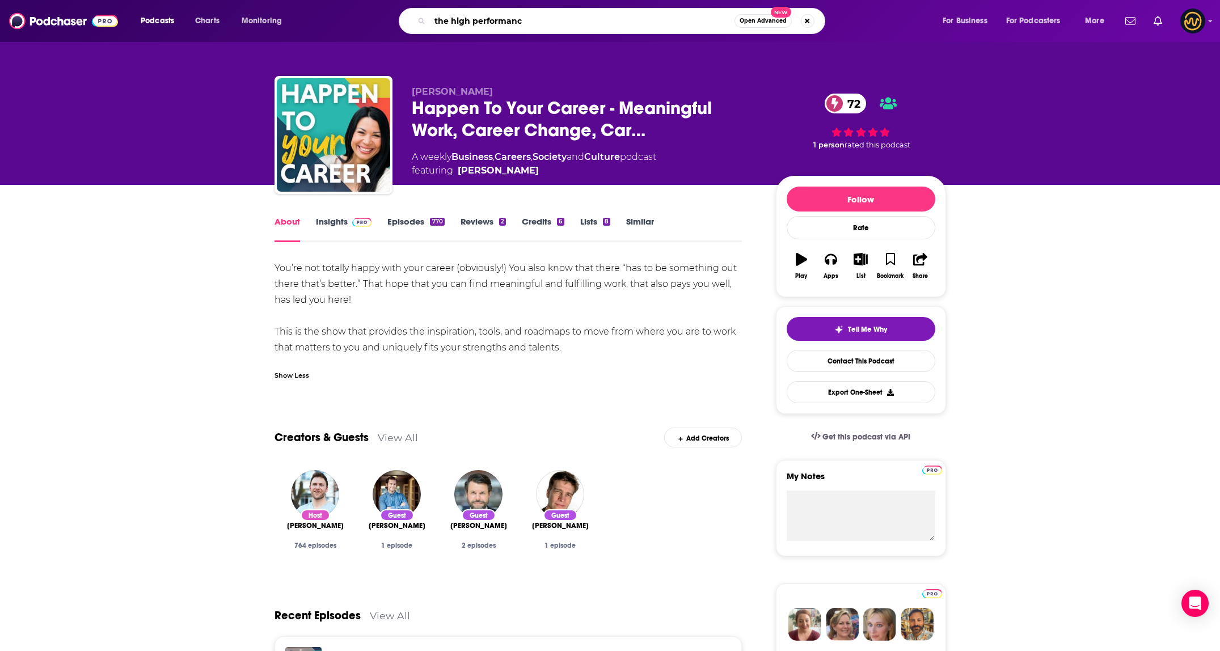
type input "the high performance"
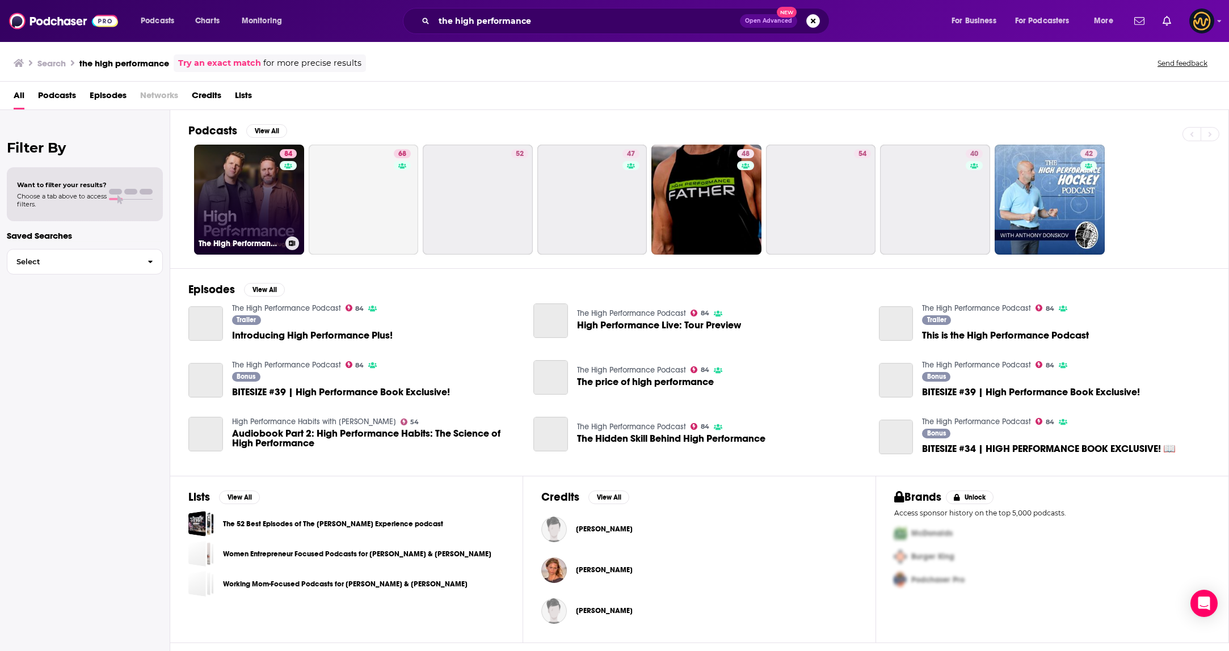
click at [275, 153] on link "84 The High Performance Podcast" at bounding box center [249, 200] width 110 height 110
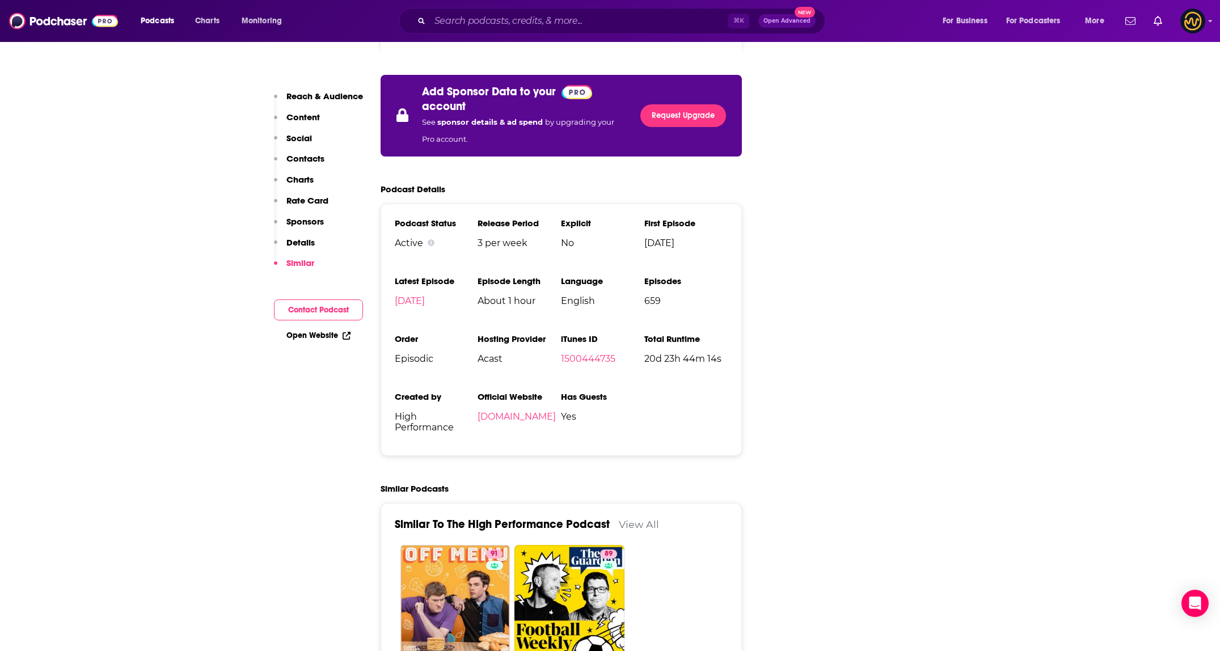
scroll to position [1939, 0]
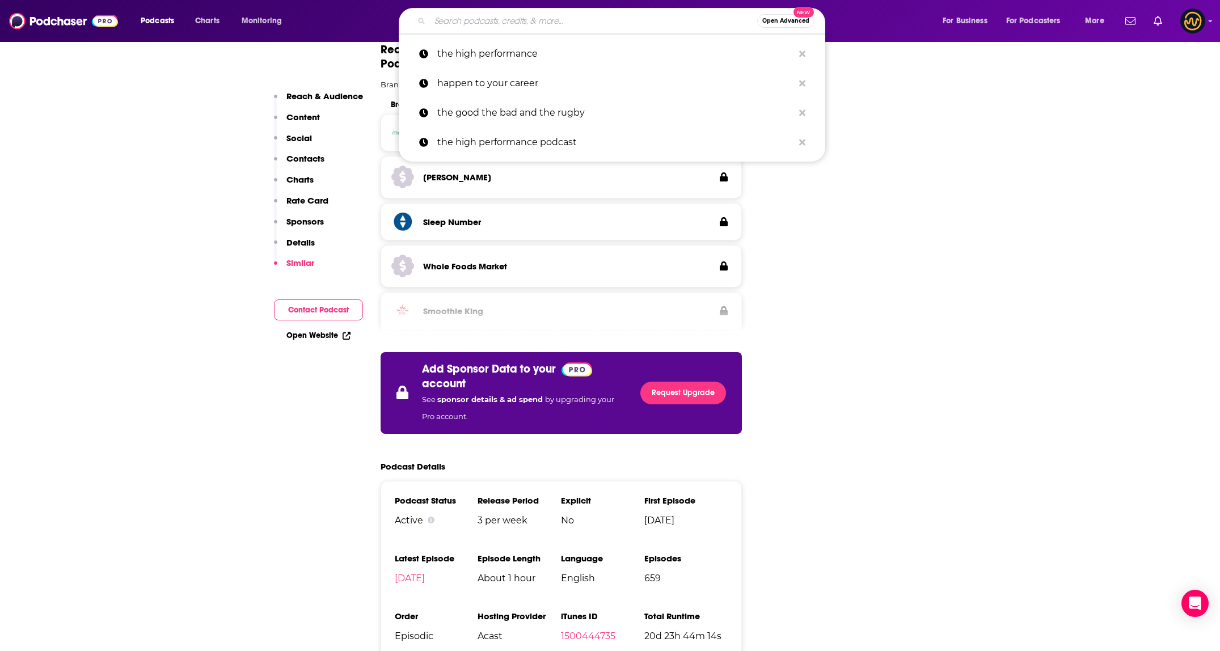
click at [562, 23] on input "Search podcasts, credits, & more..." at bounding box center [593, 21] width 327 height 18
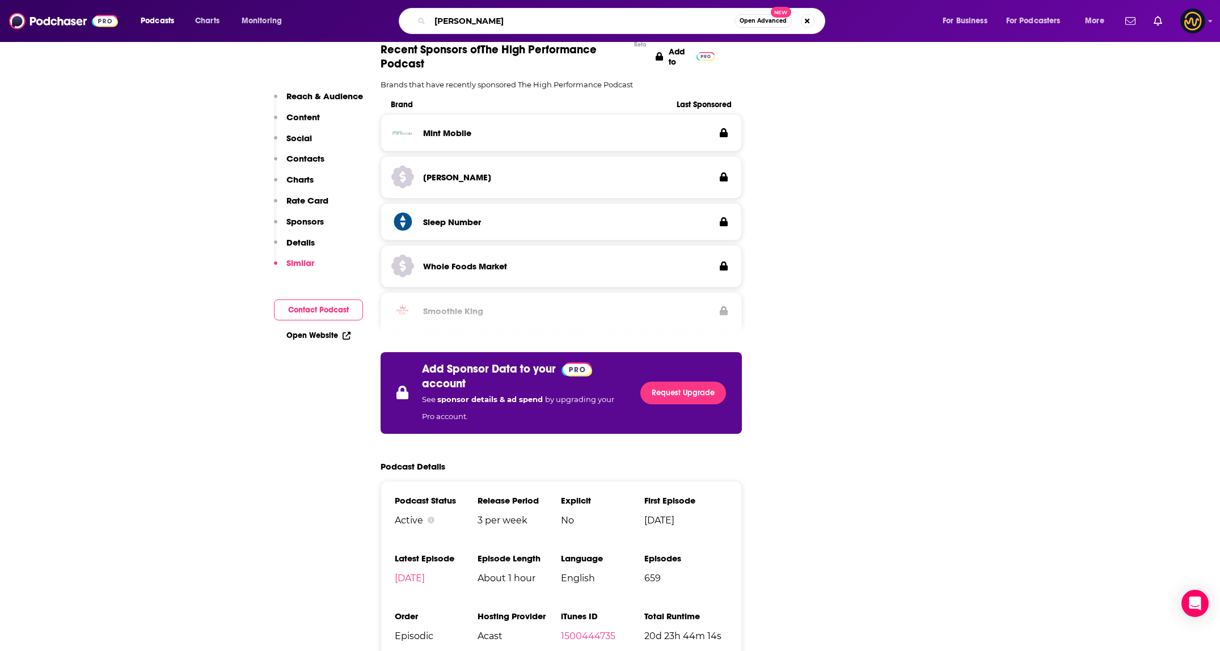
type input "[PERSON_NAME]"
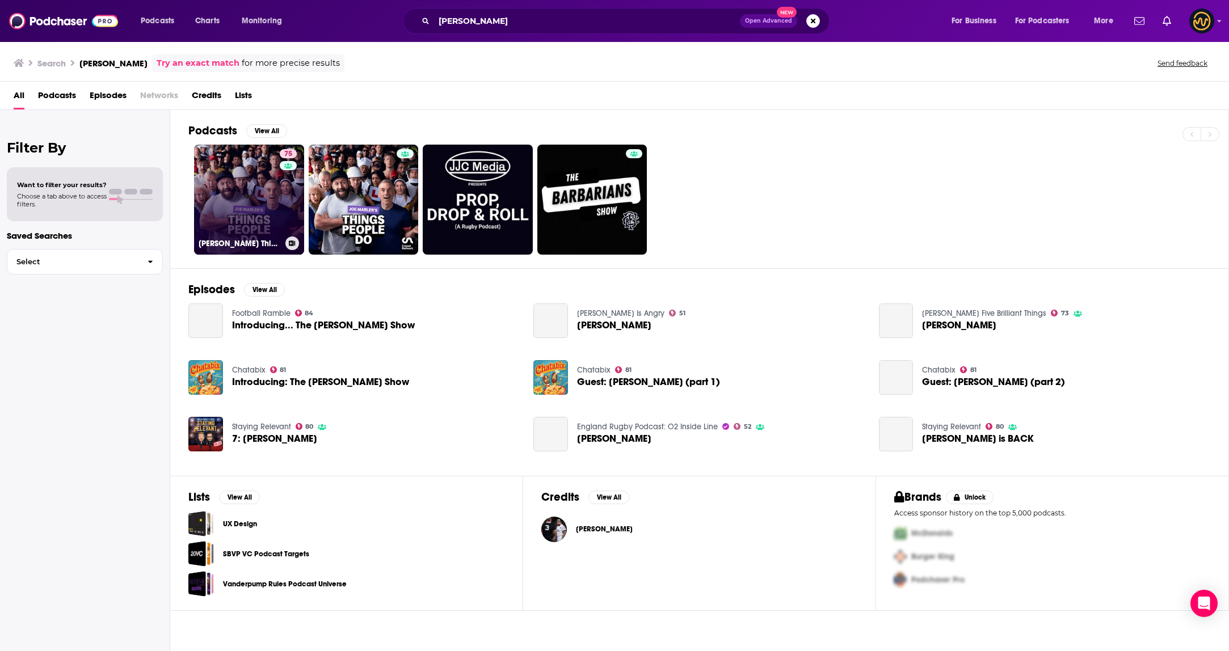
click at [239, 191] on link "75 [PERSON_NAME] Things People Do" at bounding box center [249, 200] width 110 height 110
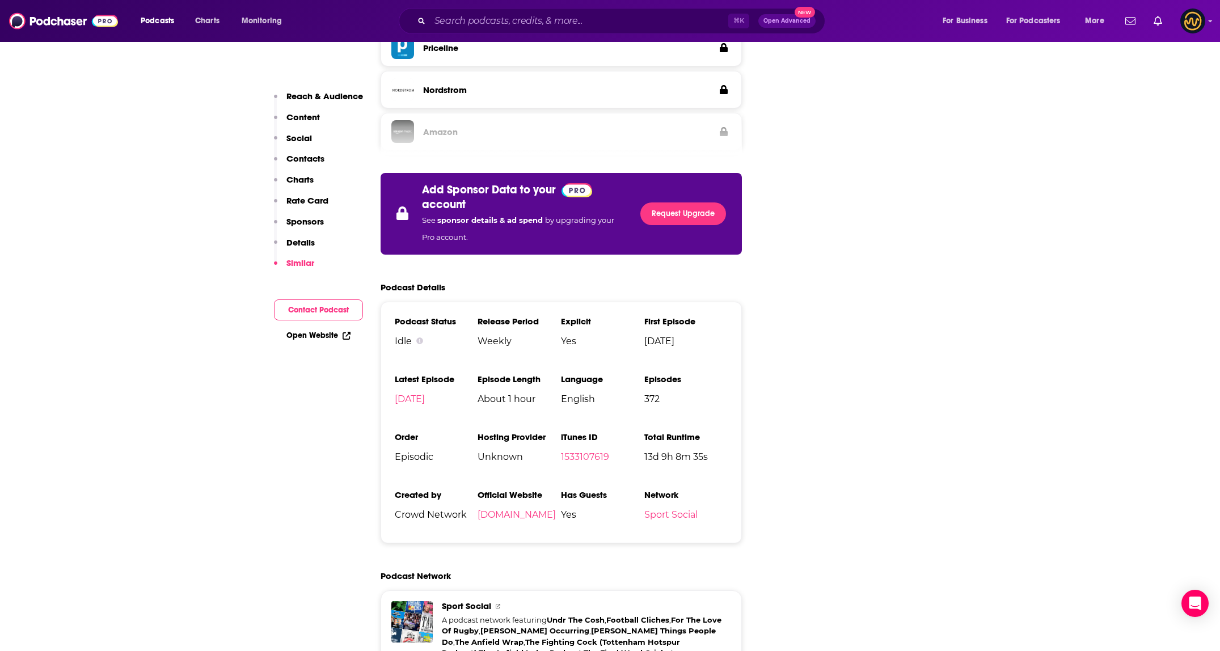
scroll to position [1946, 0]
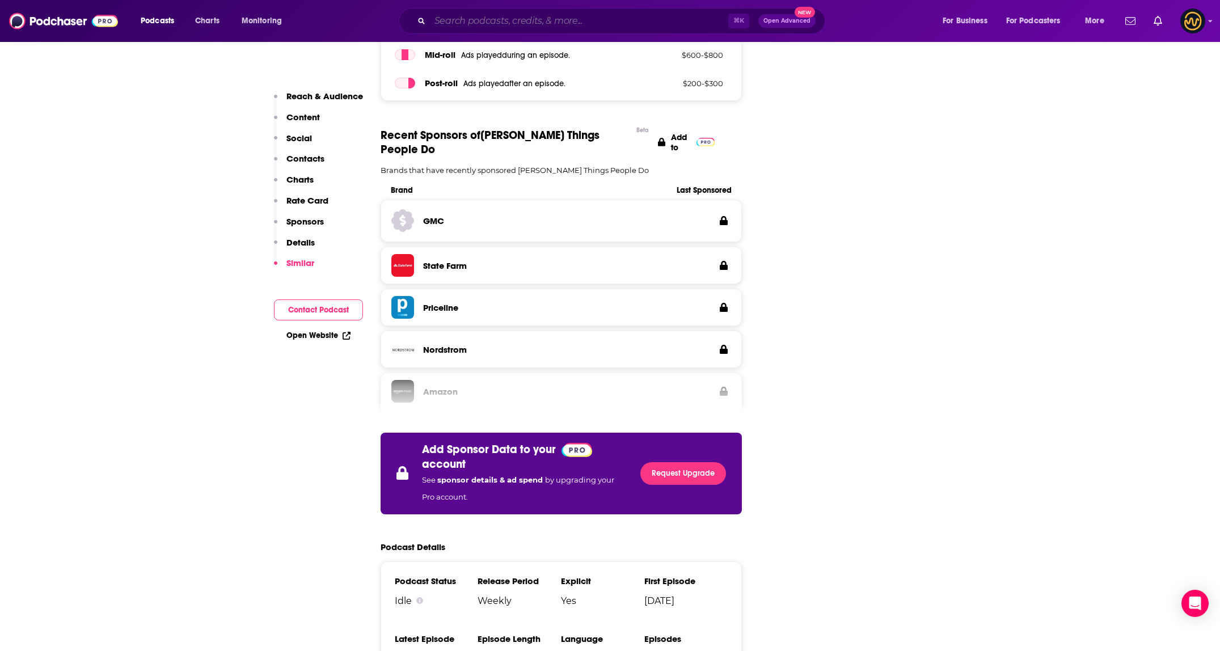
click at [531, 22] on input "Search podcasts, credits, & more..." at bounding box center [579, 21] width 298 height 18
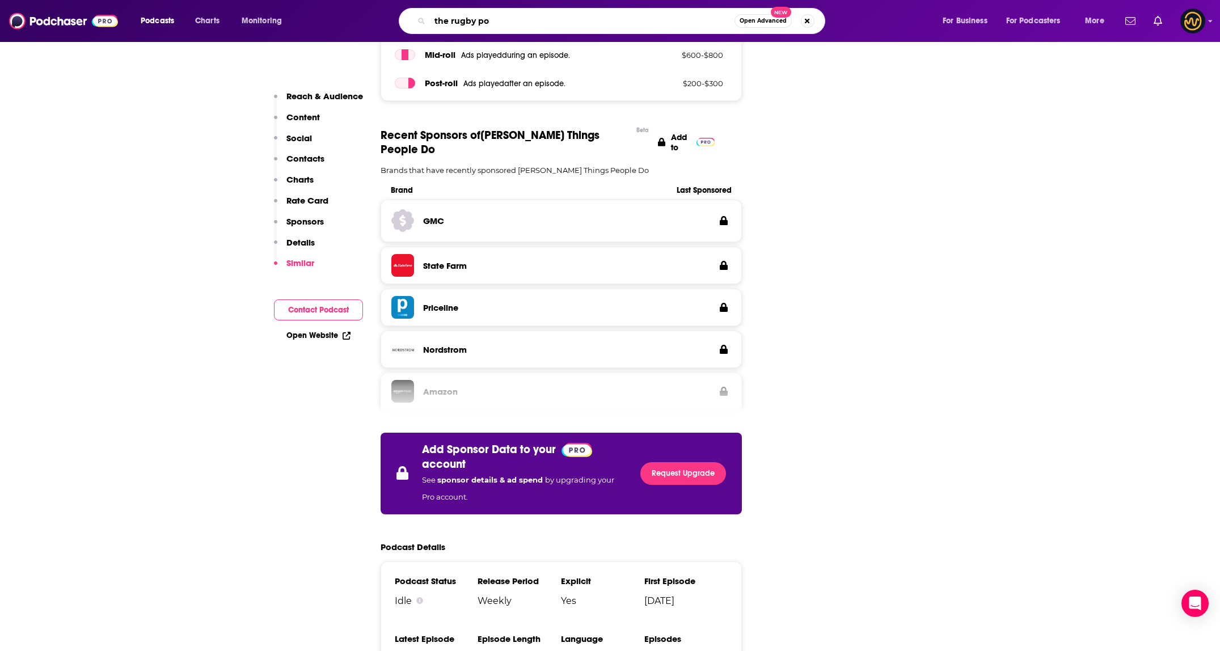
type input "the rugby pod"
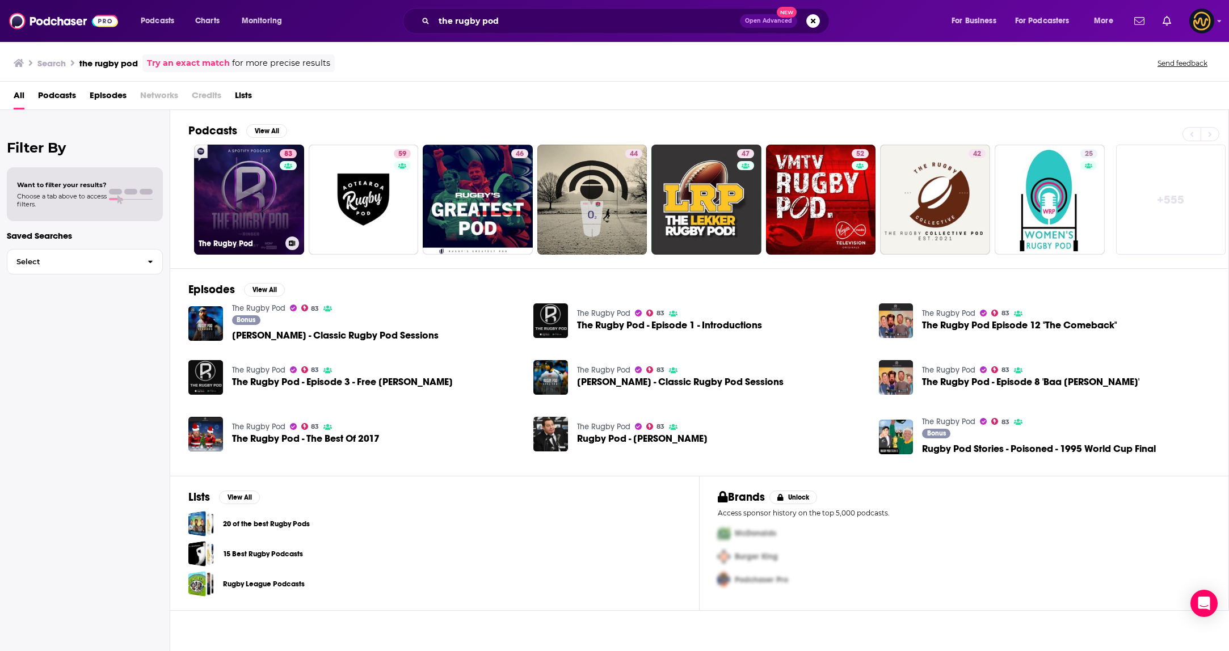
click at [225, 196] on link "83 The Rugby Pod" at bounding box center [249, 200] width 110 height 110
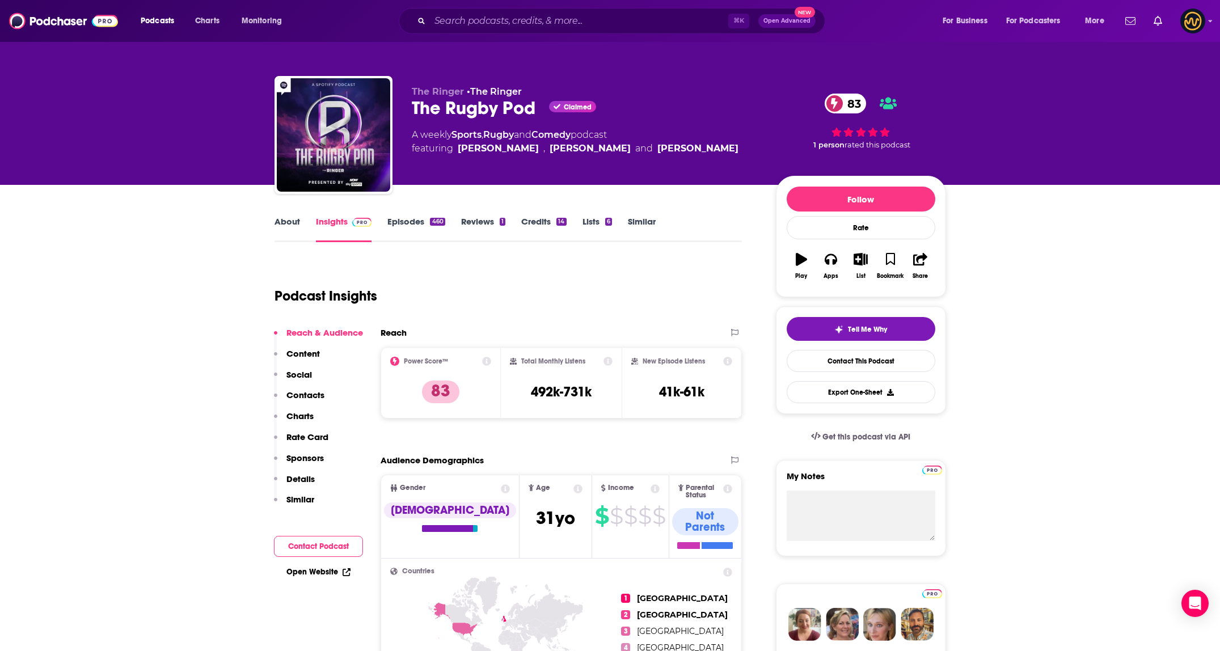
click at [303, 478] on p "Details" at bounding box center [300, 479] width 28 height 11
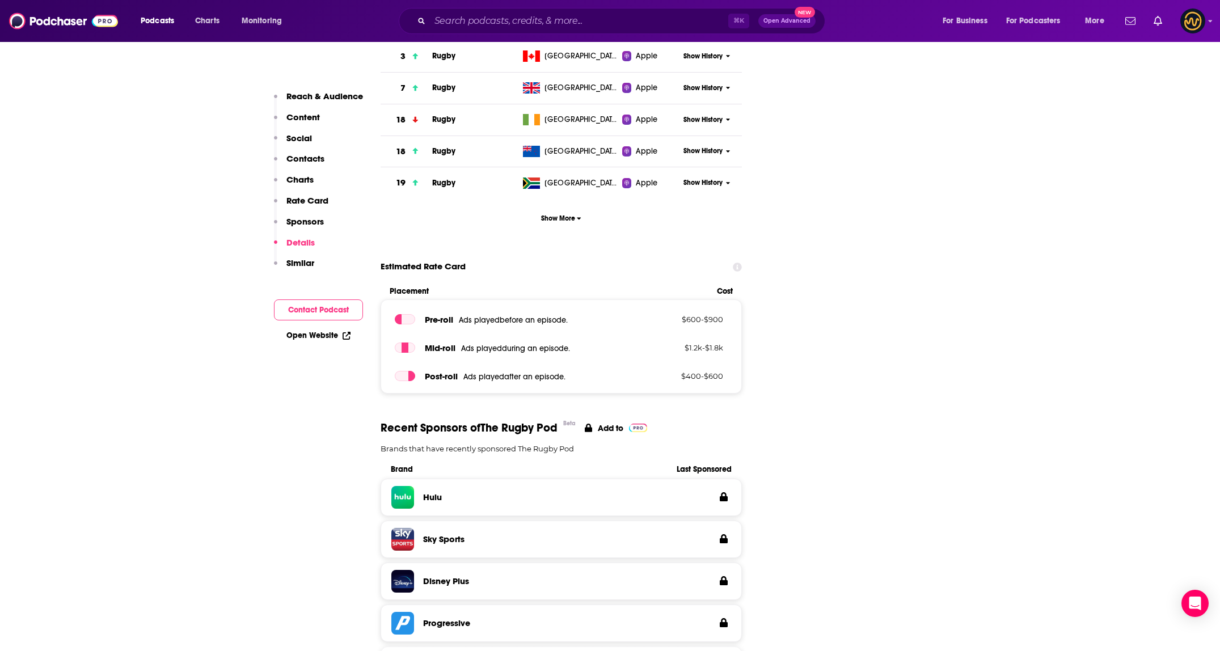
scroll to position [2202, 0]
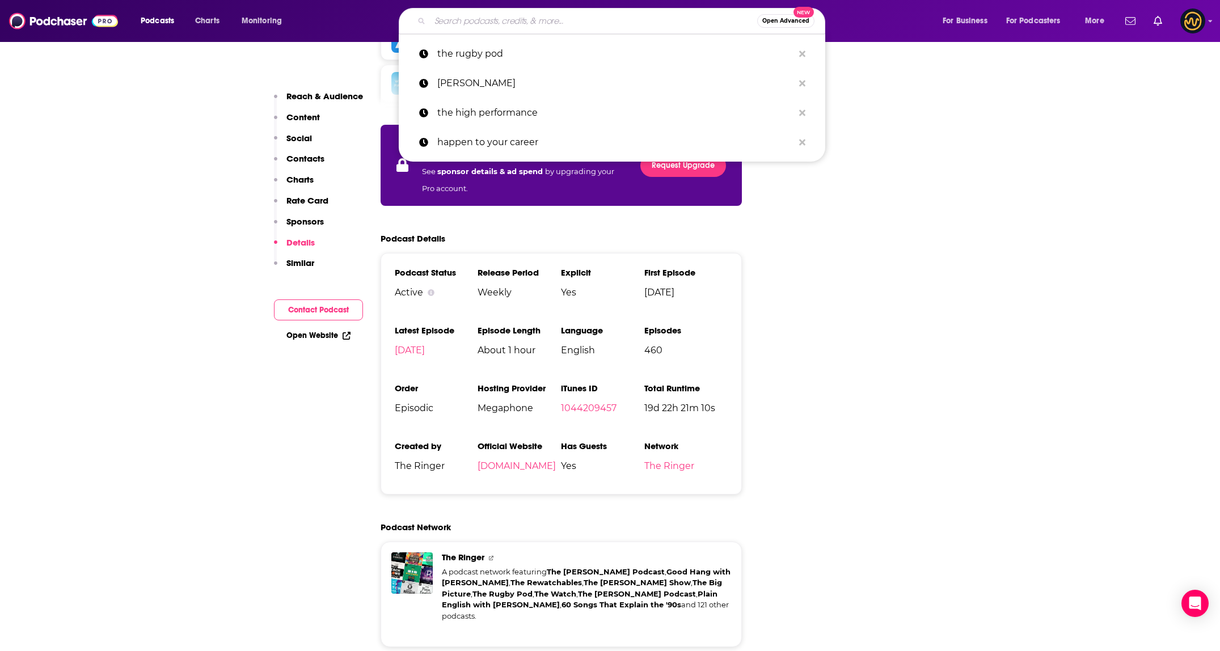
click at [553, 23] on input "Search podcasts, credits, & more..." at bounding box center [593, 21] width 327 height 18
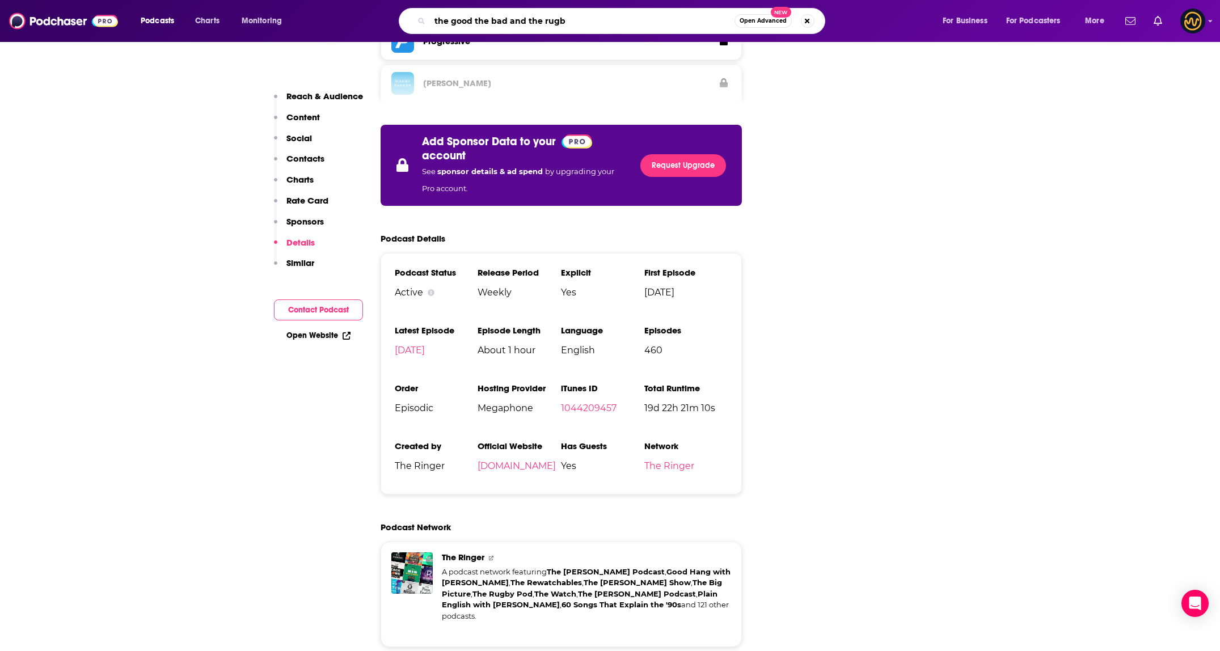
type input "the good the bad and the rugby"
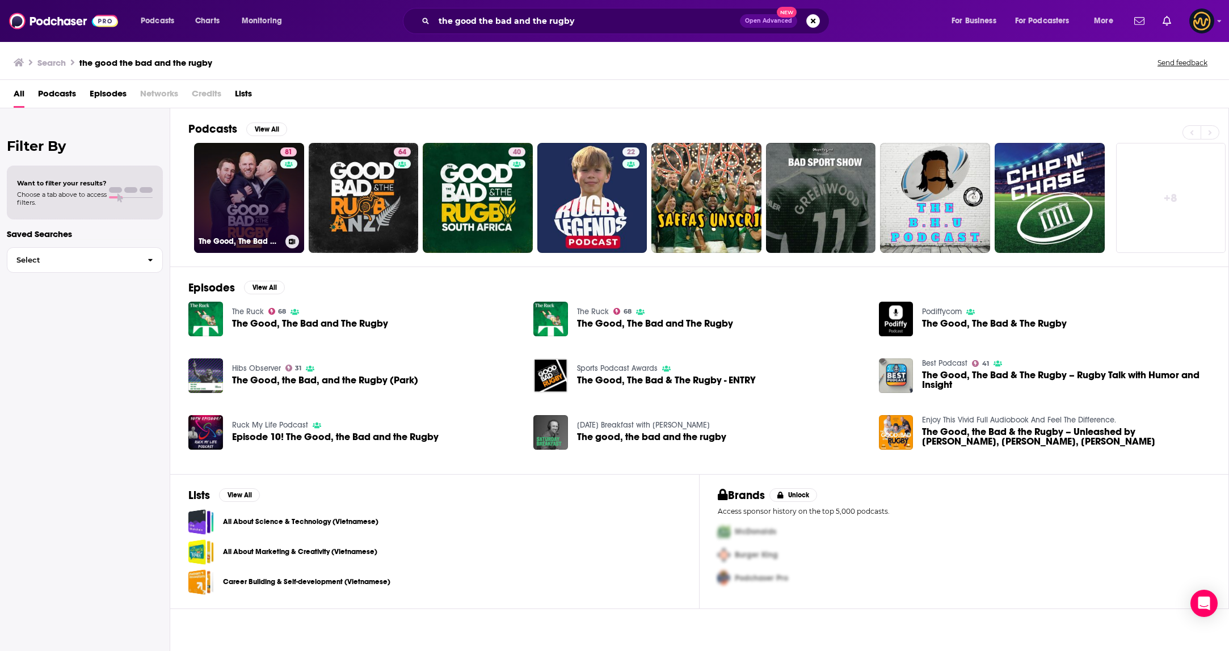
click at [227, 192] on link "81 The Good, The Bad & The Rugby" at bounding box center [249, 198] width 110 height 110
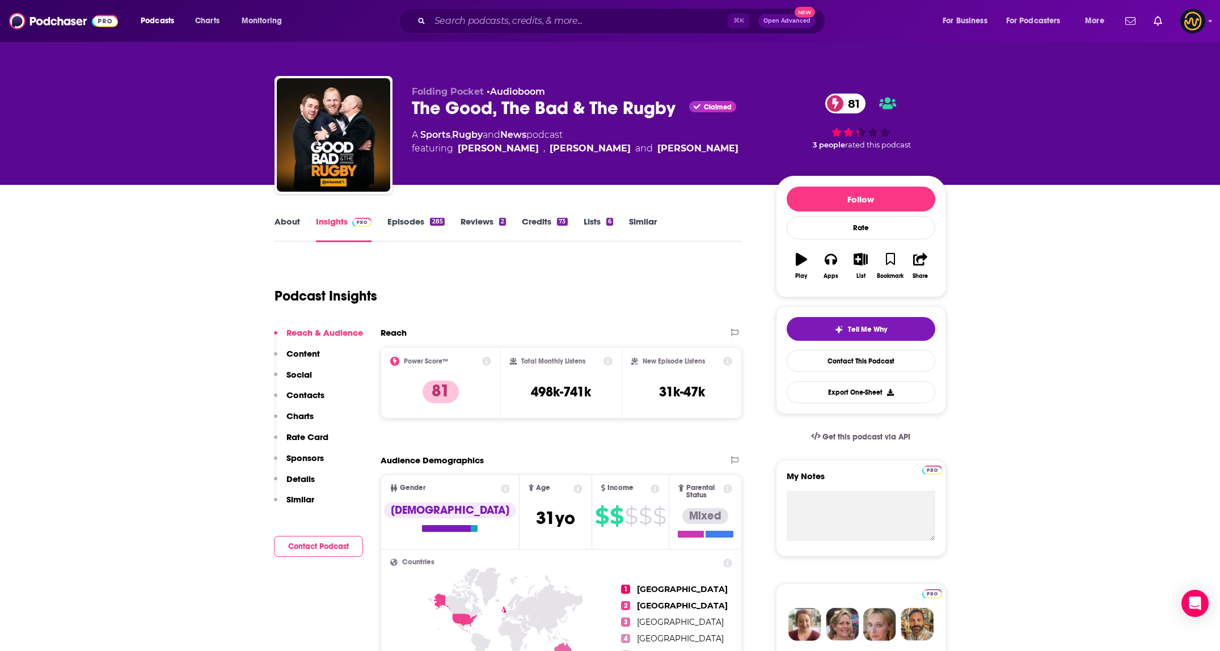
click at [303, 477] on p "Details" at bounding box center [300, 479] width 28 height 11
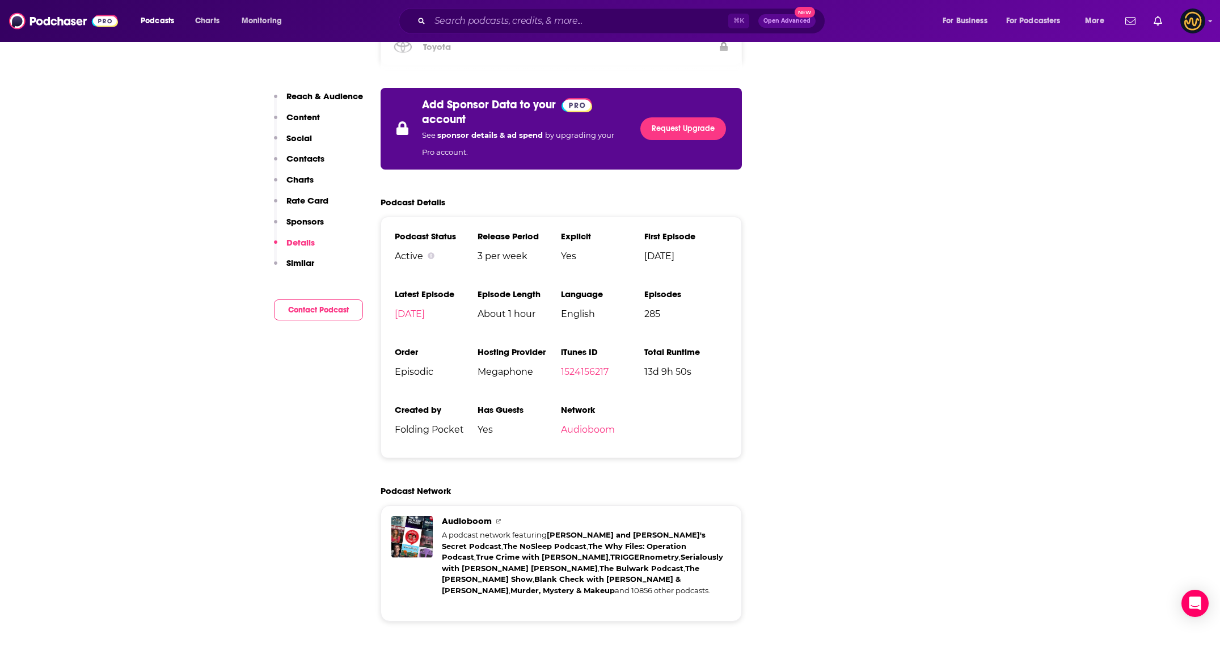
scroll to position [2254, 0]
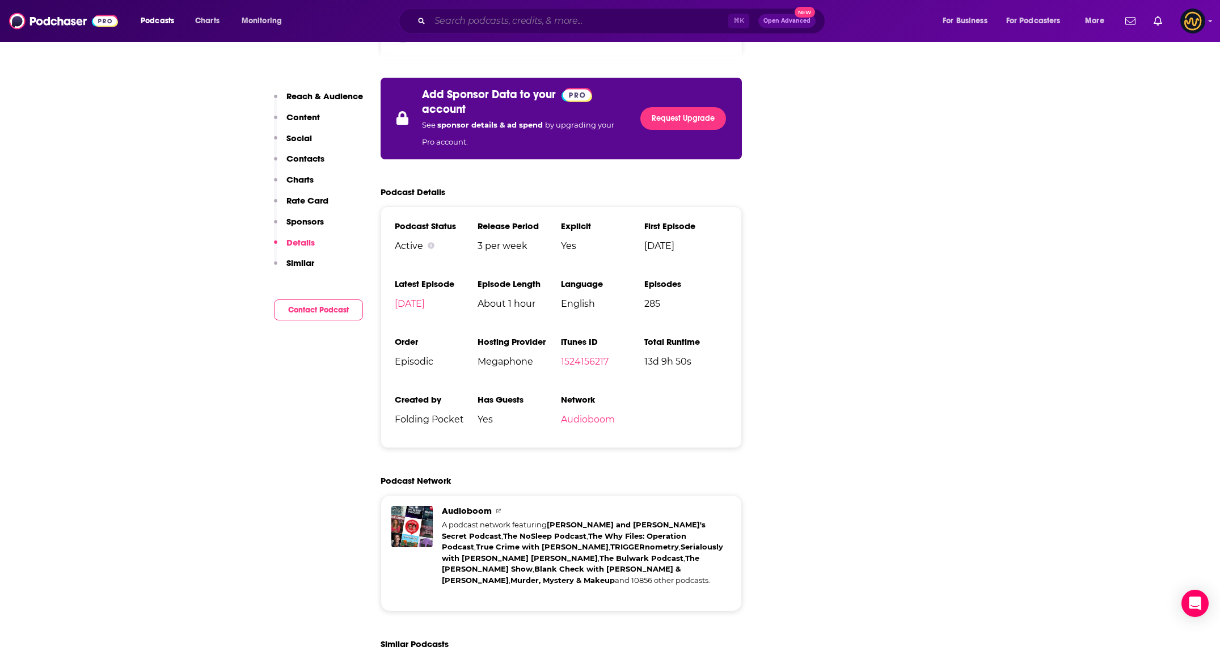
click at [561, 21] on input "Search podcasts, credits, & more..." at bounding box center [579, 21] width 298 height 18
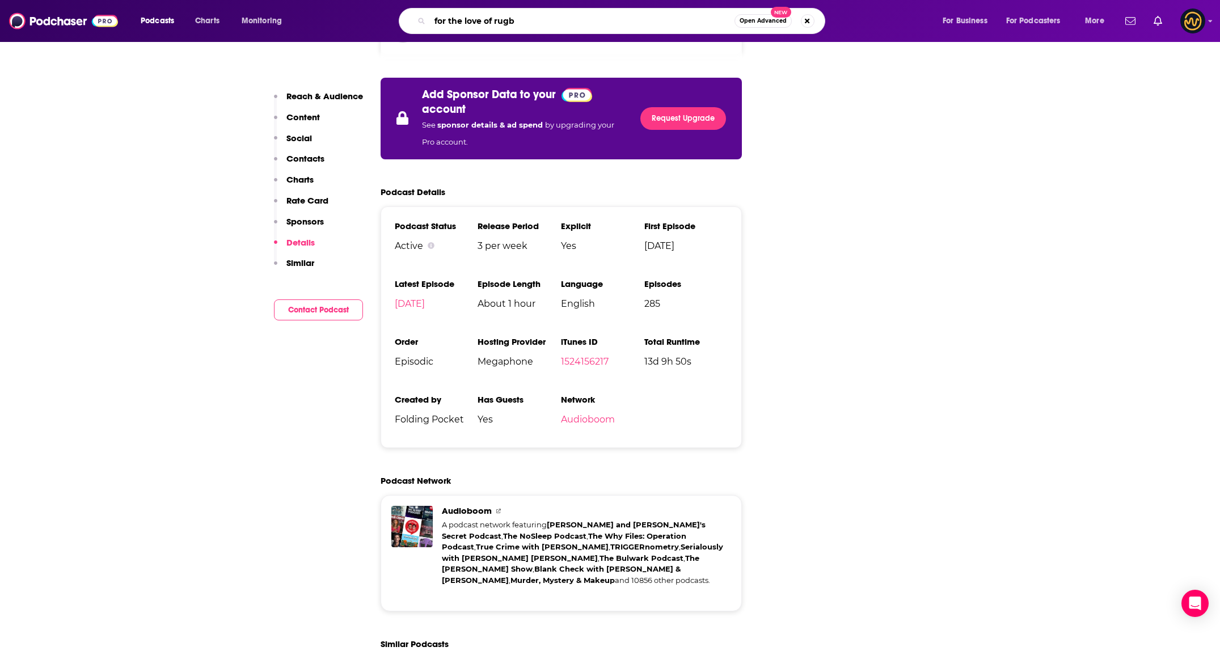
type input "for the love of rugby"
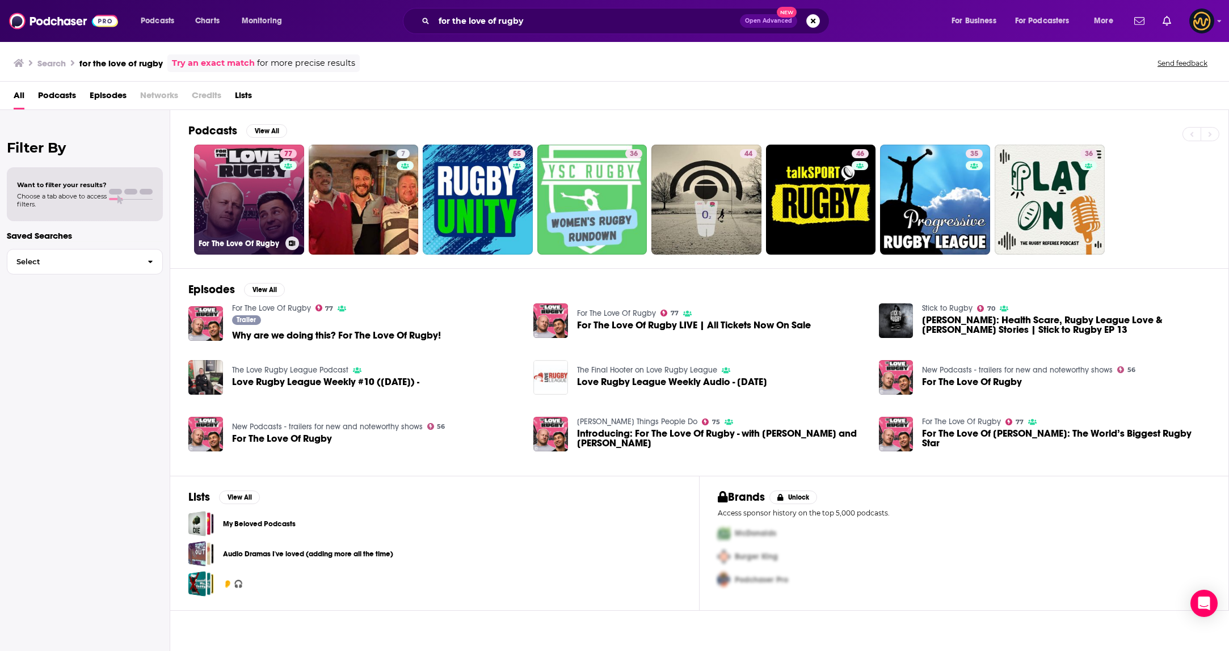
click at [230, 195] on link "77 For The Love Of Rugby" at bounding box center [249, 200] width 110 height 110
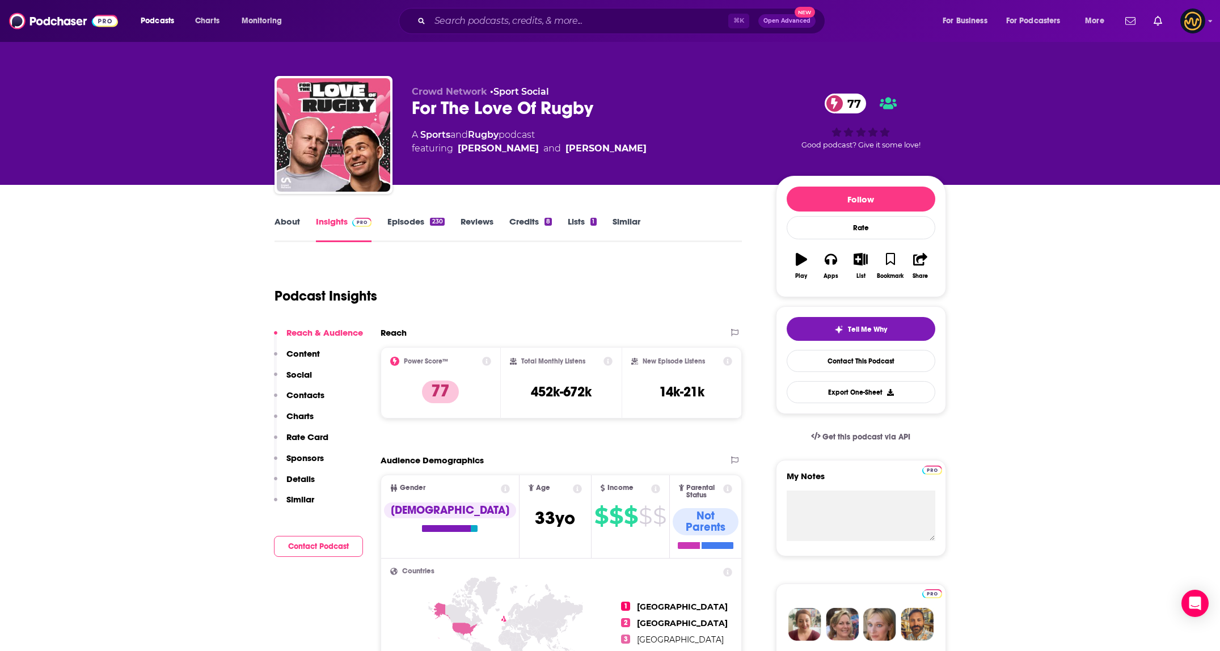
click at [298, 476] on p "Details" at bounding box center [300, 479] width 28 height 11
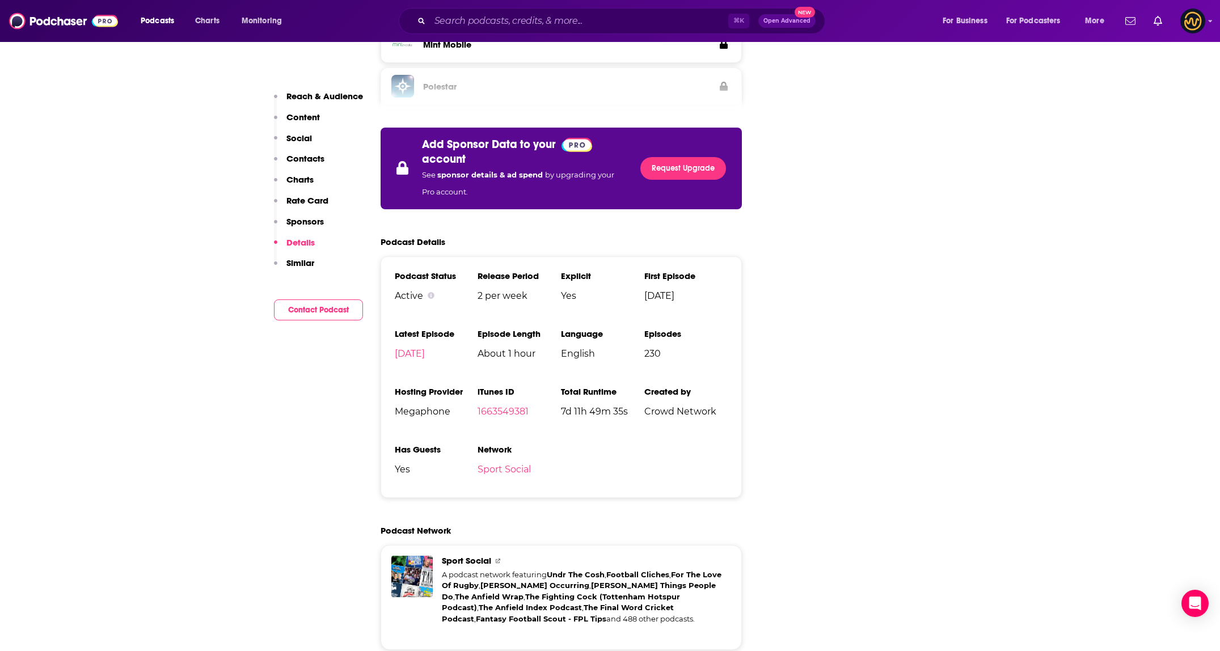
scroll to position [1988, 0]
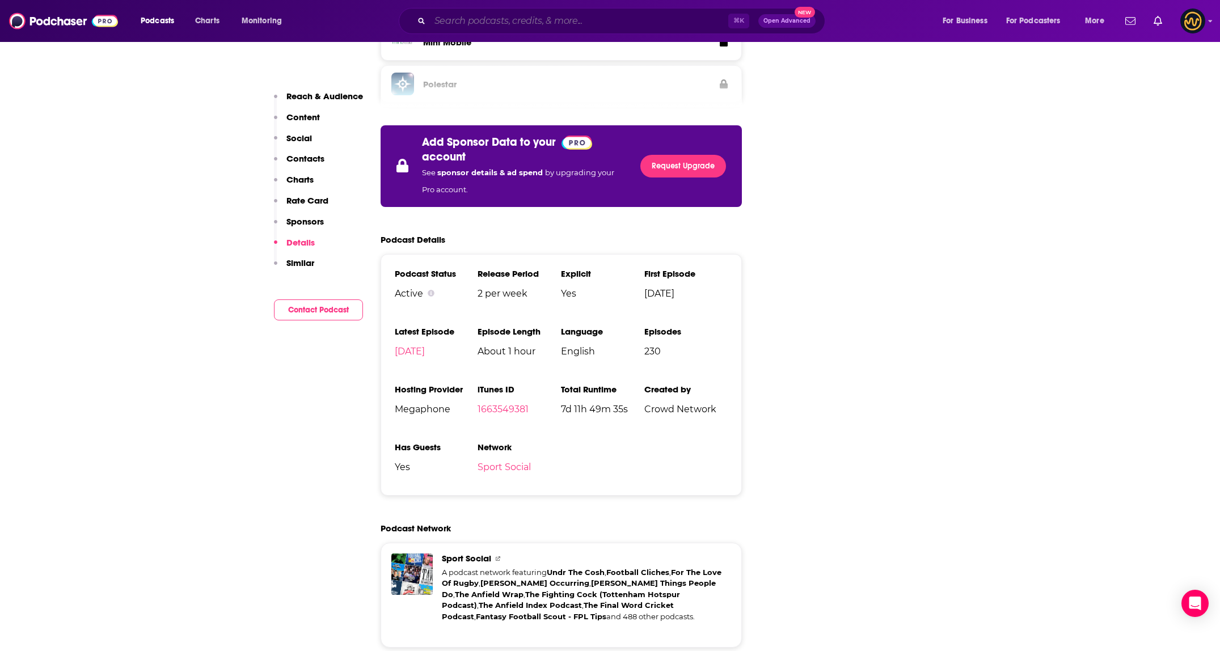
click at [553, 19] on input "Search podcasts, credits, & more..." at bounding box center [579, 21] width 298 height 18
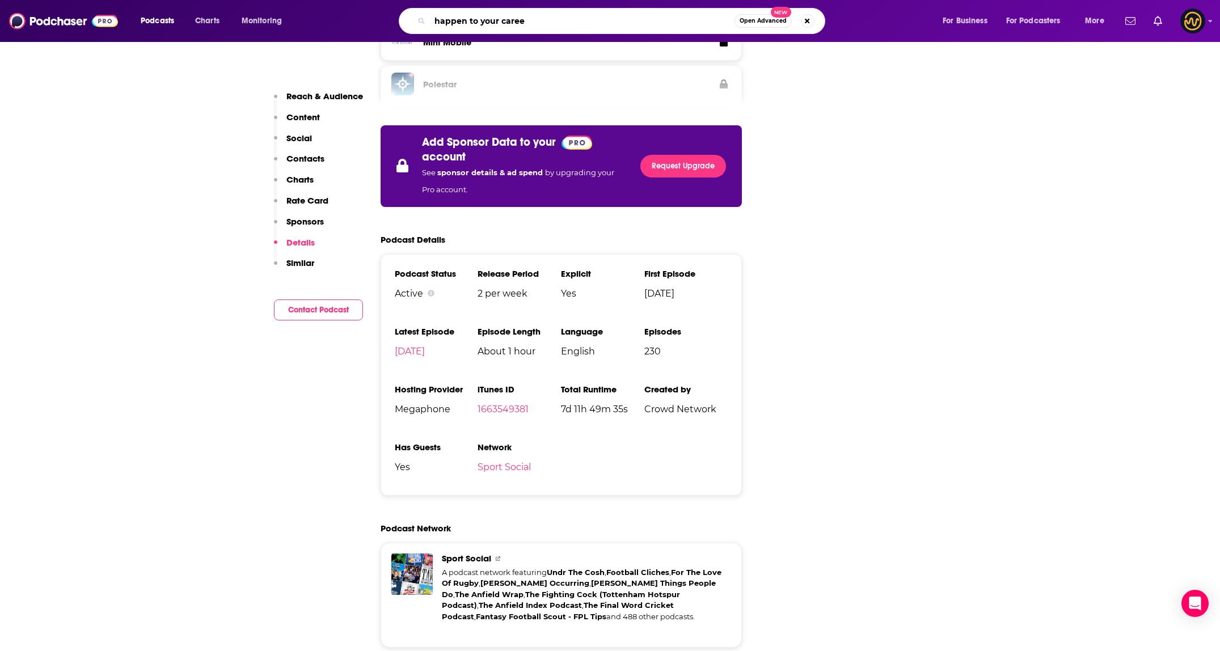
type input "happen to your career"
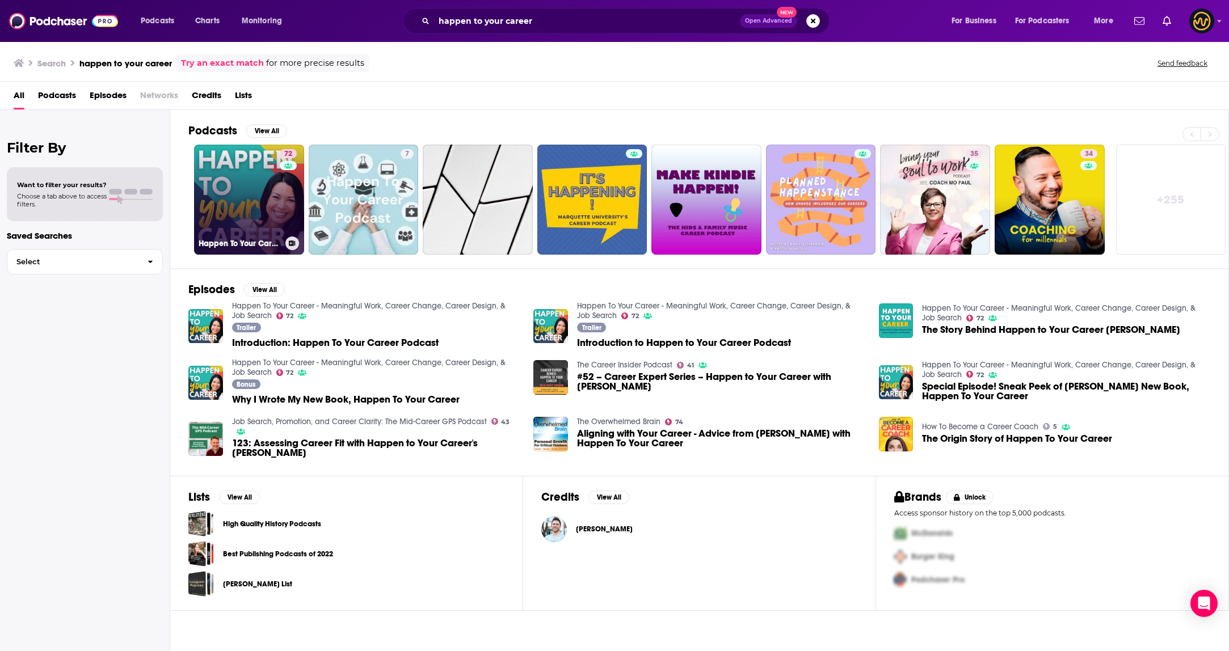
click at [255, 181] on link "72 Happen To Your Career - Meaningful Work, Career Change, Career Design, & Job…" at bounding box center [249, 200] width 110 height 110
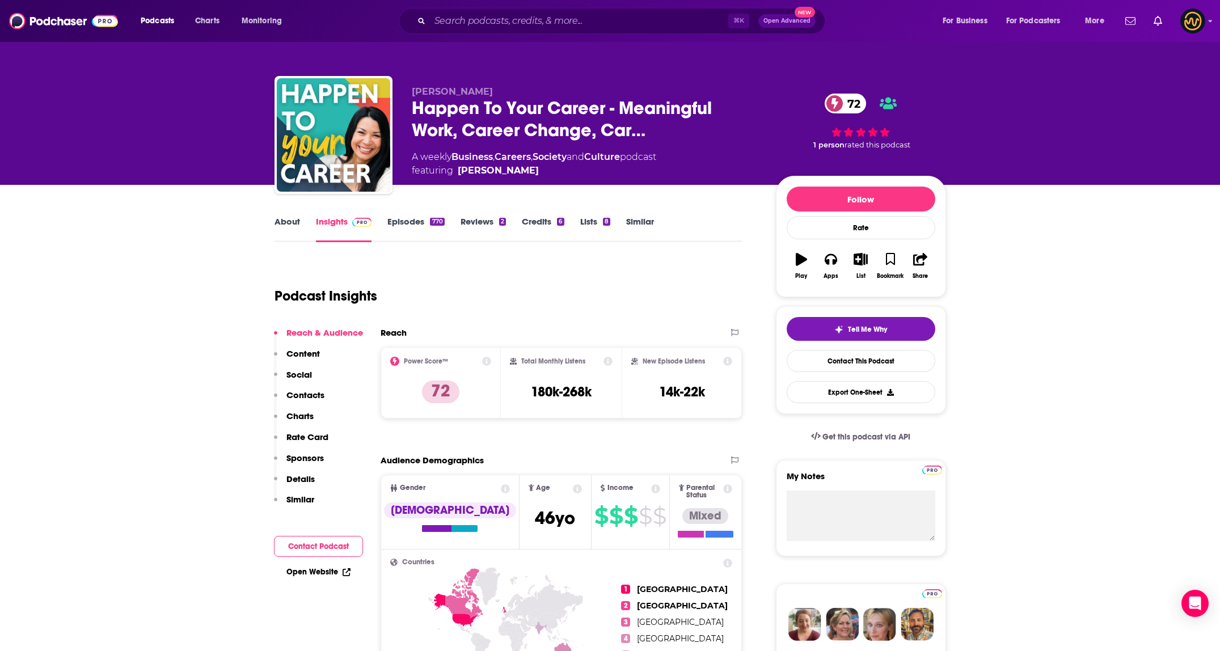
click at [302, 470] on button "Sponsors" at bounding box center [299, 463] width 50 height 21
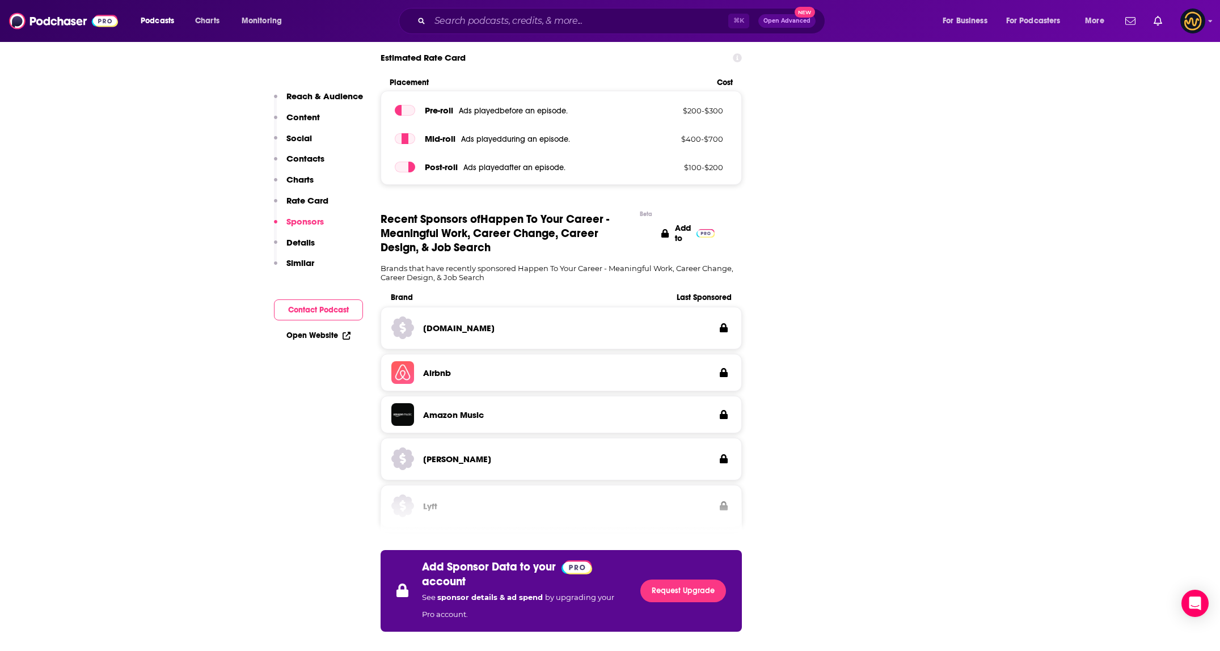
click at [297, 244] on p "Details" at bounding box center [300, 242] width 28 height 11
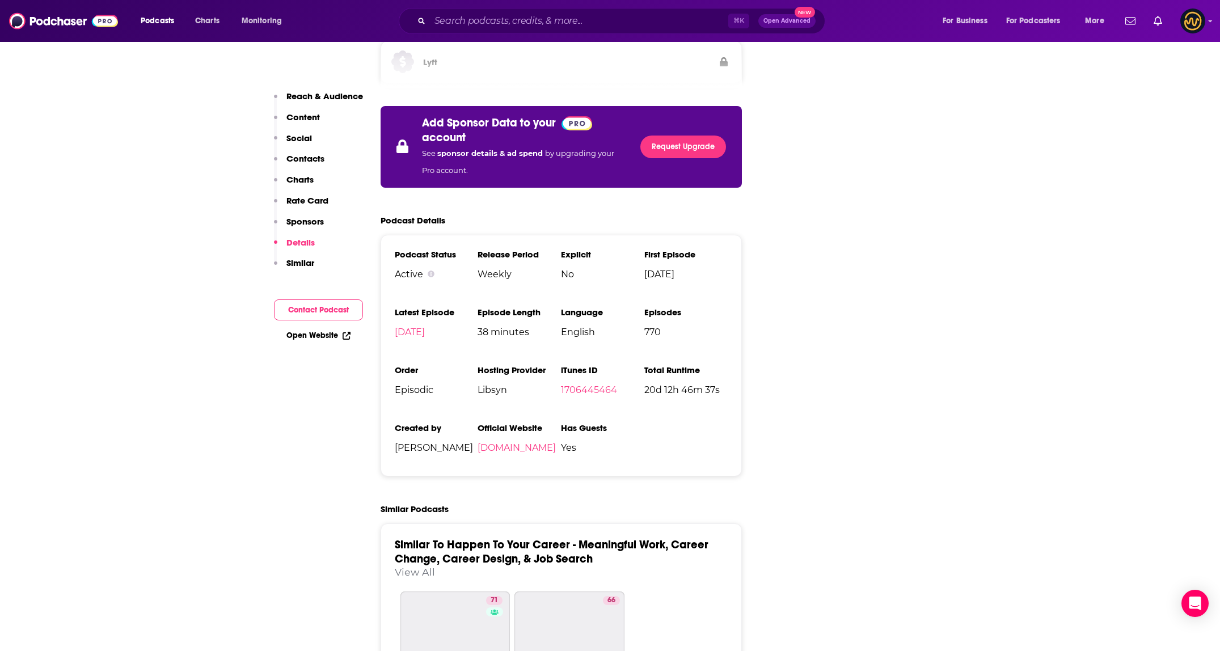
scroll to position [2192, 0]
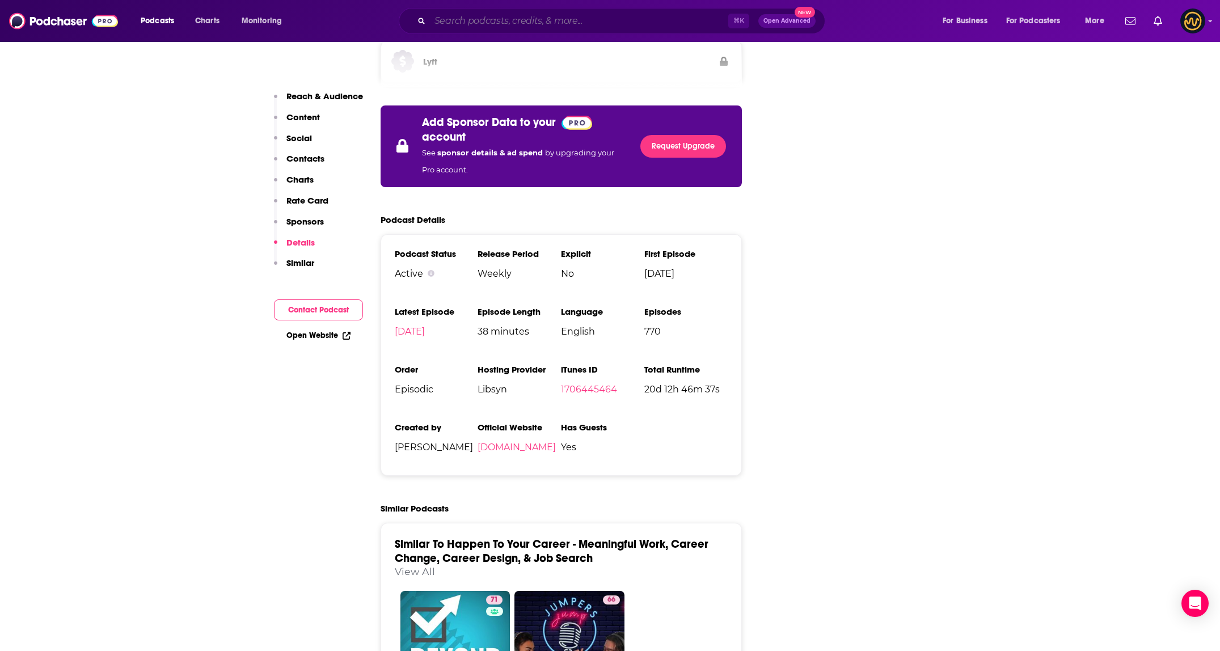
click at [506, 25] on input "Search podcasts, credits, & more..." at bounding box center [579, 21] width 298 height 18
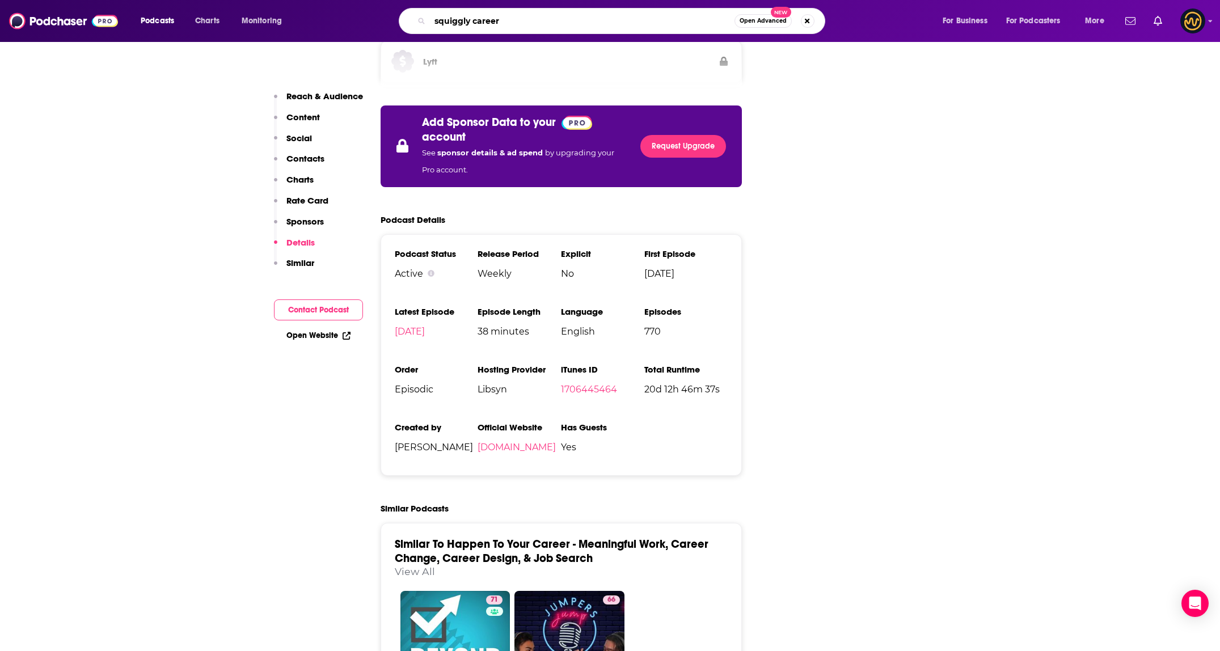
type input "squiggly careers"
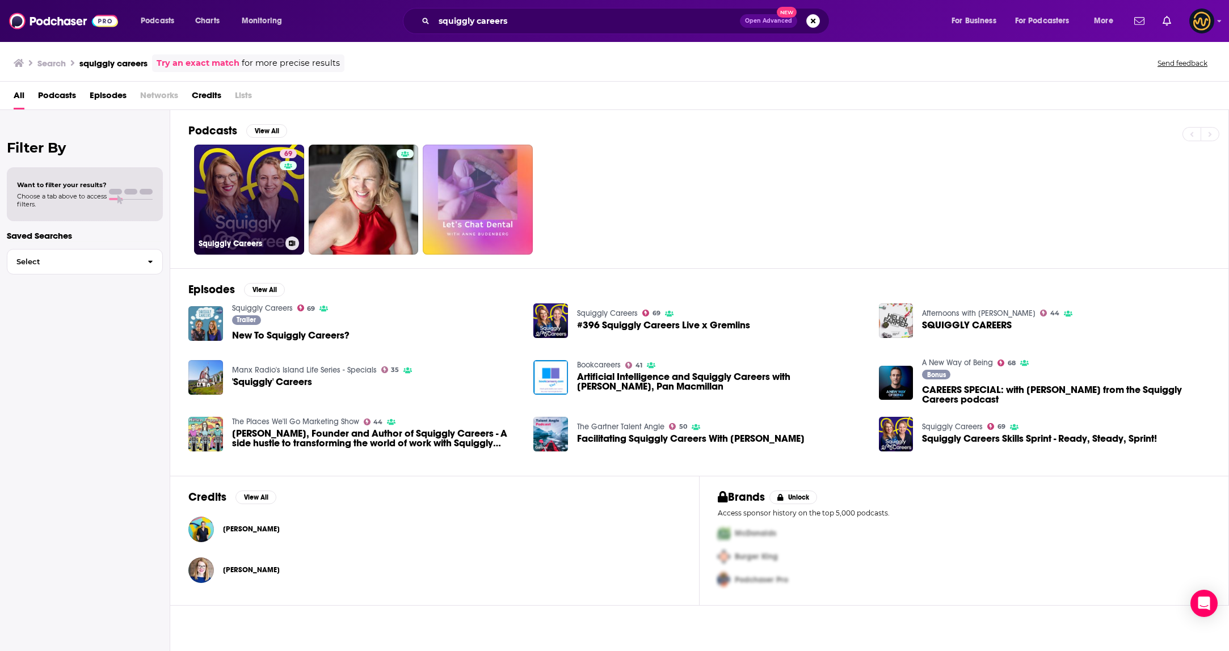
click at [223, 214] on link "69 Squiggly Careers" at bounding box center [249, 200] width 110 height 110
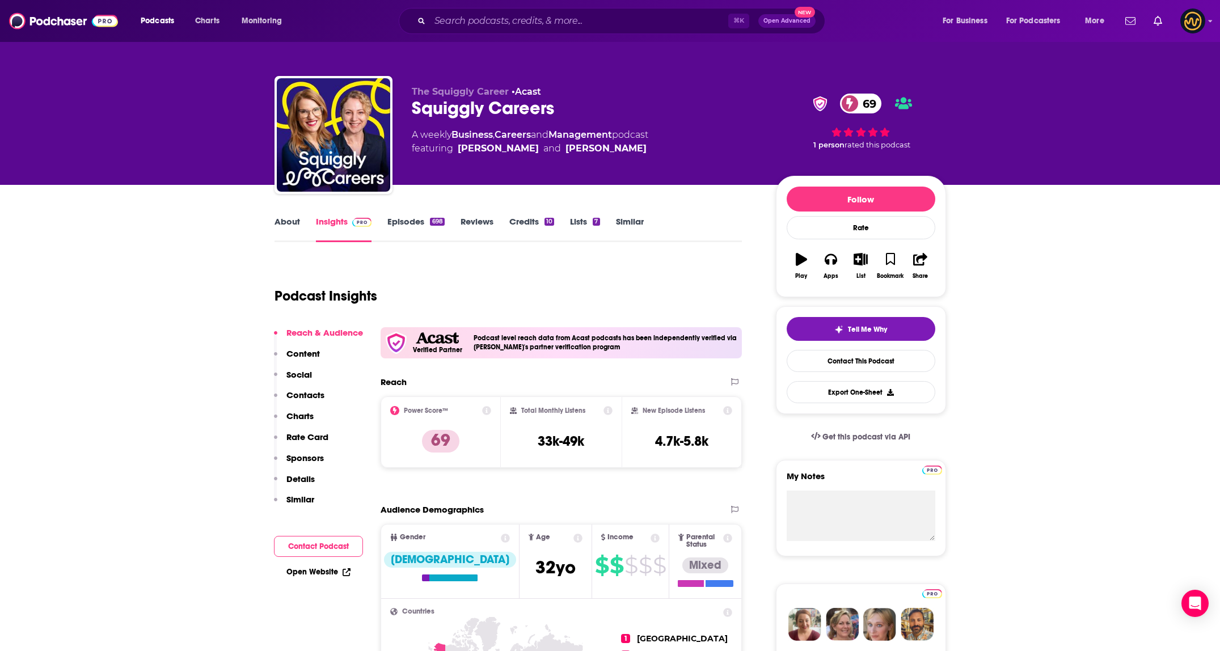
click at [303, 477] on p "Details" at bounding box center [300, 479] width 28 height 11
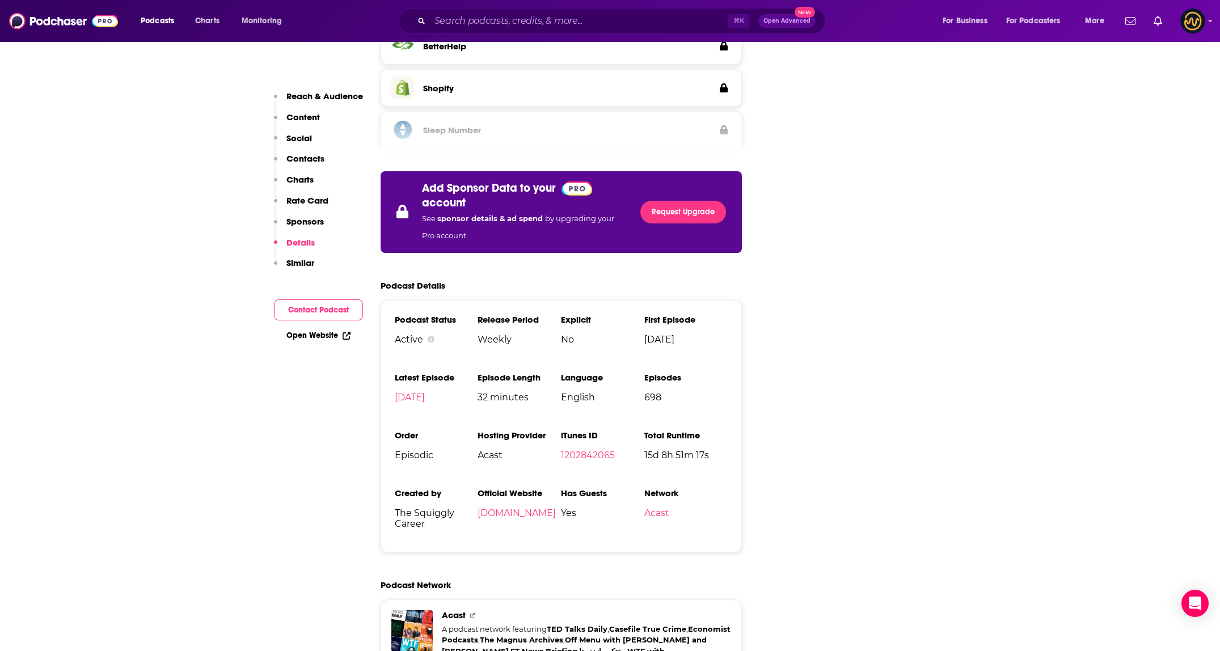
scroll to position [2276, 0]
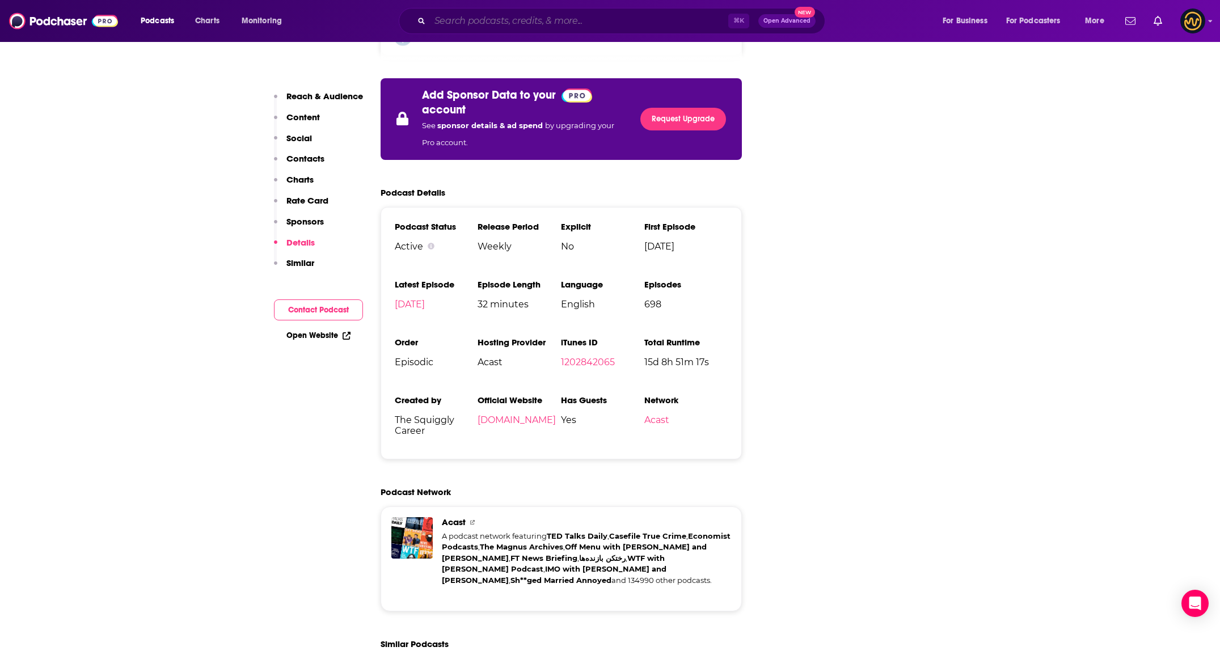
click at [619, 23] on input "Search podcasts, credits, & more..." at bounding box center [579, 21] width 298 height 18
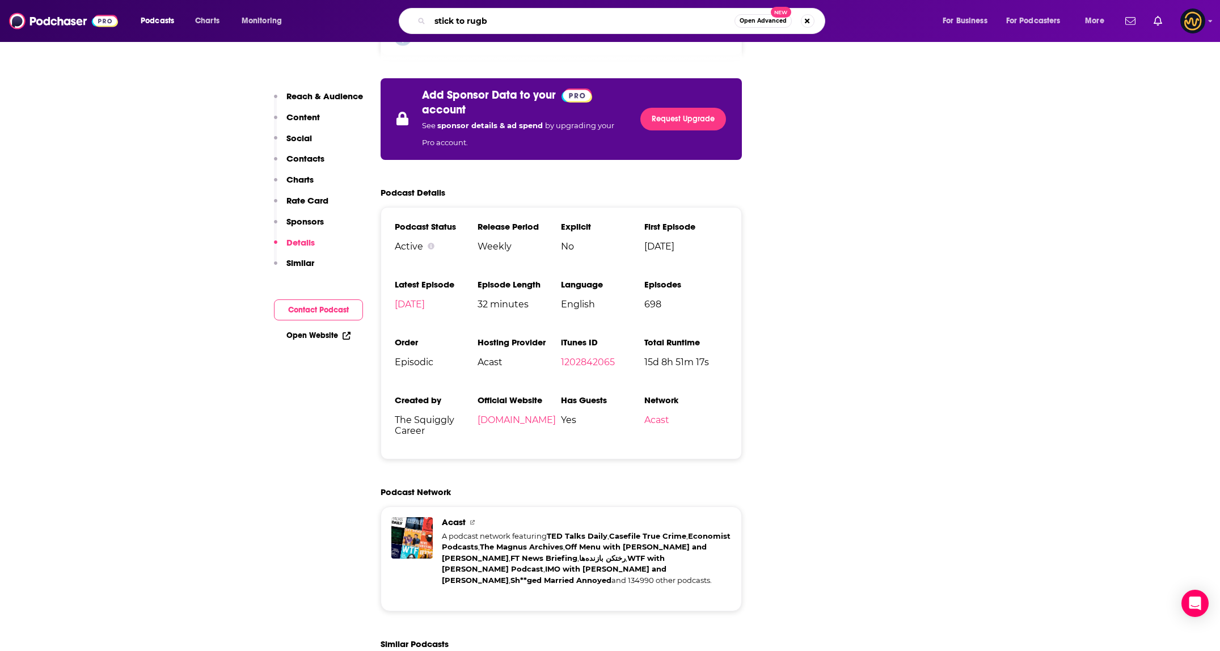
type input "stick to rugby"
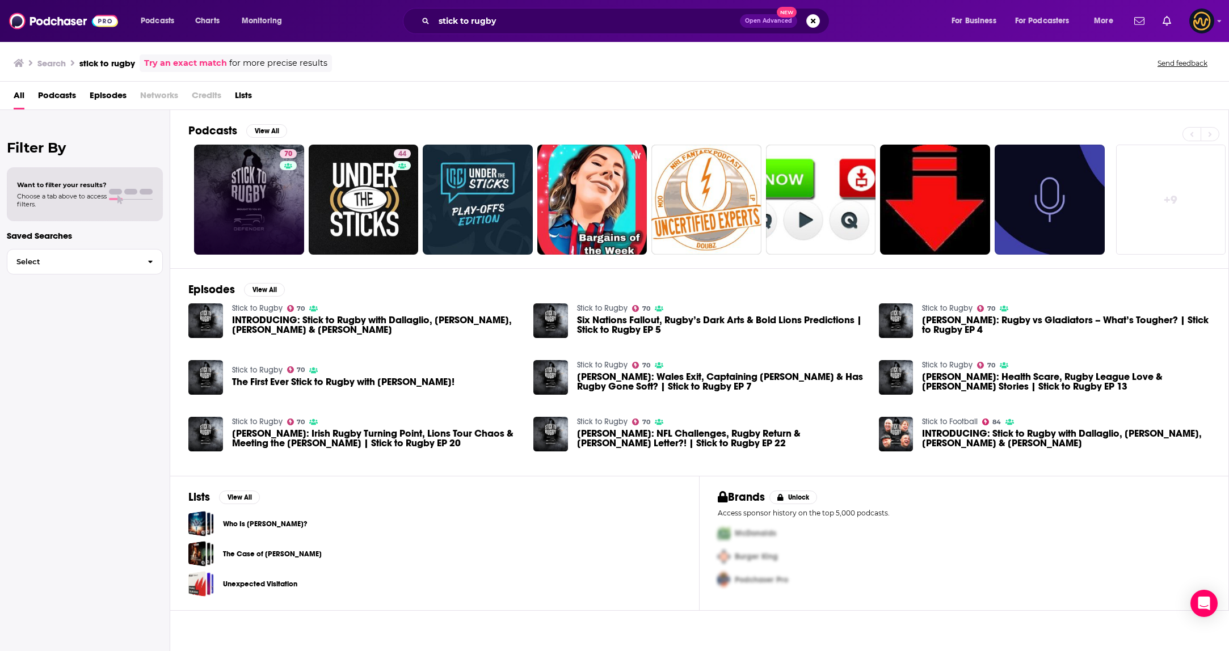
click at [235, 186] on link "70" at bounding box center [249, 200] width 110 height 110
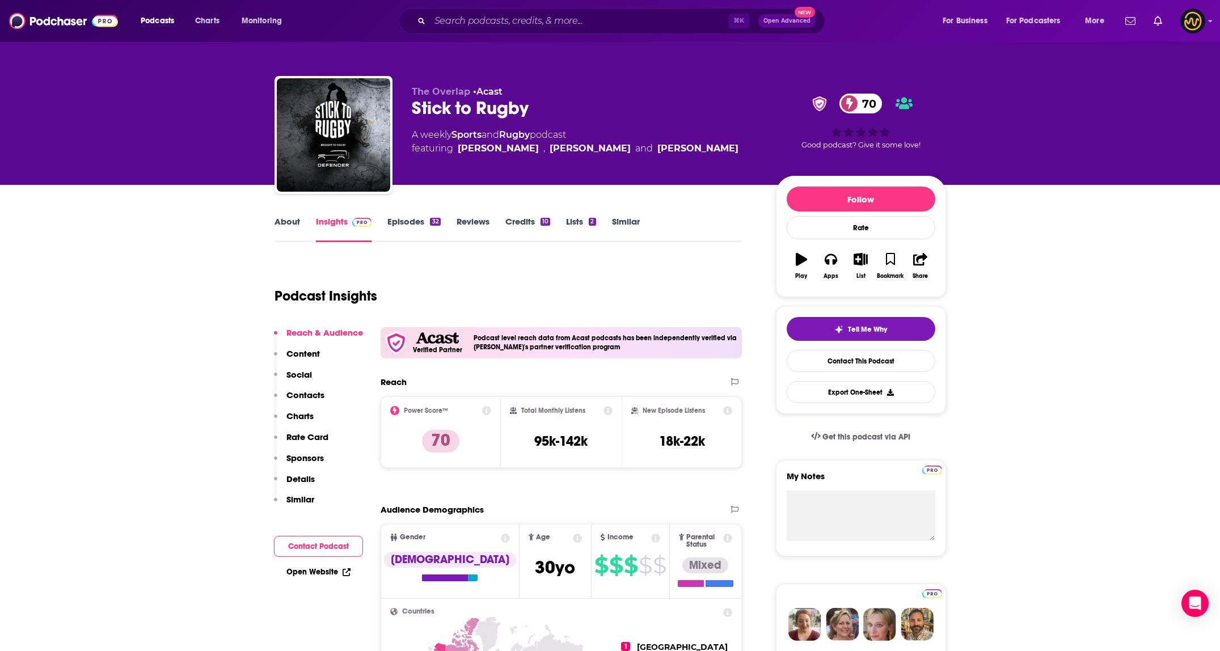
click at [302, 478] on p "Details" at bounding box center [300, 479] width 28 height 11
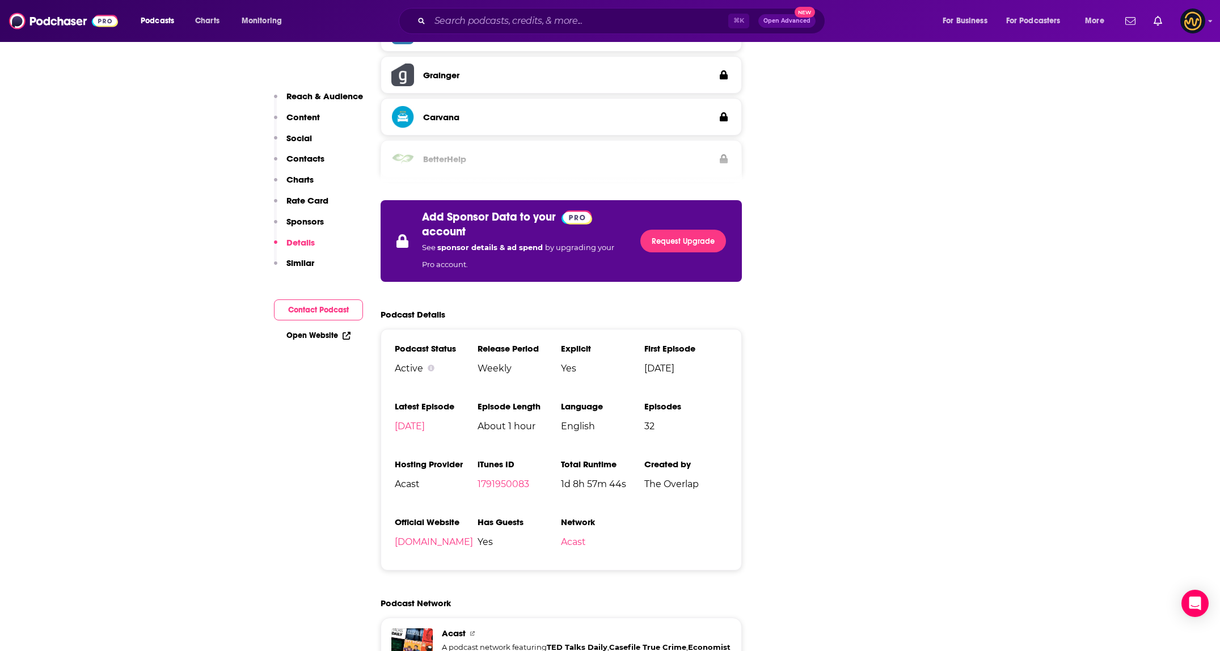
scroll to position [2056, 0]
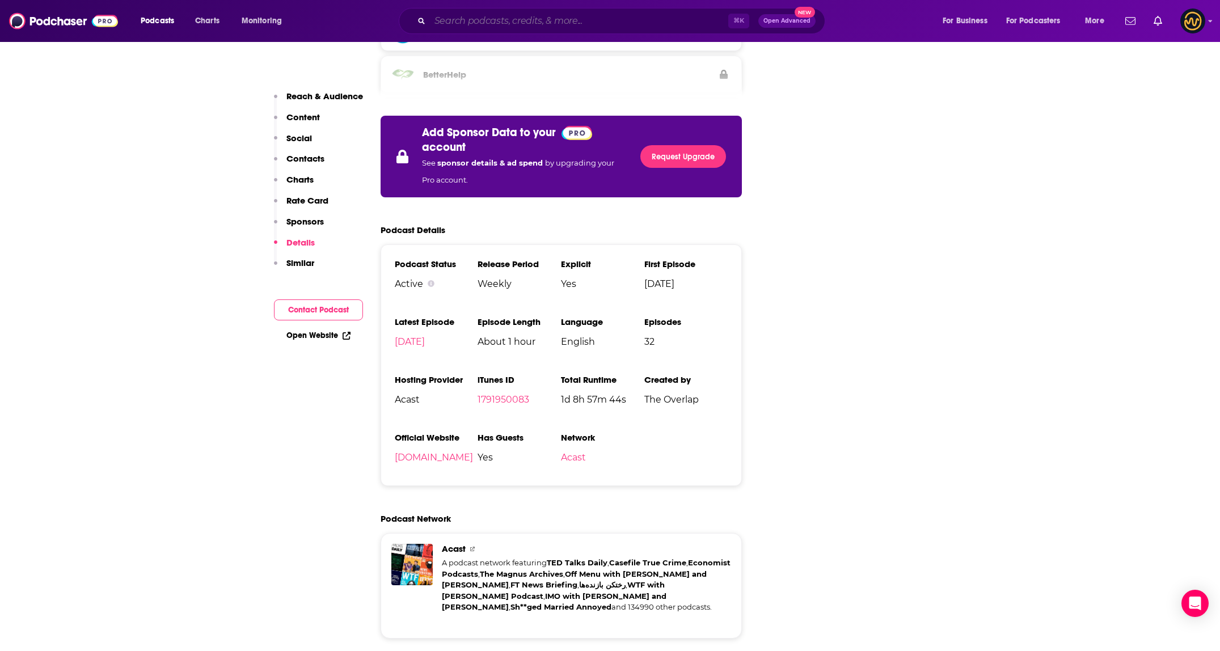
click at [564, 23] on input "Search podcasts, credits, & more..." at bounding box center [579, 21] width 298 height 18
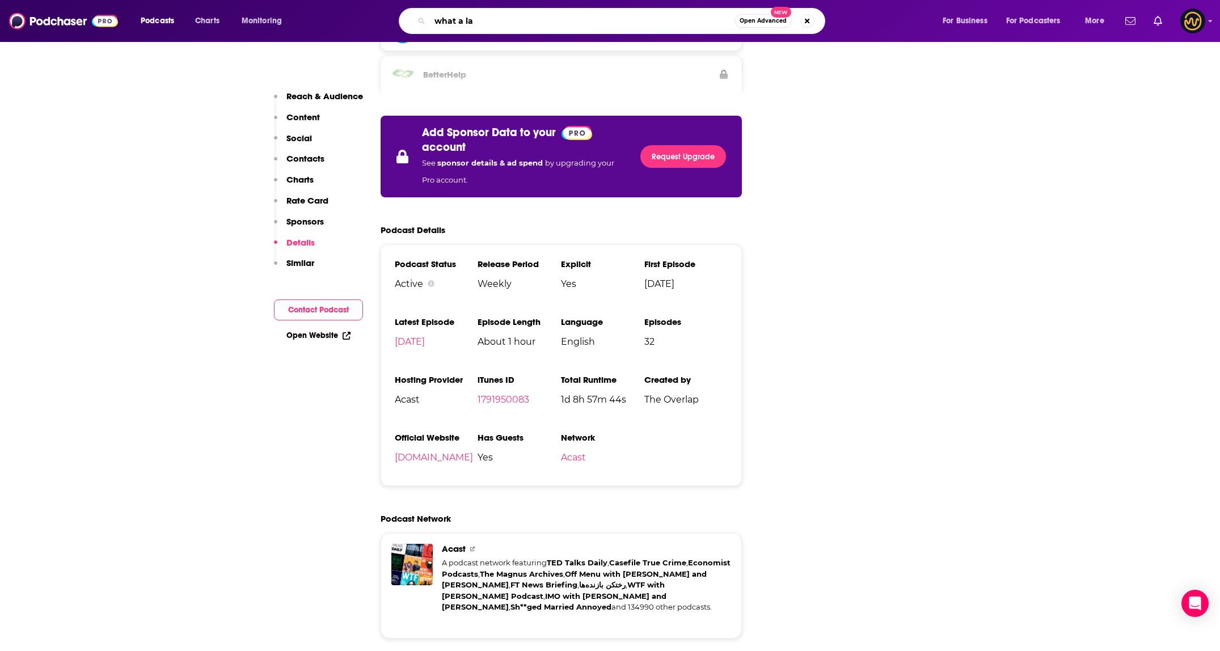
type input "what a lad"
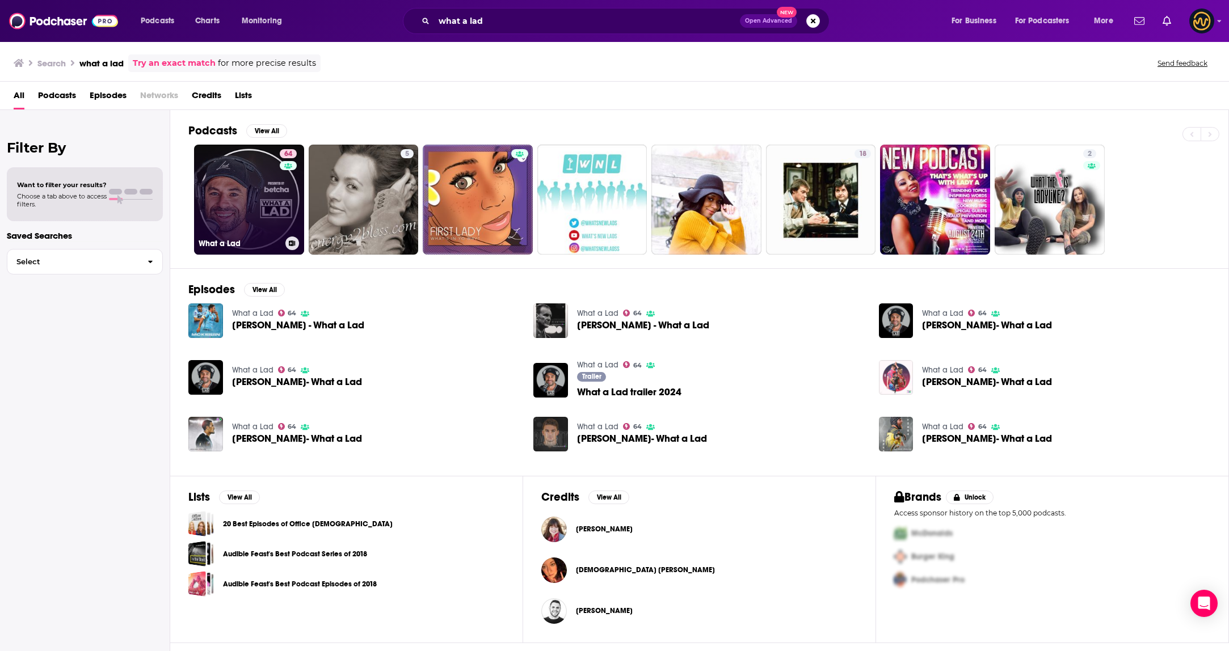
click at [284, 194] on div "64" at bounding box center [290, 192] width 20 height 87
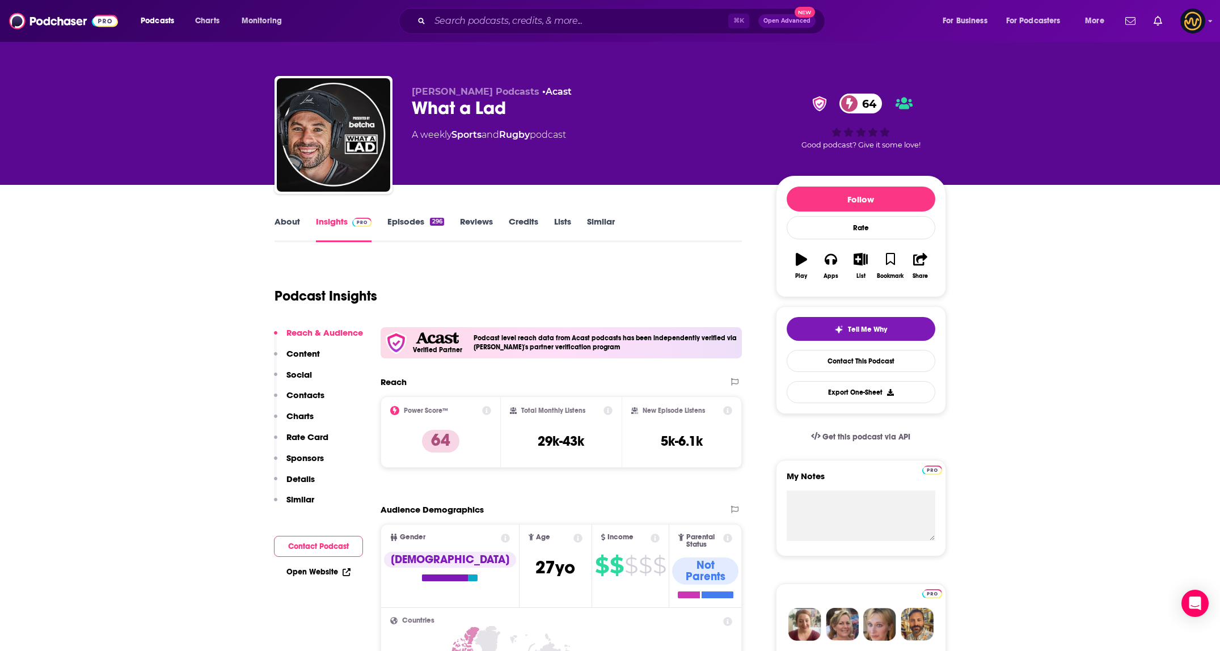
click at [298, 483] on p "Details" at bounding box center [300, 479] width 28 height 11
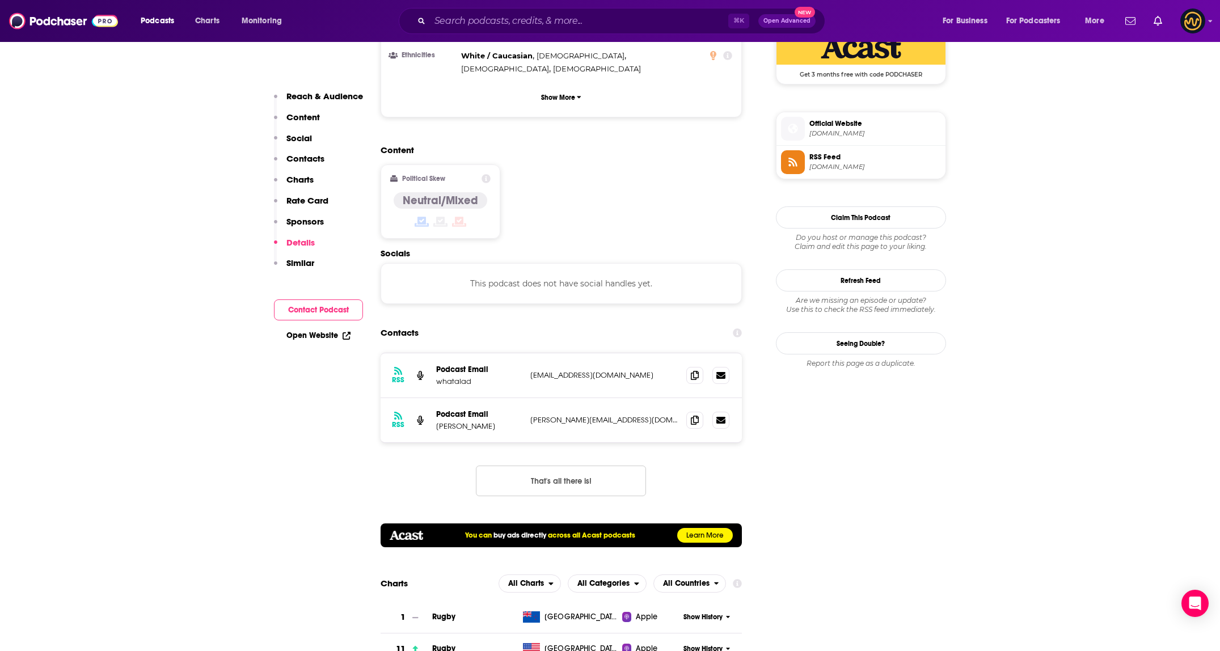
scroll to position [1734, 0]
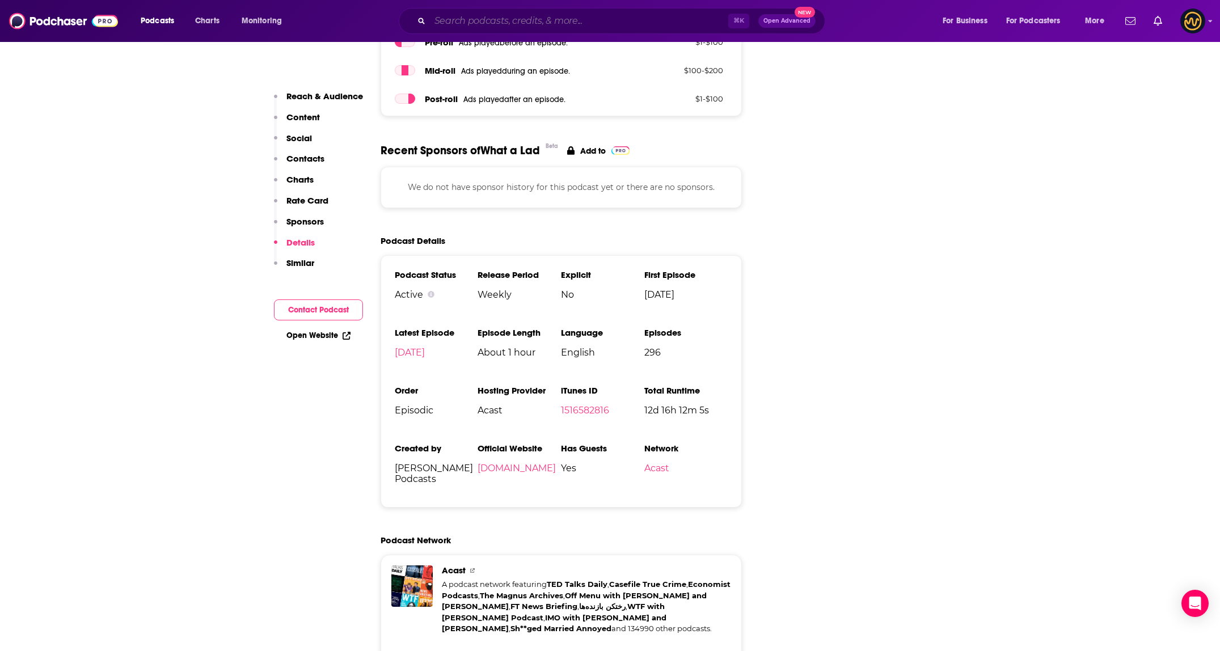
click at [481, 17] on input "Search podcasts, credits, & more..." at bounding box center [579, 21] width 298 height 18
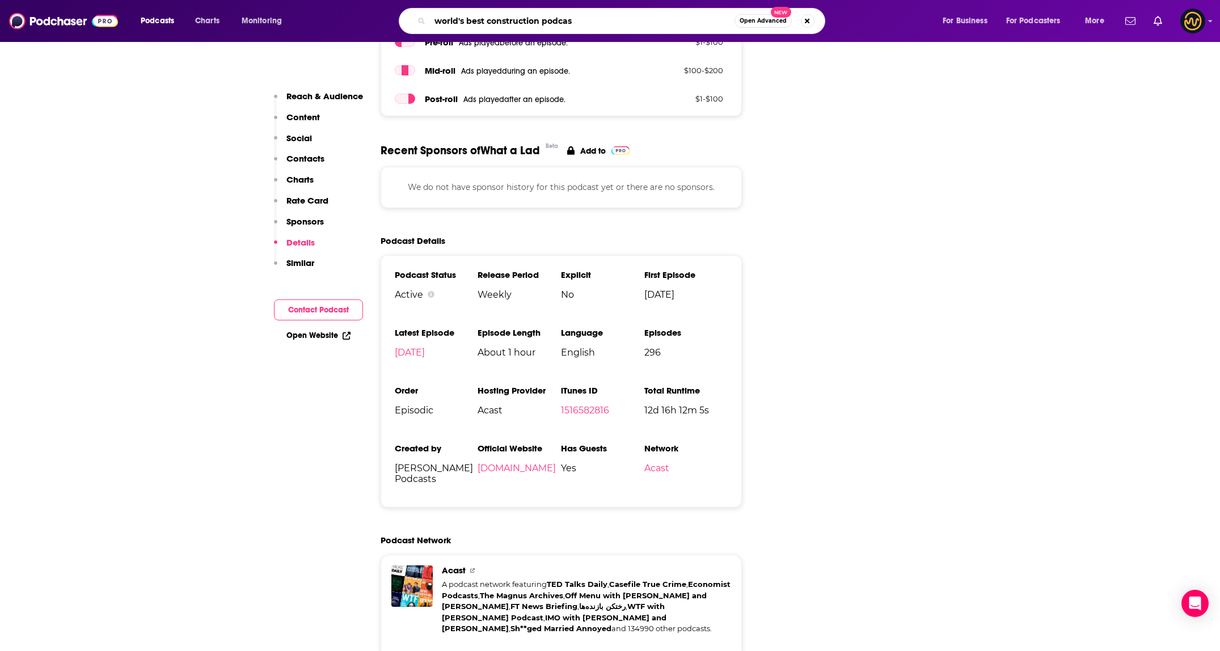
type input "world's best construction podcast"
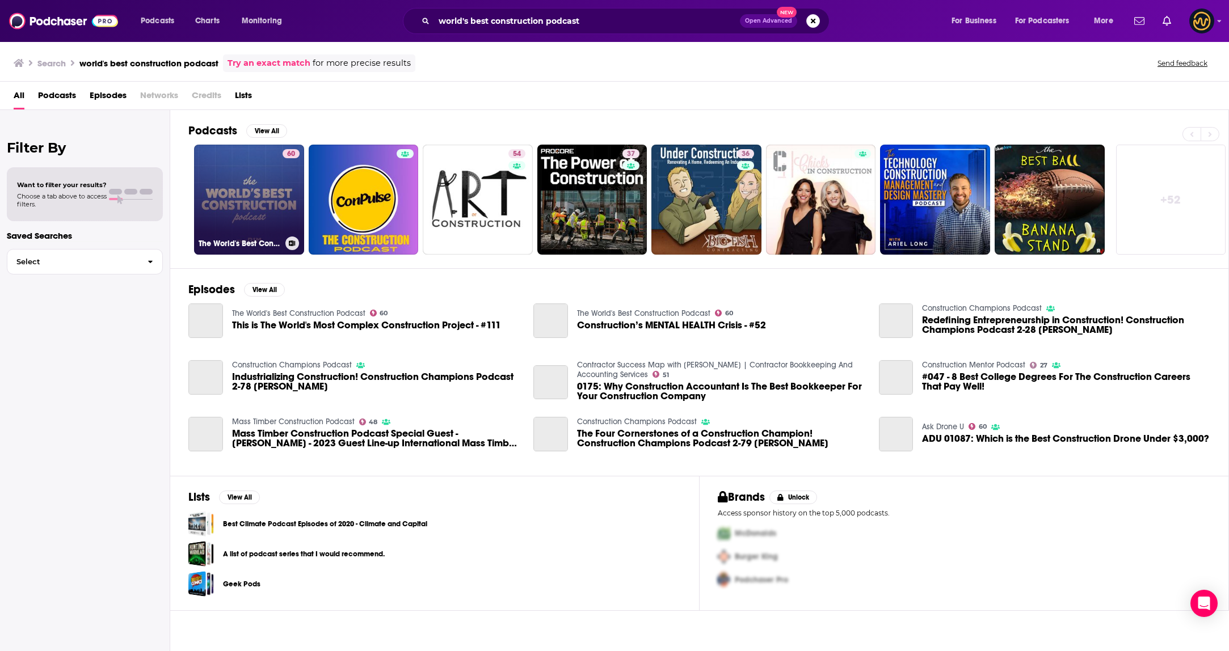
click at [233, 213] on link "60 The World's Best Construction Podcast" at bounding box center [249, 200] width 110 height 110
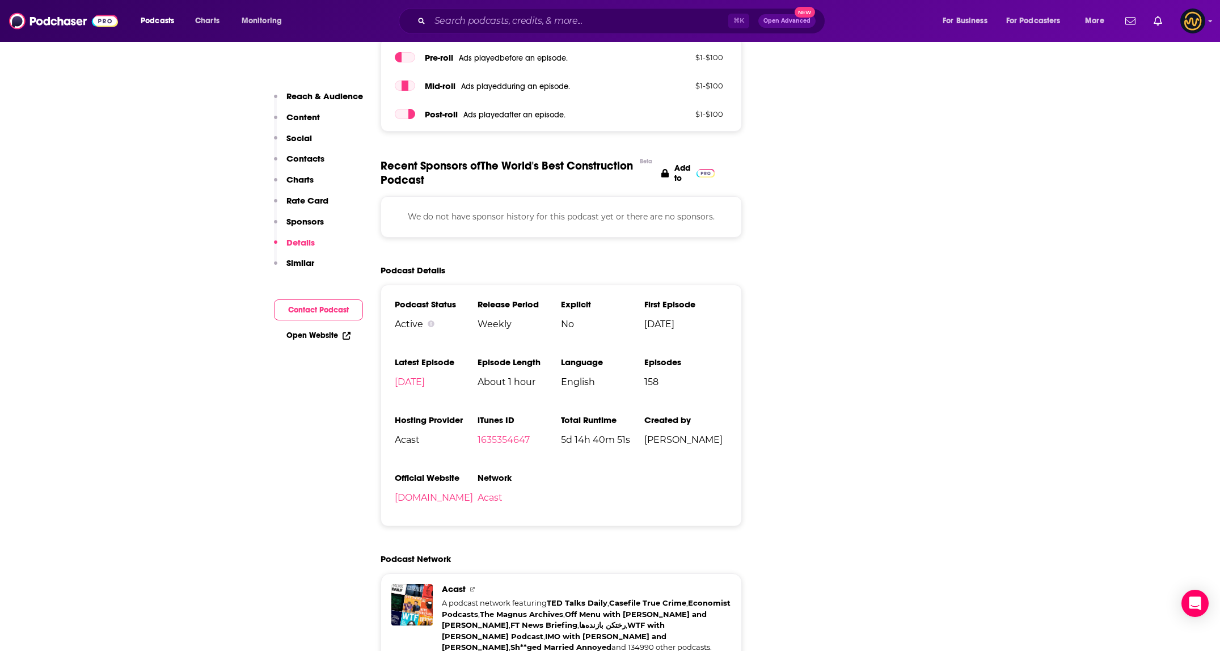
scroll to position [1648, 0]
click at [501, 23] on input "Search podcasts, credits, & more..." at bounding box center [579, 21] width 298 height 18
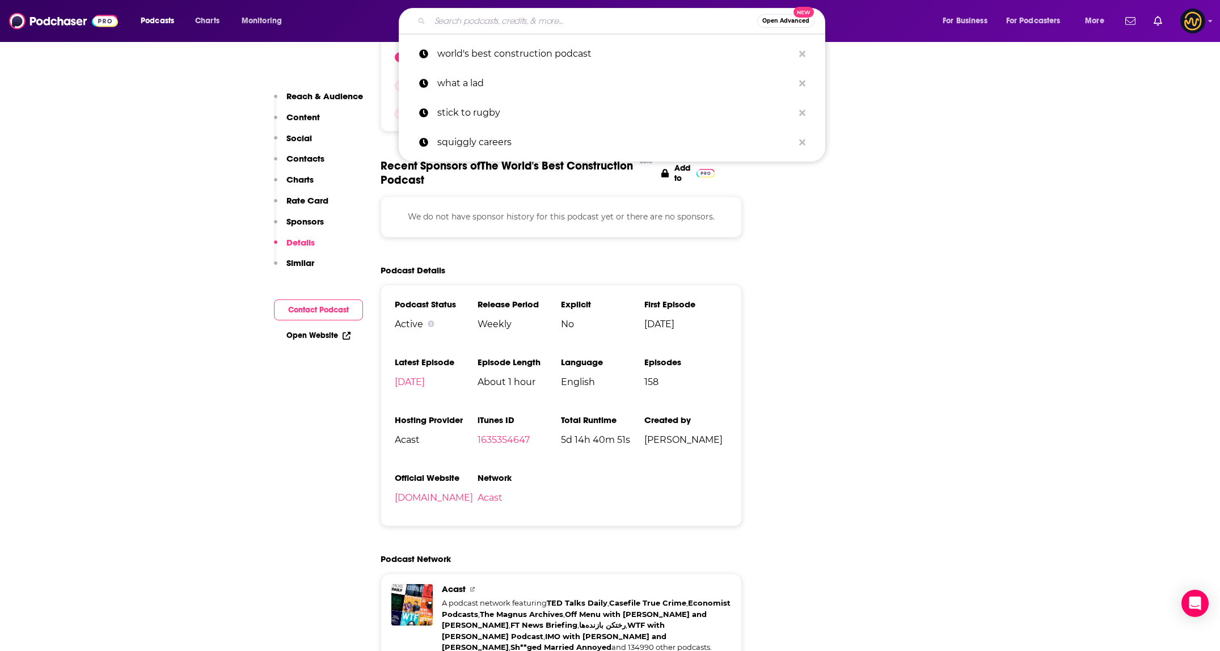
type input "t"
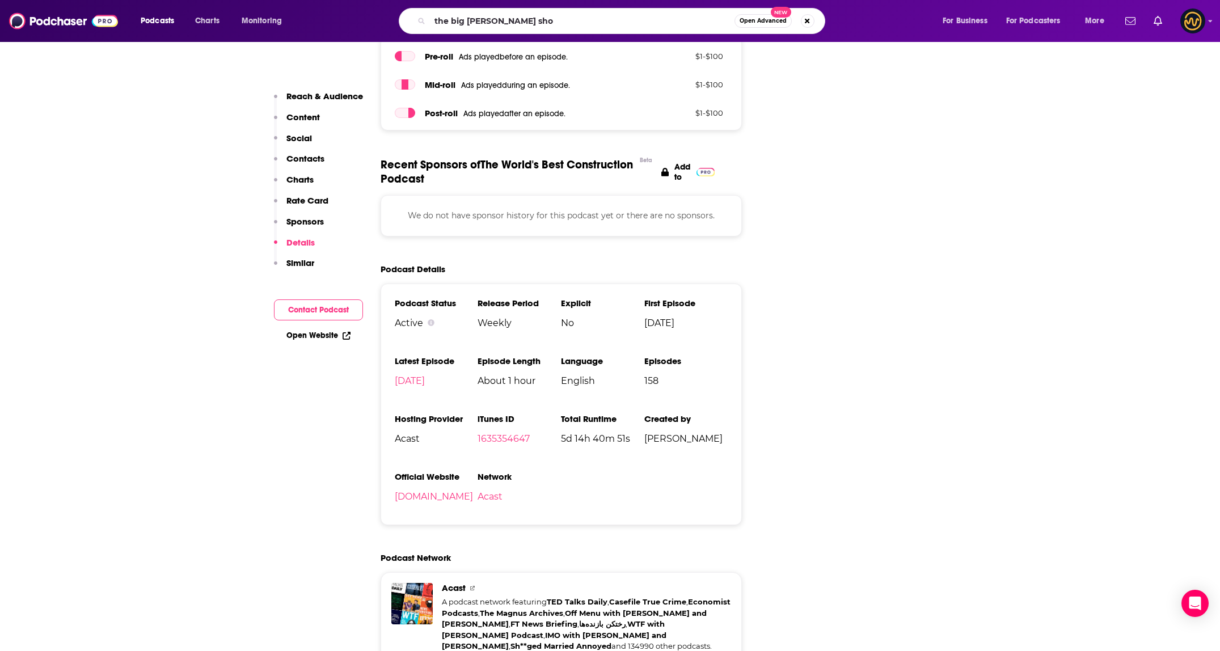
type input "the big jim show"
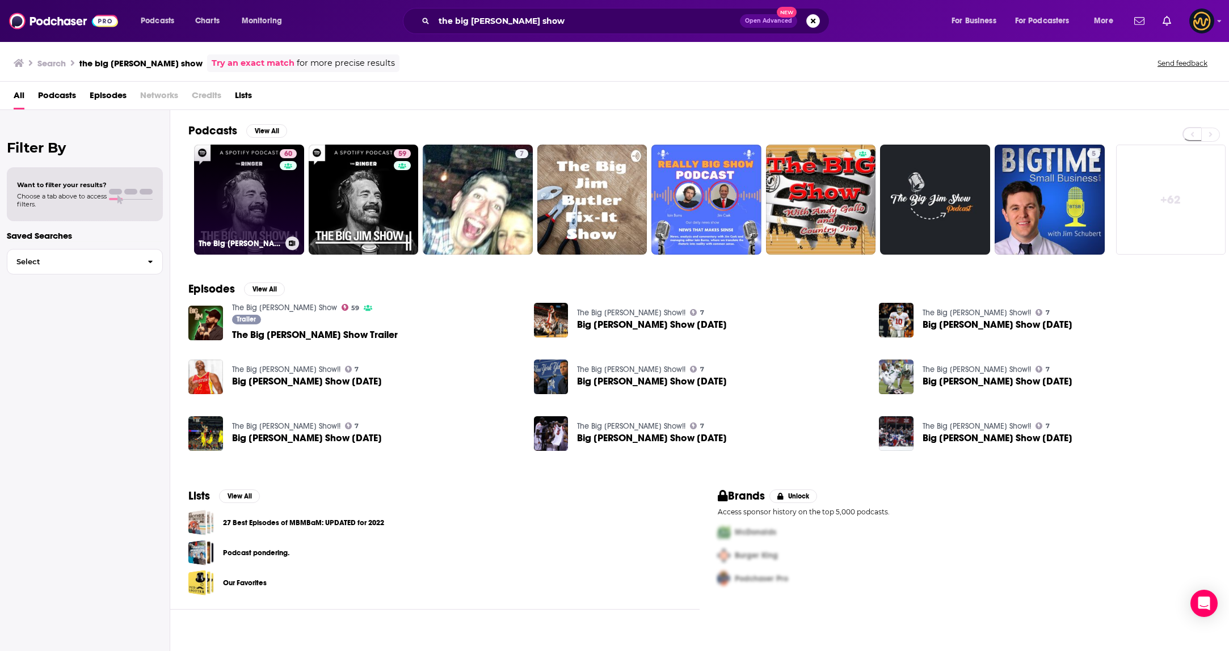
click at [211, 175] on link "60 The Big Jim Show" at bounding box center [249, 200] width 110 height 110
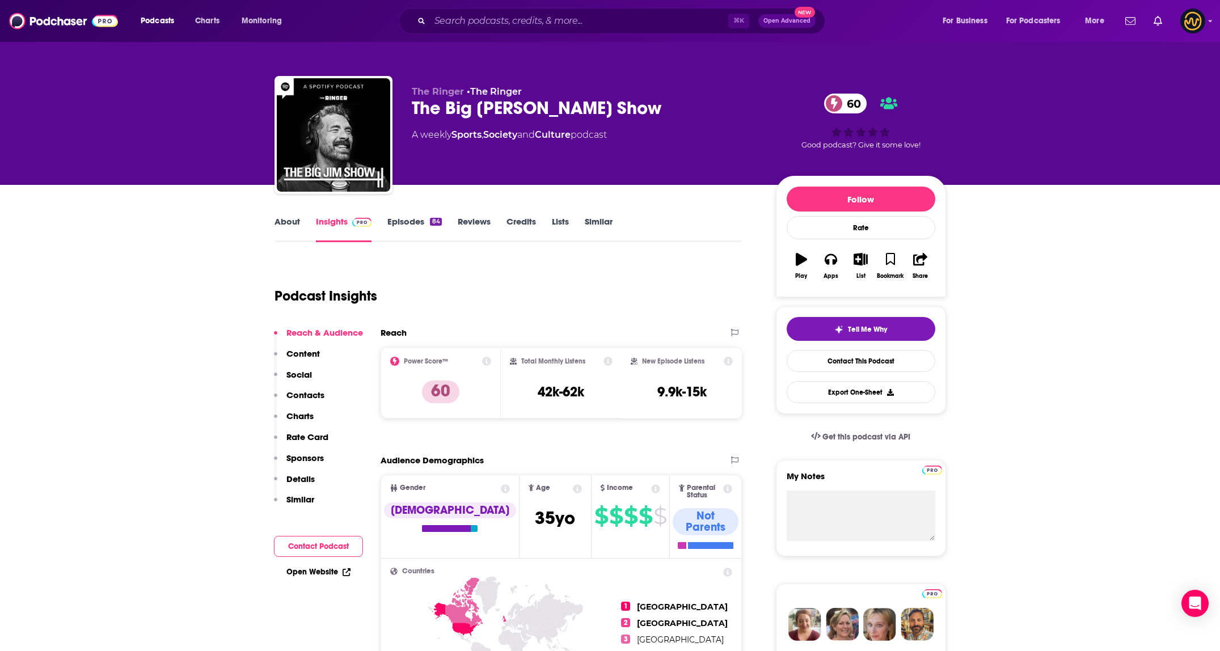
click at [305, 475] on p "Details" at bounding box center [300, 479] width 28 height 11
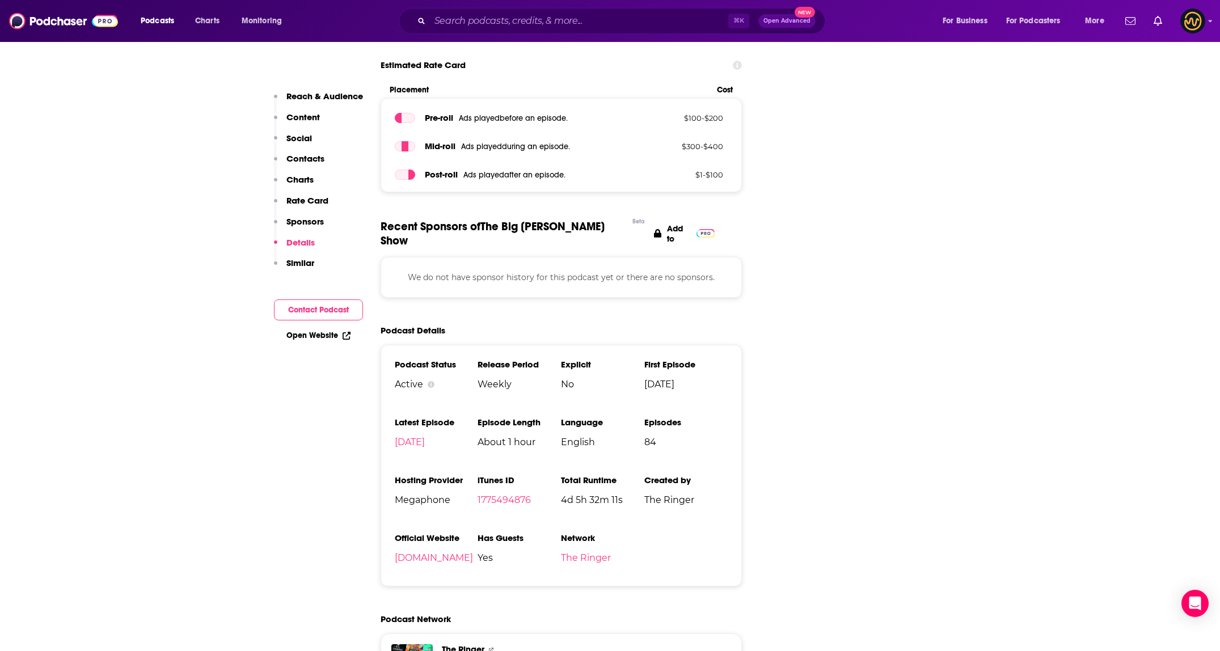
scroll to position [1604, 0]
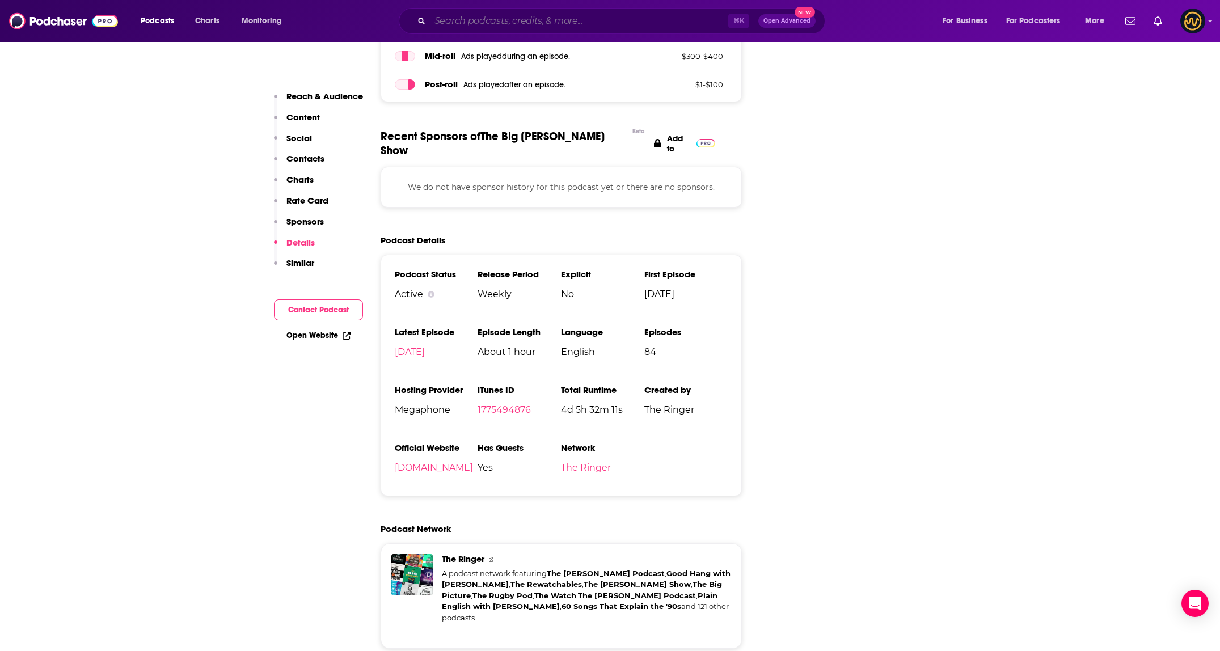
click at [528, 20] on input "Search podcasts, credits, & more..." at bounding box center [579, 21] width 298 height 18
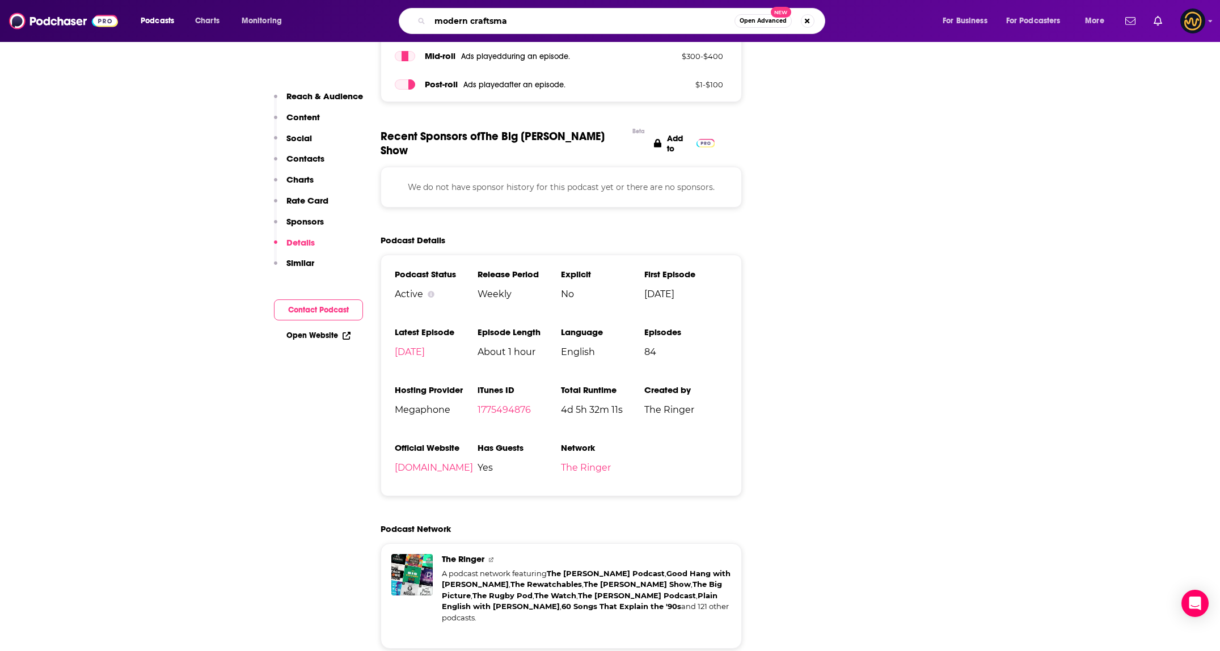
type input "modern craftsman"
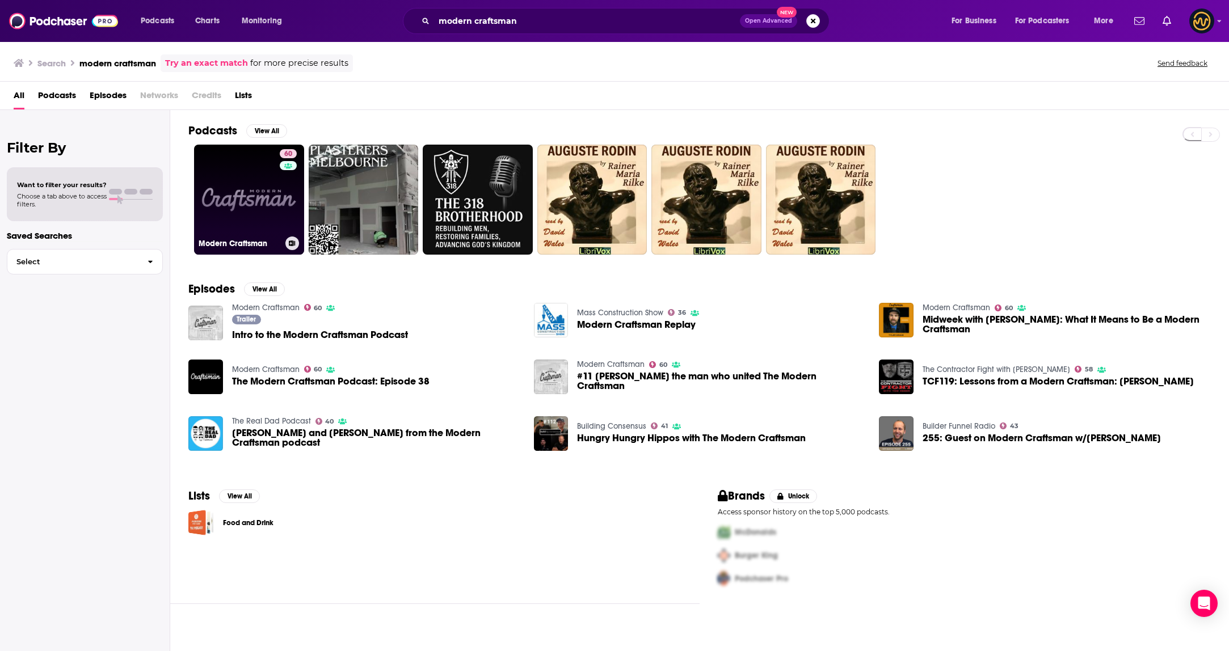
click at [264, 184] on link "60 Modern Craftsman" at bounding box center [249, 200] width 110 height 110
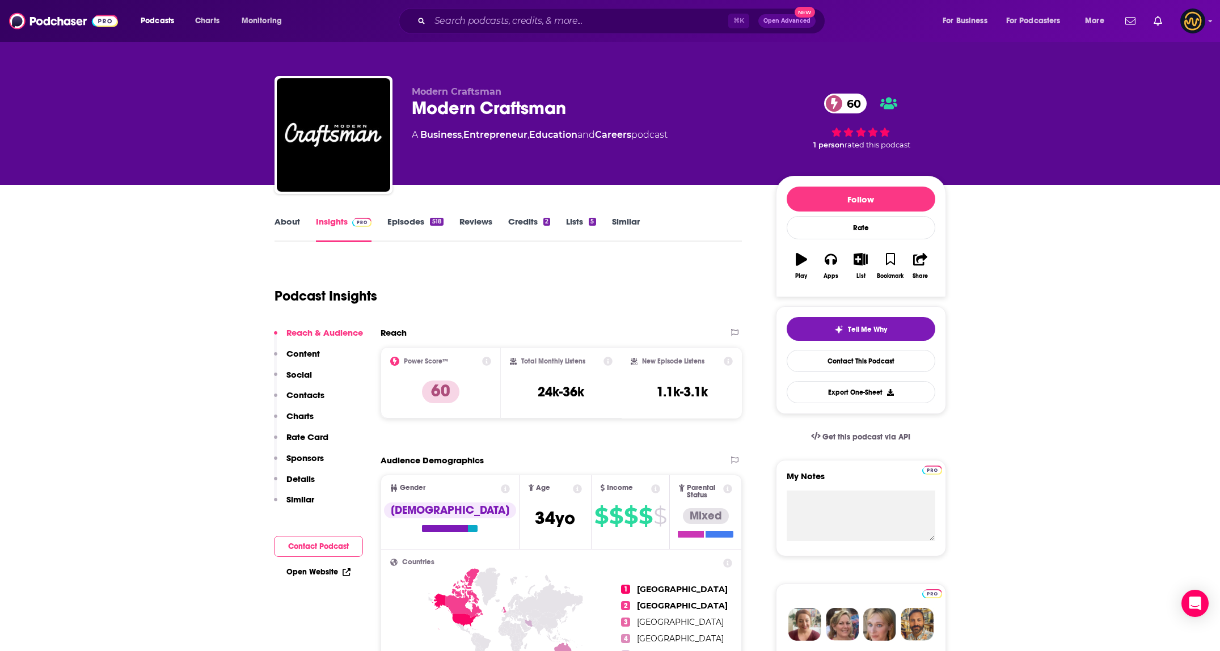
click at [310, 480] on p "Details" at bounding box center [300, 479] width 28 height 11
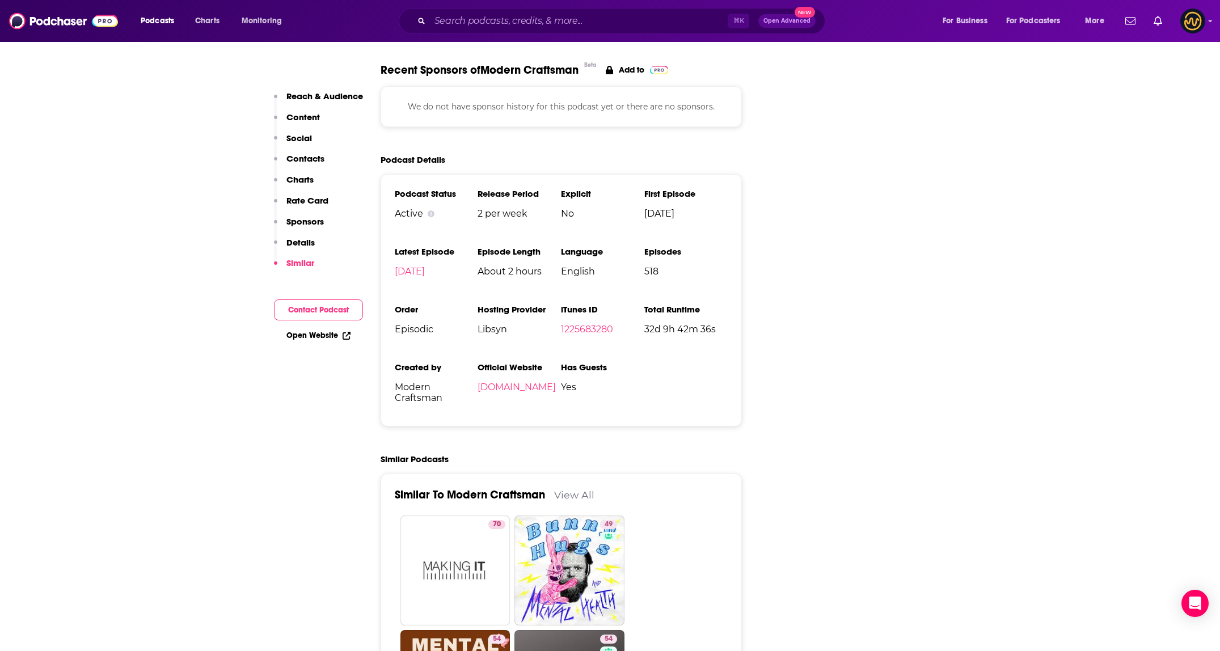
scroll to position [1814, 0]
click at [509, 23] on input "Search podcasts, credits, & more..." at bounding box center [579, 21] width 298 height 18
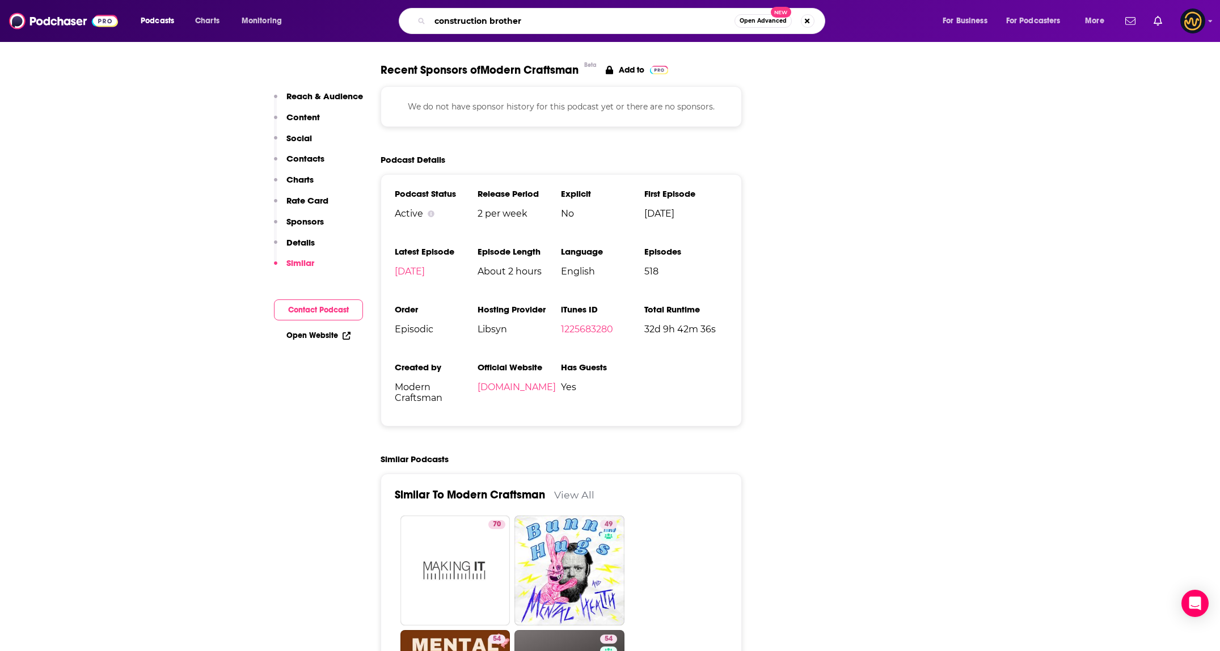
type input "construction brothers"
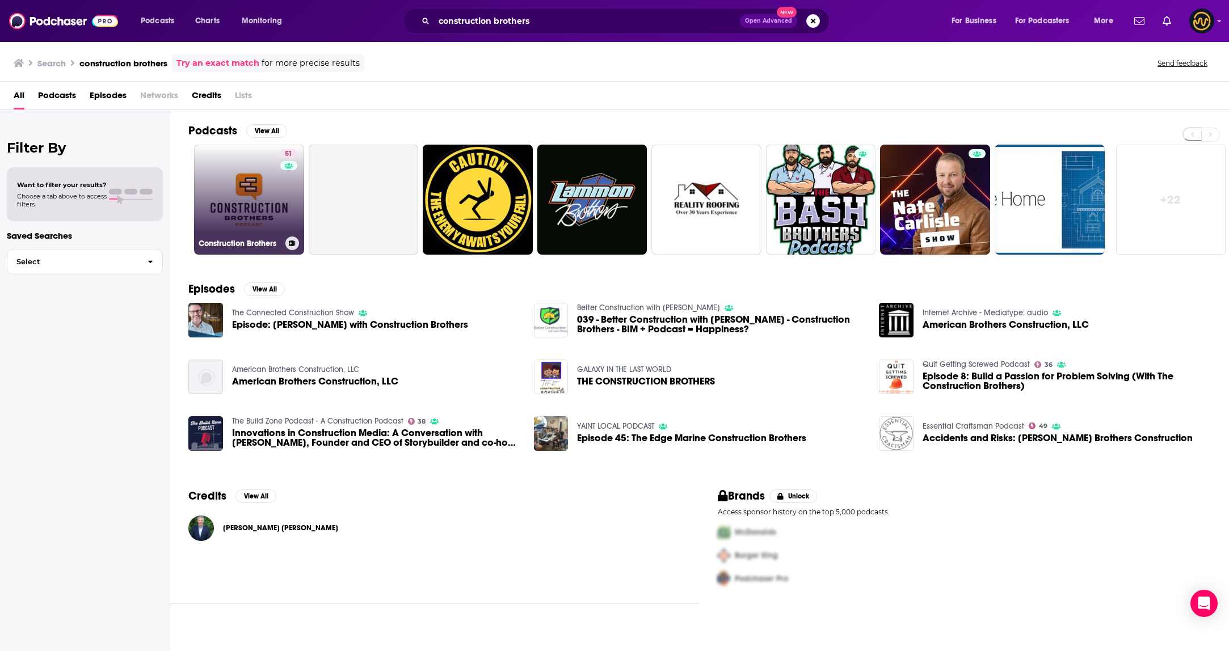
click at [252, 179] on link "51 Construction Brothers" at bounding box center [249, 200] width 110 height 110
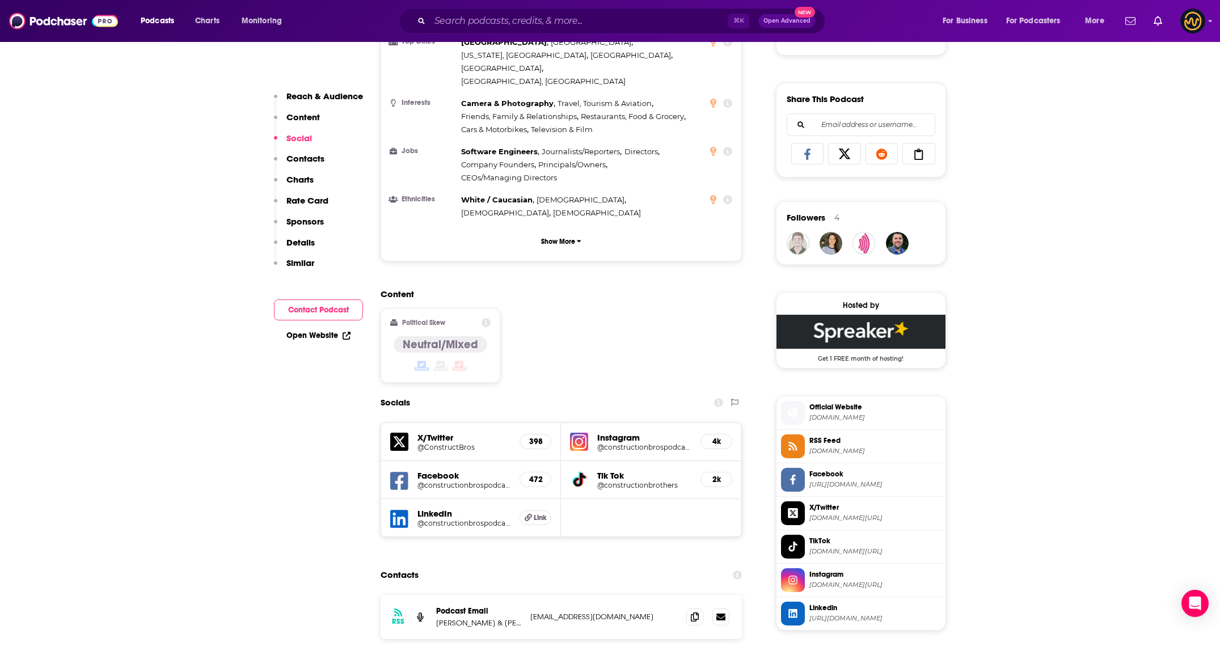
scroll to position [1674, 0]
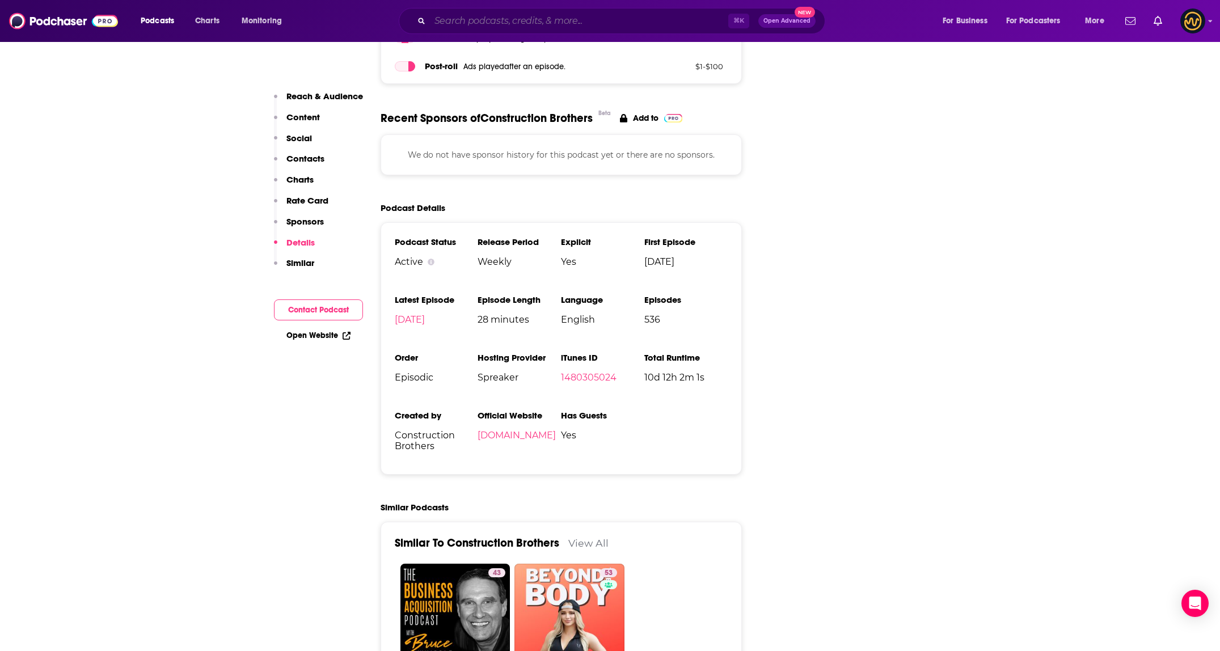
click at [466, 22] on input "Search podcasts, credits, & more..." at bounding box center [579, 21] width 298 height 18
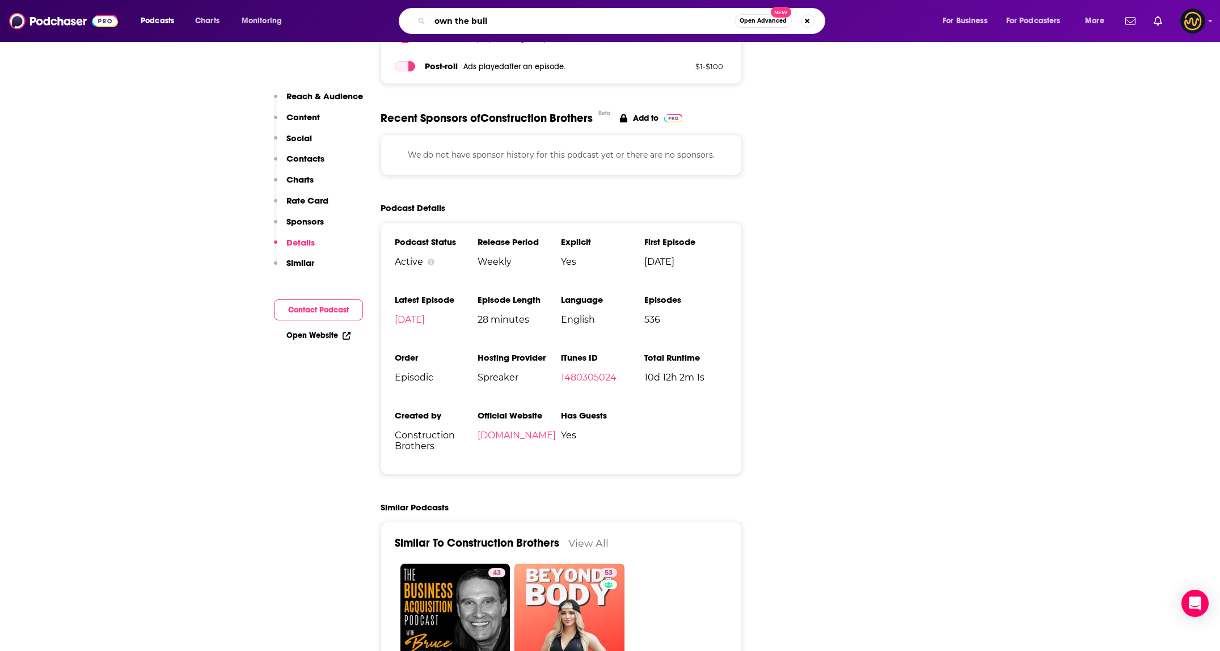
type input "own the build"
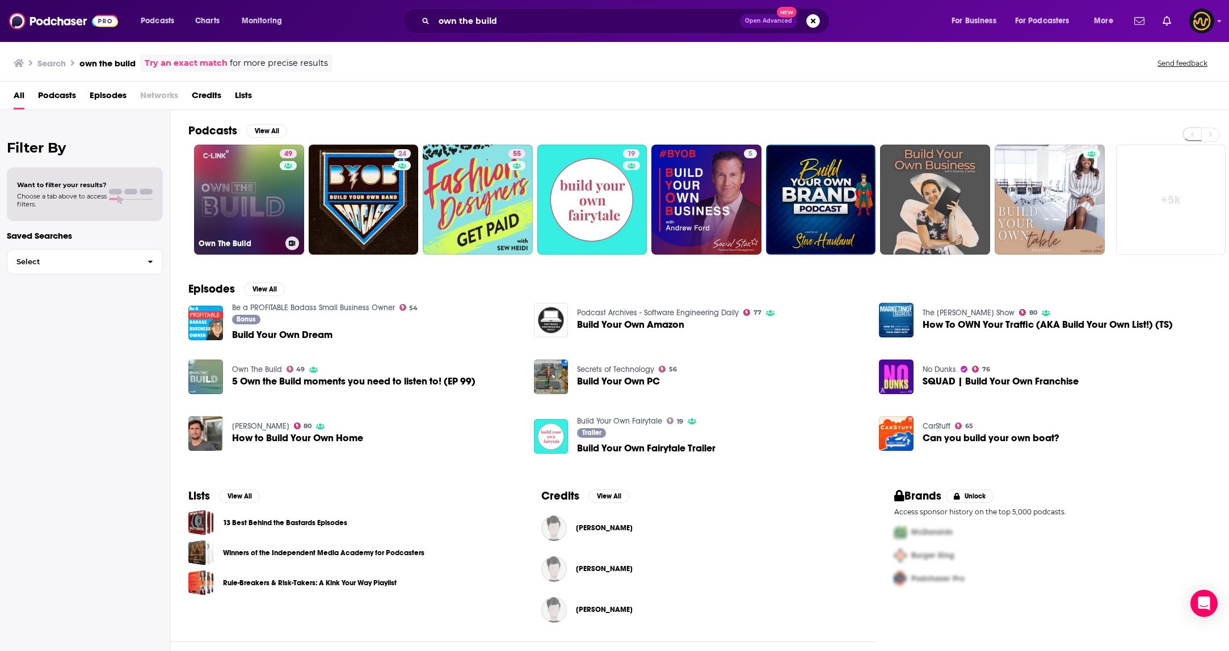
click at [235, 181] on link "49 Own The Build" at bounding box center [249, 200] width 110 height 110
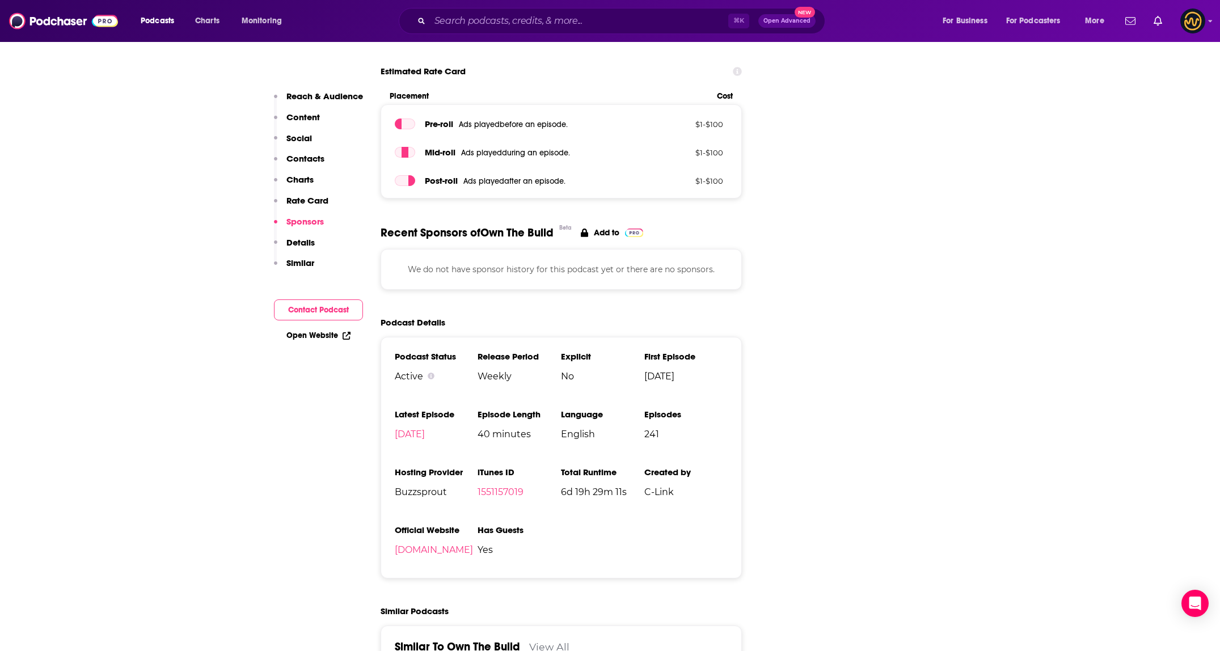
scroll to position [1423, 0]
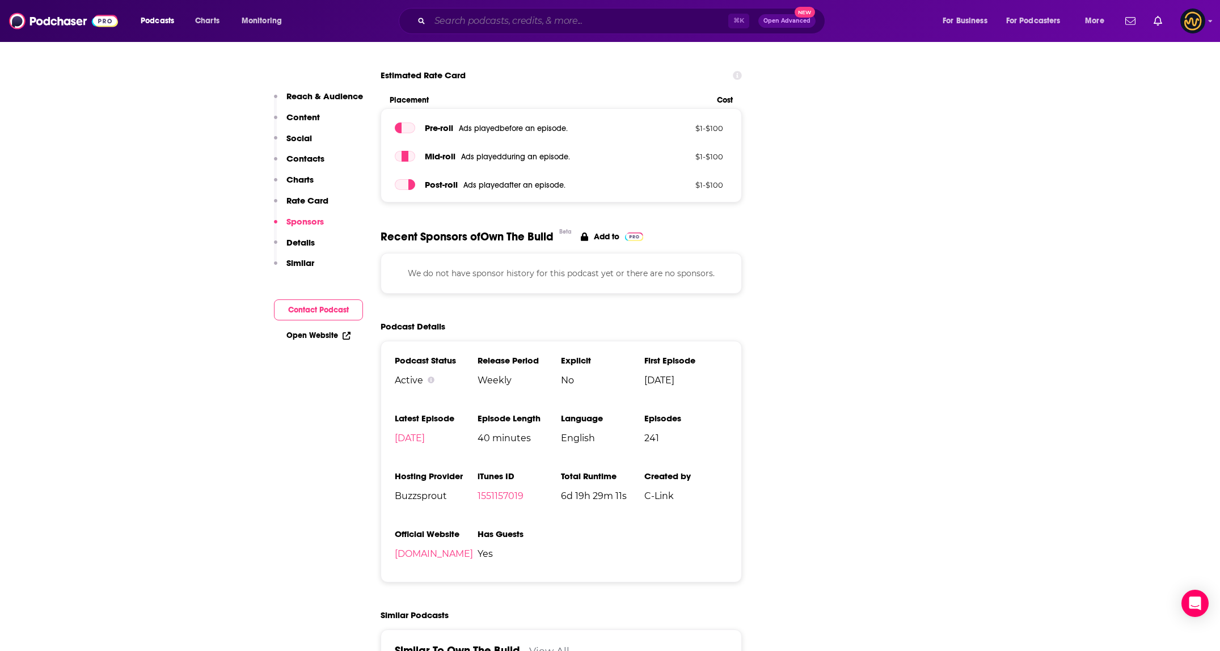
click at [524, 19] on input "Search podcasts, credits, & more..." at bounding box center [579, 21] width 298 height 18
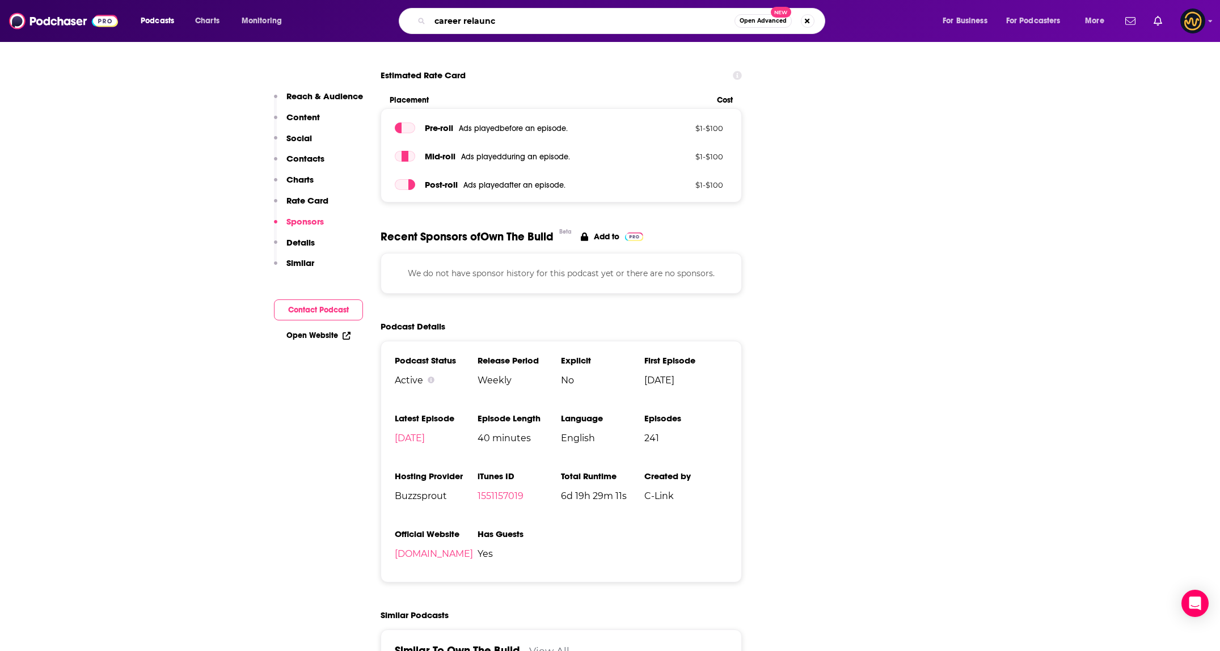
type input "career relaunch"
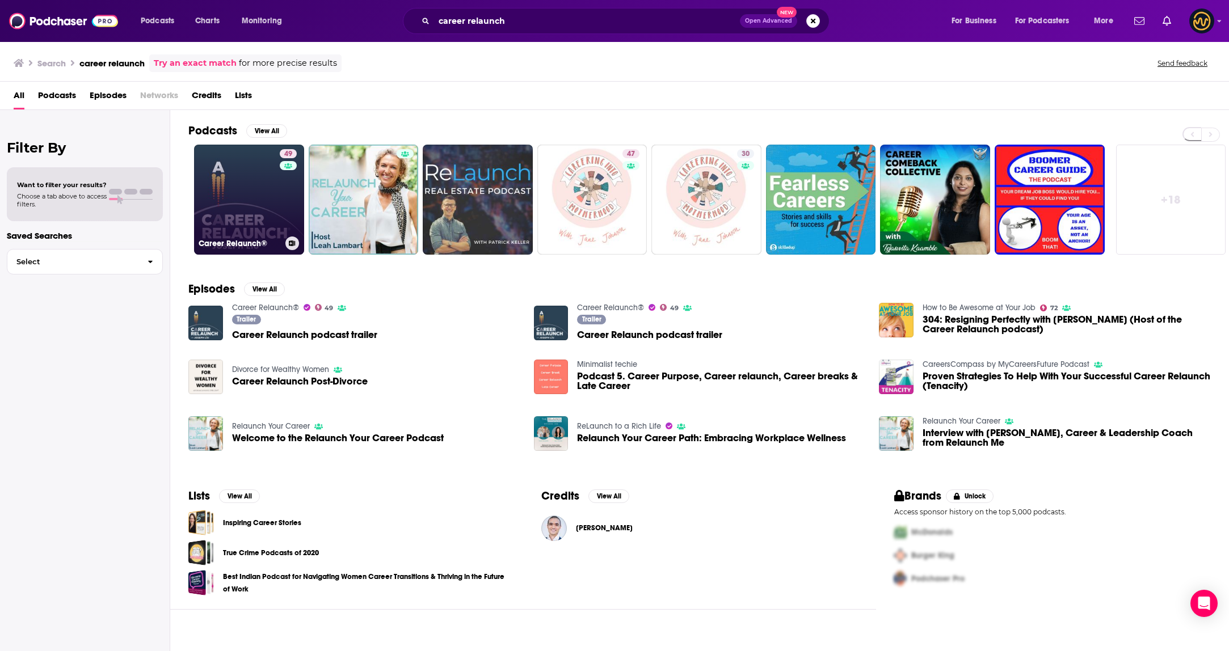
click at [226, 189] on link "49 Career Relaunch®" at bounding box center [249, 200] width 110 height 110
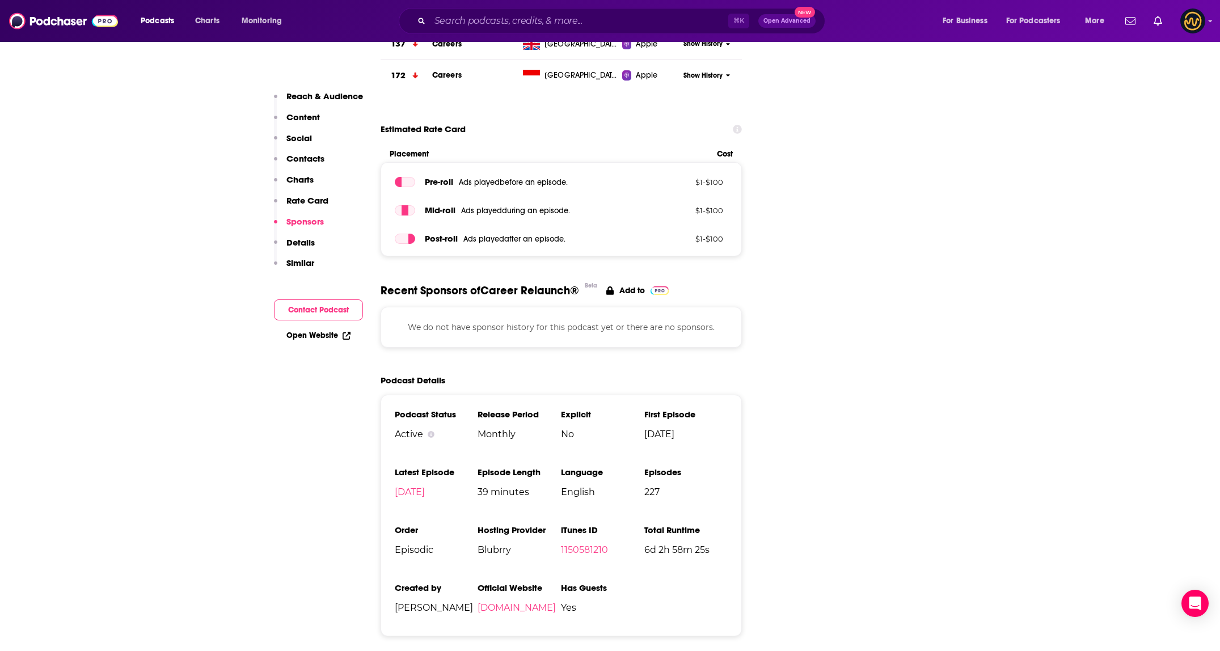
scroll to position [1560, 0]
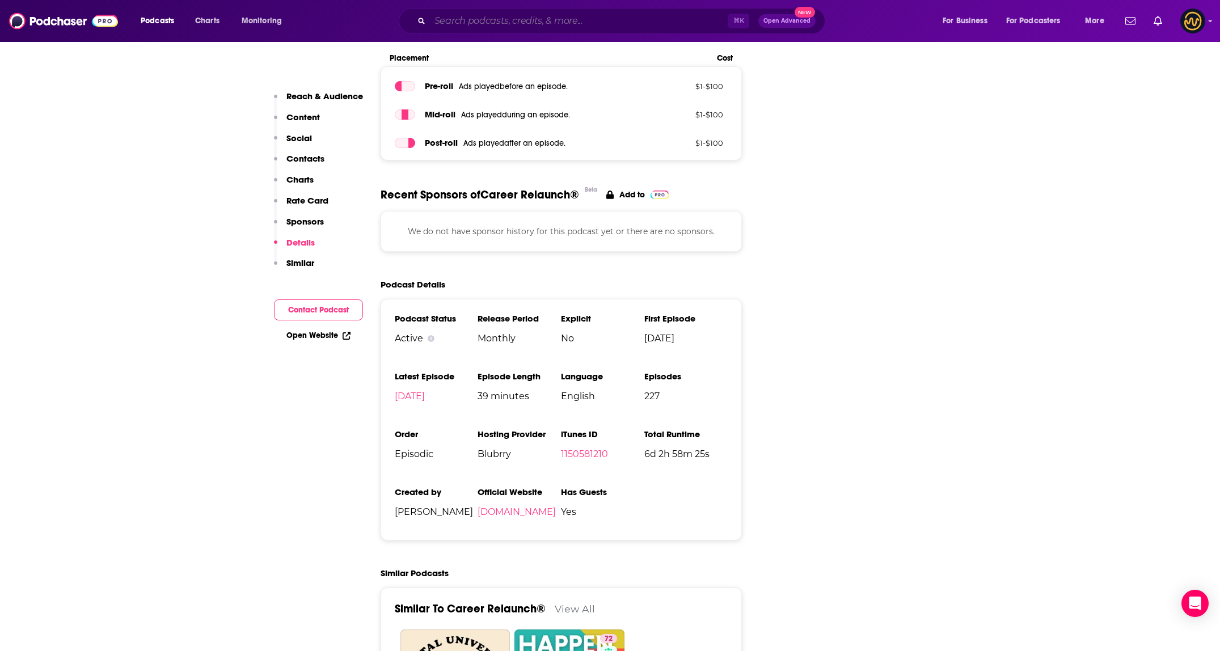
click at [498, 18] on input "Search podcasts, credits, & more..." at bounding box center [579, 21] width 298 height 18
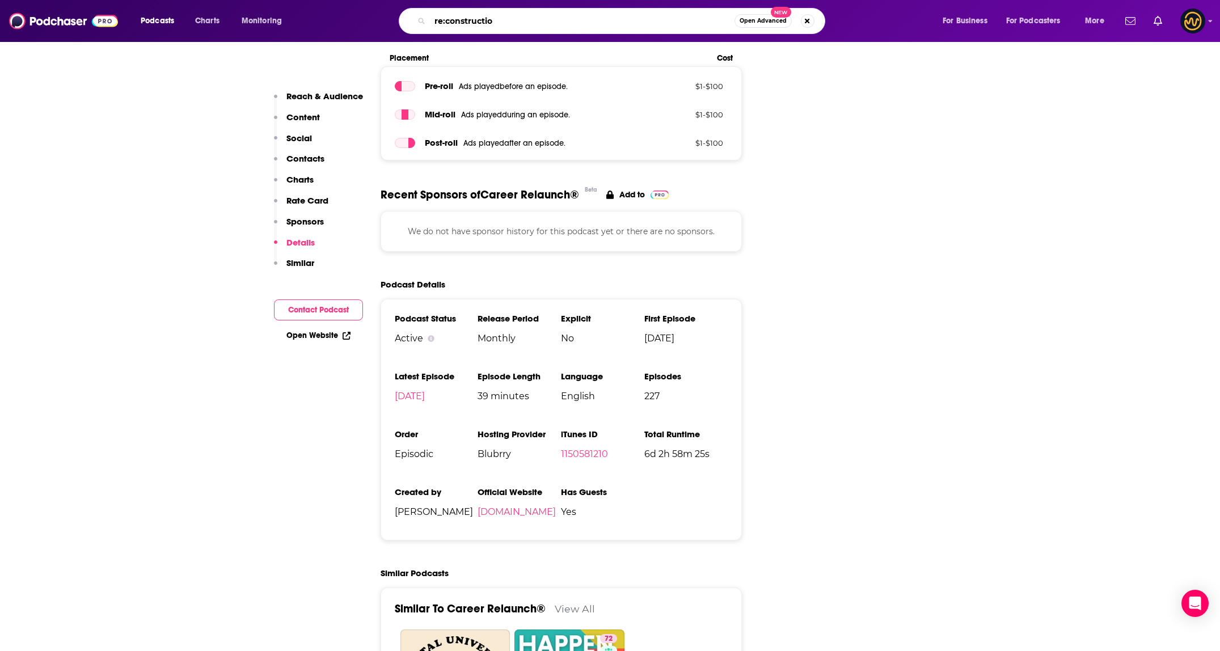
type input "re:construction"
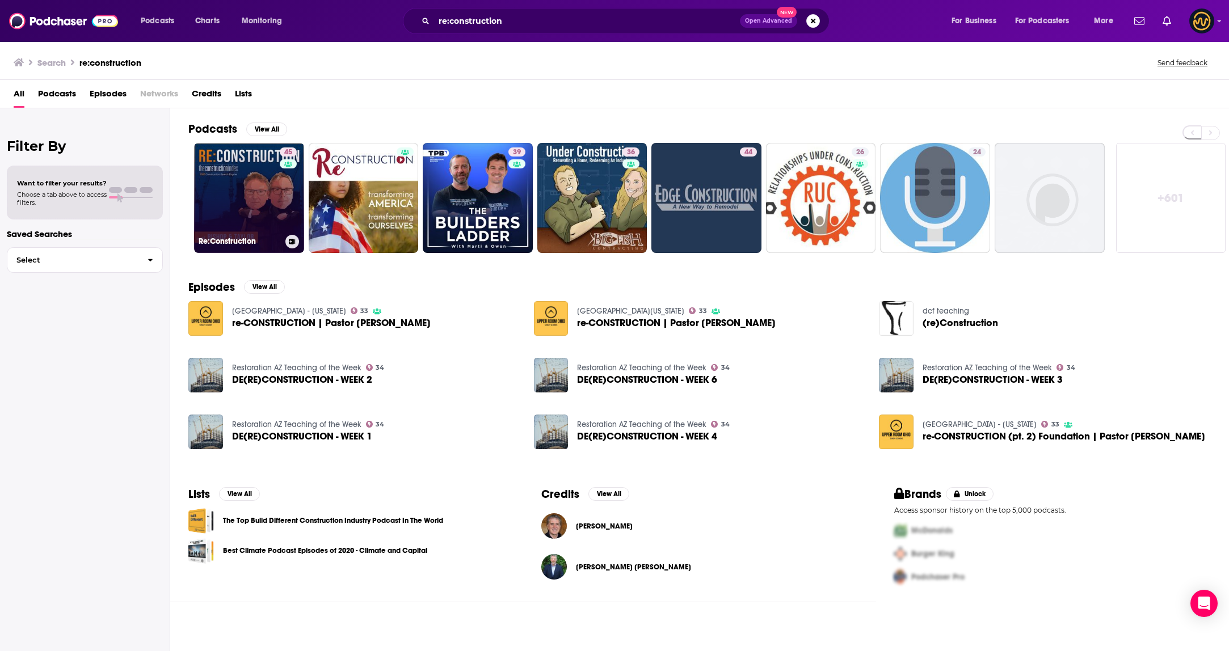
click at [235, 175] on link "45 Re:Construction" at bounding box center [249, 198] width 110 height 110
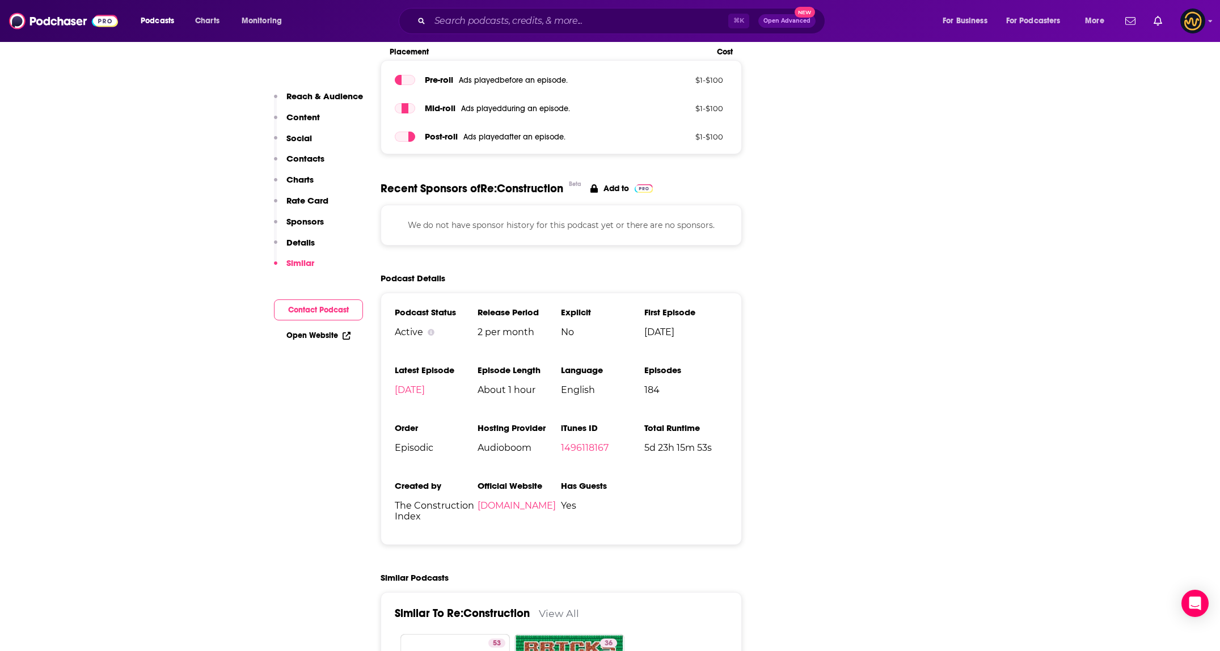
scroll to position [1446, 0]
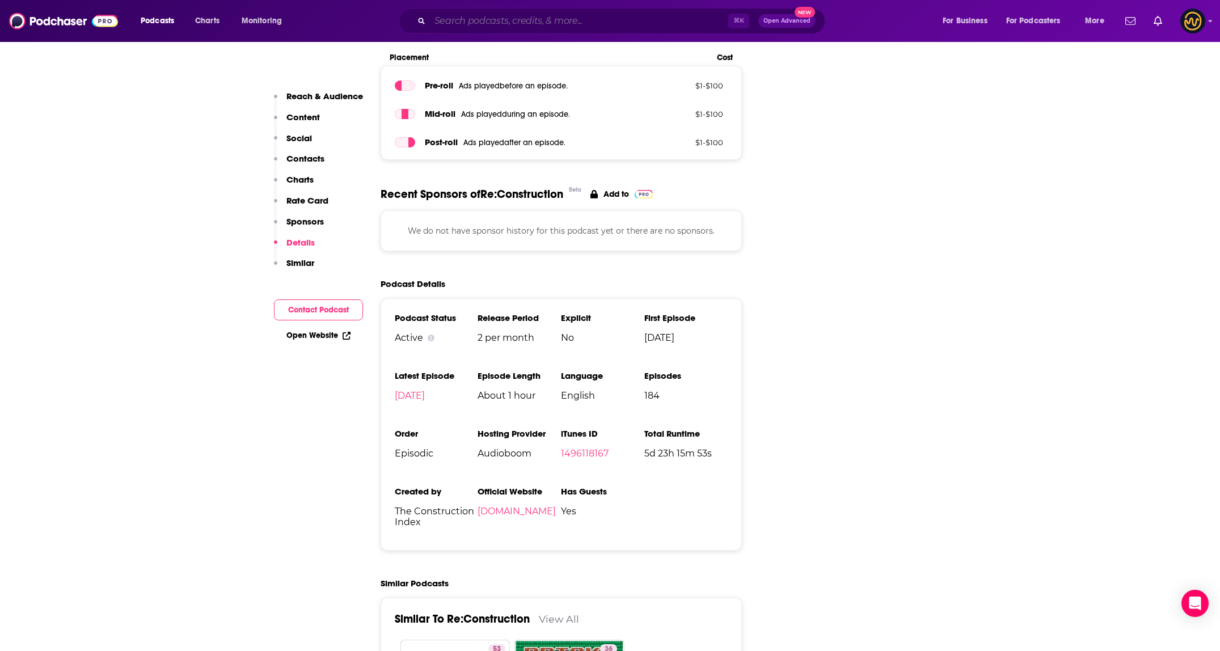
click at [513, 23] on input "Search podcasts, credits, & more..." at bounding box center [579, 21] width 298 height 18
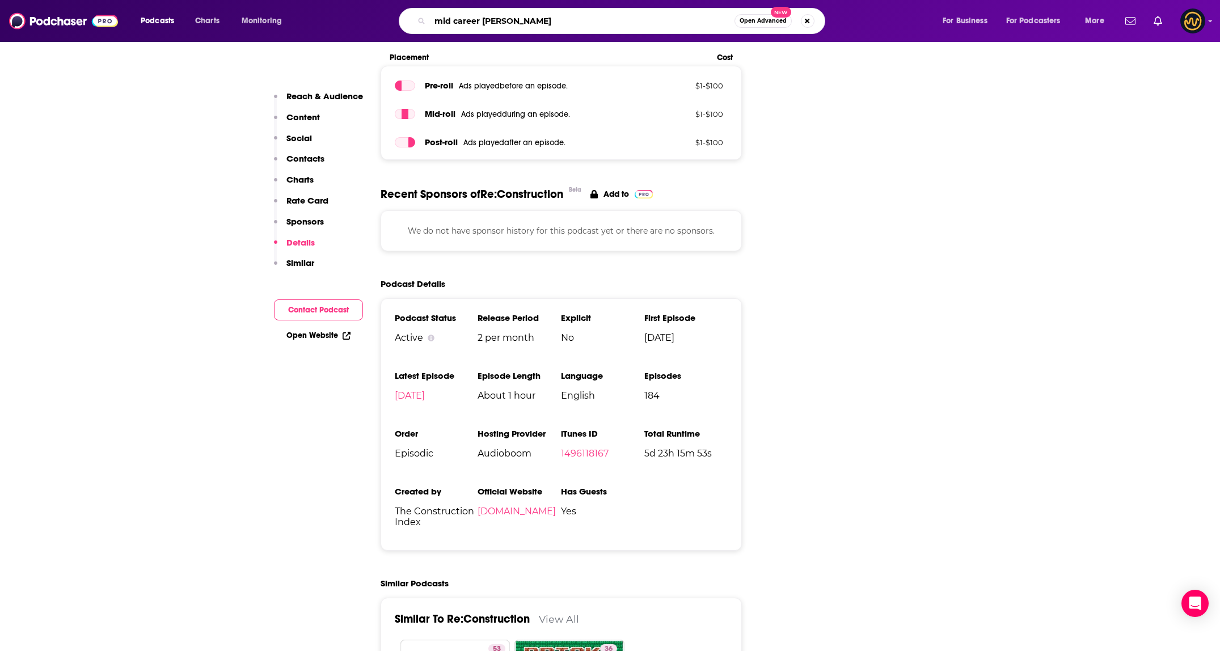
type input "mid career change"
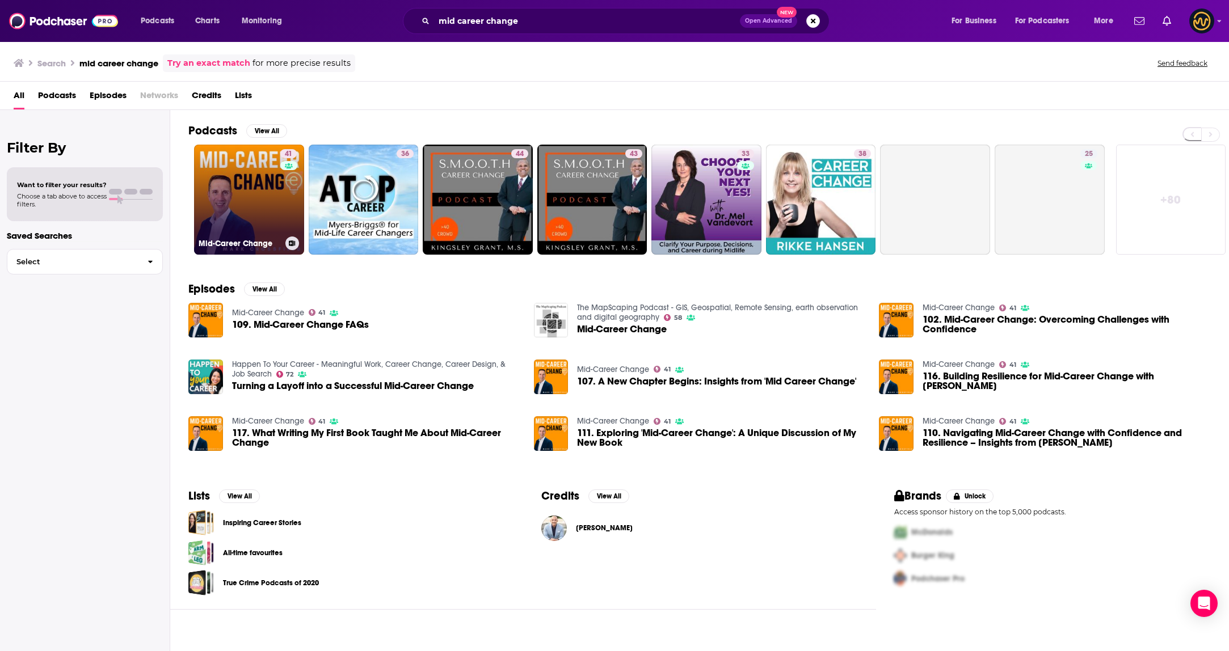
click at [254, 183] on link "41 Mid-Career Change" at bounding box center [249, 200] width 110 height 110
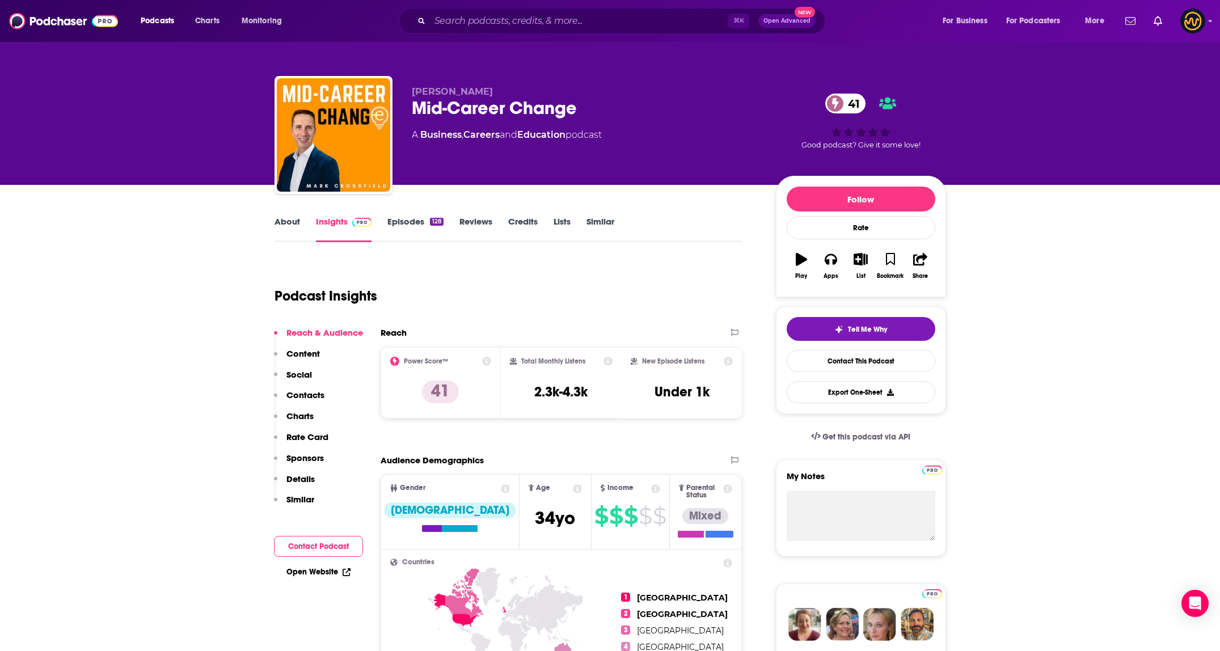
click at [299, 480] on p "Details" at bounding box center [300, 479] width 28 height 11
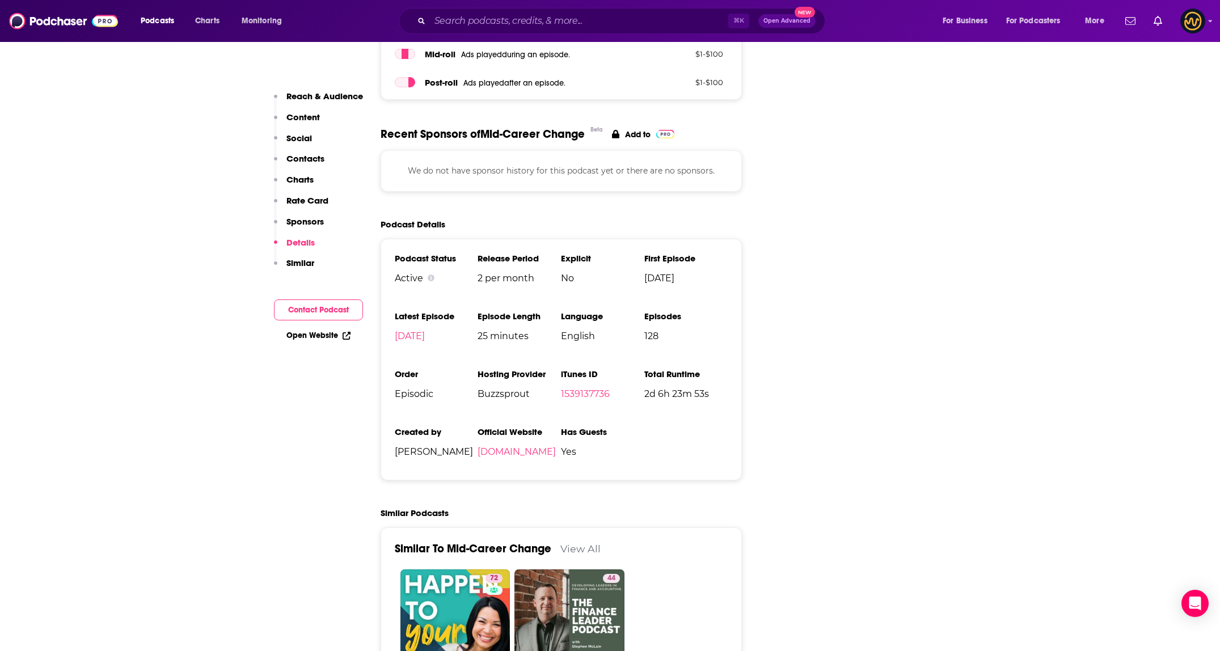
scroll to position [1500, 0]
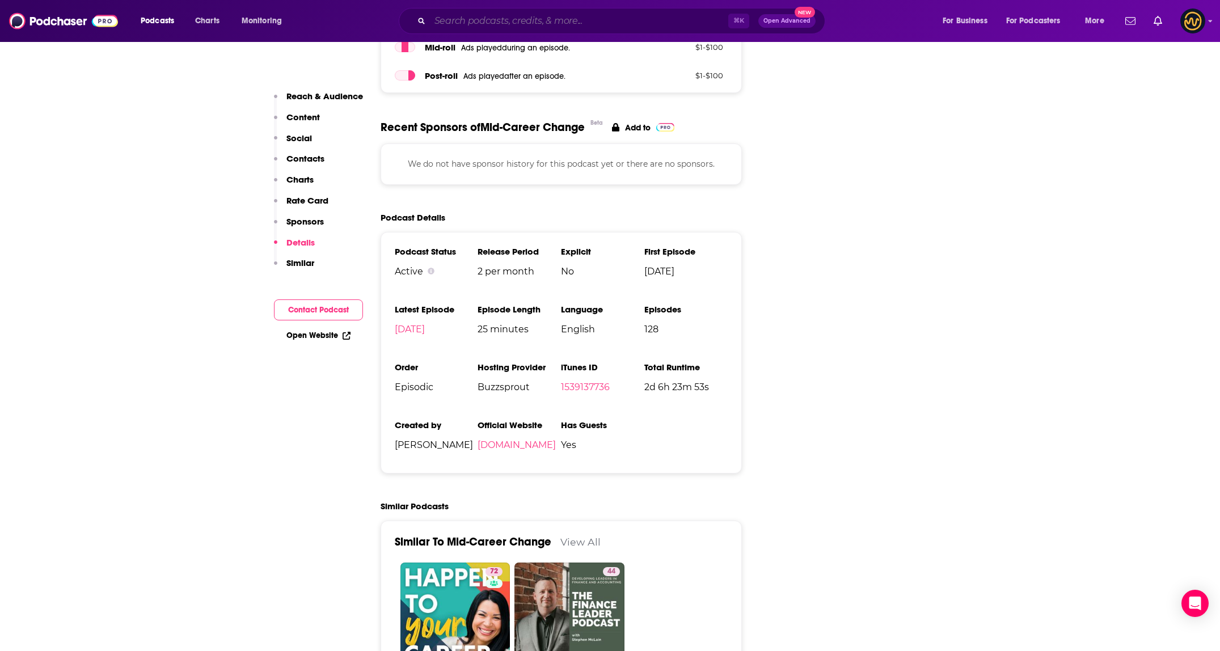
click at [547, 20] on input "Search podcasts, credits, & more..." at bounding box center [579, 21] width 298 height 18
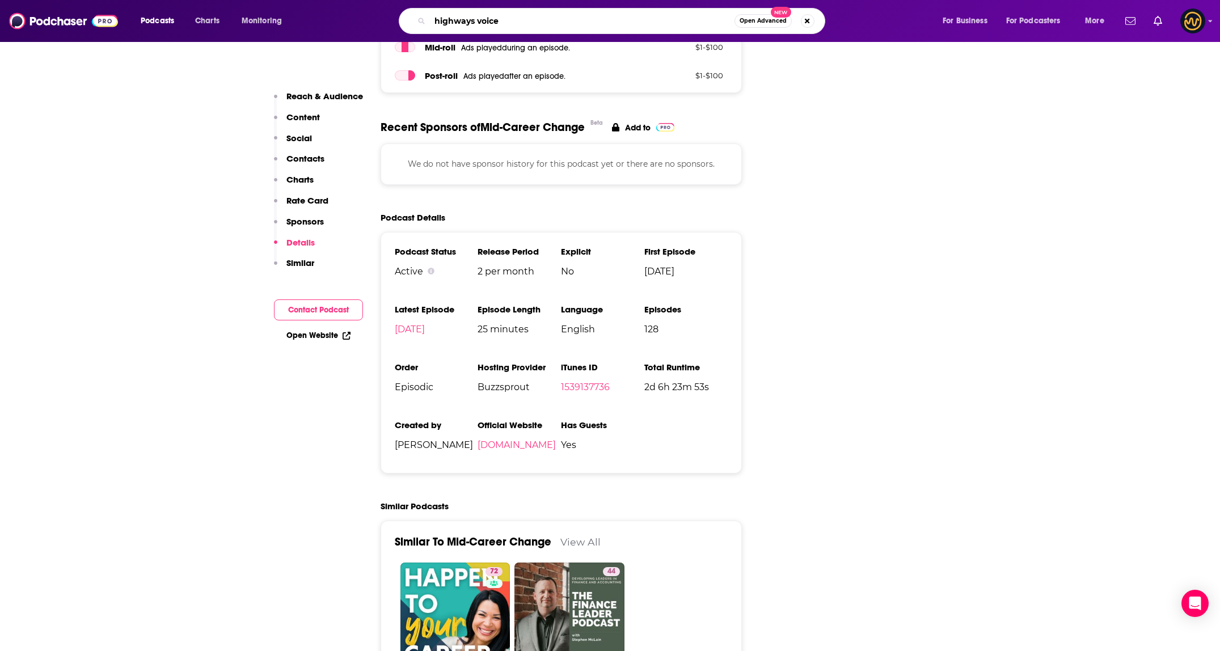
type input "highways voices"
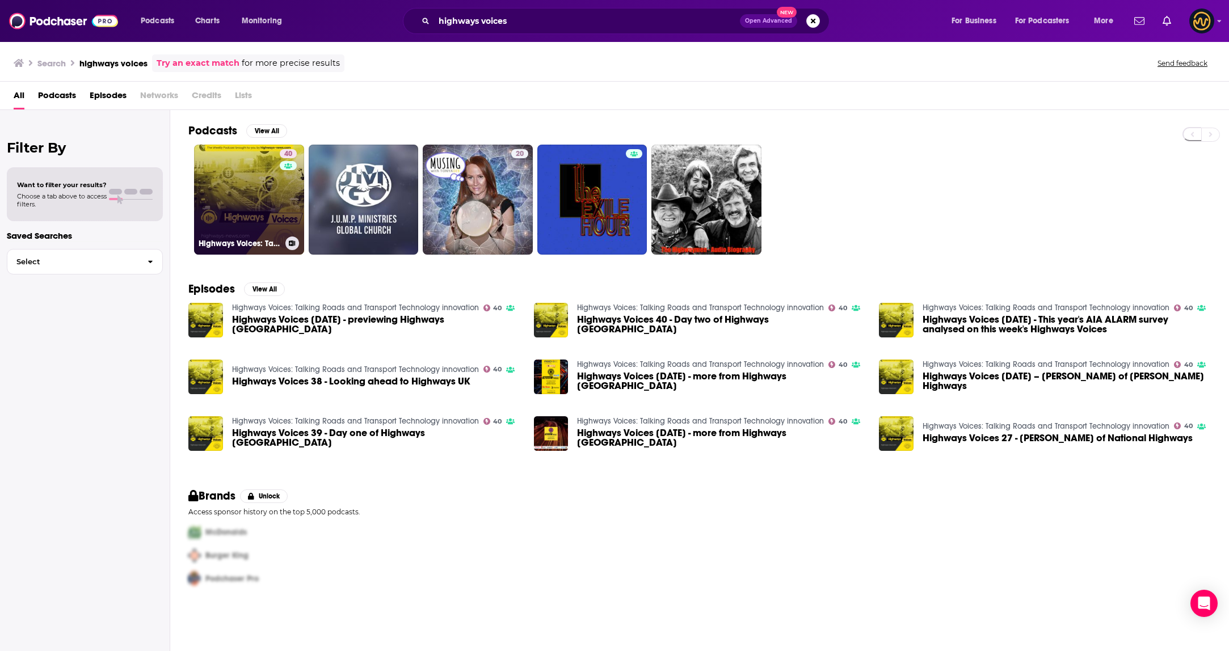
click at [213, 180] on link "40 Highways Voices: Talking Roads and Transport Technology innovation" at bounding box center [249, 200] width 110 height 110
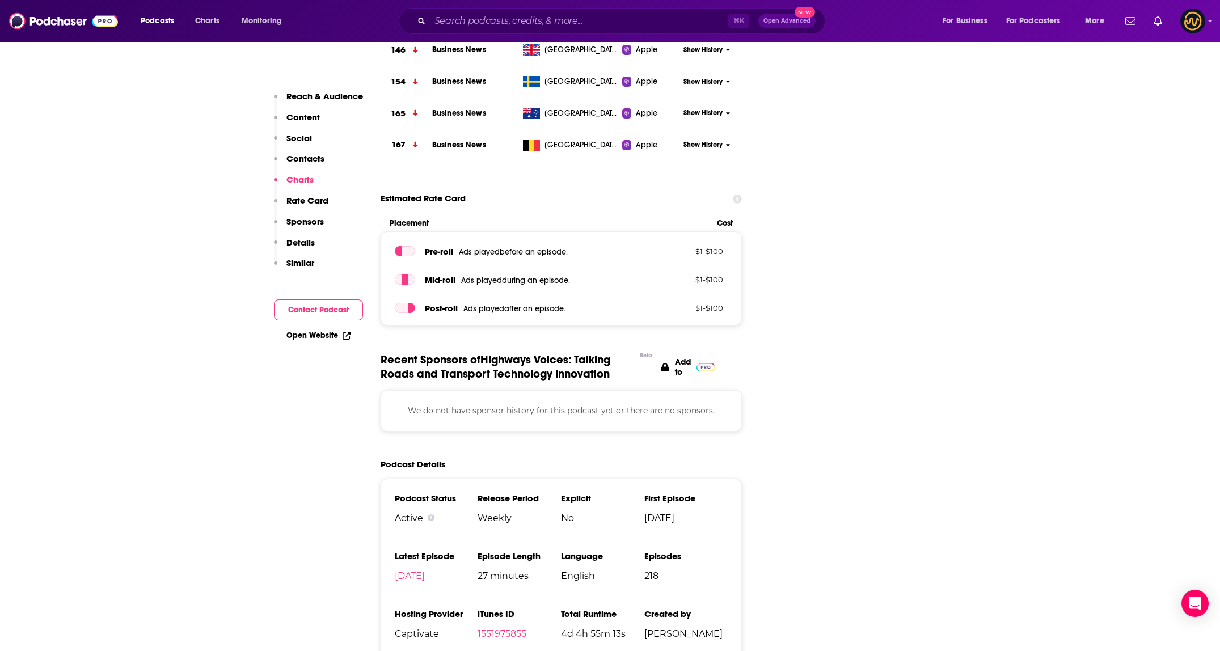
scroll to position [1452, 0]
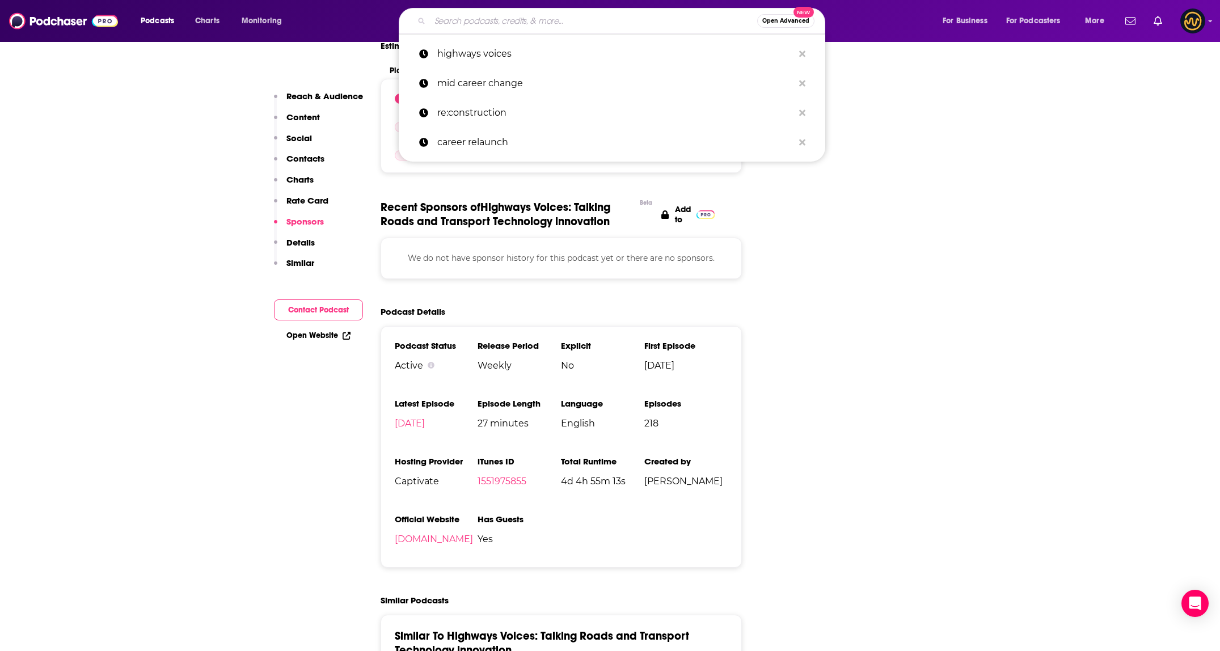
click at [518, 20] on input "Search podcasts, credits, & more..." at bounding box center [593, 21] width 327 height 18
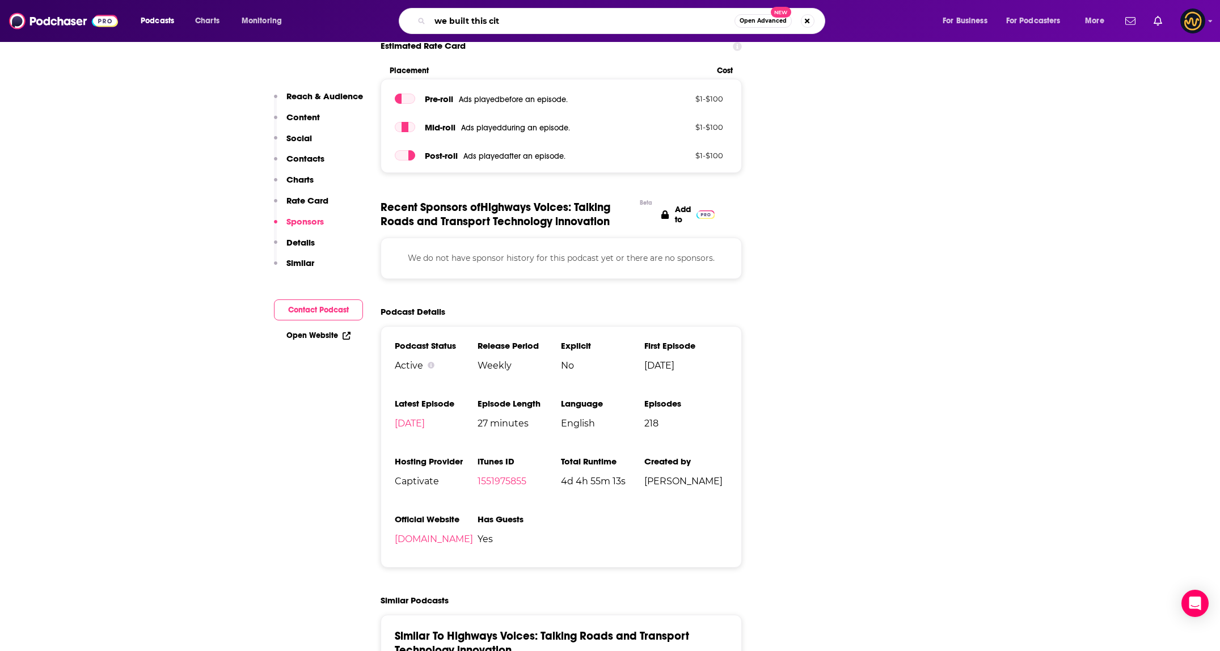
type input "we built this city"
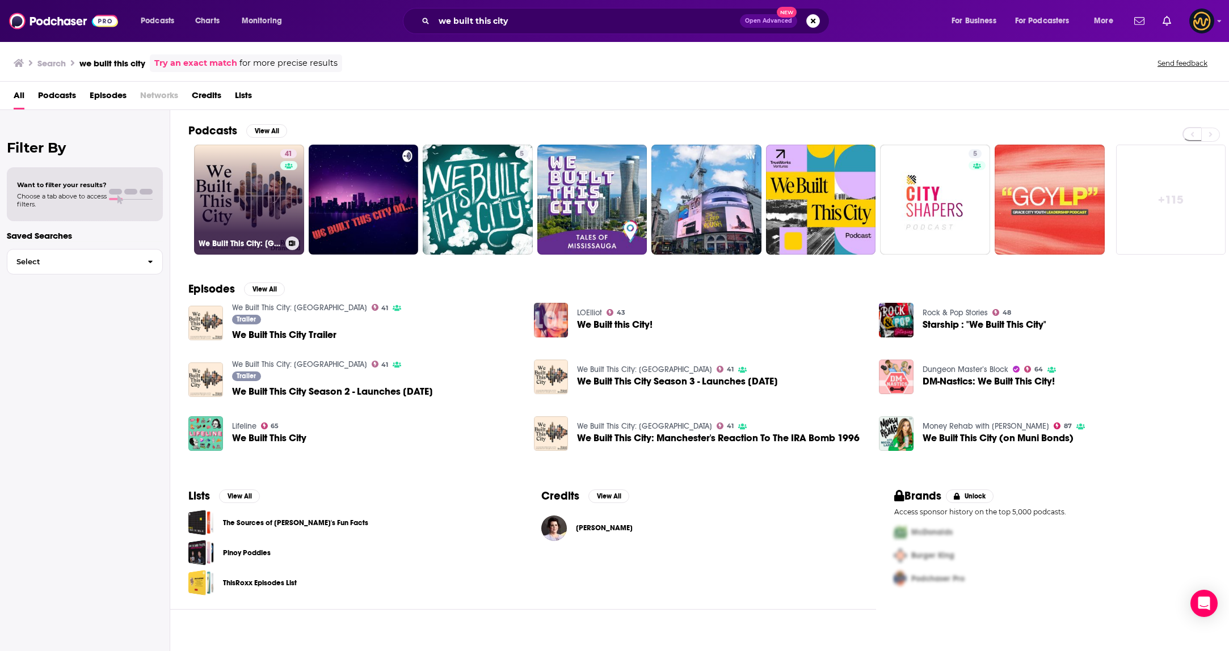
click at [277, 188] on link "41 We Built This City: Greater Manchester" at bounding box center [249, 200] width 110 height 110
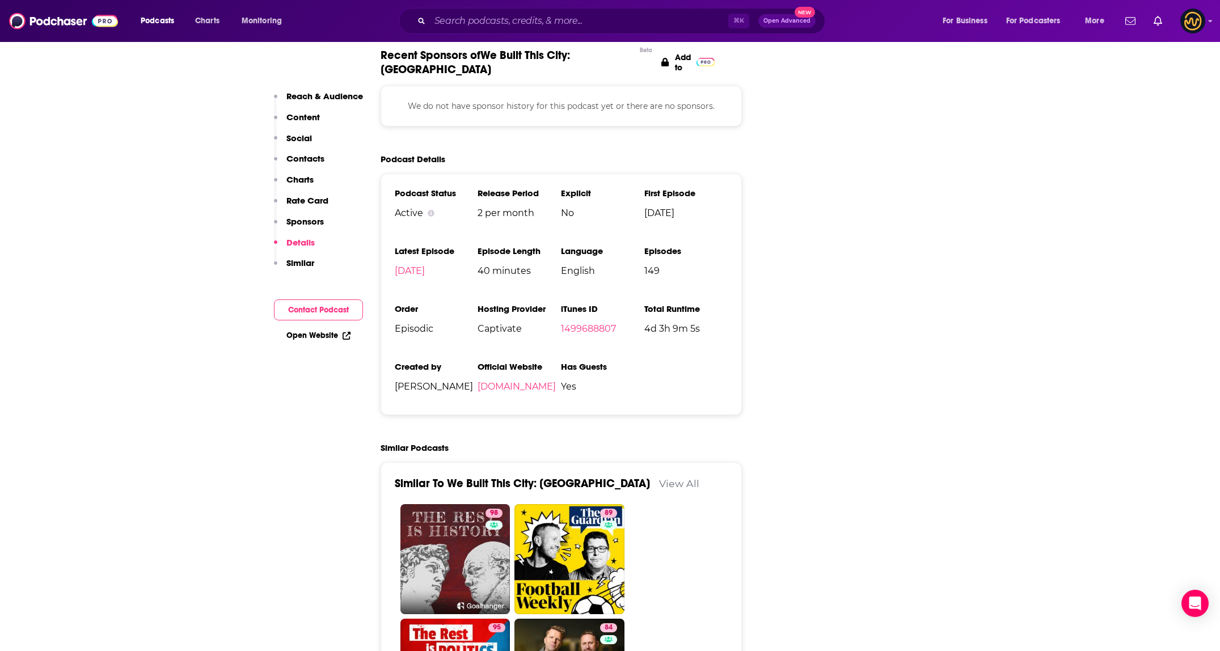
scroll to position [1396, 0]
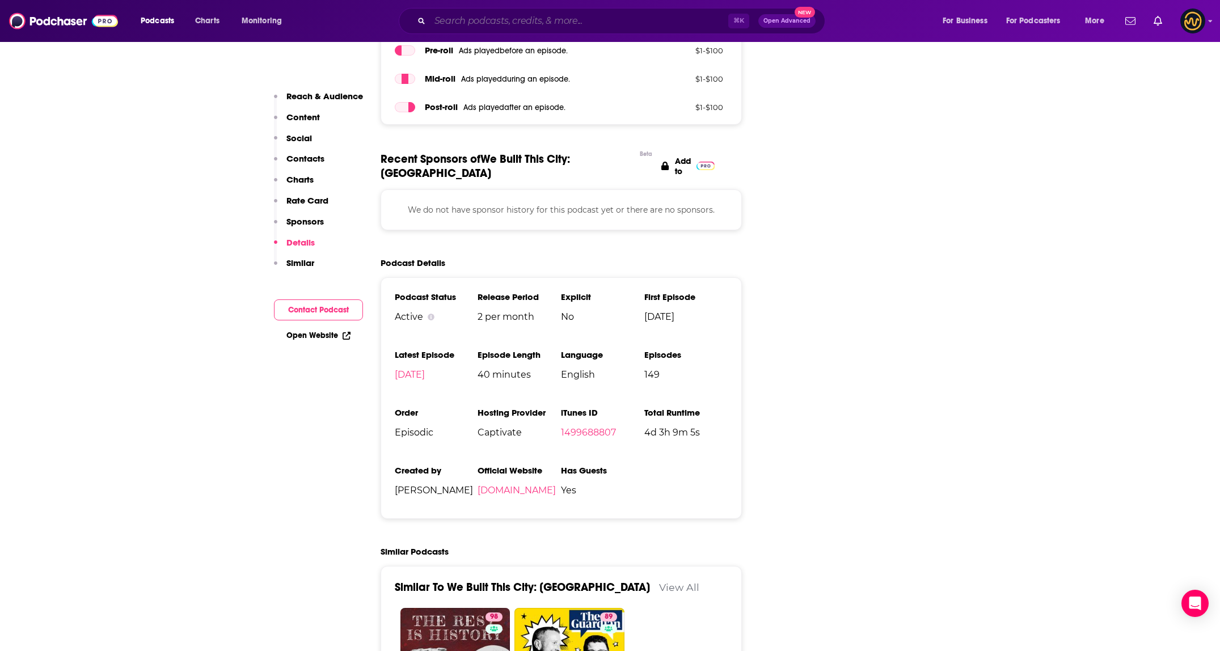
click at [517, 22] on input "Search podcasts, credits, & more..." at bounding box center [579, 21] width 298 height 18
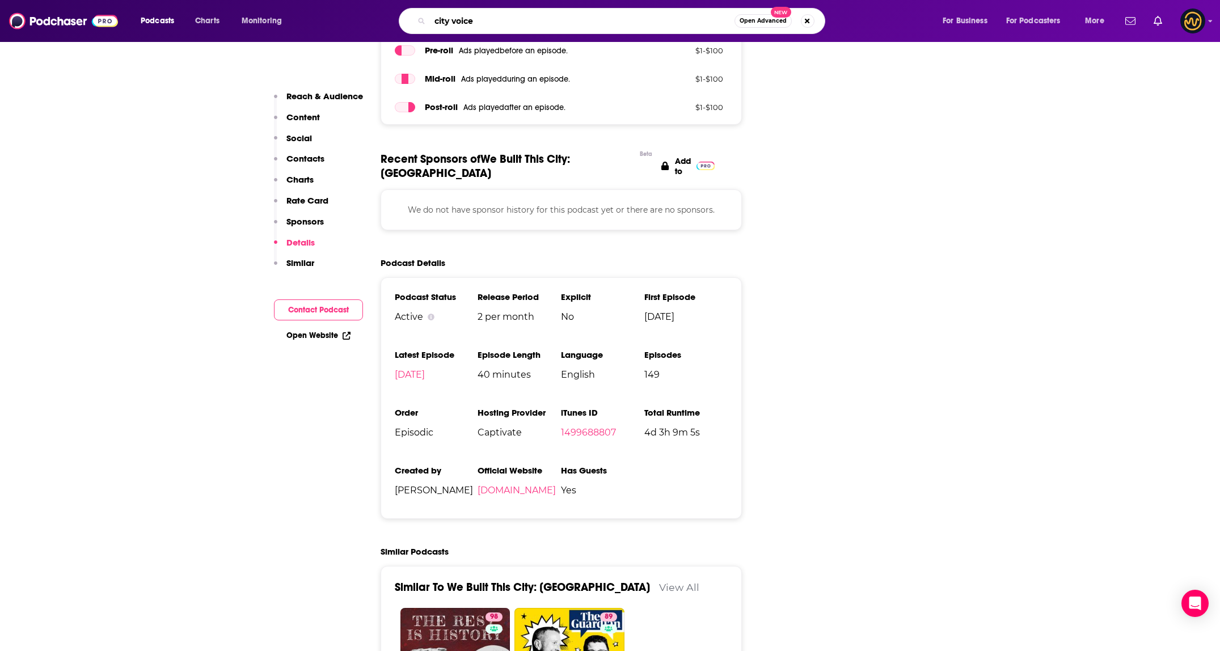
type input "city voices"
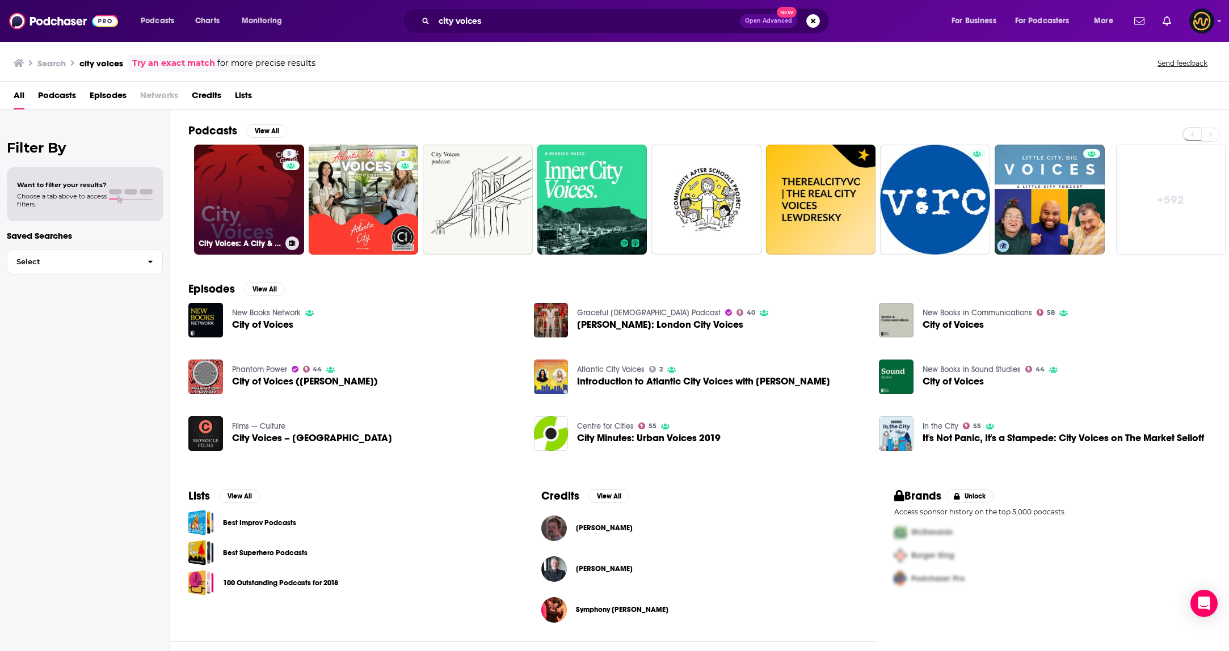
click at [250, 229] on link "8 City Voices: A City & Guilds Podcast" at bounding box center [249, 200] width 110 height 110
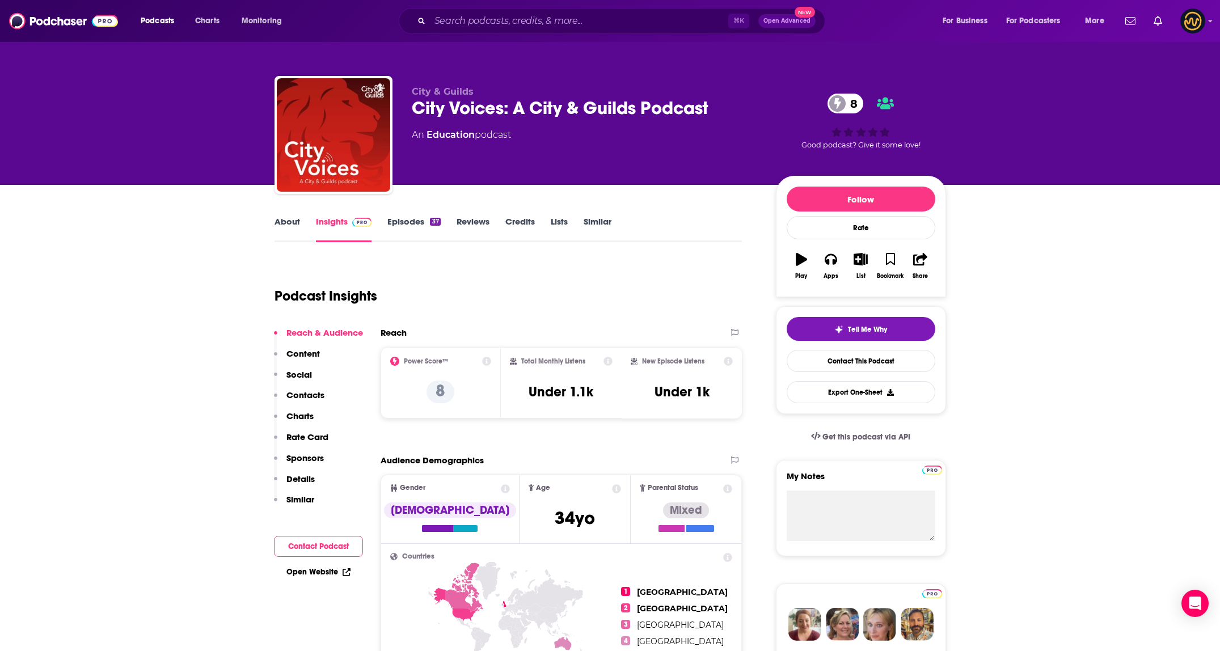
click at [302, 474] on p "Details" at bounding box center [300, 479] width 28 height 11
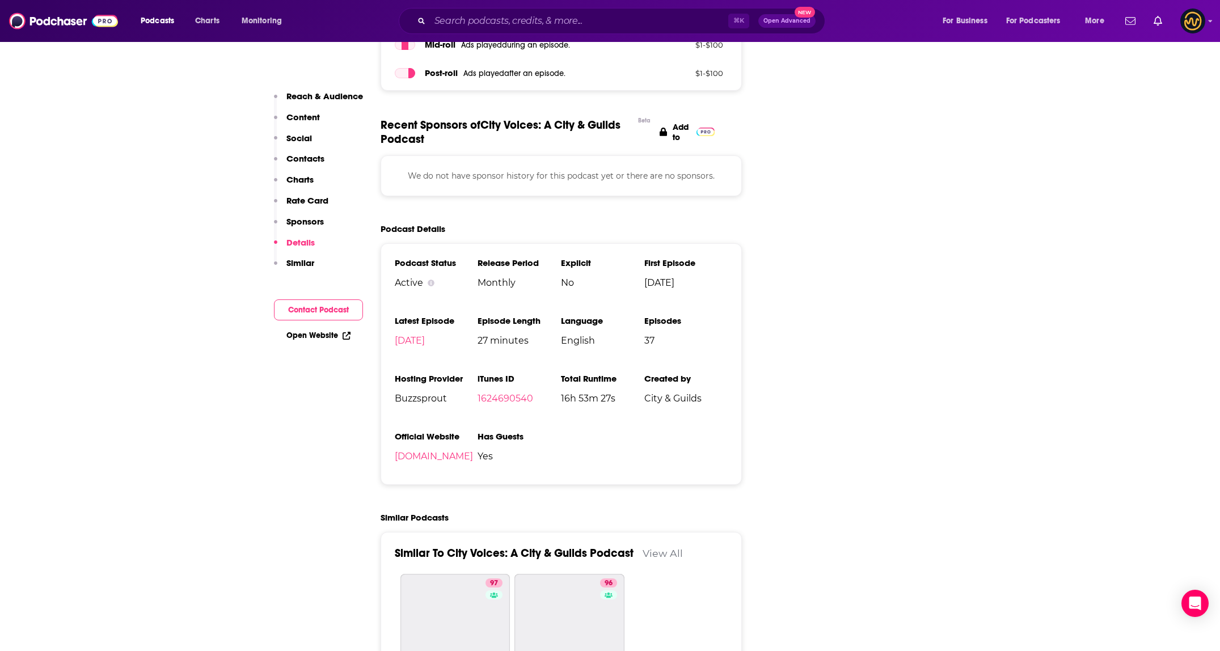
scroll to position [1371, 0]
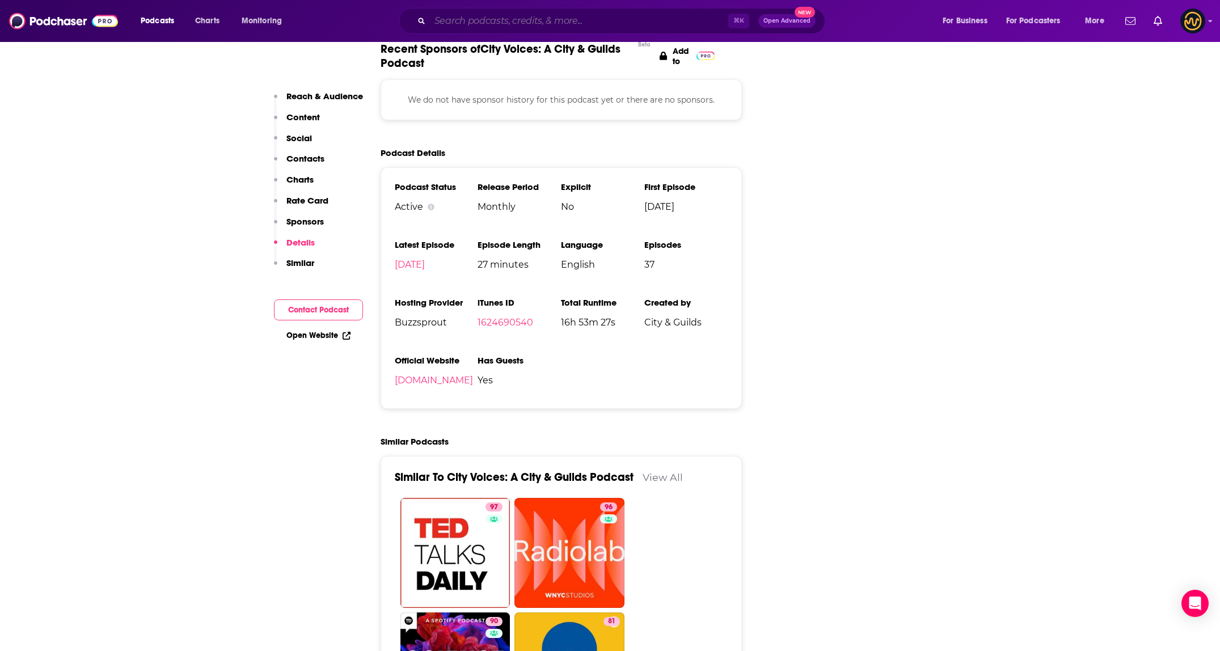
click at [562, 18] on input "Search podcasts, credits, & more..." at bounding box center [579, 21] width 298 height 18
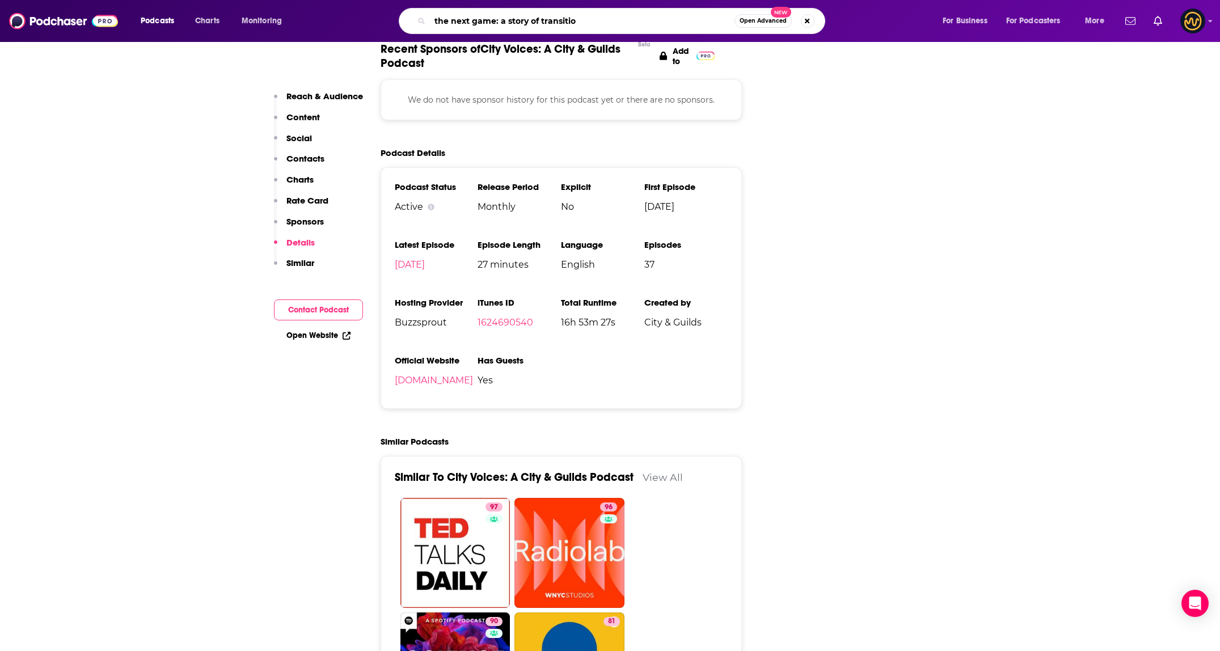
type input "the next game: a story of transition"
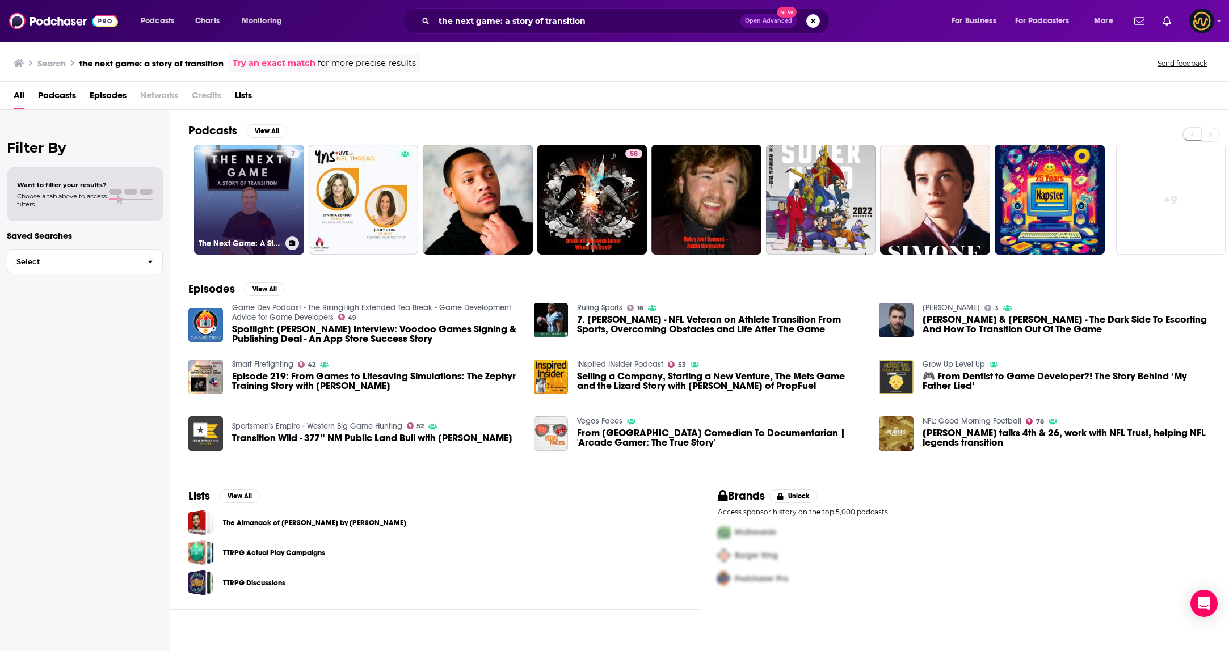
click at [284, 189] on link "7 The Next Game: A Story Of Transition" at bounding box center [249, 200] width 110 height 110
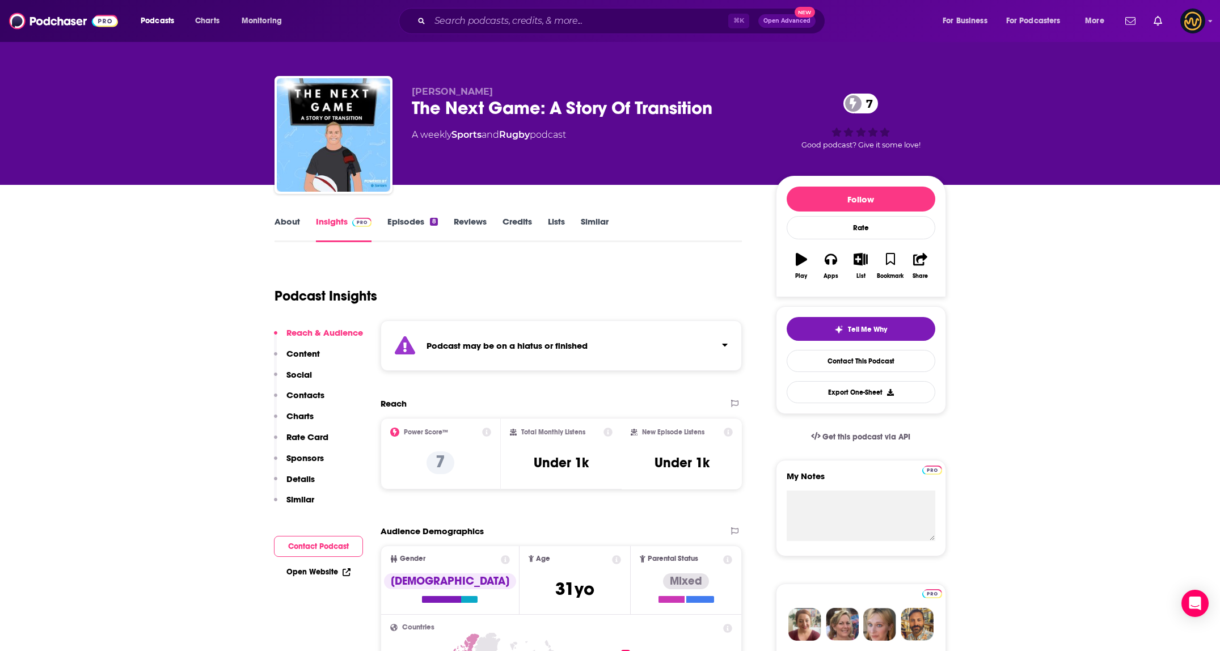
click at [697, 348] on div "Podcast may be on a hiatus or finished" at bounding box center [562, 345] width 362 height 50
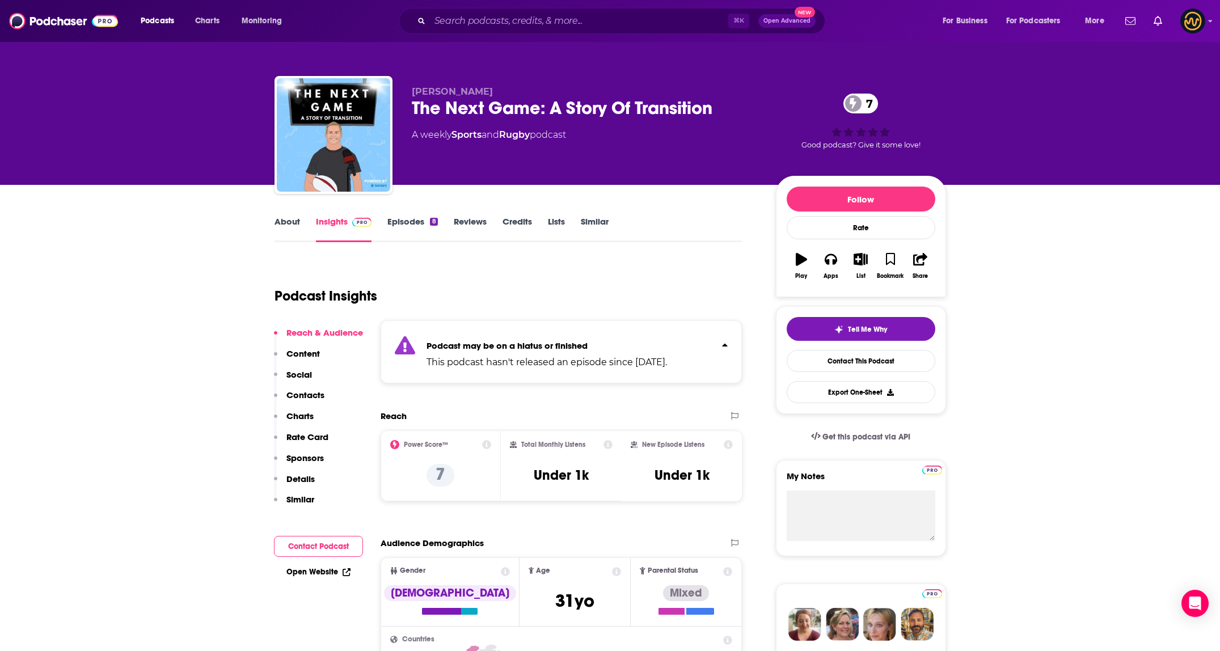
click at [702, 344] on div "Podcast may be on a hiatus or finished This podcast hasn't released an episode …" at bounding box center [562, 351] width 362 height 63
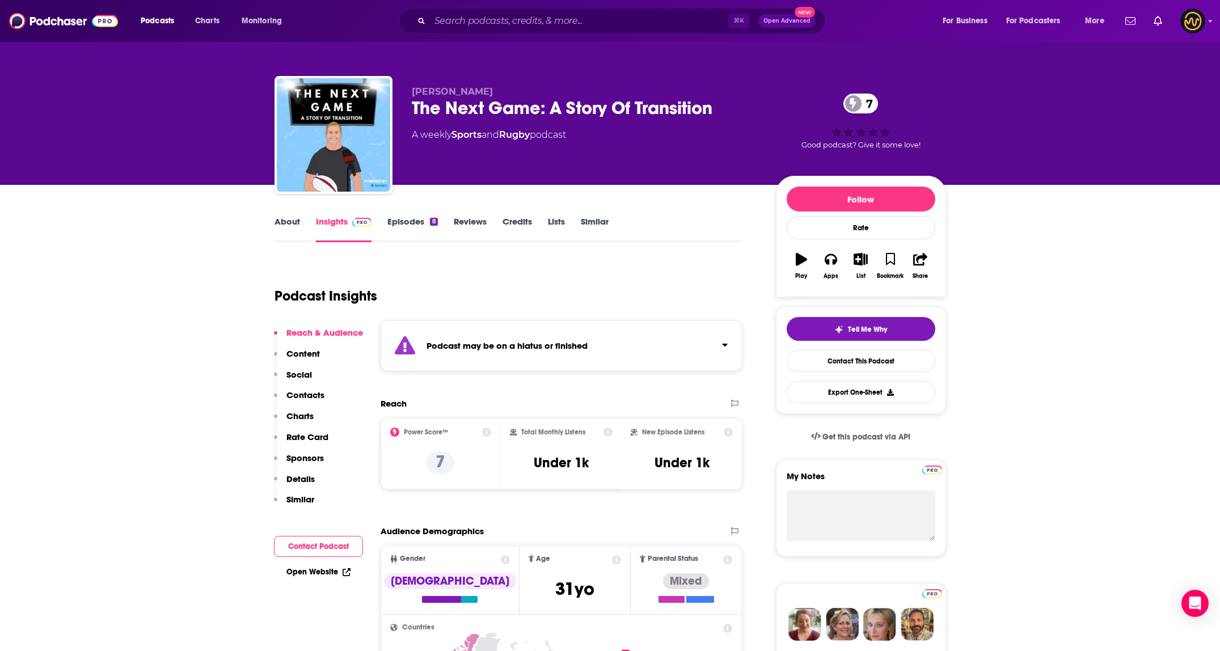
click at [292, 478] on p "Details" at bounding box center [300, 479] width 28 height 11
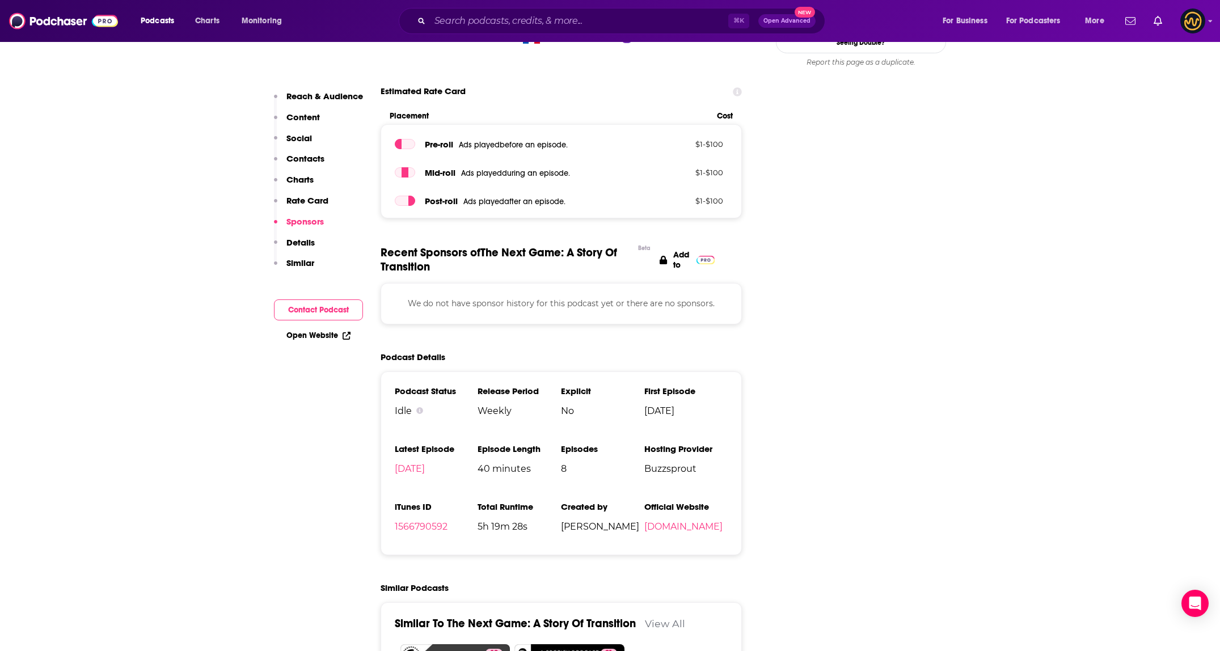
scroll to position [1162, 0]
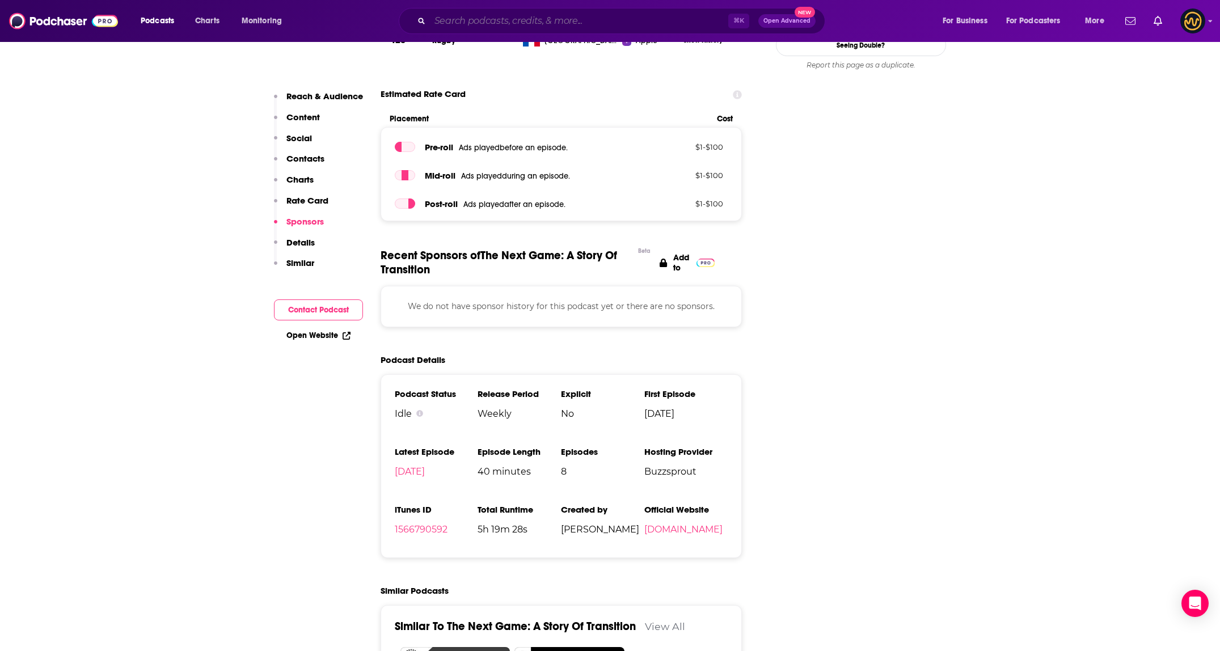
click at [523, 22] on input "Search podcasts, credits, & more..." at bounding box center [579, 21] width 298 height 18
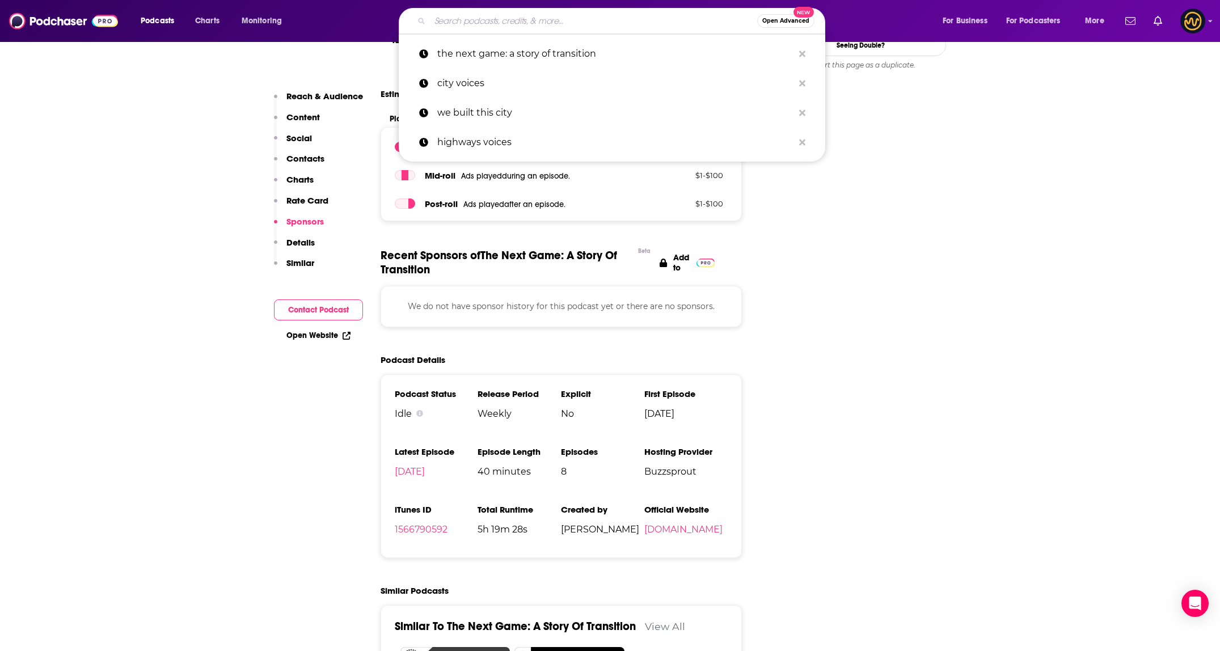
click at [523, 22] on input "Search podcasts, credits, & more..." at bounding box center [593, 21] width 327 height 18
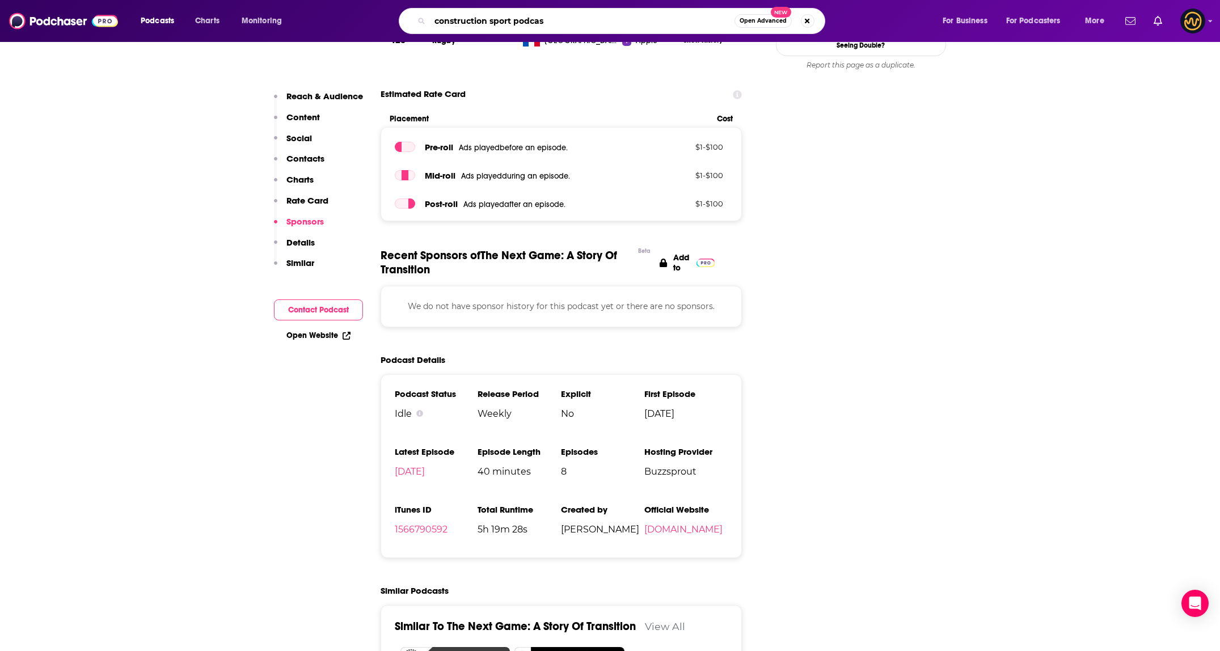
type input "construction sport podcast"
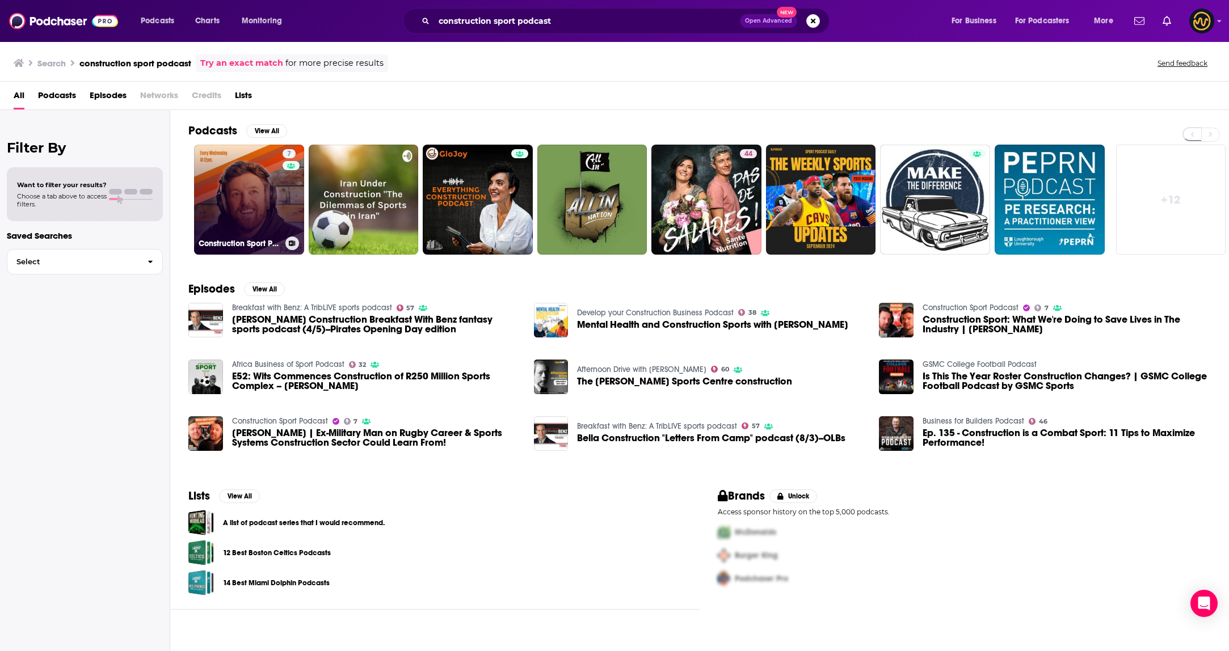
click at [273, 188] on link "7 Construction Sport Podcast" at bounding box center [249, 200] width 110 height 110
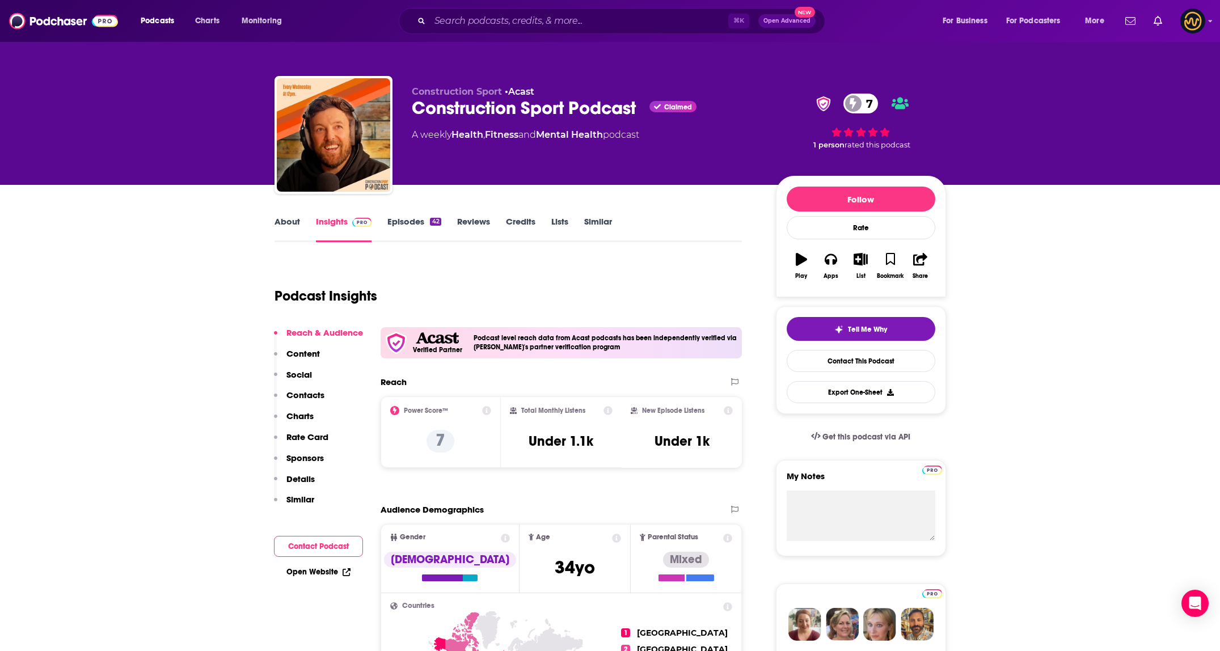
click at [302, 475] on p "Details" at bounding box center [300, 479] width 28 height 11
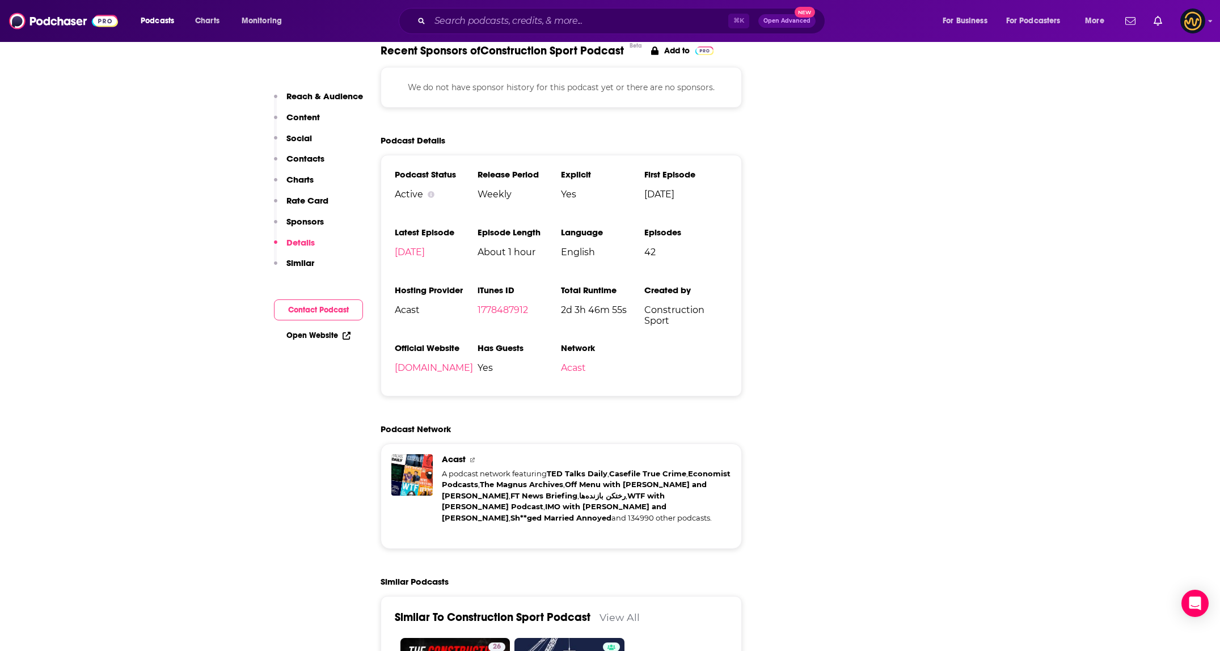
scroll to position [1390, 0]
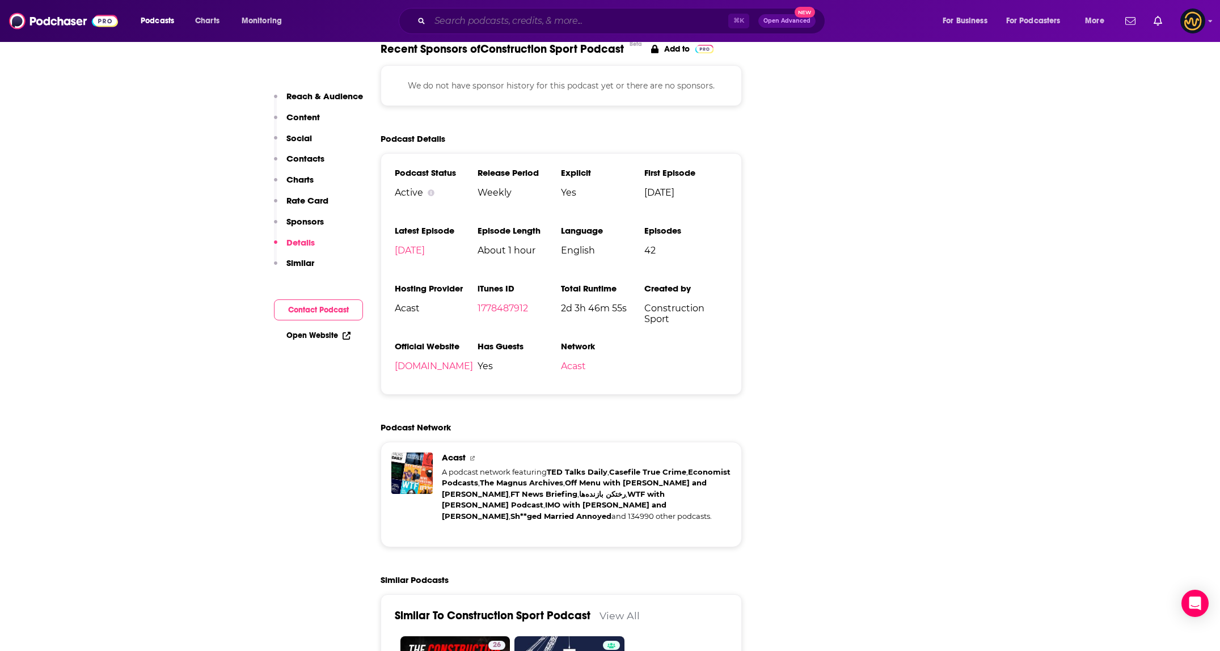
click at [546, 18] on input "Search podcasts, credits, & more..." at bounding box center [579, 21] width 298 height 18
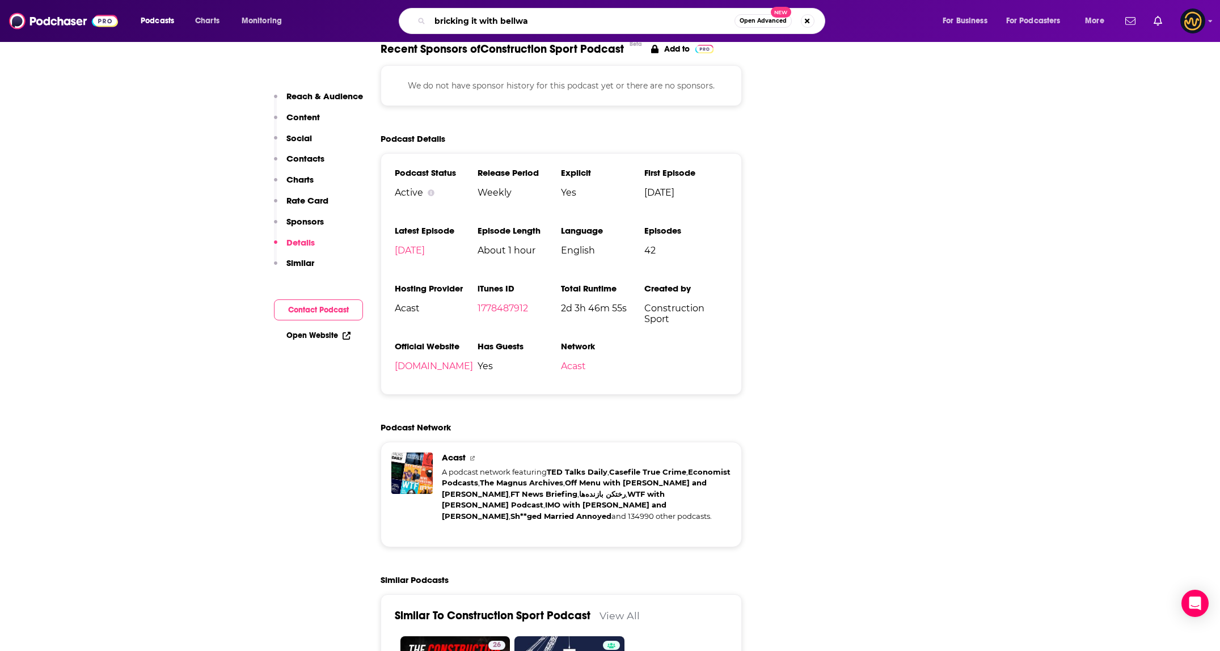
type input "bricking it with bellway"
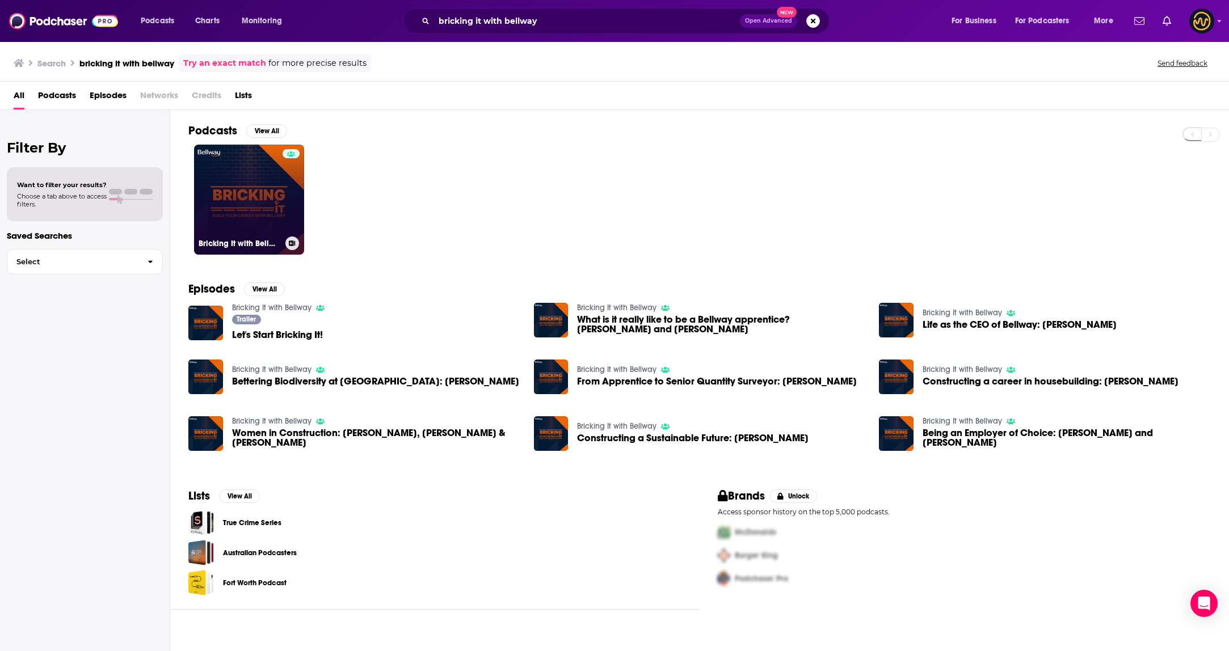
click at [293, 197] on div at bounding box center [290, 192] width 17 height 87
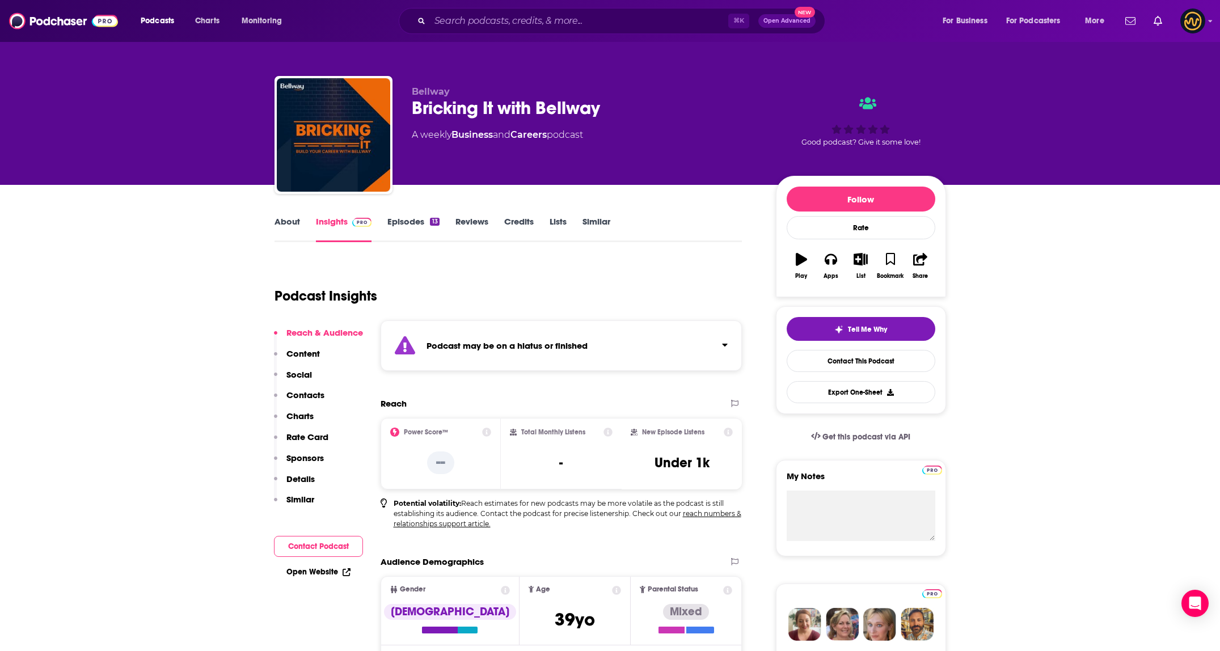
click at [697, 339] on div "Podcast may be on a hiatus or finished" at bounding box center [562, 345] width 362 height 50
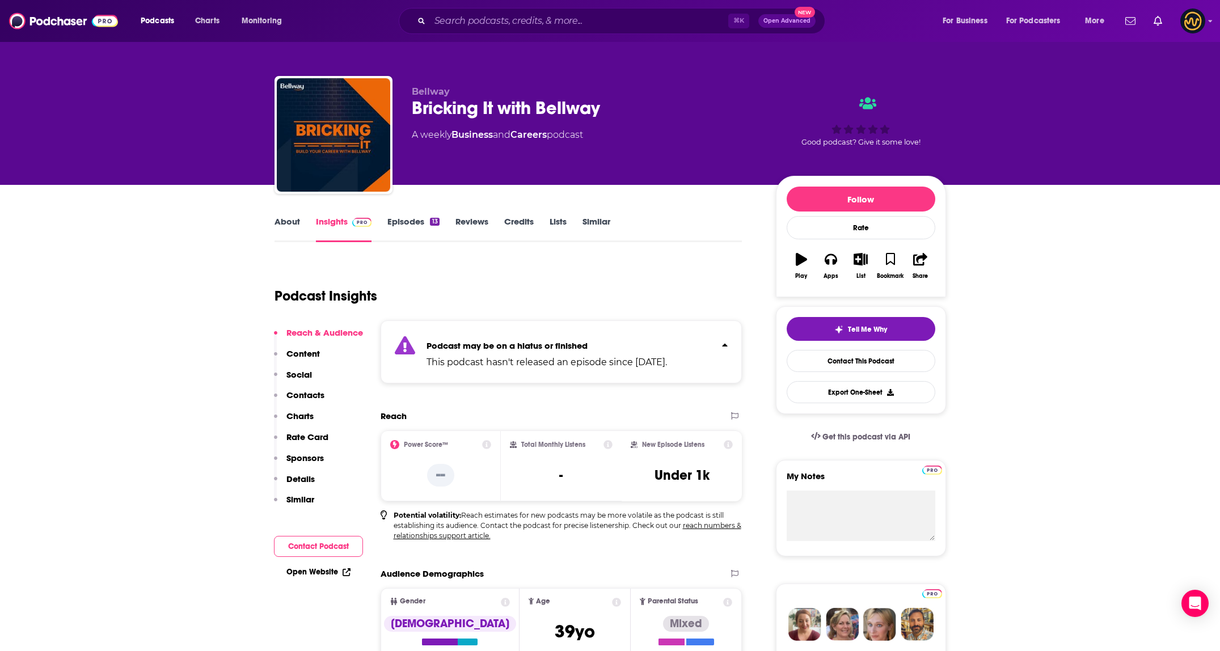
click at [667, 339] on div "Podcast may be on a hiatus or finished This podcast hasn't released an episode …" at bounding box center [547, 352] width 240 height 35
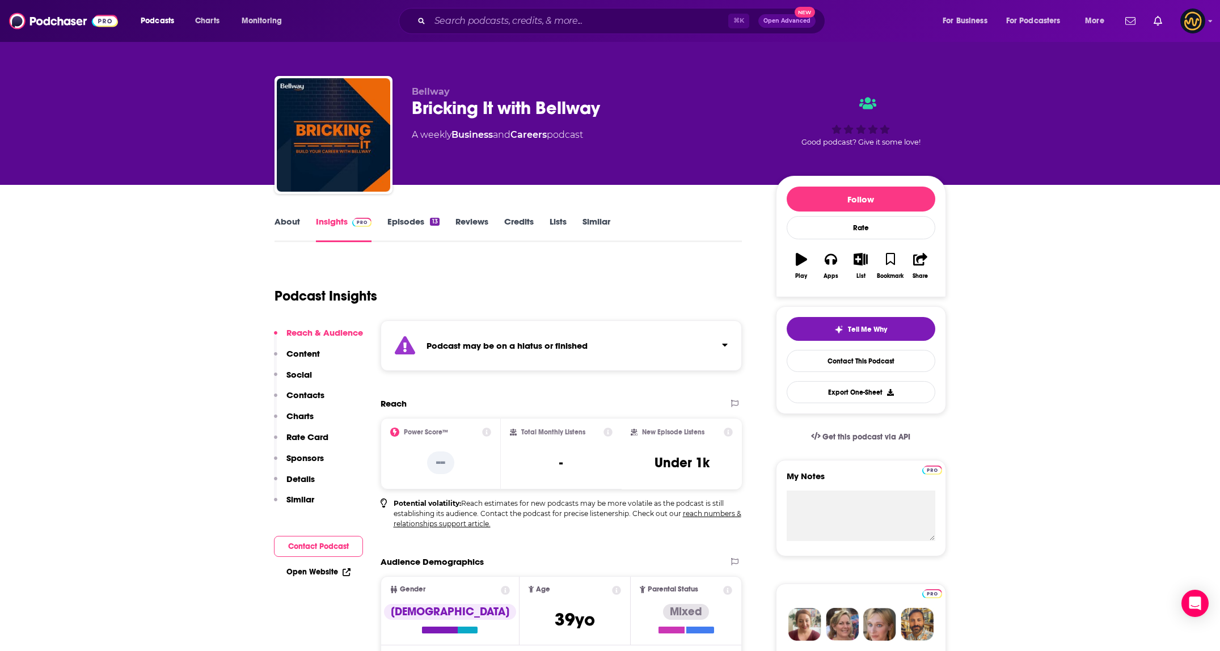
click at [298, 475] on p "Details" at bounding box center [300, 479] width 28 height 11
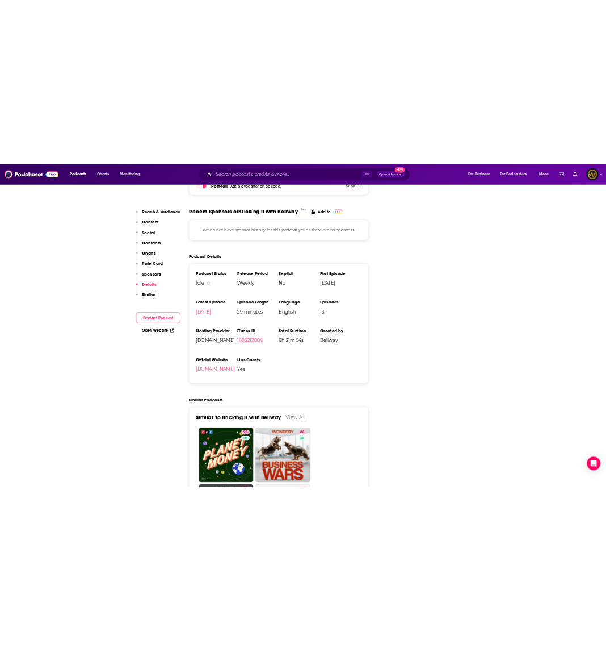
scroll to position [1390, 0]
